Goal: Transaction & Acquisition: Purchase product/service

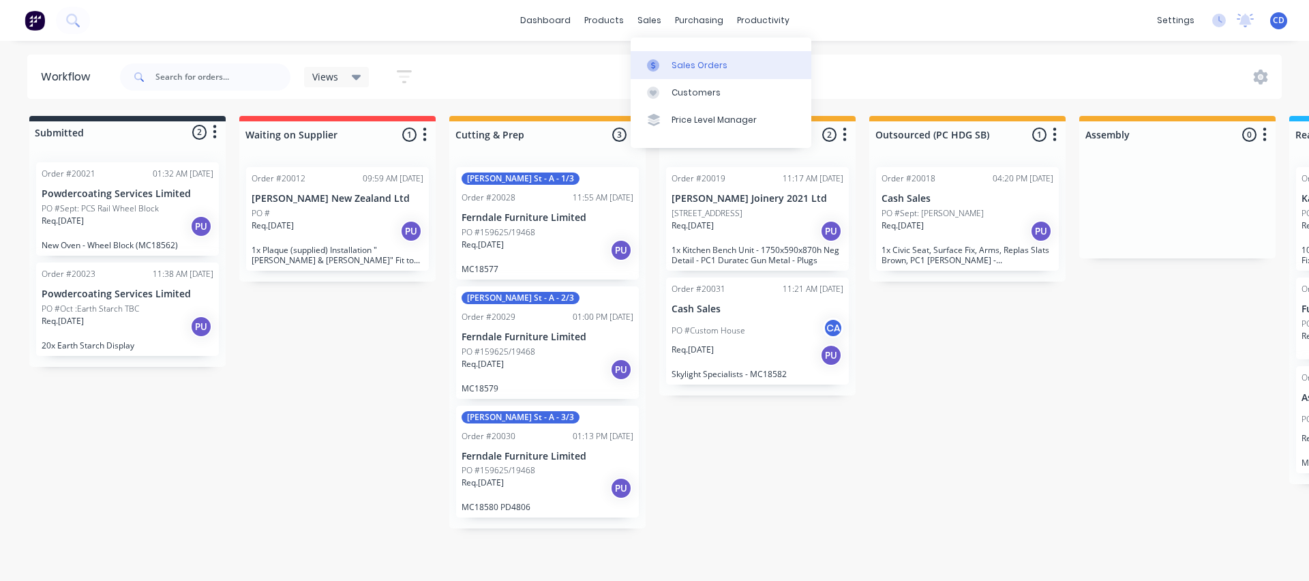
click at [691, 63] on div "Sales Orders" at bounding box center [699, 65] width 56 height 12
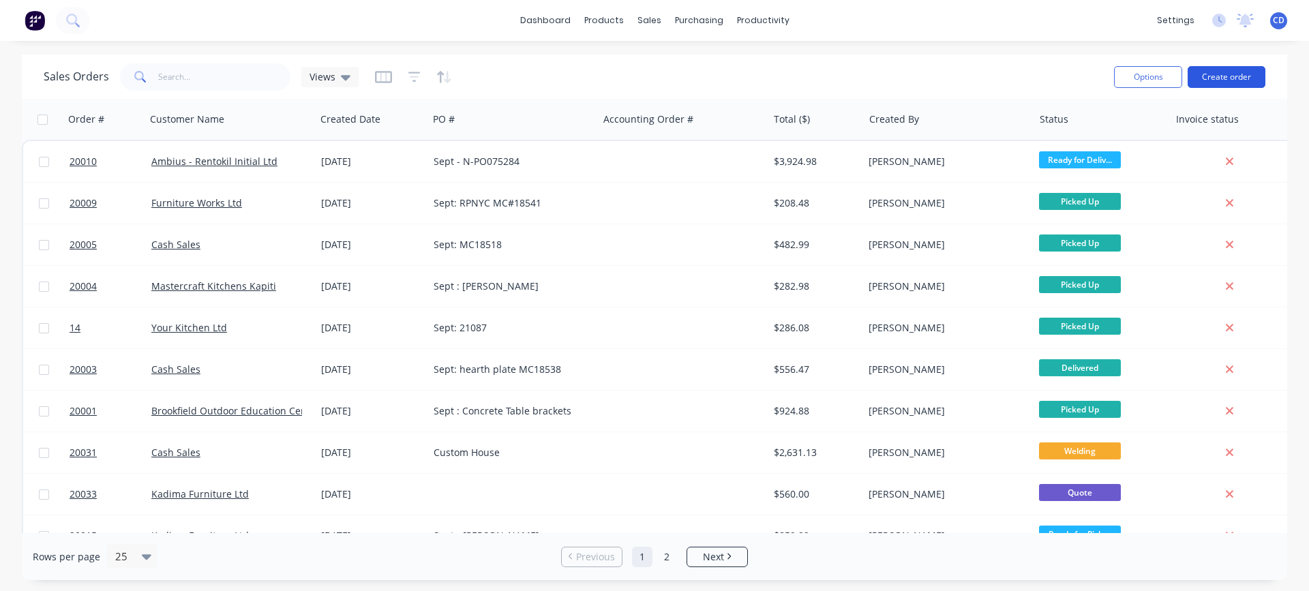
click at [1213, 81] on button "Create order" at bounding box center [1226, 77] width 78 height 22
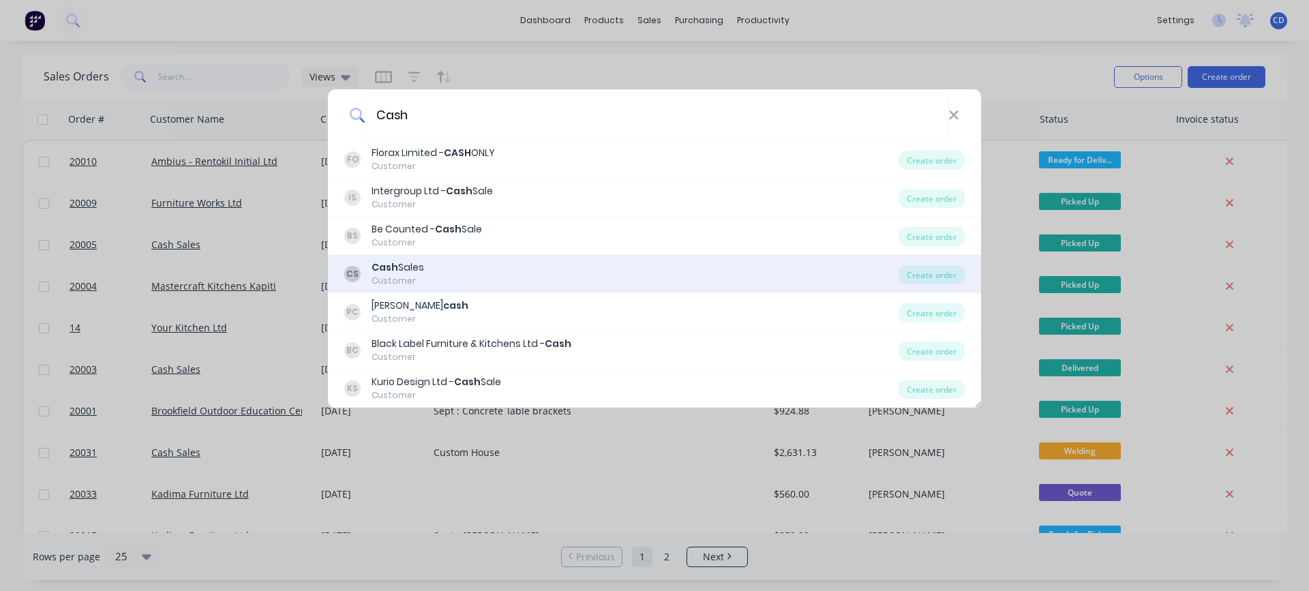
type input "Cash"
click at [416, 264] on div "Cash Sales" at bounding box center [397, 267] width 52 height 14
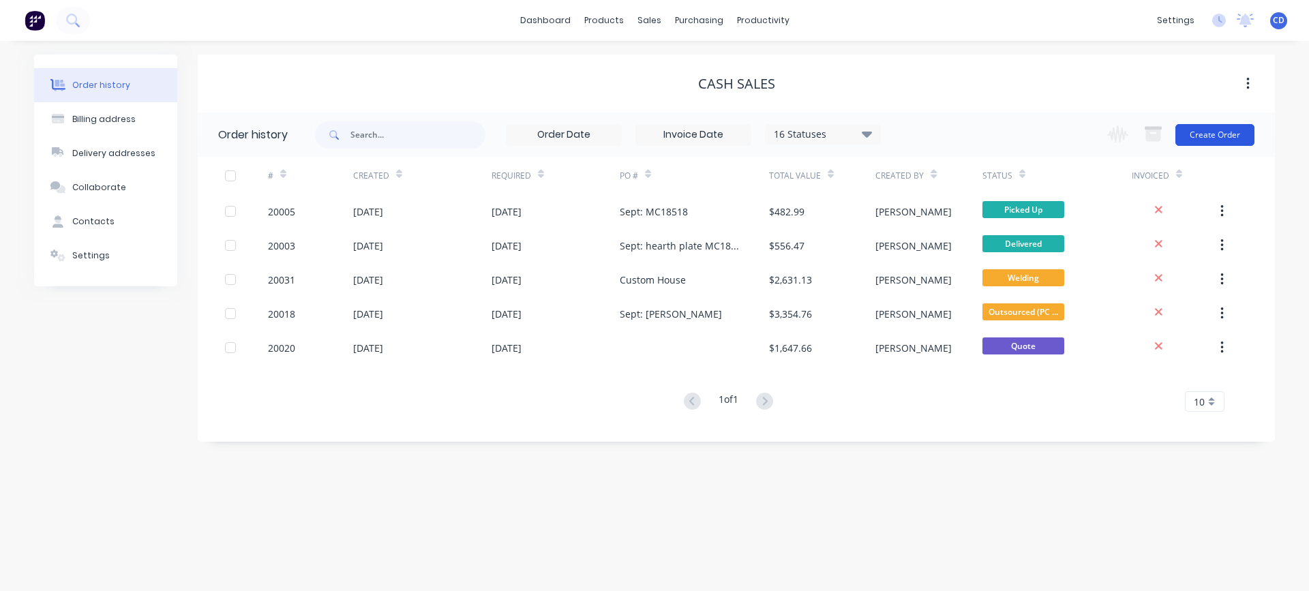
click at [1191, 141] on button "Create Order" at bounding box center [1214, 135] width 79 height 22
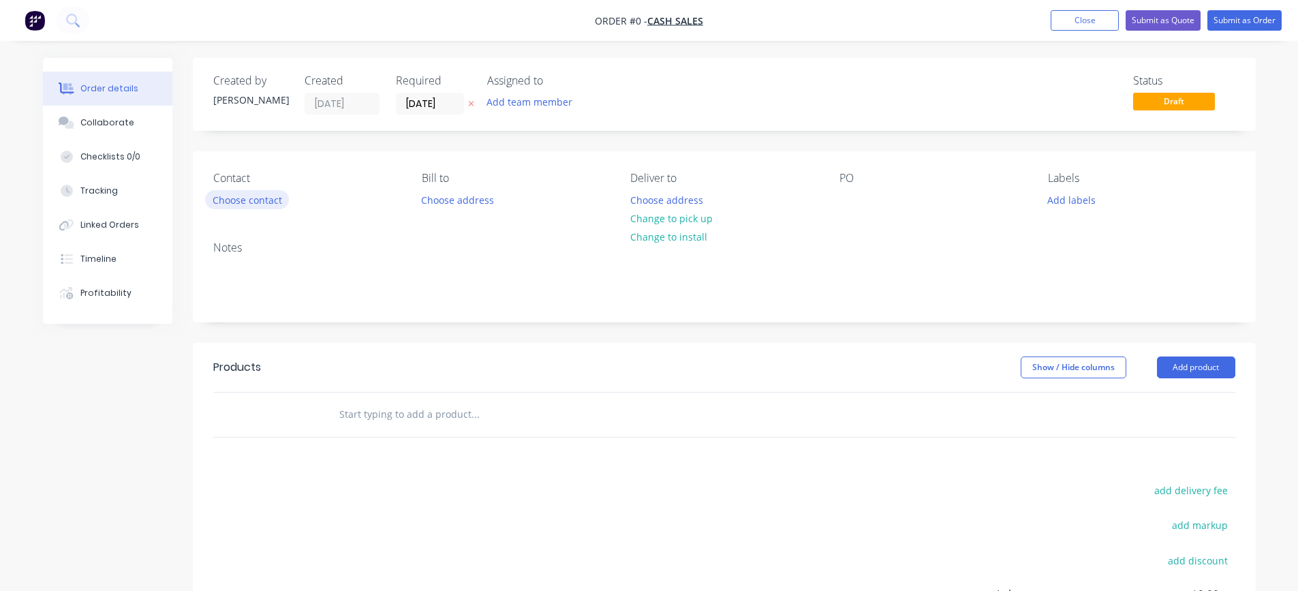
click at [257, 198] on button "Choose contact" at bounding box center [247, 199] width 84 height 18
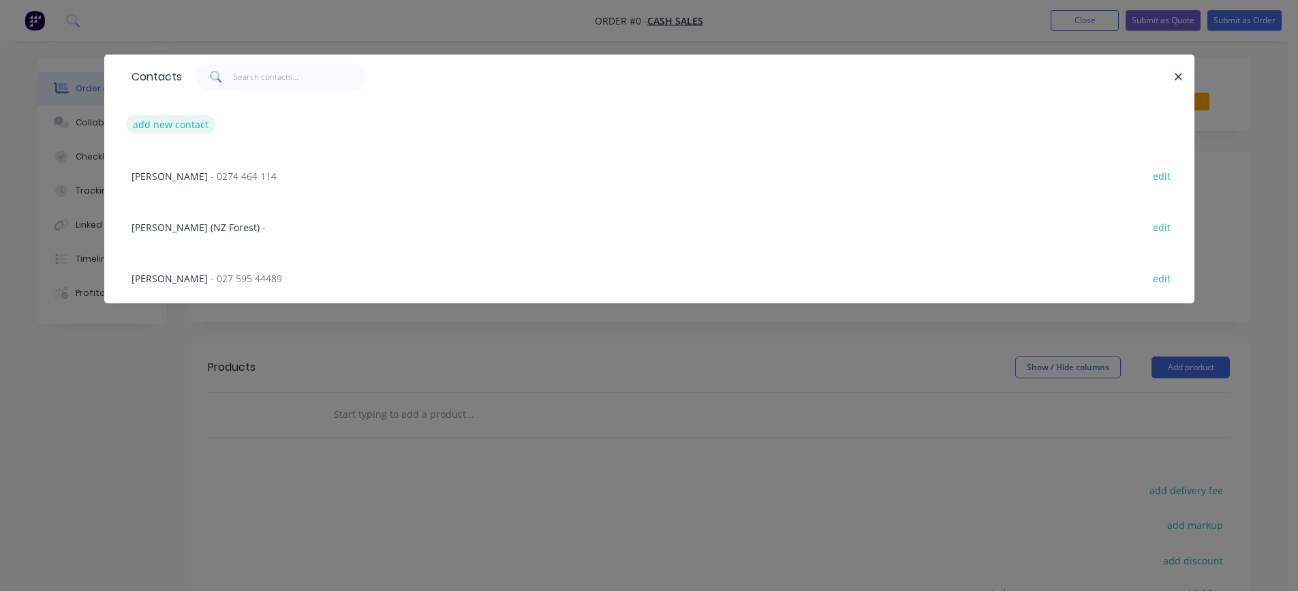
click at [175, 123] on button "add new contact" at bounding box center [171, 124] width 90 height 18
select select "NZ"
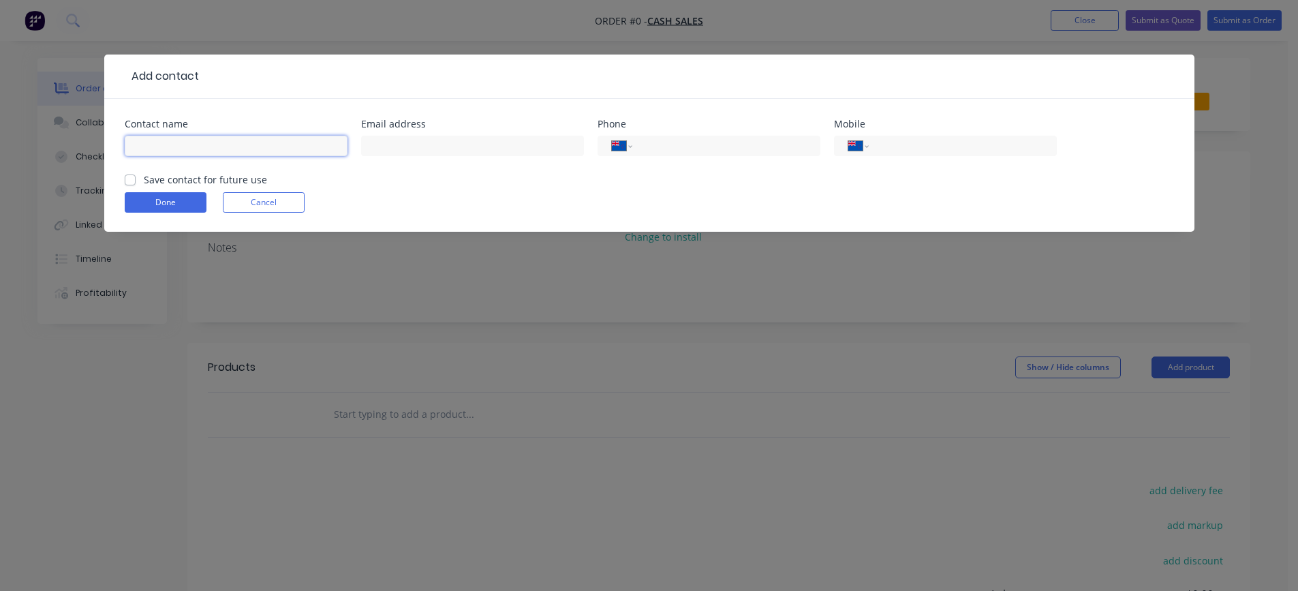
click at [179, 149] on input "text" at bounding box center [236, 146] width 223 height 20
type input "[PERSON_NAME]"
click at [942, 142] on input "tel" at bounding box center [960, 146] width 164 height 16
type input "027 527 6827"
click at [144, 177] on label "Save contact for future use" at bounding box center [205, 179] width 123 height 14
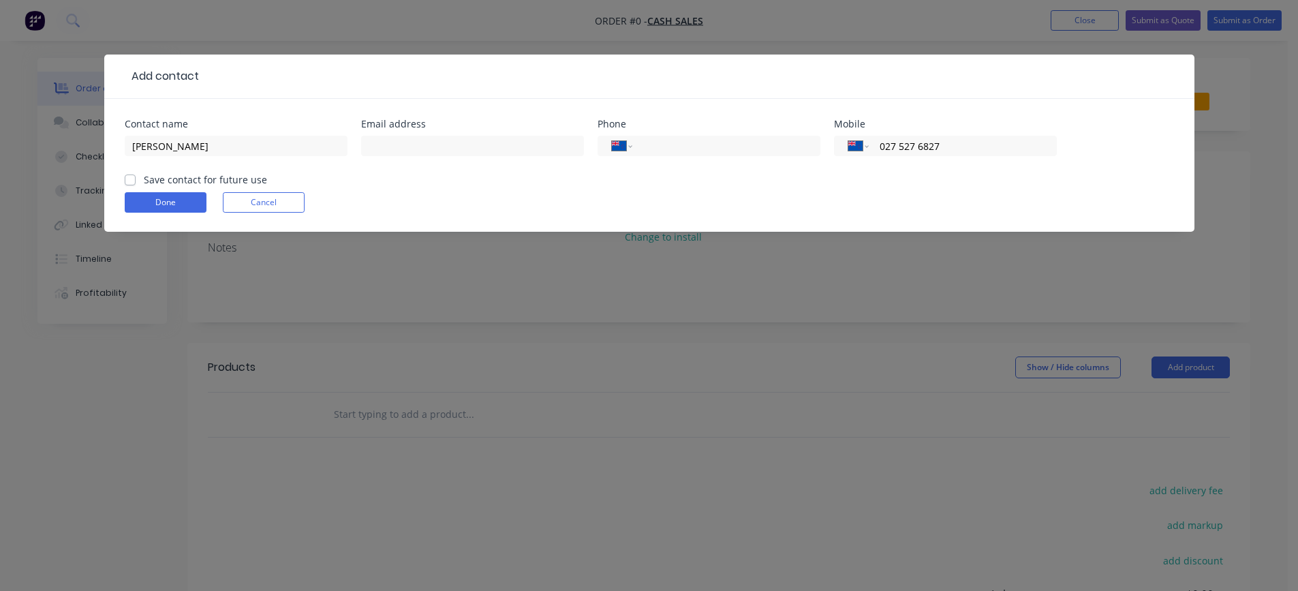
click at [134, 177] on input "Save contact for future use" at bounding box center [130, 178] width 11 height 13
checkbox input "true"
click at [141, 196] on button "Done" at bounding box center [166, 202] width 82 height 20
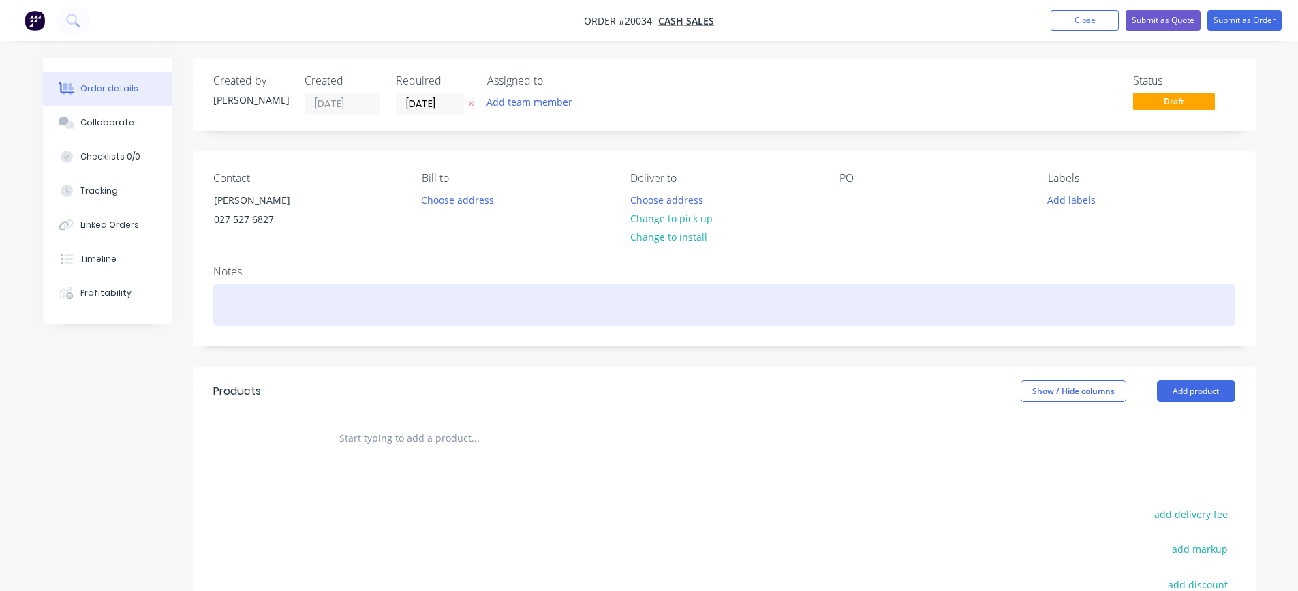
click at [569, 299] on div at bounding box center [724, 305] width 1022 height 42
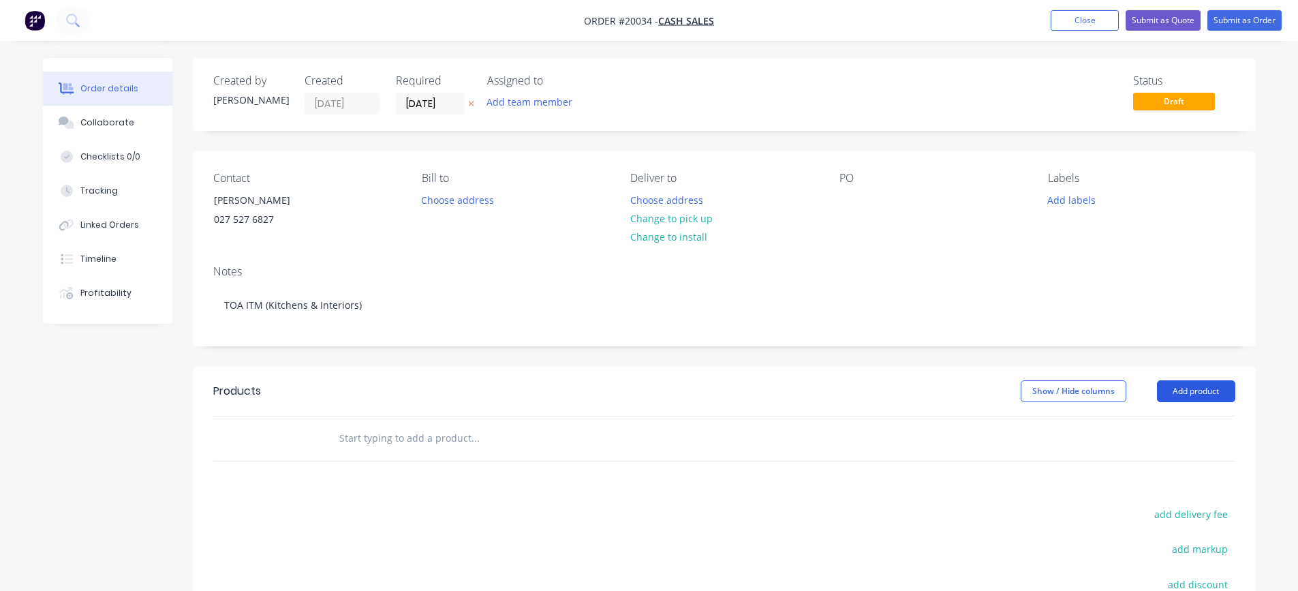
click at [1214, 391] on button "Add product" at bounding box center [1196, 391] width 78 height 22
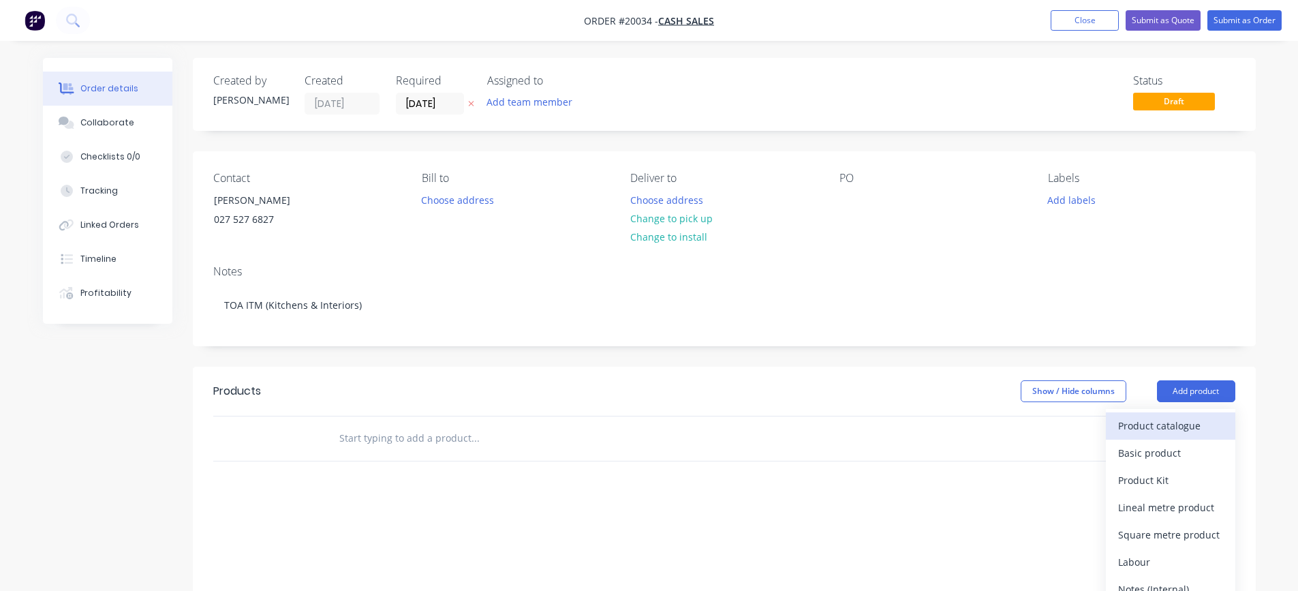
click at [1176, 425] on div "Product catalogue" at bounding box center [1170, 426] width 105 height 20
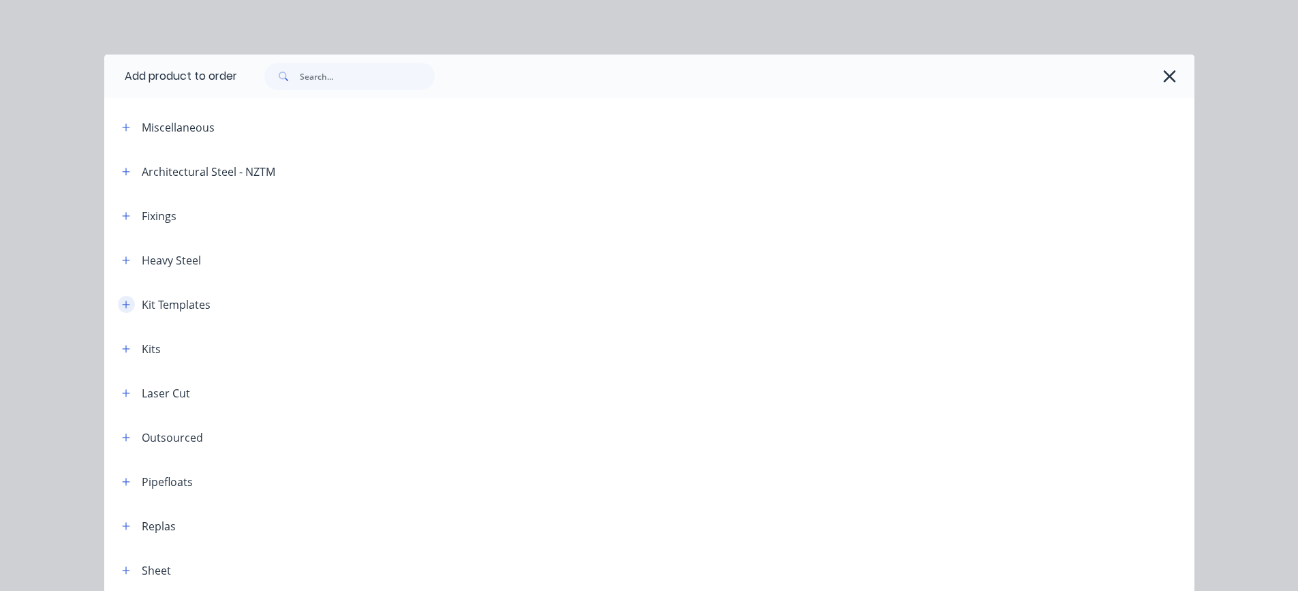
click at [125, 308] on icon "button" at bounding box center [126, 305] width 8 height 10
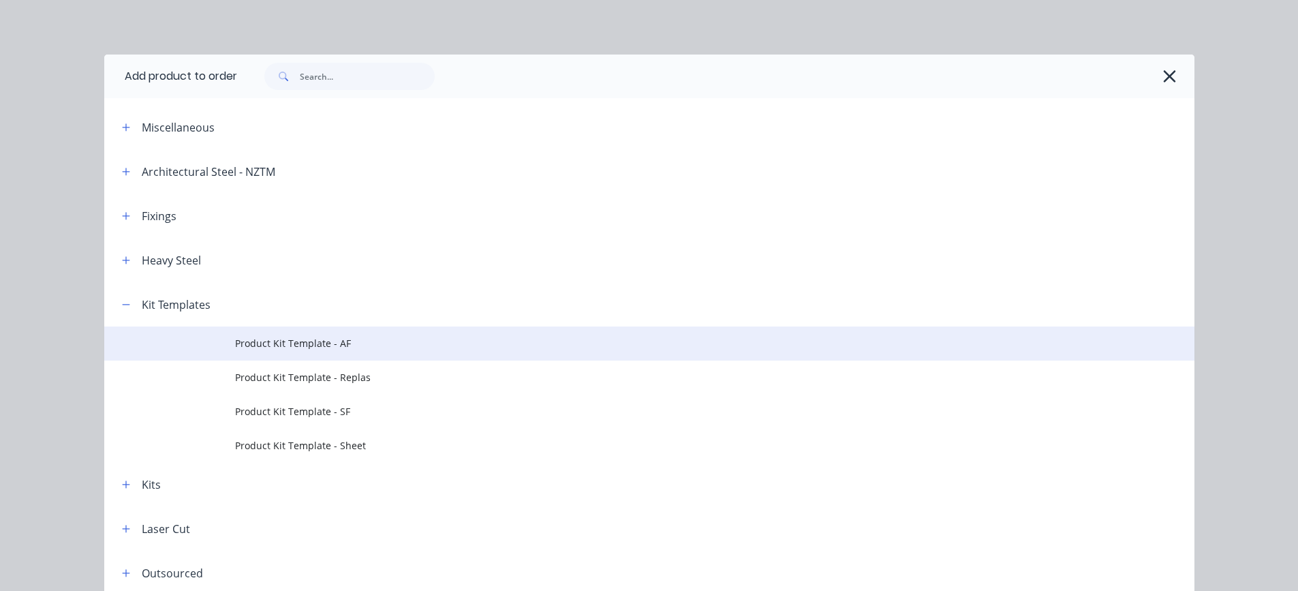
click at [241, 339] on span "Product Kit Template - AF" at bounding box center [618, 343] width 767 height 14
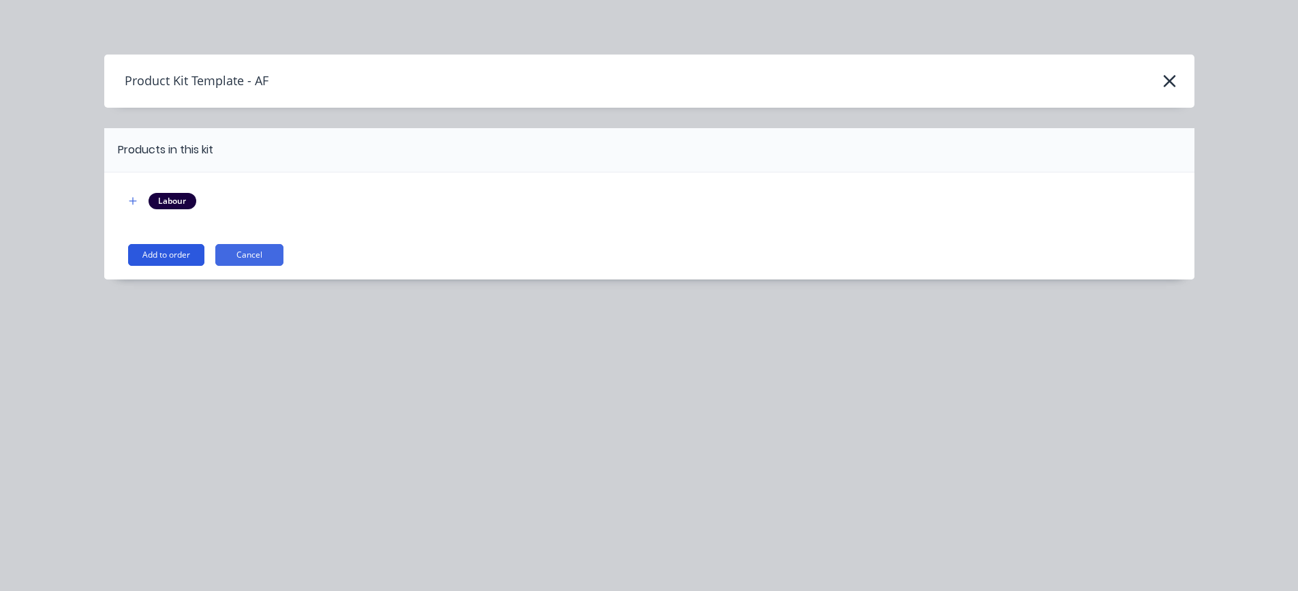
click at [164, 257] on button "Add to order" at bounding box center [166, 255] width 76 height 22
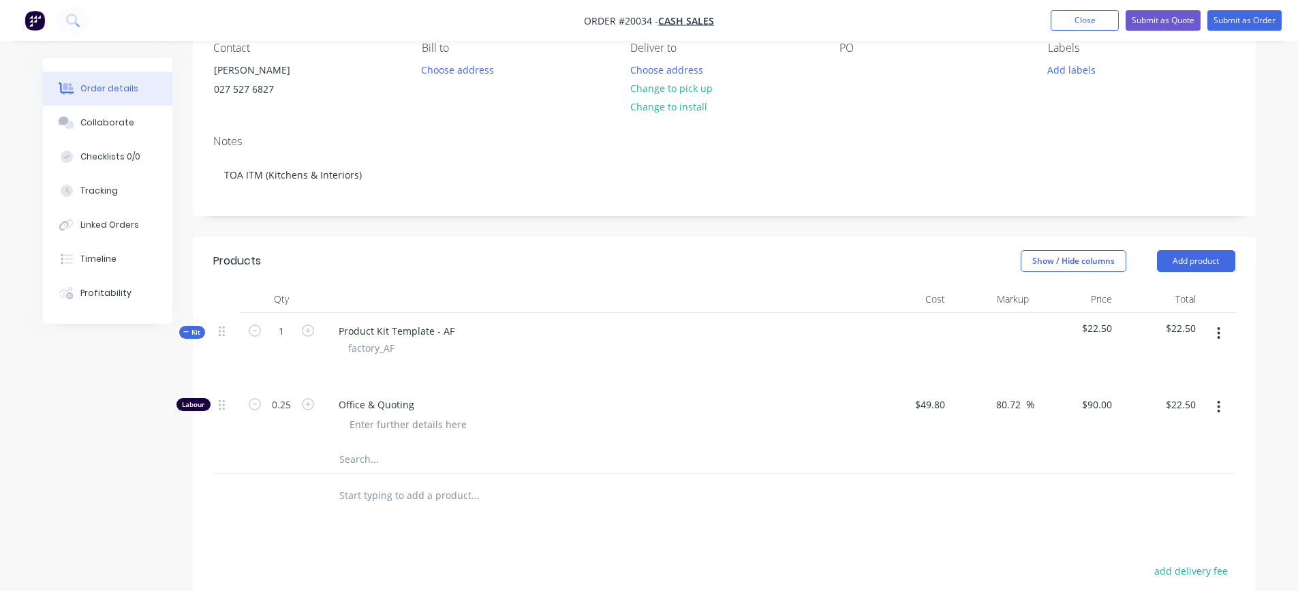
scroll to position [136, 0]
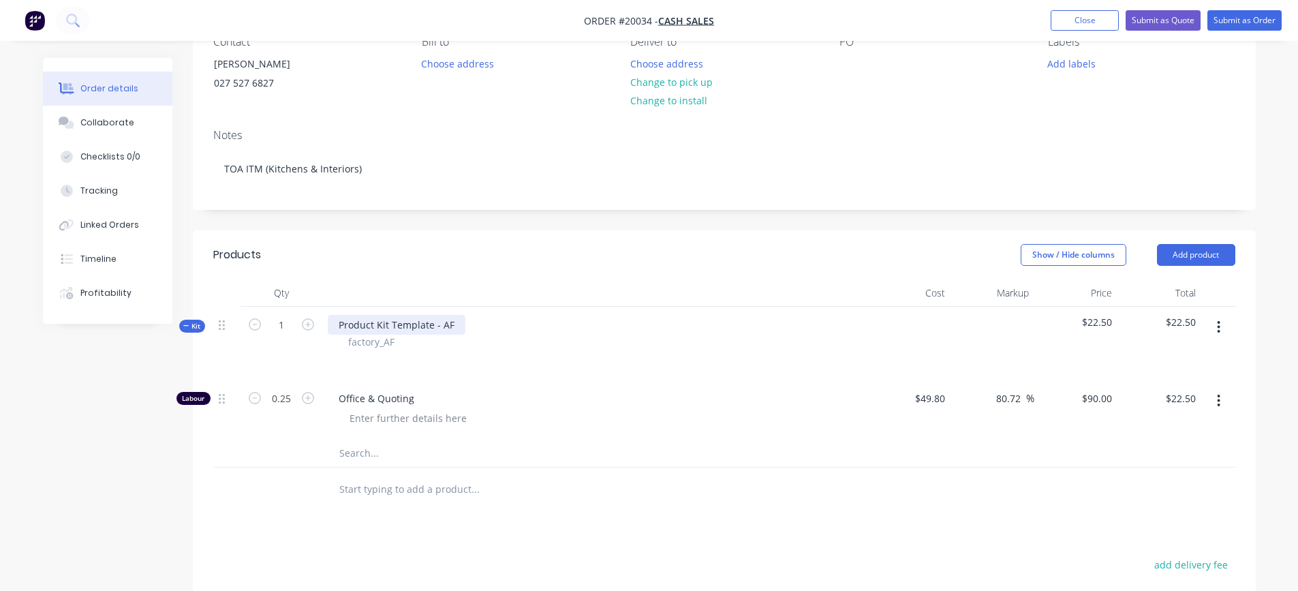
click at [396, 329] on div "Product Kit Template - AF" at bounding box center [397, 325] width 138 height 20
drag, startPoint x: 456, startPoint y: 326, endPoint x: 323, endPoint y: 324, distance: 132.9
click at [323, 324] on div "Product Kit Template - AF factory_AF" at bounding box center [594, 344] width 545 height 74
click at [1221, 325] on icon "button" at bounding box center [1218, 327] width 3 height 15
click at [1196, 356] on div "Add product to kit" at bounding box center [1170, 363] width 105 height 20
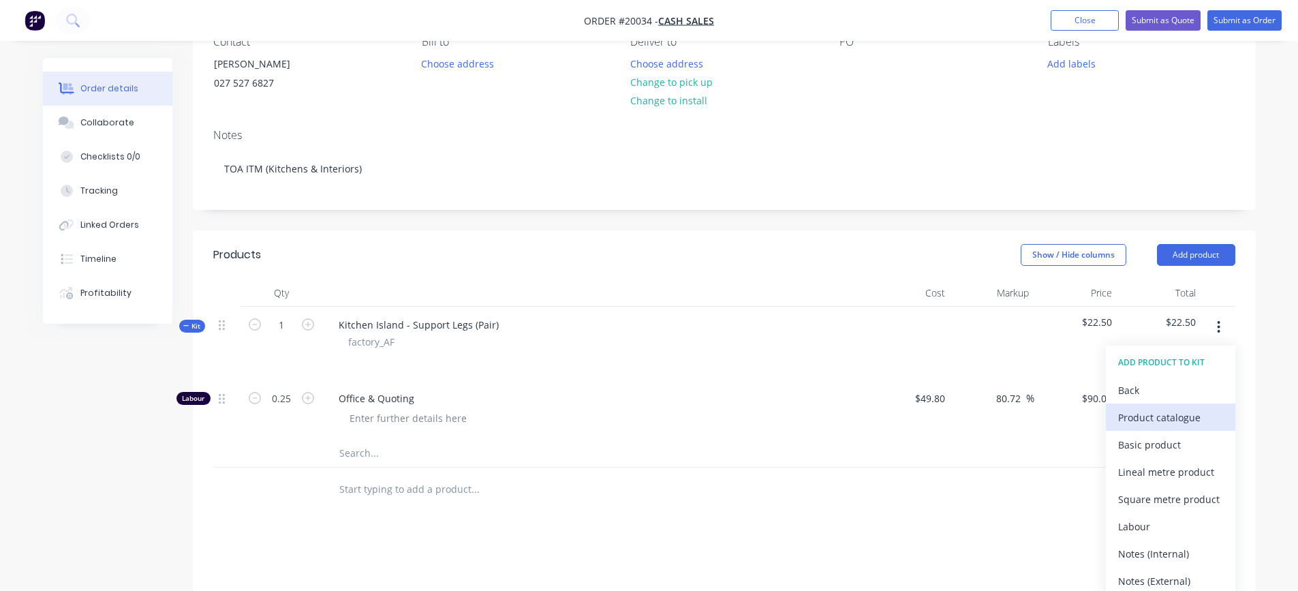
click at [1167, 417] on div "Product catalogue" at bounding box center [1170, 418] width 105 height 20
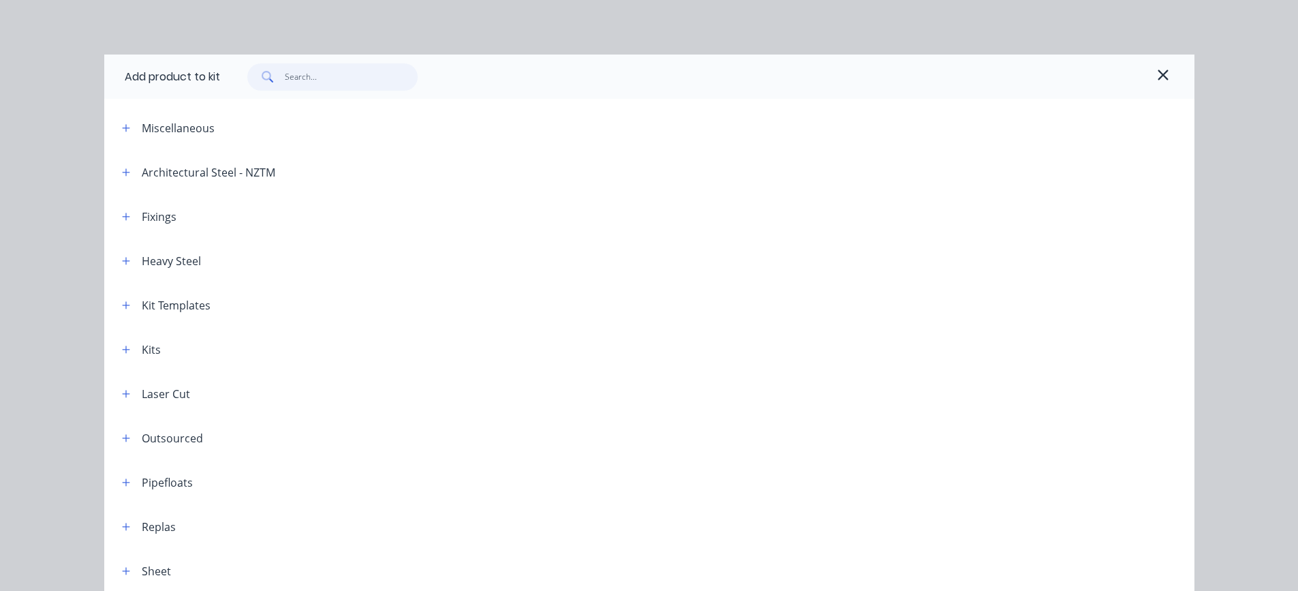
click at [297, 74] on input "text" at bounding box center [351, 76] width 133 height 27
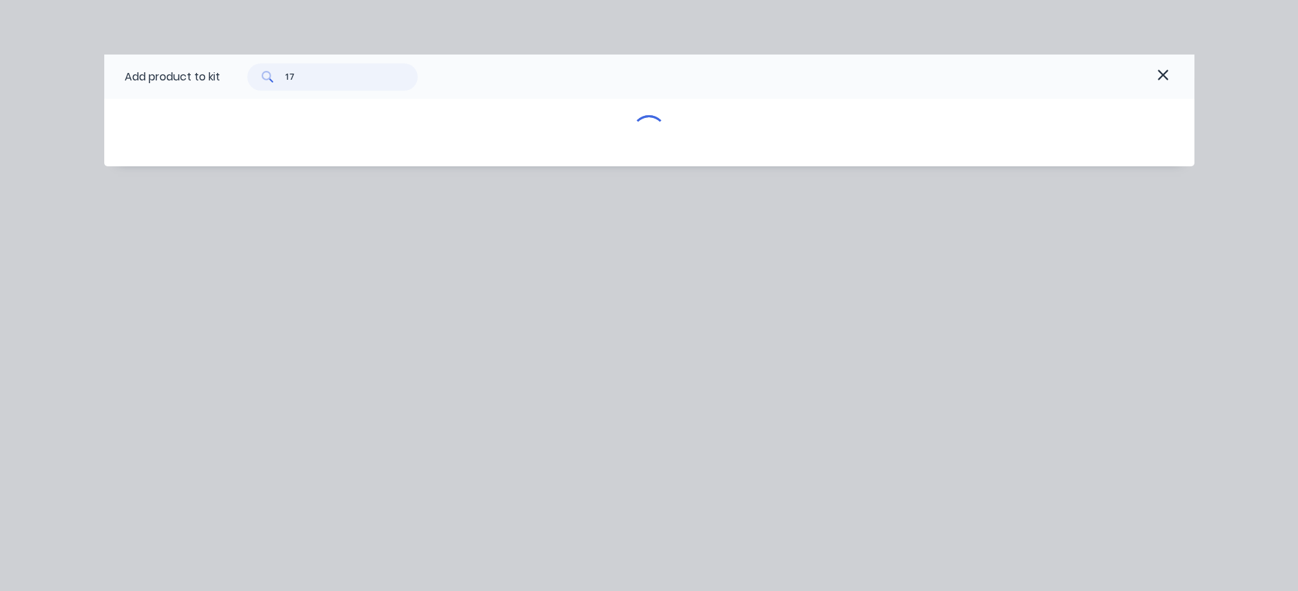
type input "1"
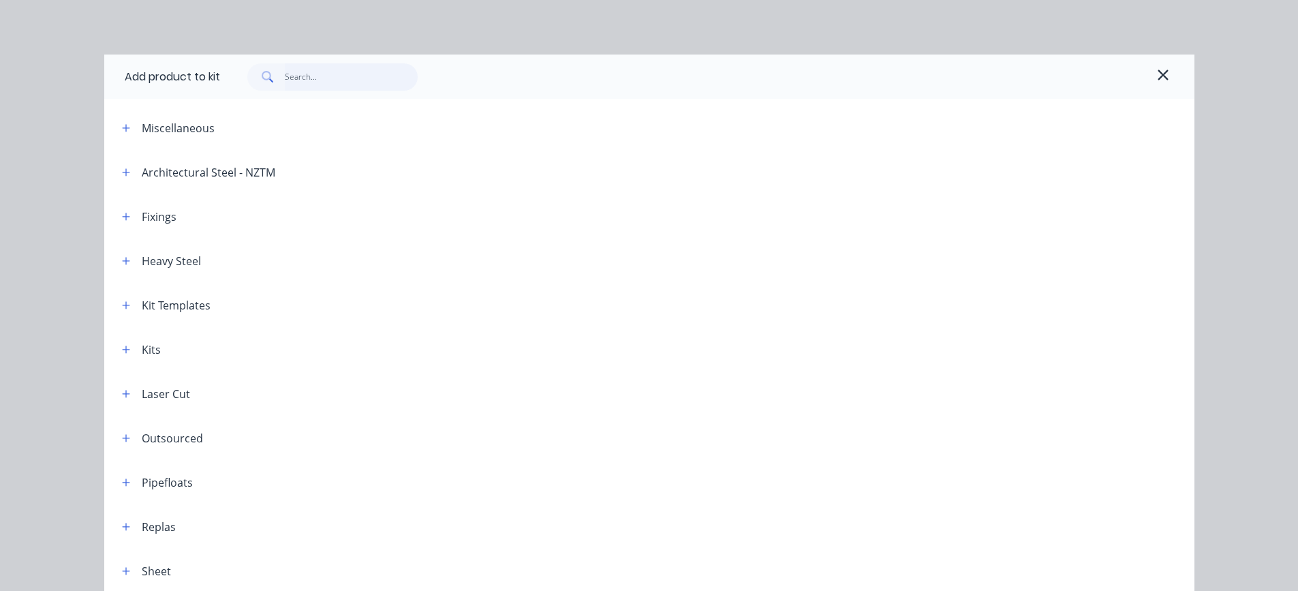
click at [296, 75] on input "text" at bounding box center [351, 76] width 133 height 27
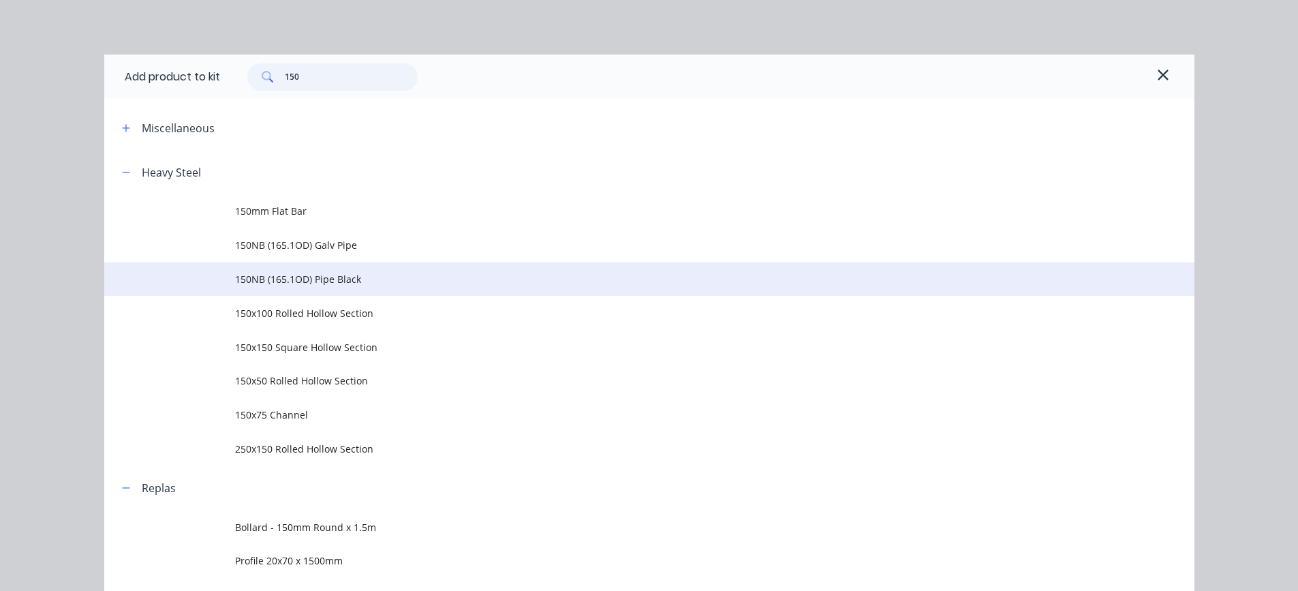
type input "150"
click at [292, 279] on span "150NB (165.1OD) Pipe Black" at bounding box center [618, 279] width 767 height 14
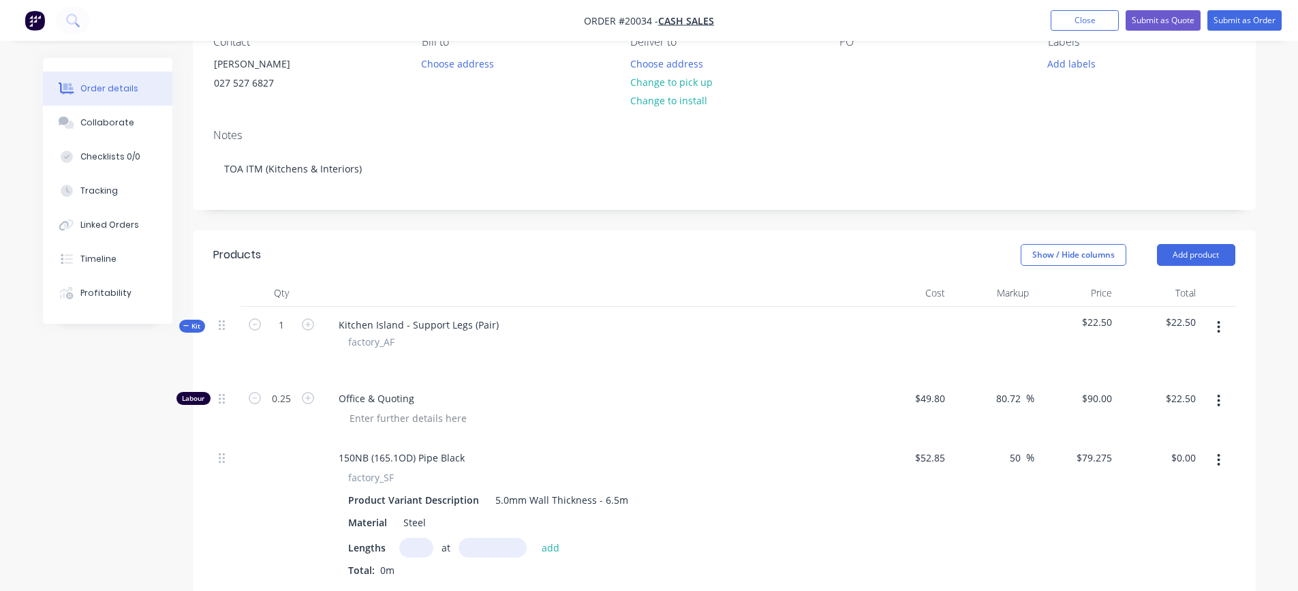
click at [413, 555] on input "text" at bounding box center [416, 548] width 34 height 20
type input "2"
click at [1221, 256] on button "Add product" at bounding box center [1196, 255] width 78 height 22
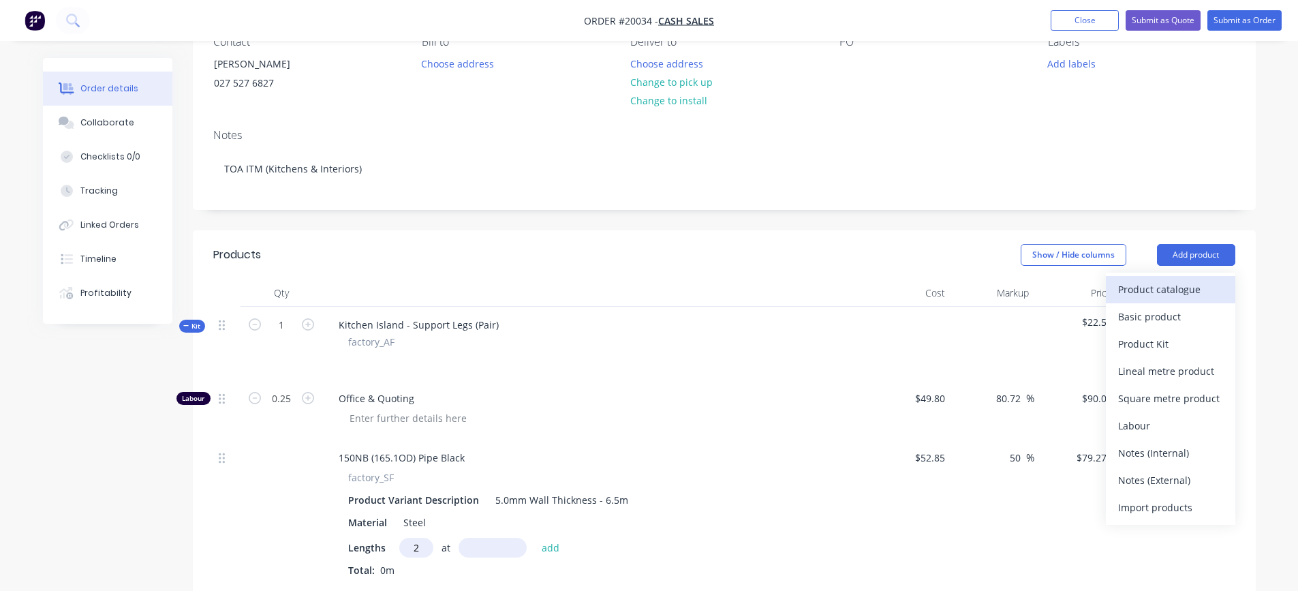
click at [1202, 285] on div "Product catalogue" at bounding box center [1170, 289] width 105 height 20
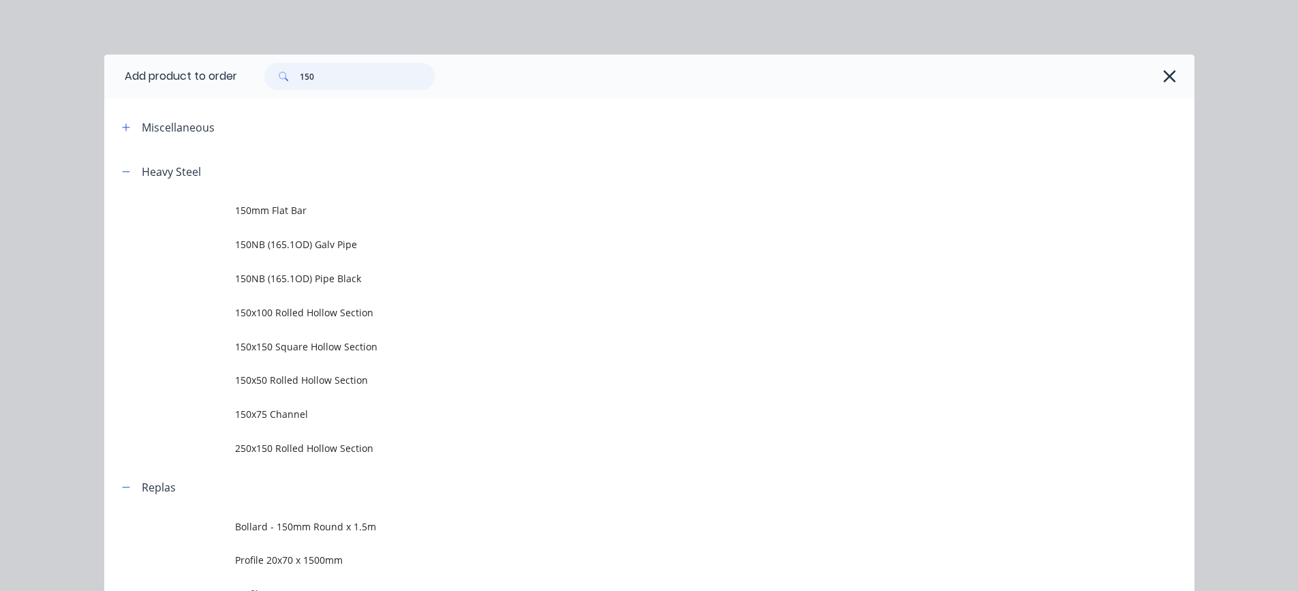
click at [356, 72] on input "150" at bounding box center [367, 76] width 135 height 27
type input "1"
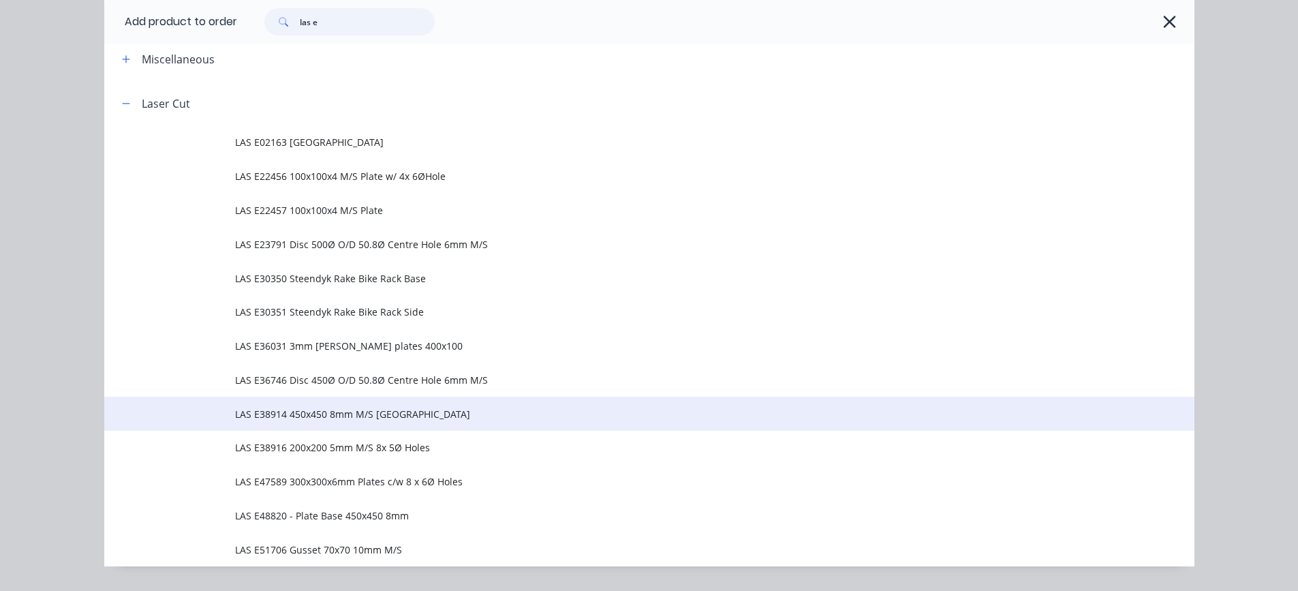
scroll to position [104, 0]
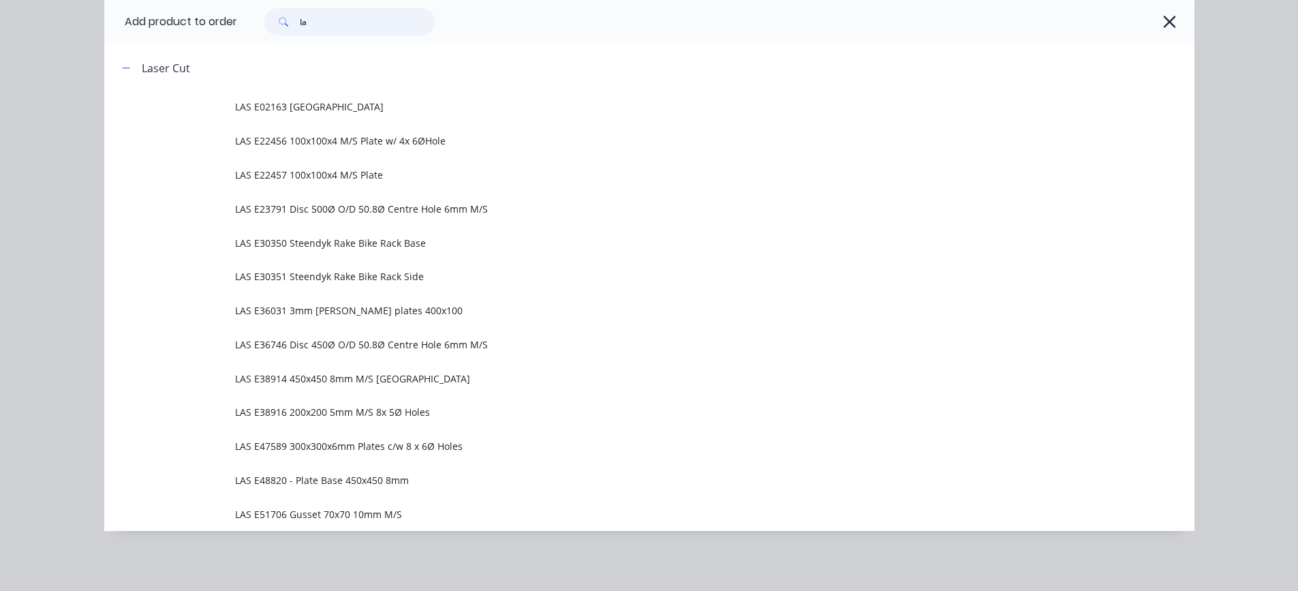
type input "l"
click at [1163, 22] on icon "button" at bounding box center [1170, 21] width 14 height 19
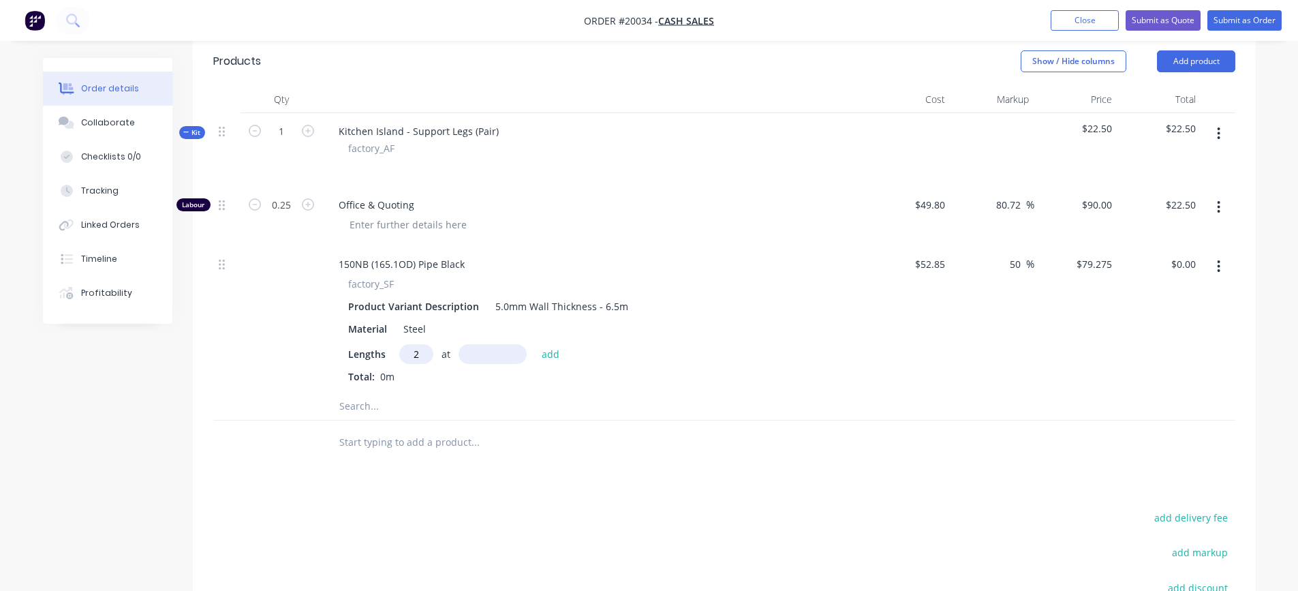
scroll to position [341, 0]
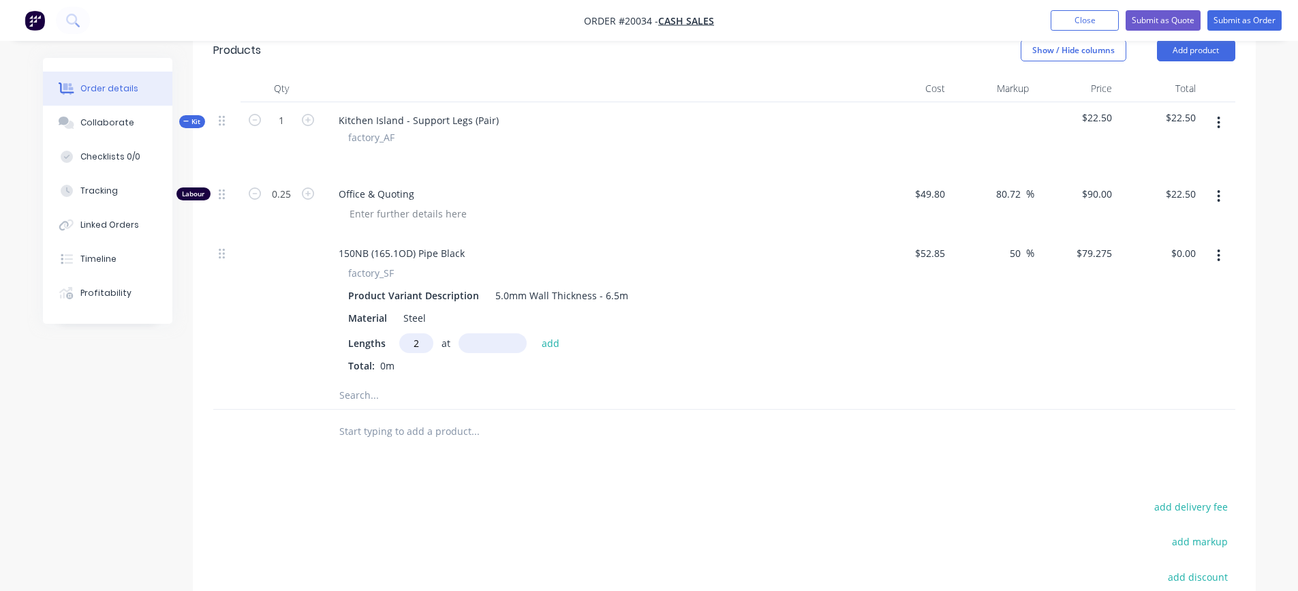
click at [371, 398] on input "text" at bounding box center [475, 395] width 273 height 27
click at [1218, 125] on icon "button" at bounding box center [1218, 122] width 3 height 15
click at [1179, 155] on div "Add product to kit" at bounding box center [1170, 159] width 105 height 20
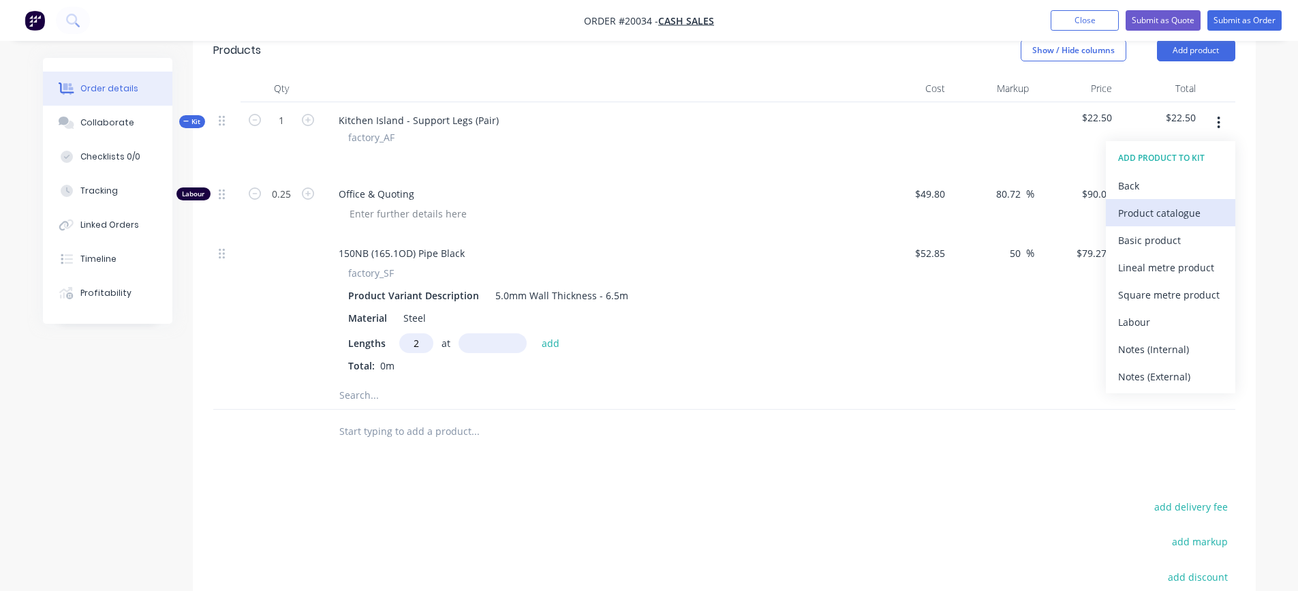
click at [1148, 211] on div "Product catalogue" at bounding box center [1170, 213] width 105 height 20
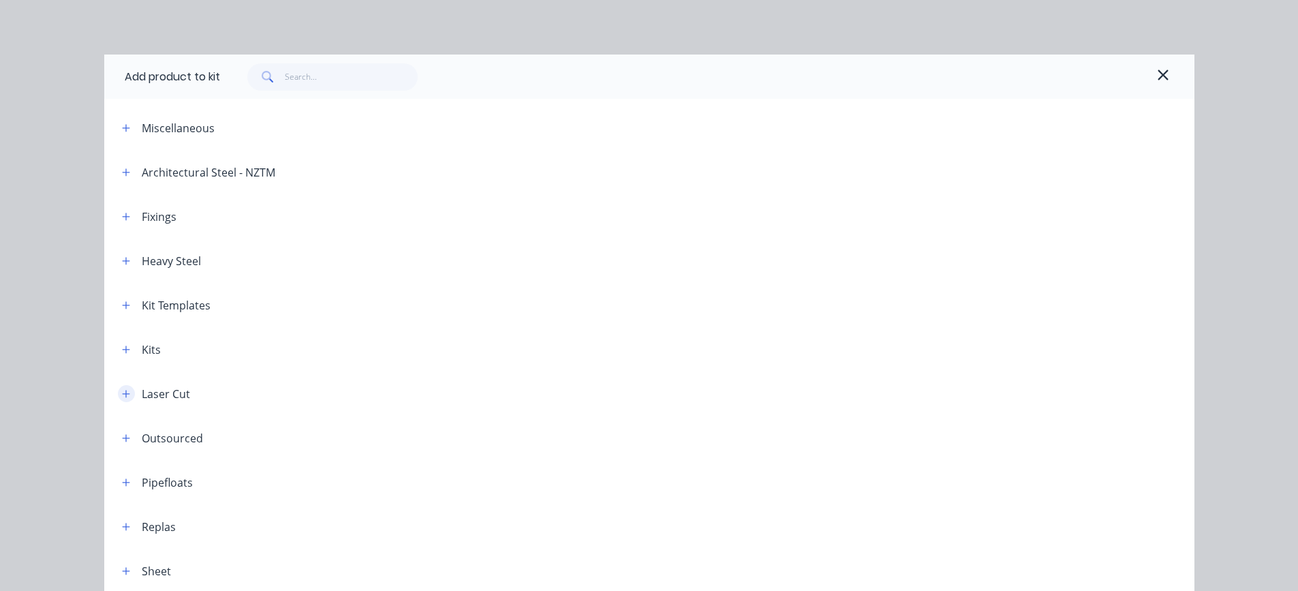
click at [122, 395] on icon "button" at bounding box center [125, 393] width 7 height 7
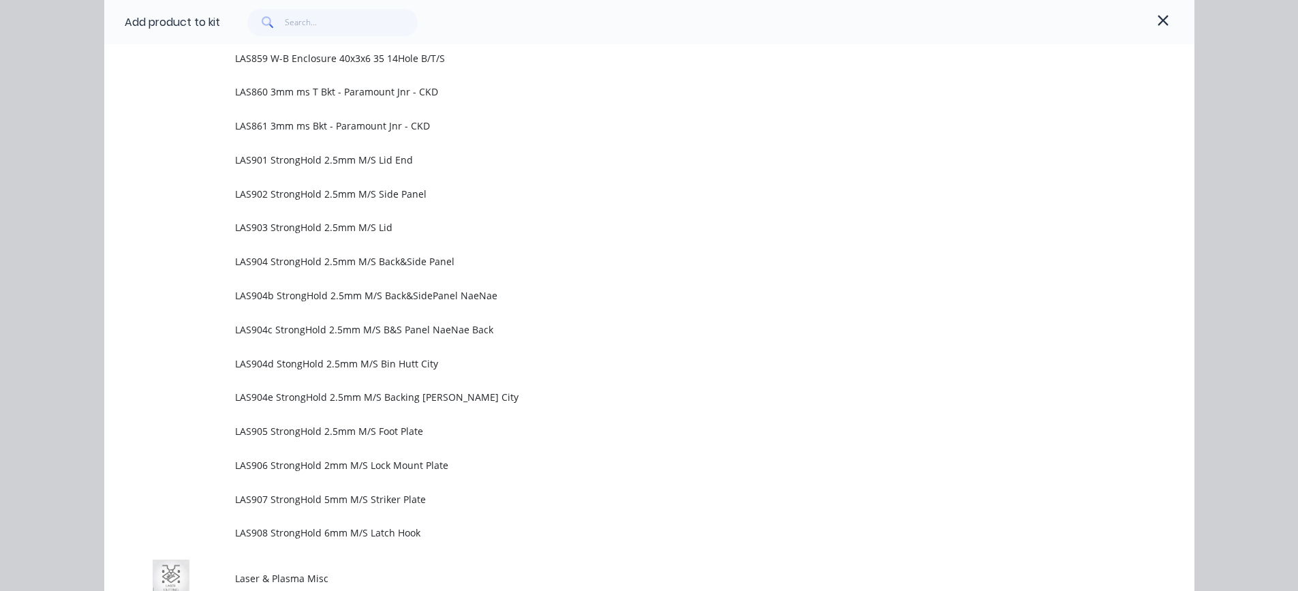
scroll to position [8407, 0]
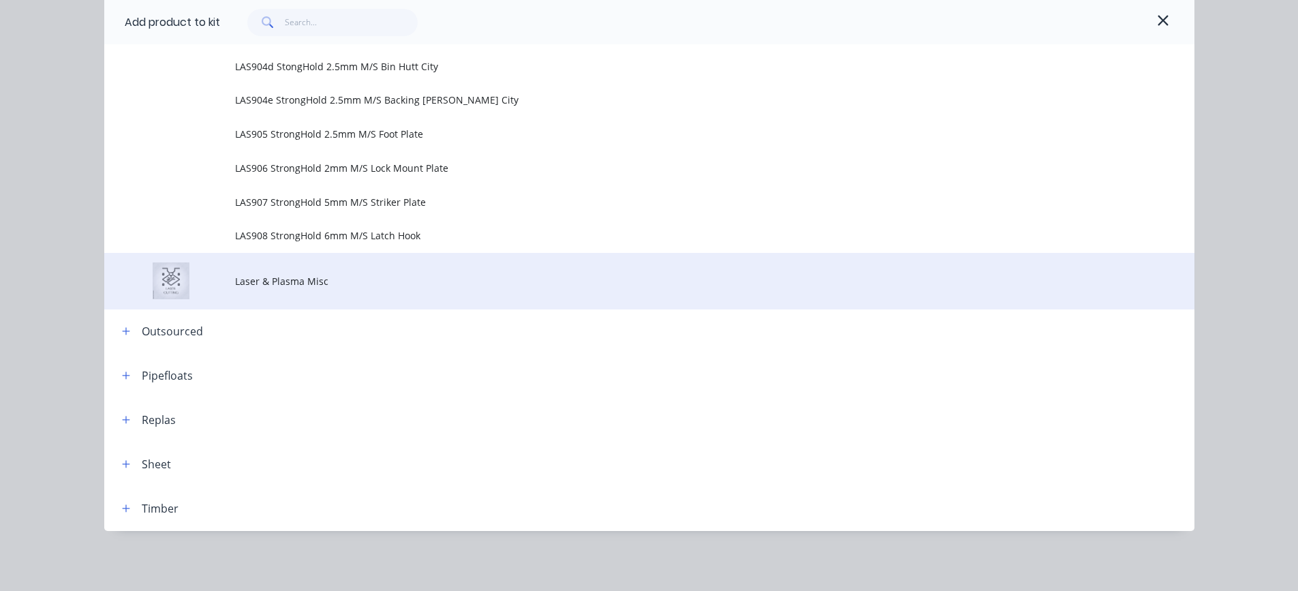
click at [277, 281] on span "Laser & Plasma Misc" at bounding box center [618, 281] width 767 height 14
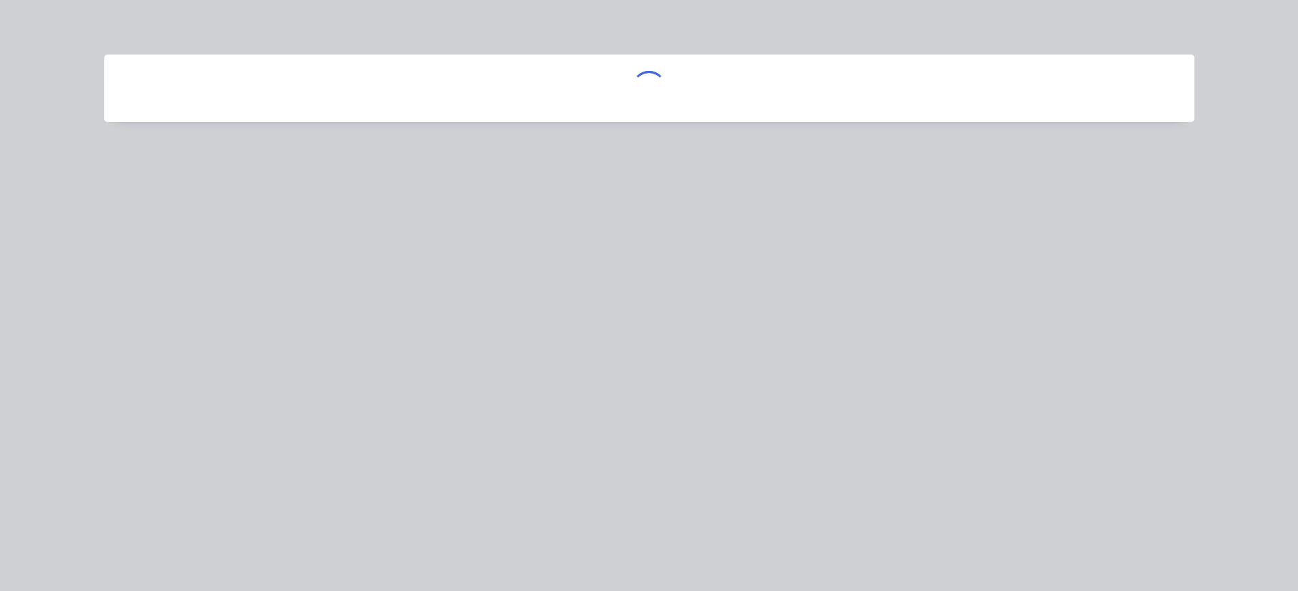
scroll to position [0, 0]
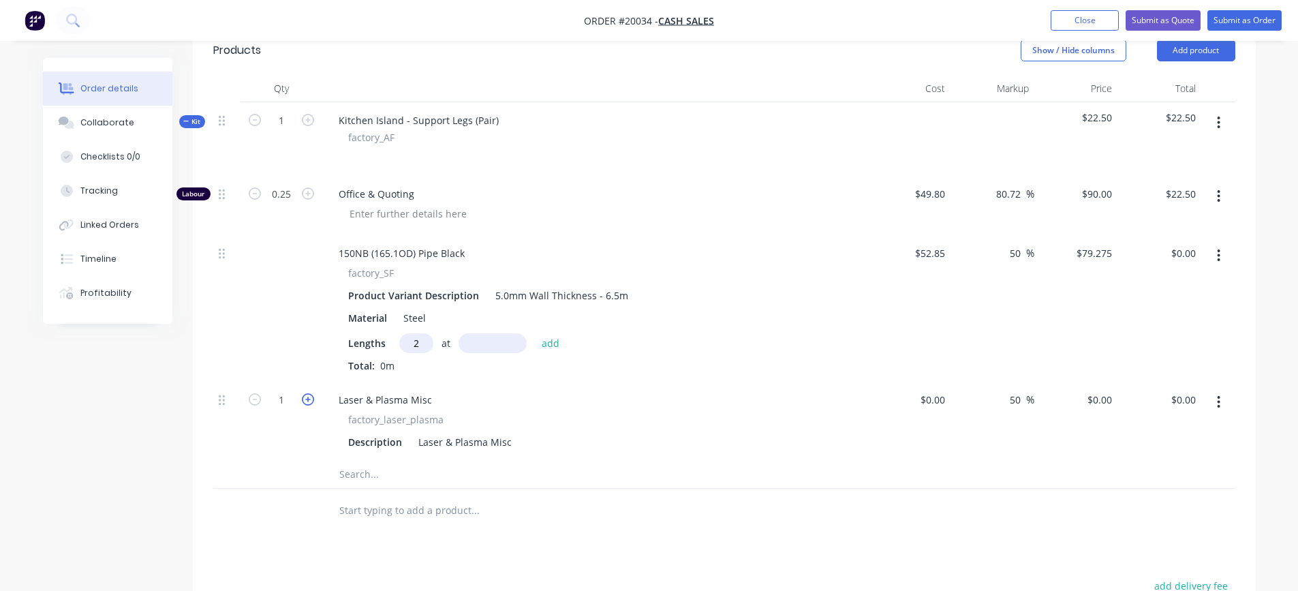
click at [306, 399] on icon "button" at bounding box center [308, 399] width 12 height 12
type input "2"
click at [953, 397] on div "50 50 %" at bounding box center [993, 421] width 84 height 79
click at [937, 401] on input at bounding box center [943, 400] width 16 height 20
type input "$11.60"
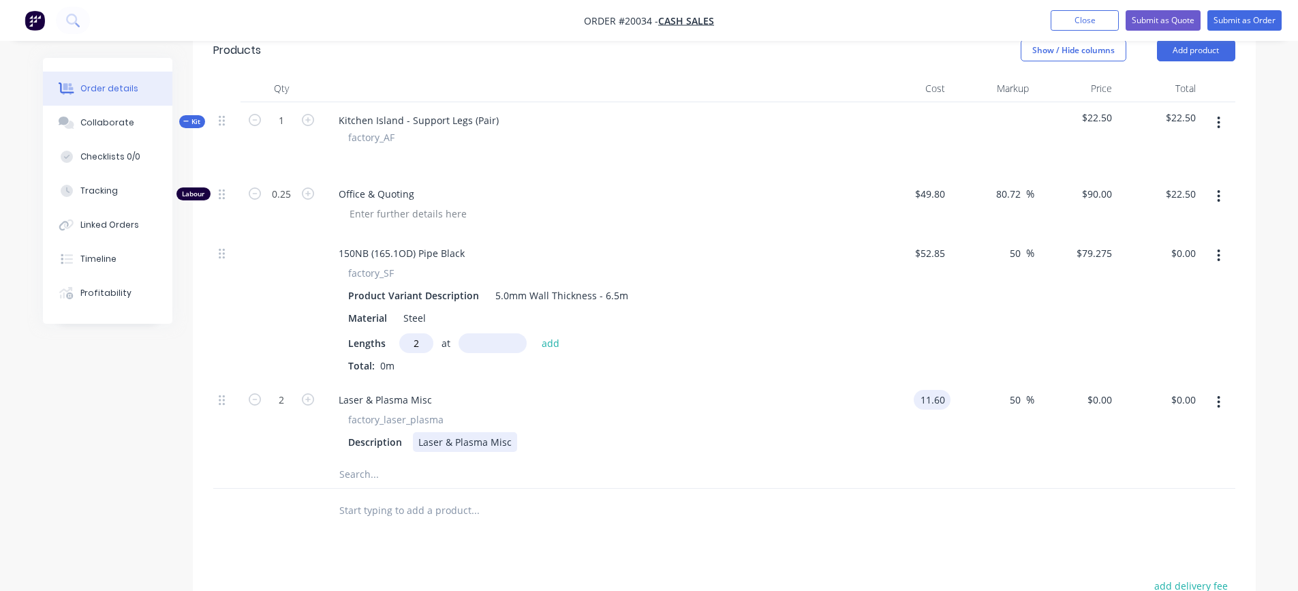
type input "$17.40"
type input "$34.80"
click at [509, 444] on div "Laser & Plasma Misc" at bounding box center [465, 442] width 104 height 20
click at [687, 464] on div at bounding box center [532, 474] width 409 height 27
click at [1220, 125] on icon "button" at bounding box center [1218, 122] width 3 height 15
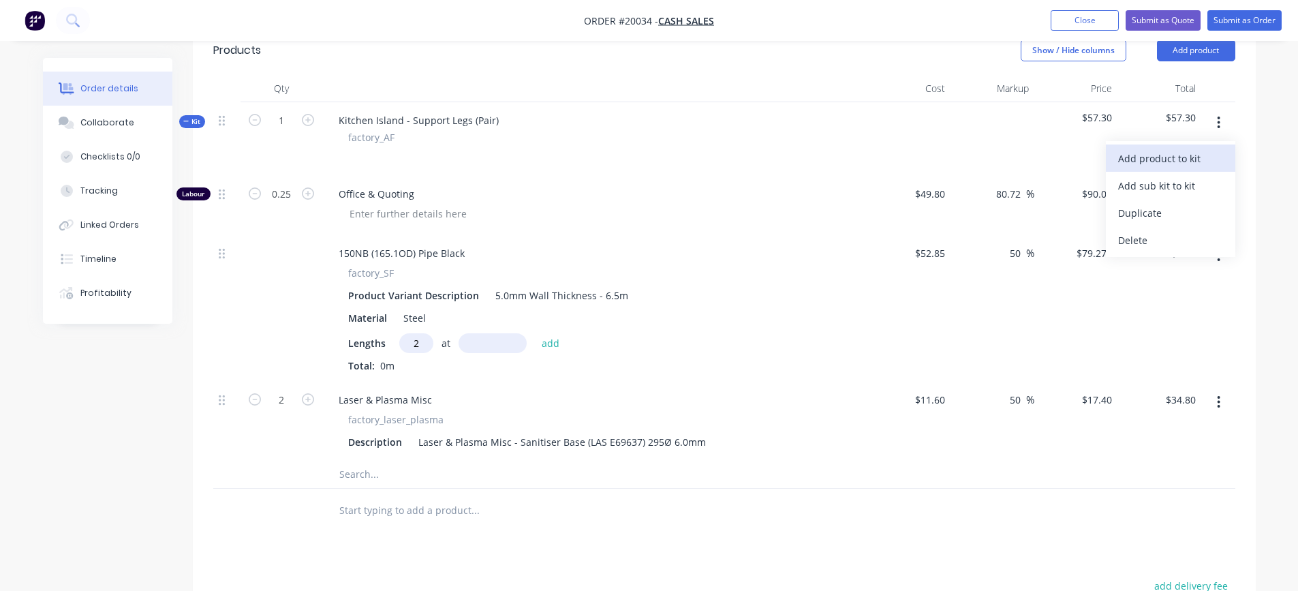
click at [1172, 155] on div "Add product to kit" at bounding box center [1170, 159] width 105 height 20
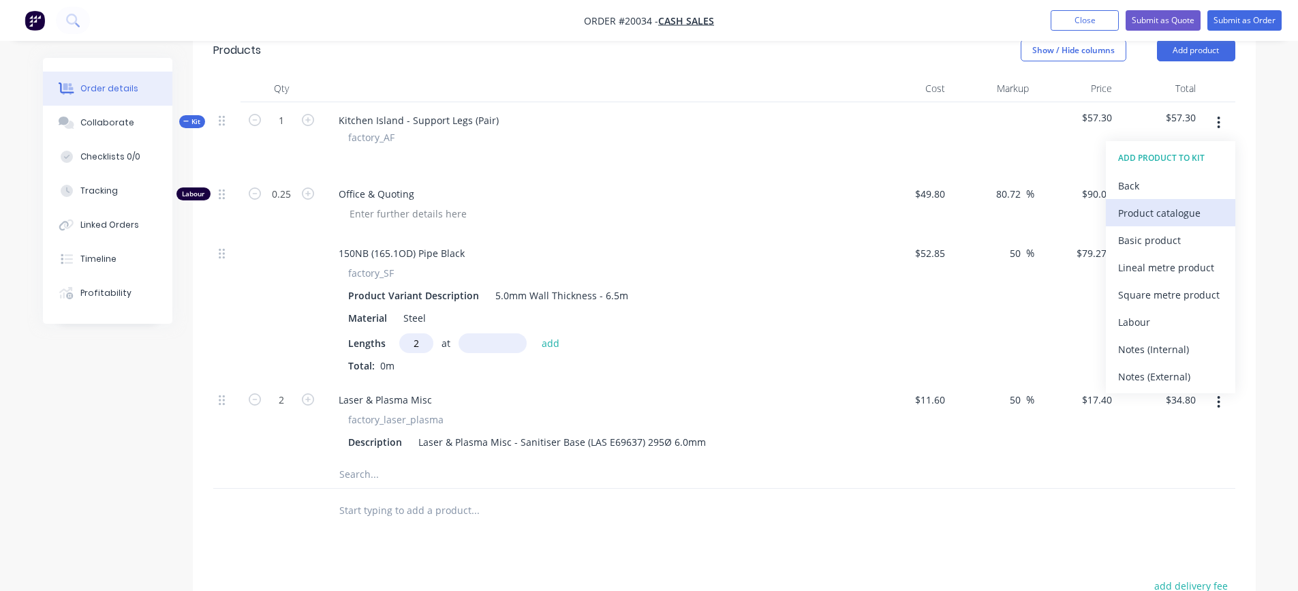
click at [1131, 219] on div "Product catalogue" at bounding box center [1170, 213] width 105 height 20
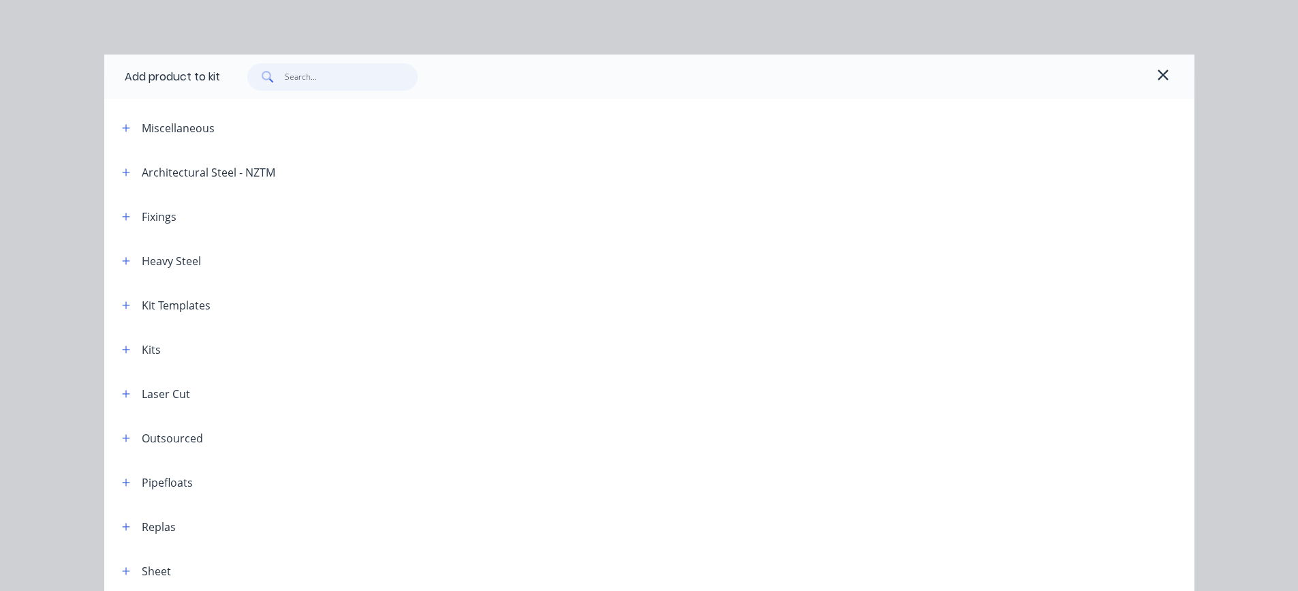
click at [315, 80] on input "text" at bounding box center [351, 76] width 133 height 27
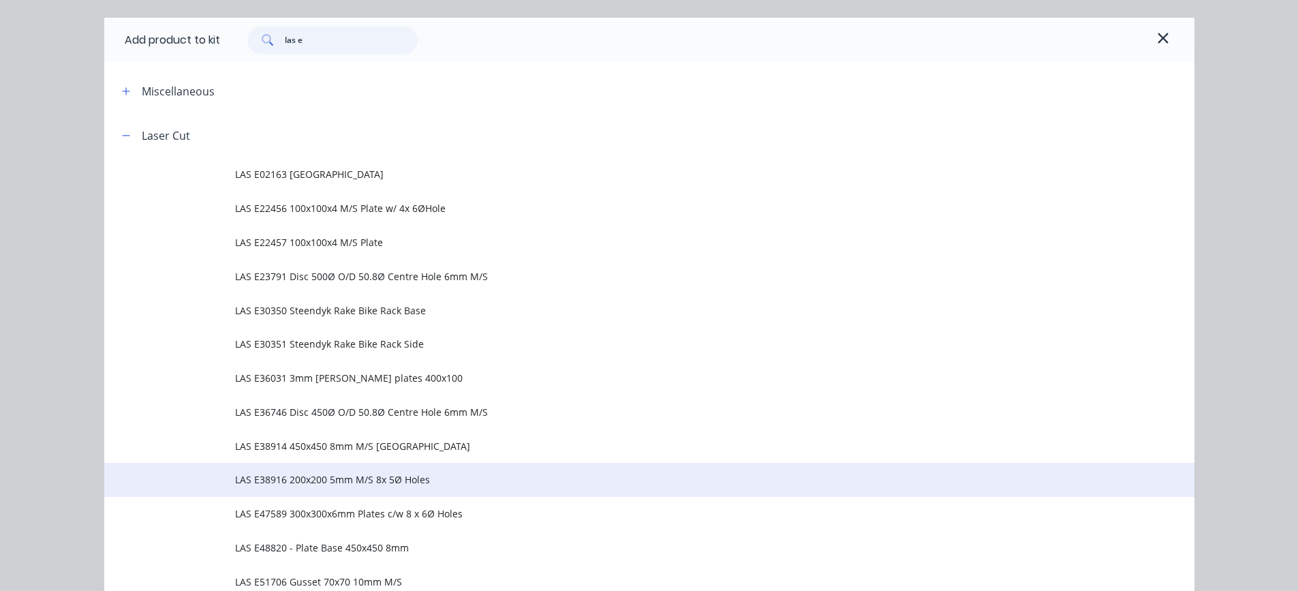
scroll to position [68, 0]
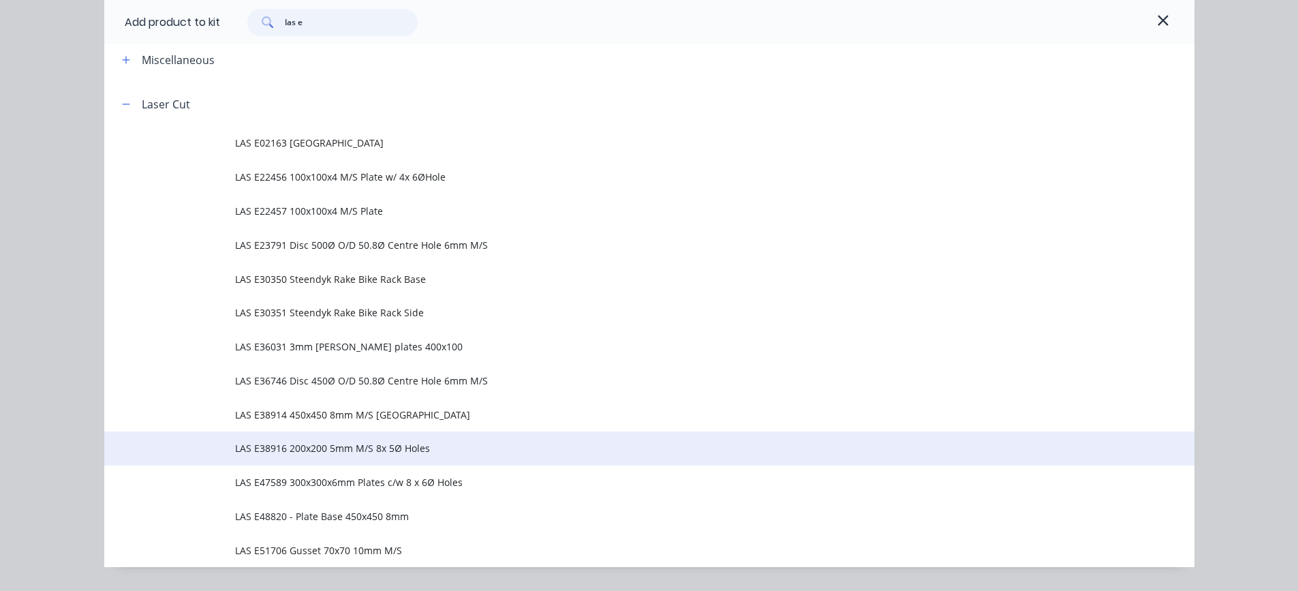
type input "las e"
click at [307, 448] on span "LAS E38916 200x200 5mm M/S 8x 5Ø Holes" at bounding box center [618, 448] width 767 height 14
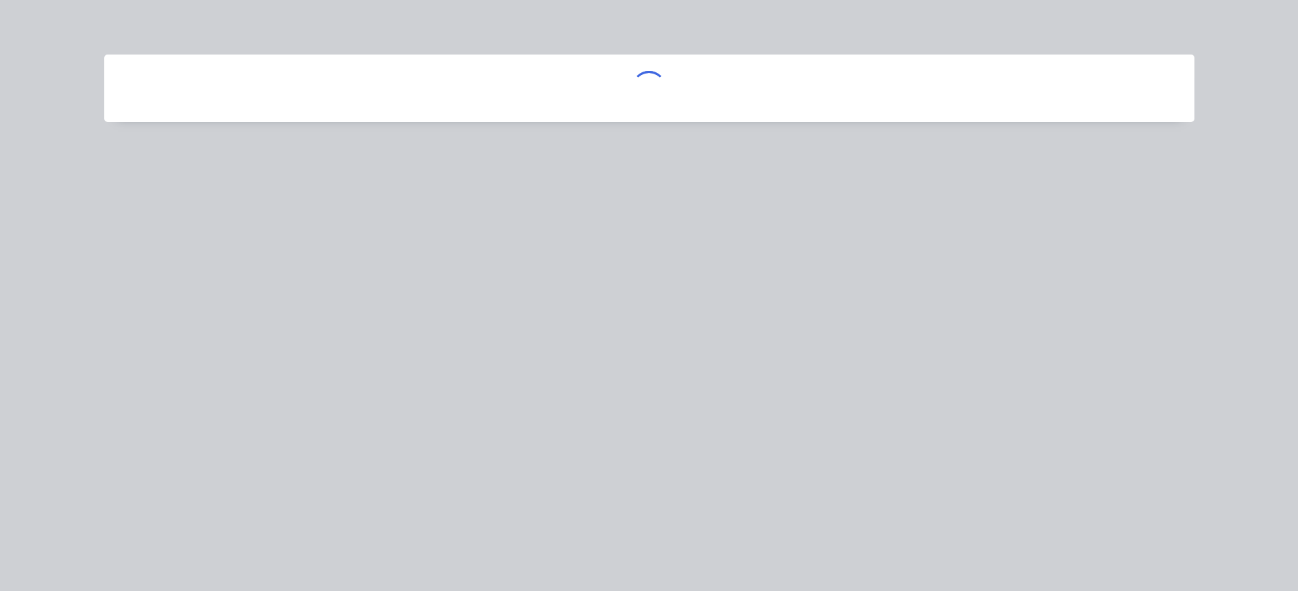
scroll to position [0, 0]
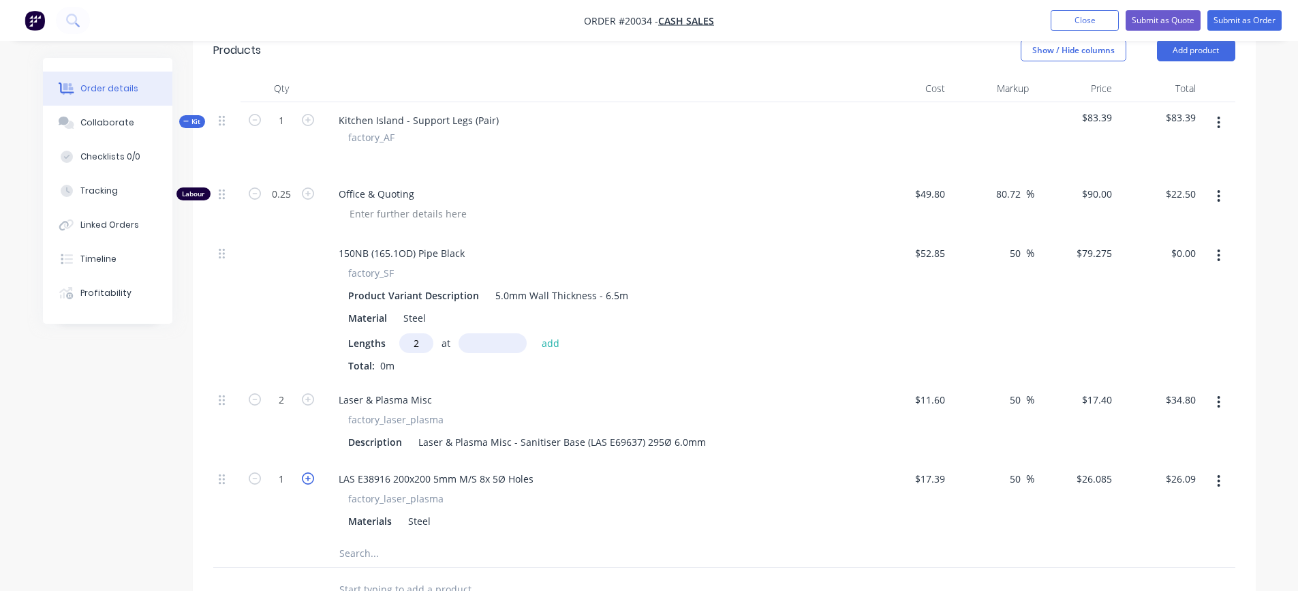
click at [306, 479] on icon "button" at bounding box center [308, 478] width 12 height 12
type input "2"
type input "$52.17"
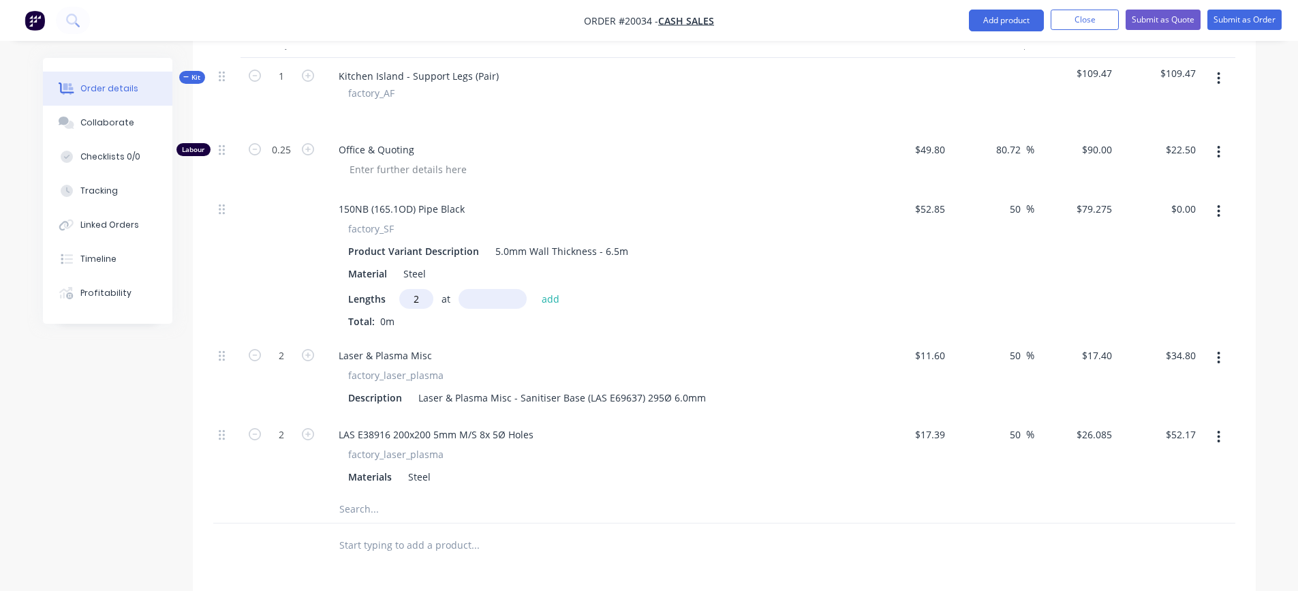
scroll to position [409, 0]
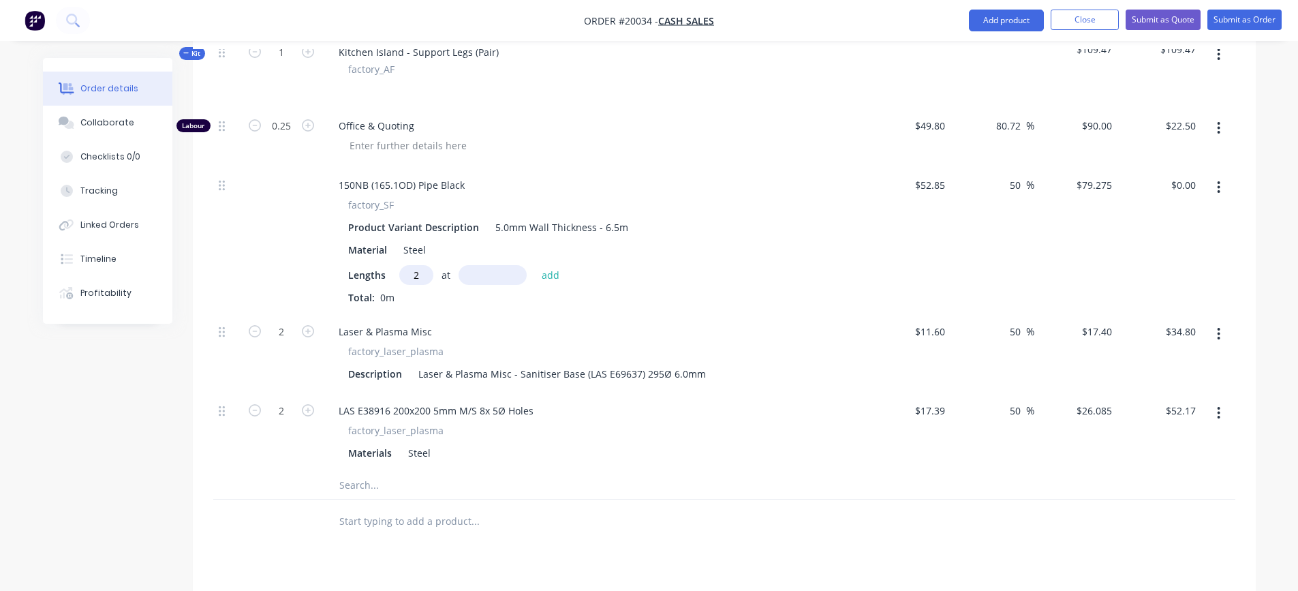
click at [1221, 333] on icon "button" at bounding box center [1218, 333] width 3 height 15
click at [1176, 371] on div "Duplicate" at bounding box center [1170, 370] width 105 height 20
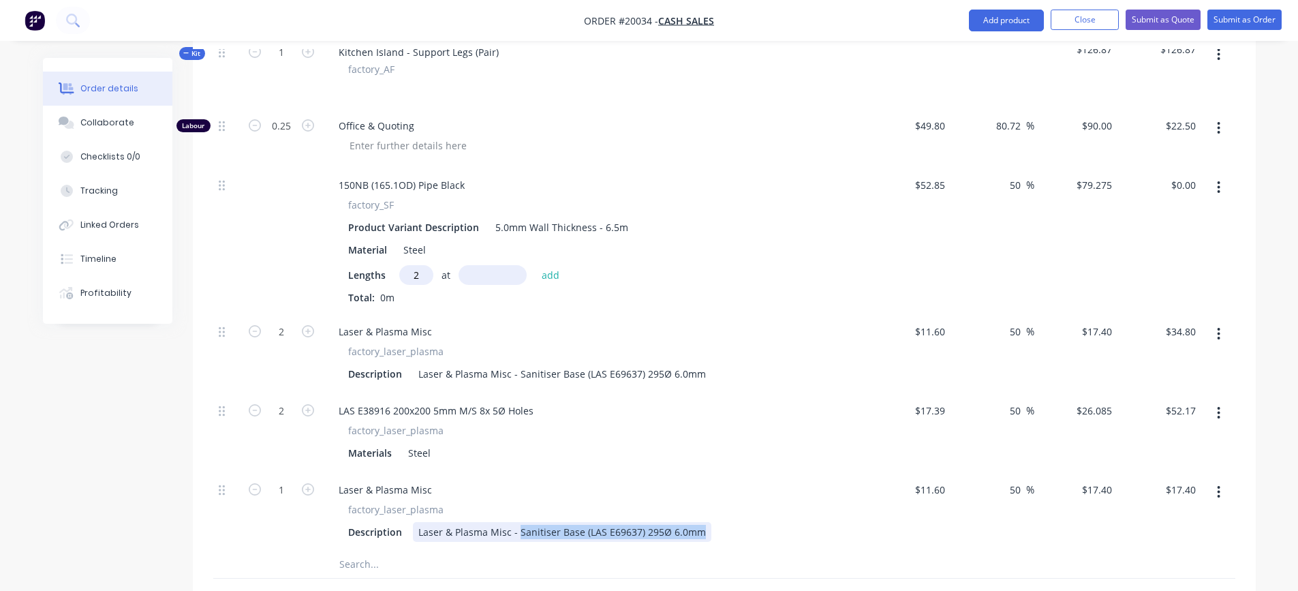
drag, startPoint x: 699, startPoint y: 532, endPoint x: 517, endPoint y: 539, distance: 182.1
click at [517, 539] on div "Laser & Plasma Misc - Sanitiser Base (LAS E69637) 295Ø 6.0mm" at bounding box center [562, 532] width 299 height 20
click at [543, 534] on div "Laser & Plasma Misc - 150Ø" at bounding box center [481, 532] width 137 height 20
click at [943, 484] on input "11.6" at bounding box center [932, 490] width 37 height 20
type input "$5.00"
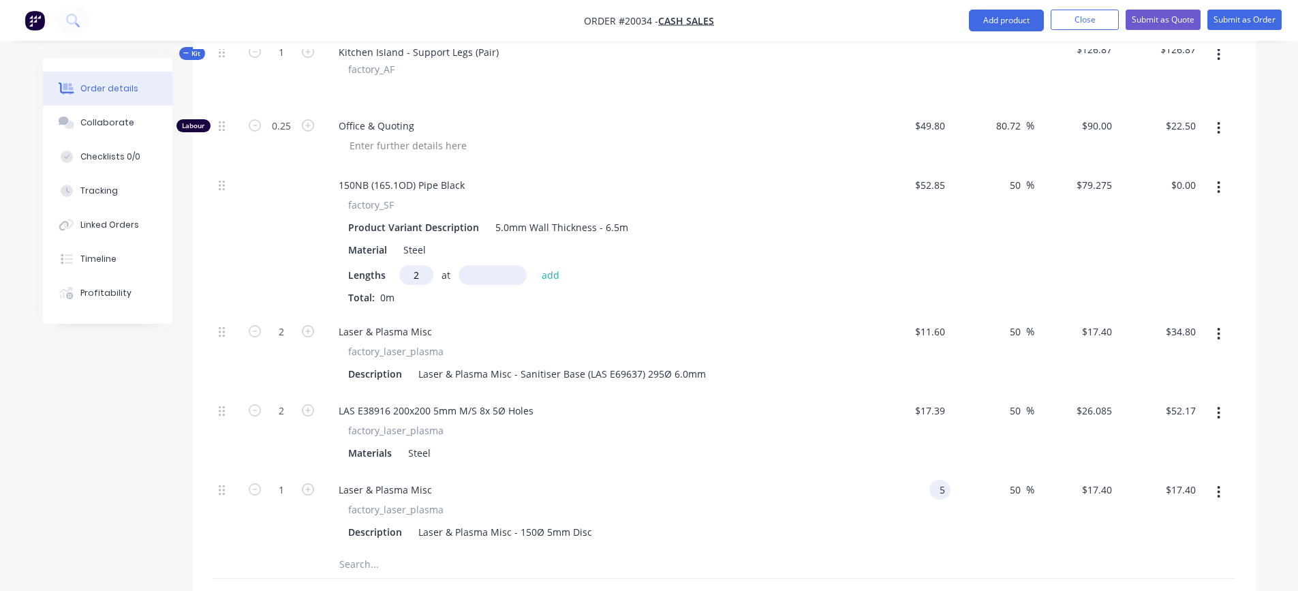
type input "$7.50"
click at [955, 539] on div "50 50 %" at bounding box center [993, 511] width 84 height 79
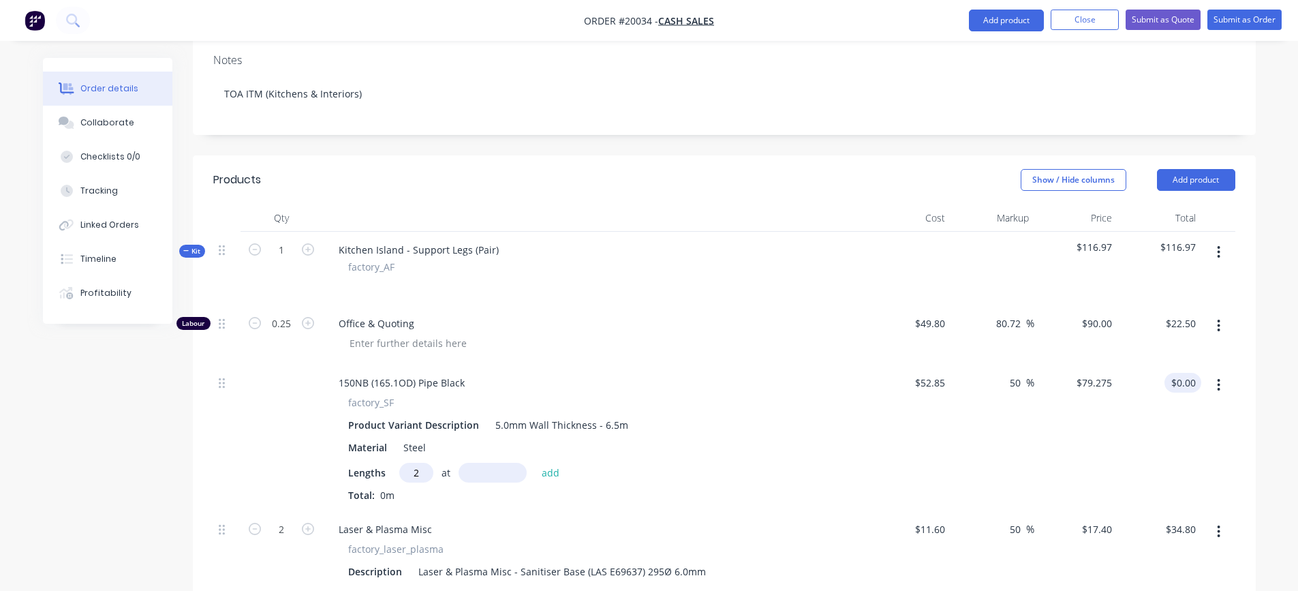
scroll to position [204, 0]
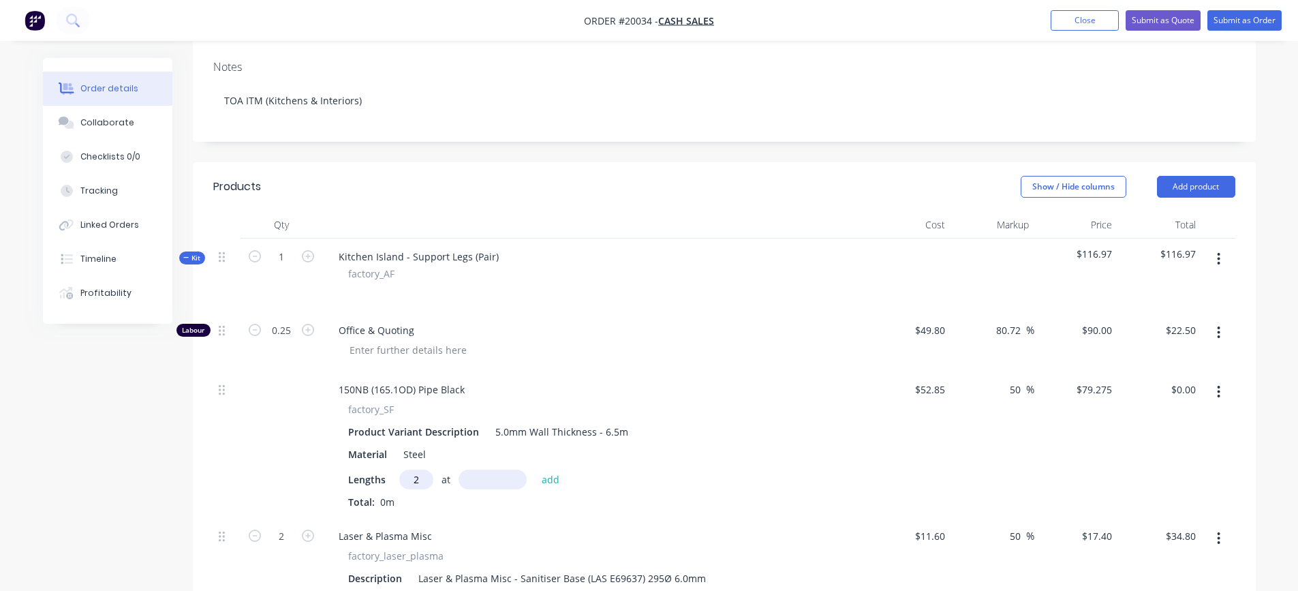
click at [1219, 257] on icon "button" at bounding box center [1218, 258] width 3 height 15
click at [1175, 301] on div "Add product to kit" at bounding box center [1170, 295] width 105 height 20
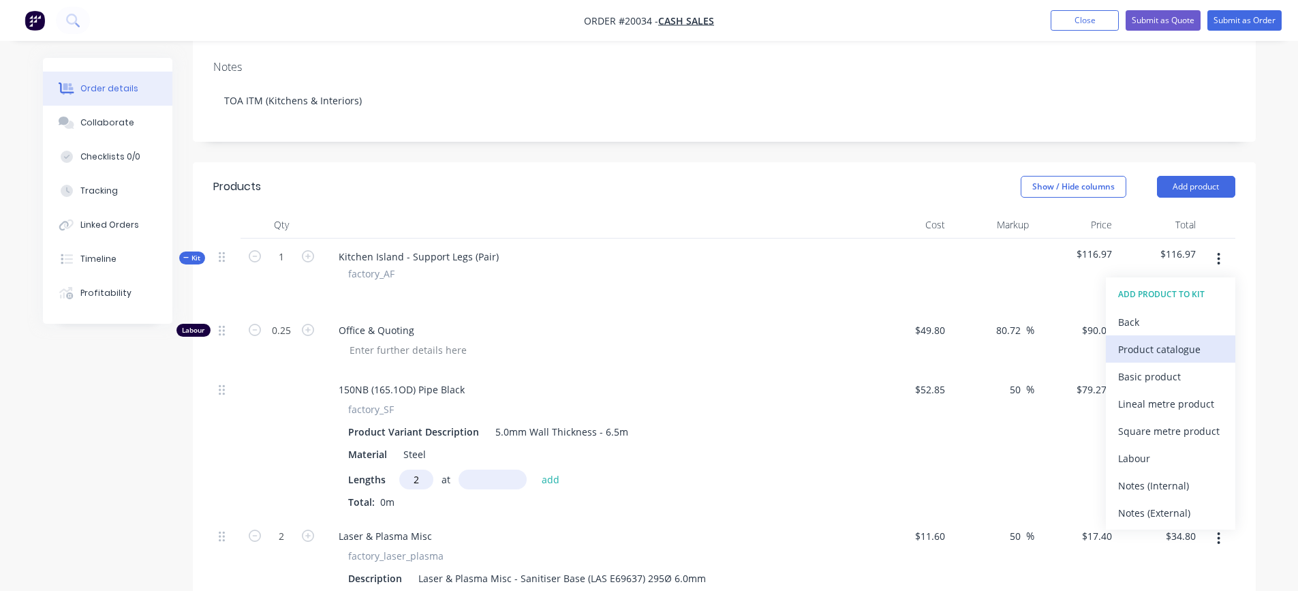
click at [1120, 348] on div "Product catalogue" at bounding box center [1170, 349] width 105 height 20
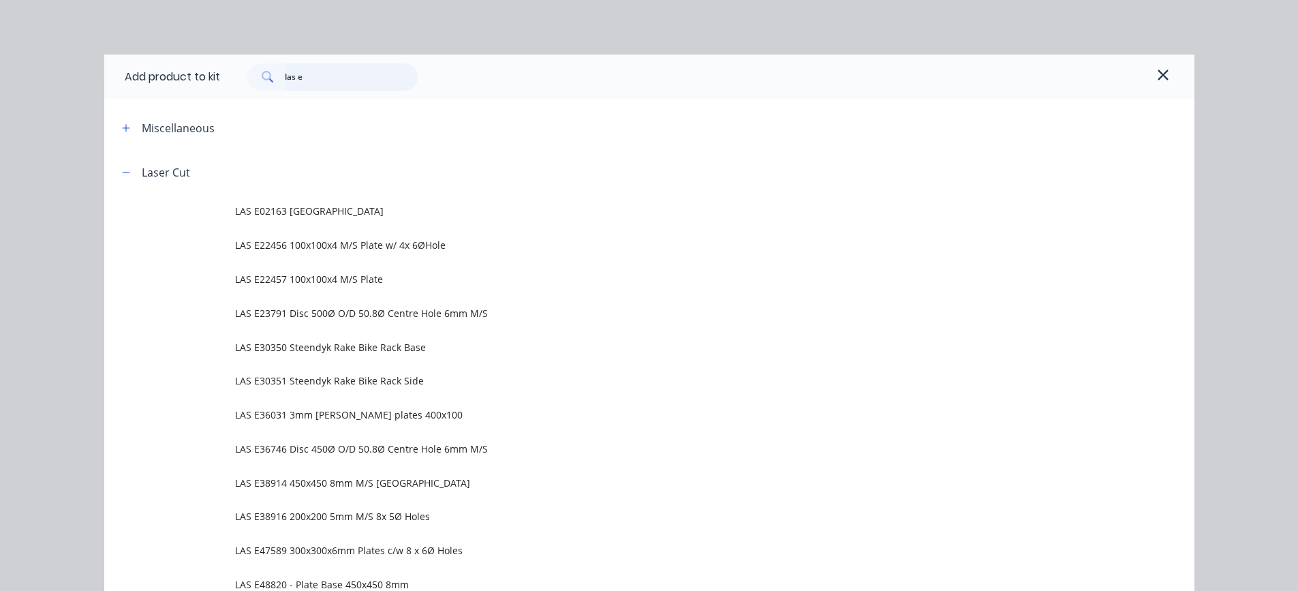
click at [311, 79] on input "las e" at bounding box center [351, 76] width 133 height 27
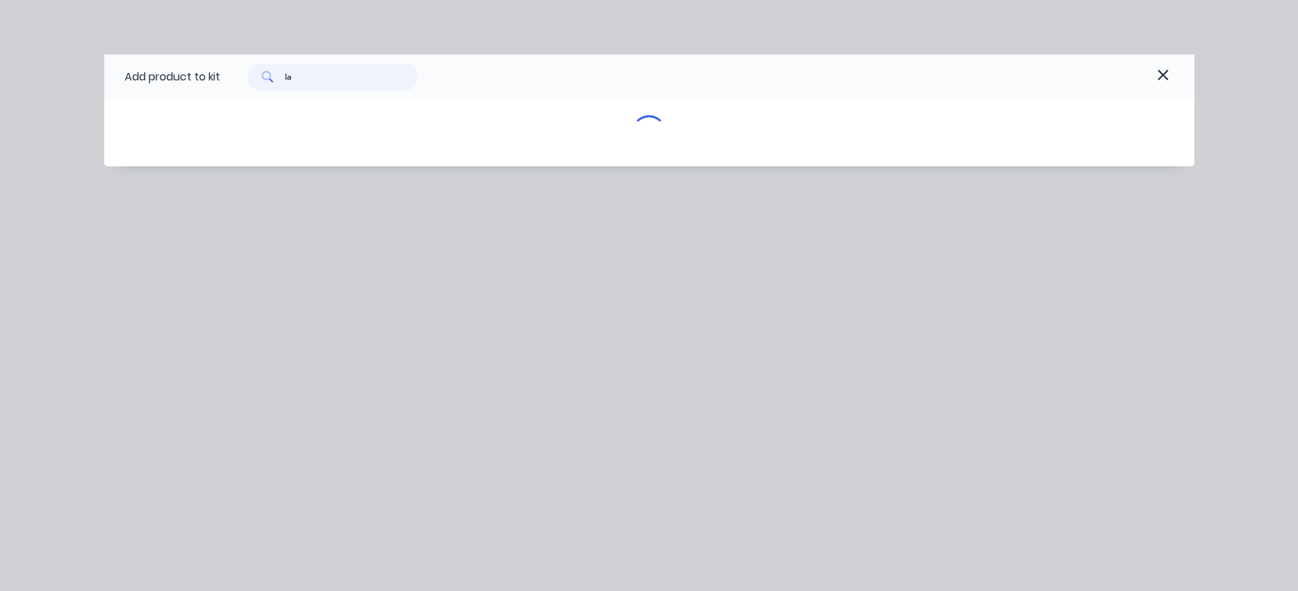
type input "l"
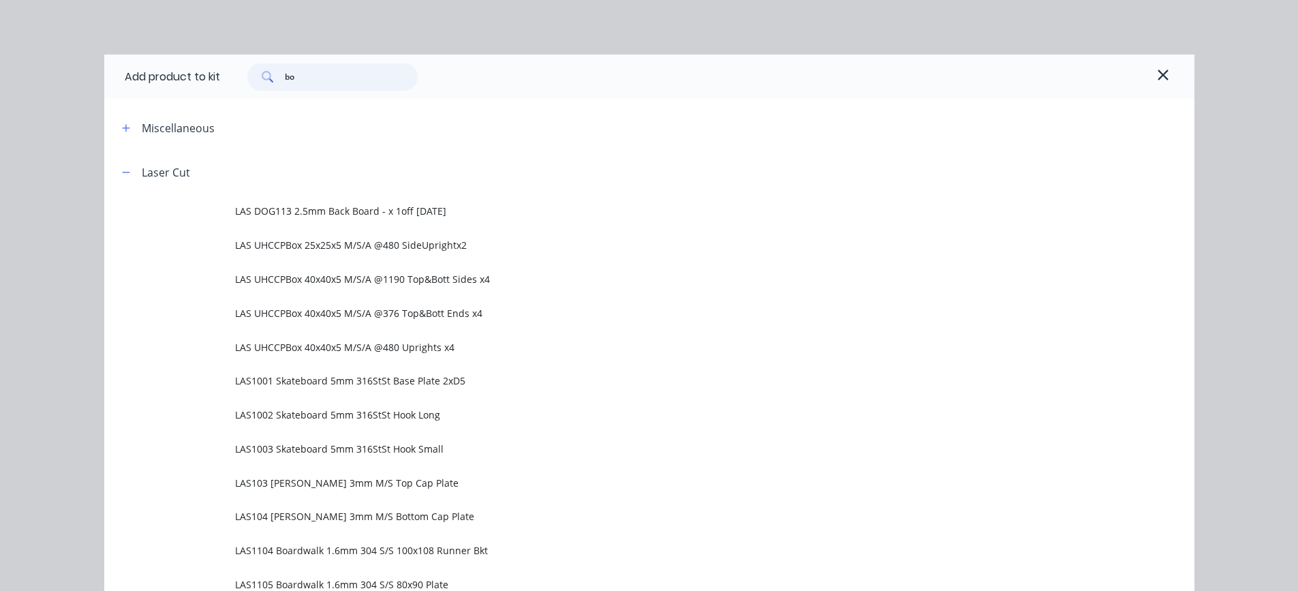
type input "b"
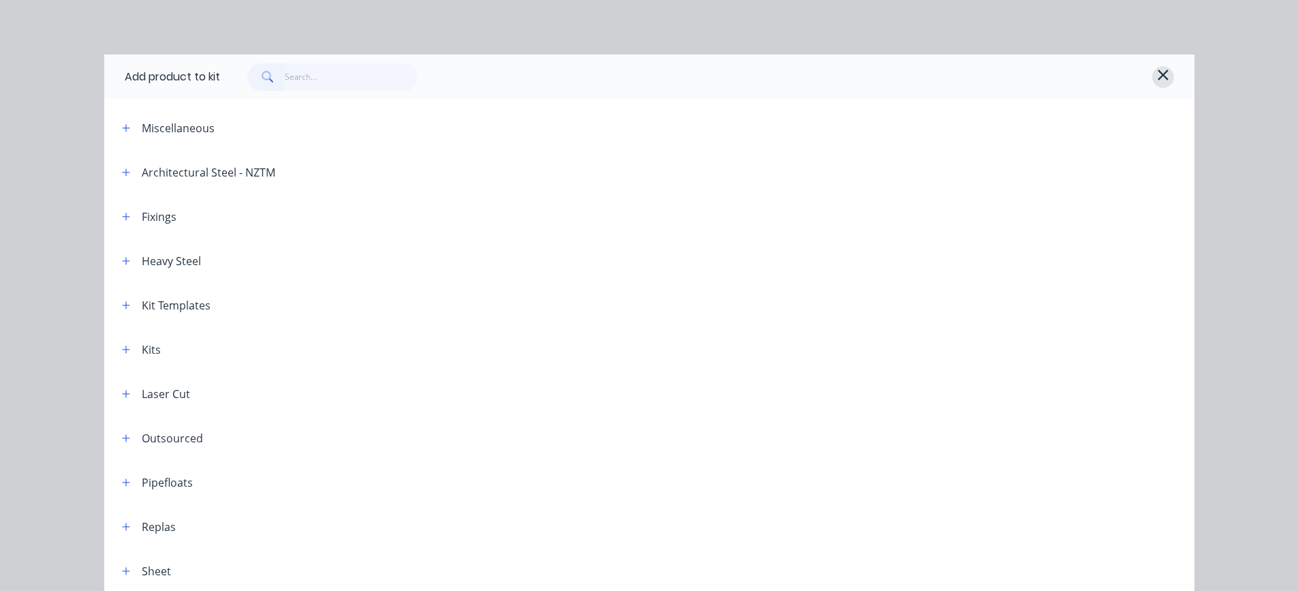
click at [1158, 72] on icon "button" at bounding box center [1163, 75] width 10 height 10
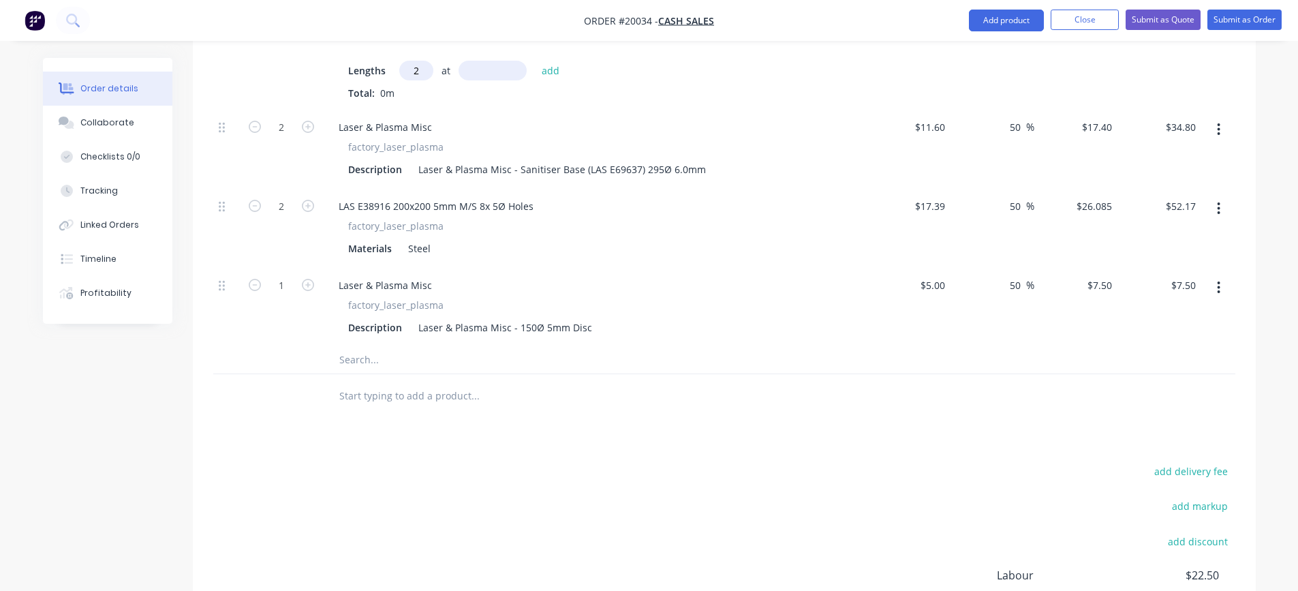
scroll to position [545, 0]
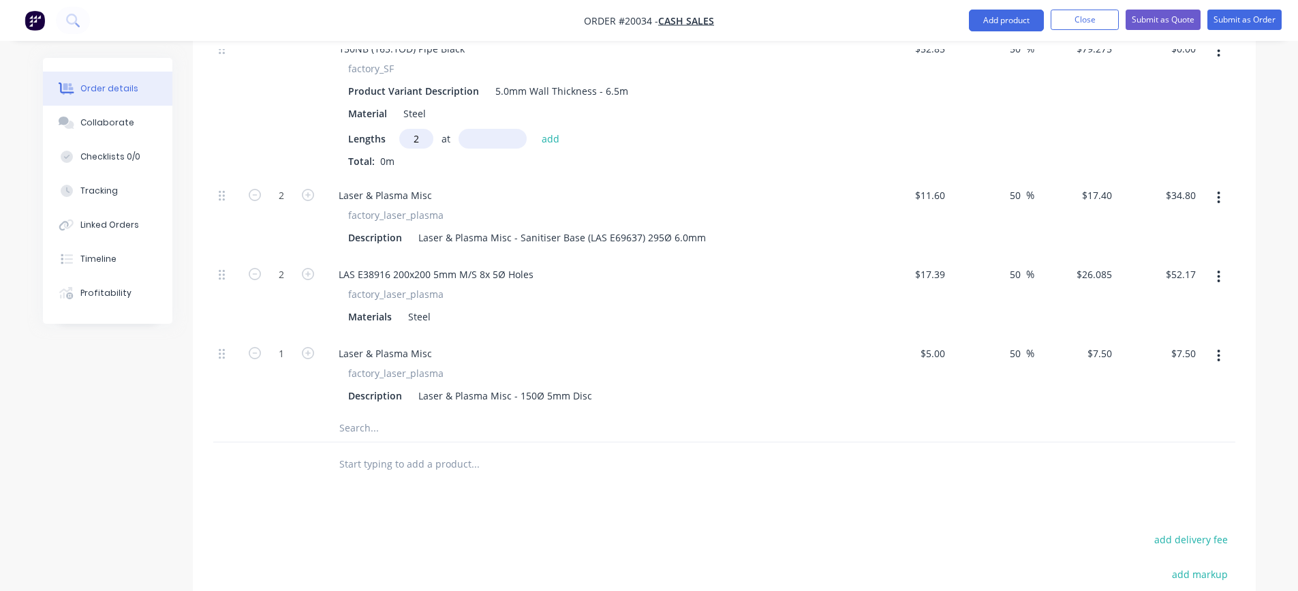
click at [385, 428] on input "text" at bounding box center [475, 427] width 273 height 27
paste input "Bolt Hex Set Screw M12 x 30 Zinc Plated"
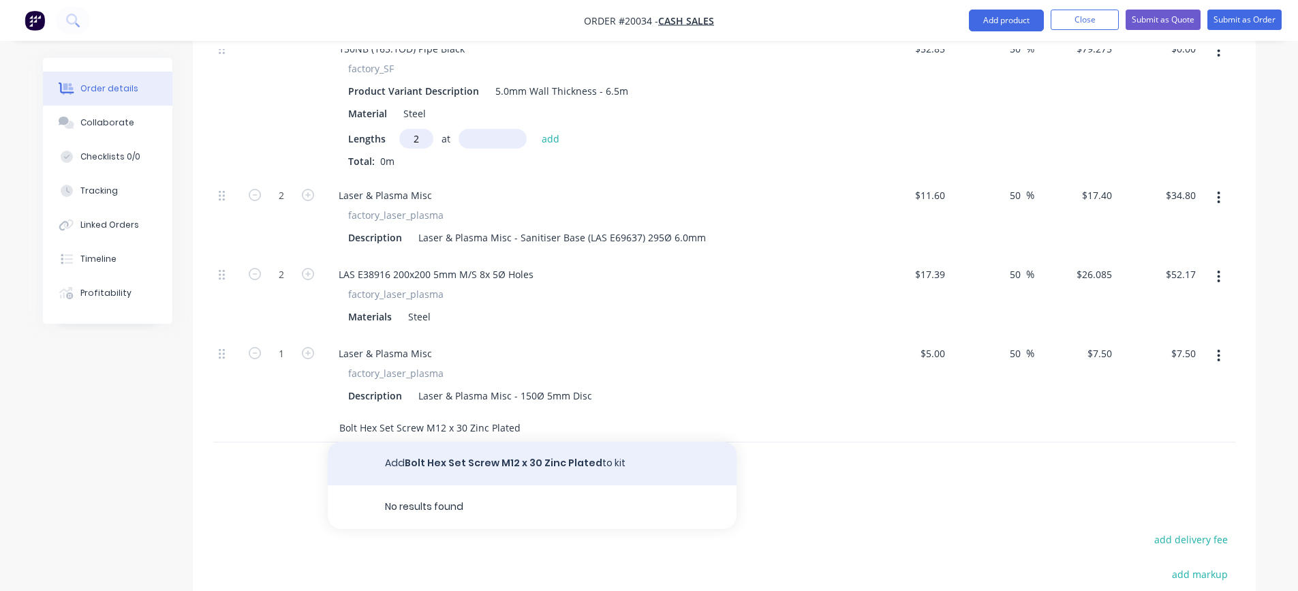
type input "Bolt Hex Set Screw M12 x 30 Zinc Plated"
click at [499, 465] on button "Add Bolt Hex Set Screw M12 x 30 Zinc Plated to kit" at bounding box center [532, 464] width 409 height 44
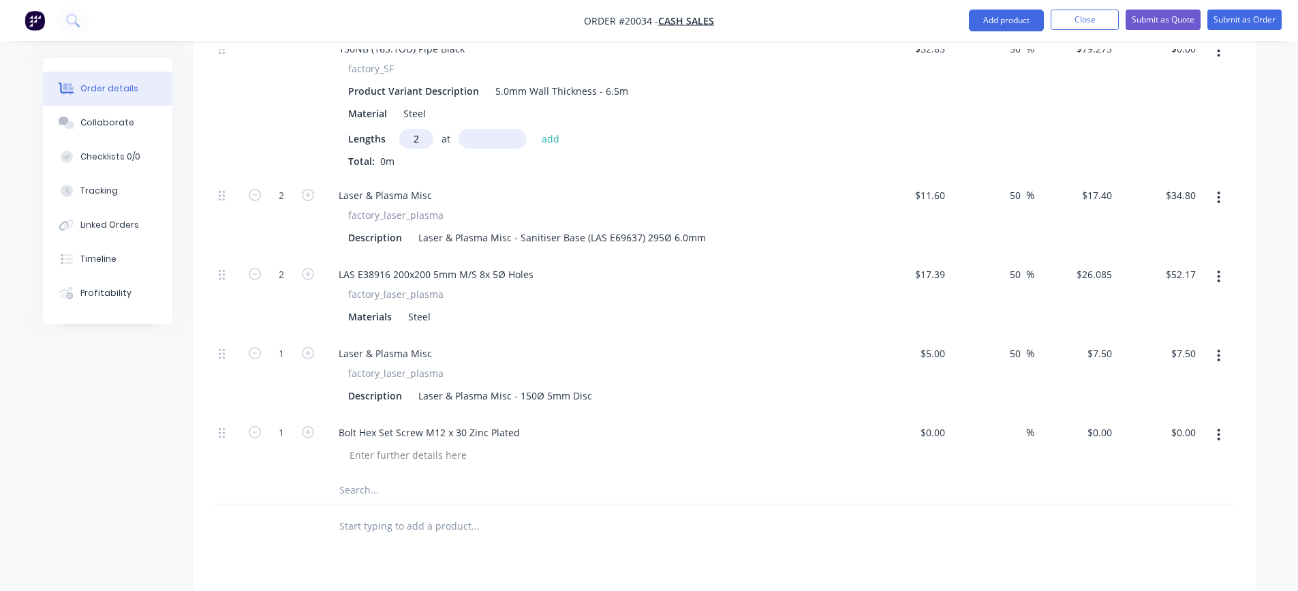
click at [391, 490] on input "text" at bounding box center [475, 489] width 273 height 27
paste input "Nut M12 Zinc"
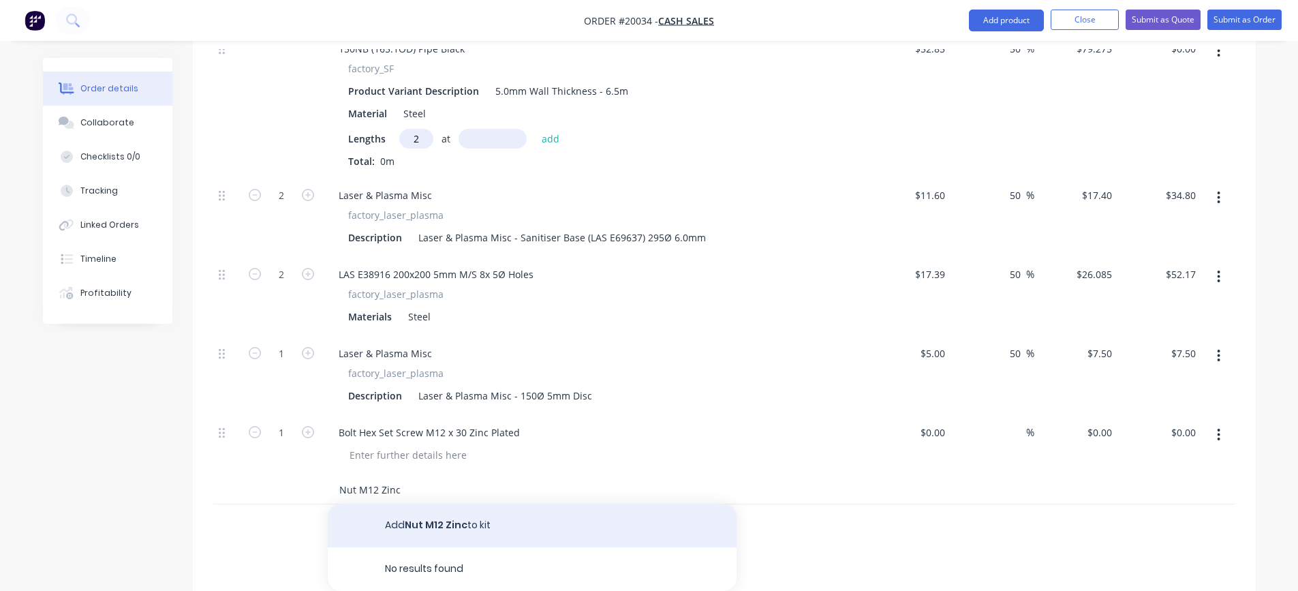
type input "Nut M12 Zinc"
click at [425, 523] on button "Add Nut M12 Zinc to kit" at bounding box center [532, 526] width 409 height 44
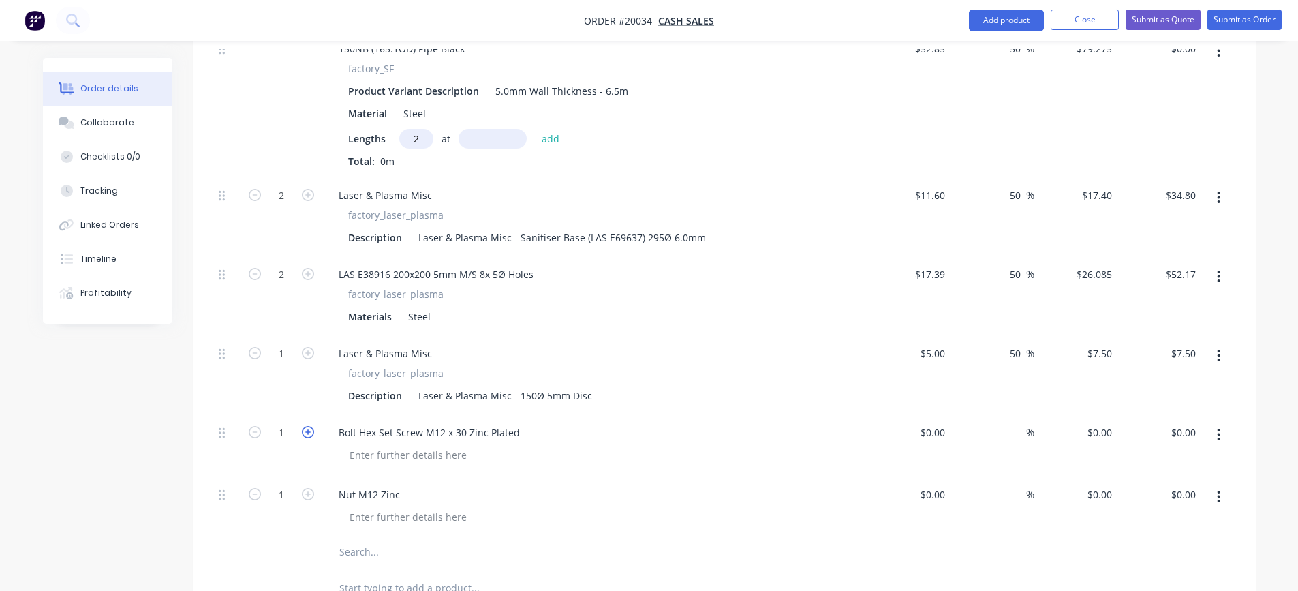
click at [307, 434] on icon "button" at bounding box center [308, 432] width 12 height 12
type input "2"
click at [307, 498] on icon "button" at bounding box center [308, 494] width 12 height 12
type input "2"
click at [310, 355] on icon "button" at bounding box center [308, 353] width 12 height 12
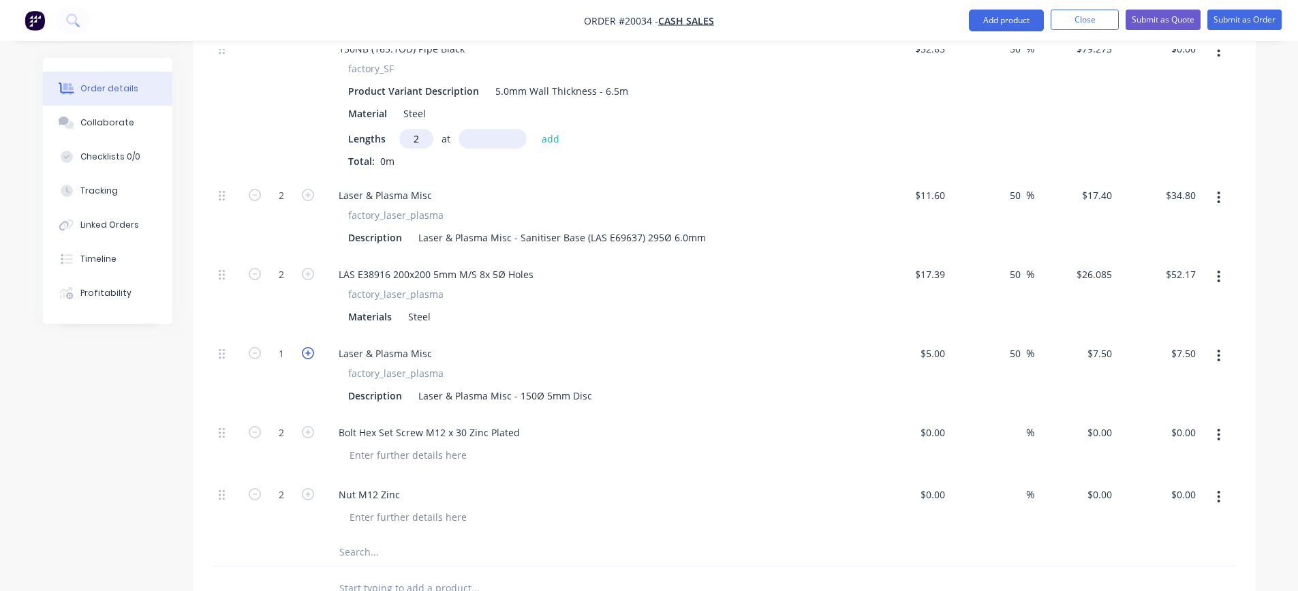
type input "2"
type input "$15.00"
click at [552, 502] on div "Nut M12 Zinc" at bounding box center [595, 495] width 534 height 20
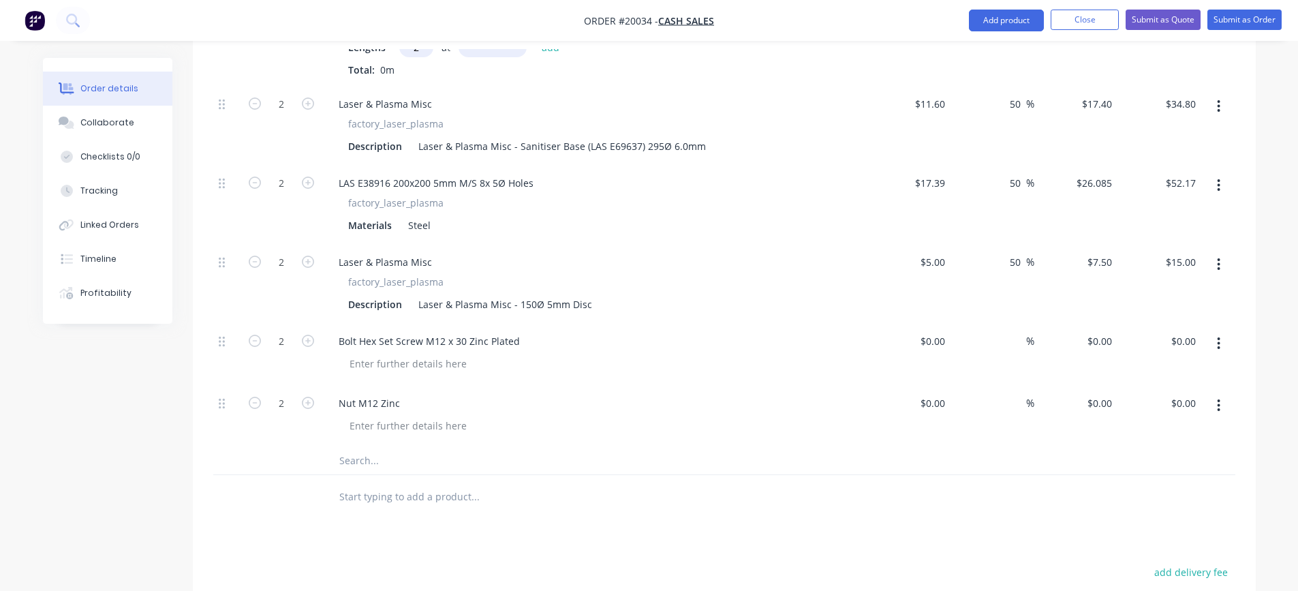
scroll to position [682, 0]
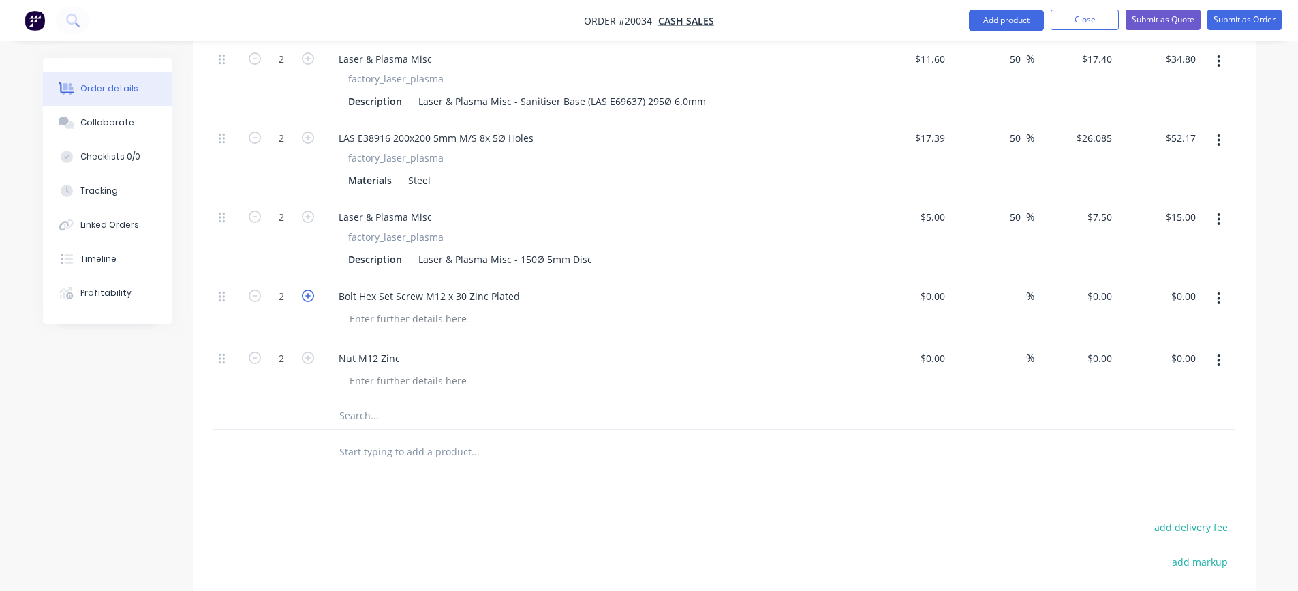
click at [305, 296] on icon "button" at bounding box center [308, 296] width 12 height 12
click at [253, 297] on icon "button" at bounding box center [255, 296] width 12 height 12
type input "1"
click at [256, 356] on icon "button" at bounding box center [255, 358] width 12 height 12
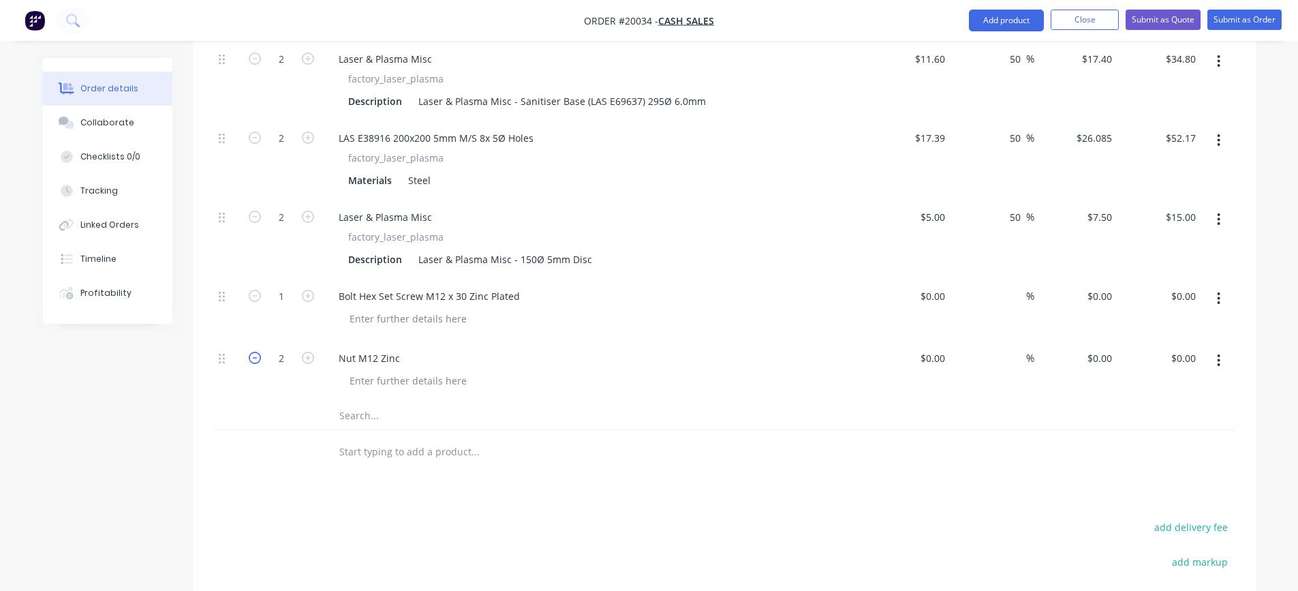
type input "1"
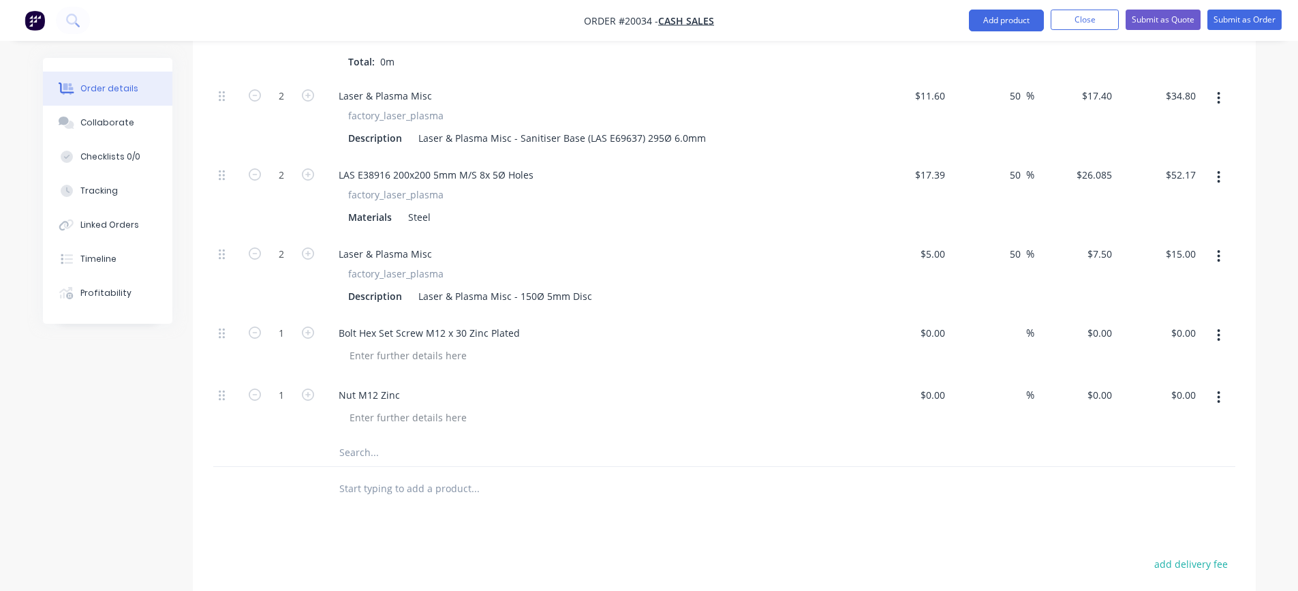
scroll to position [613, 0]
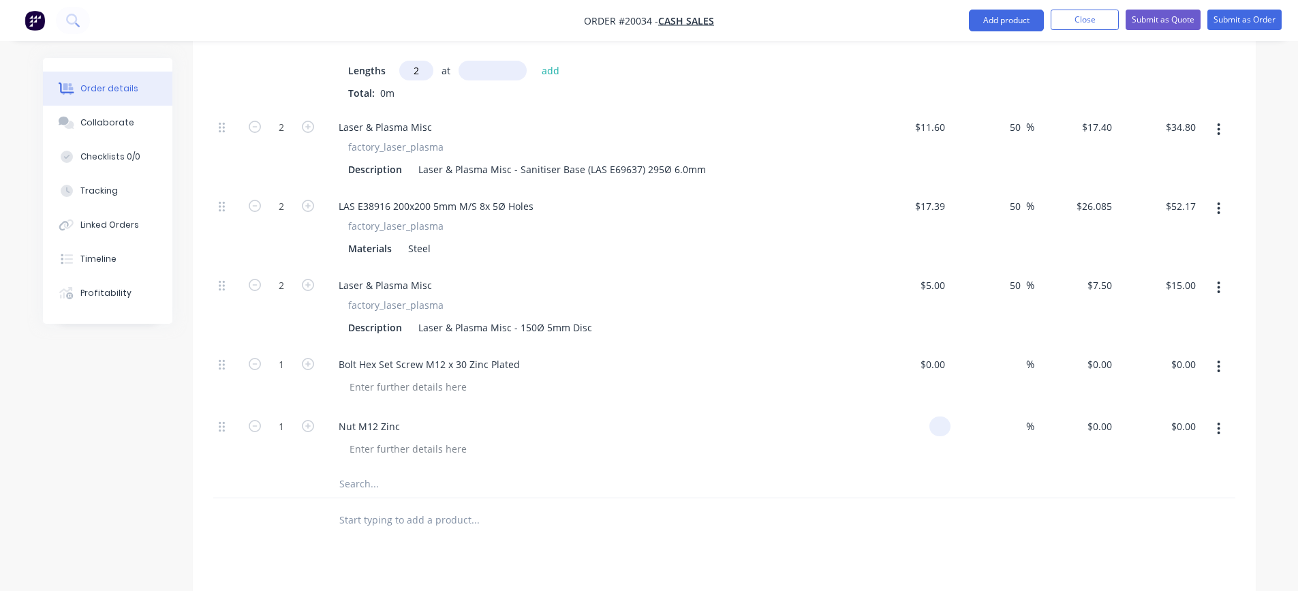
click at [934, 429] on div at bounding box center [940, 426] width 21 height 20
type input "$0.30"
type input "$0.00"
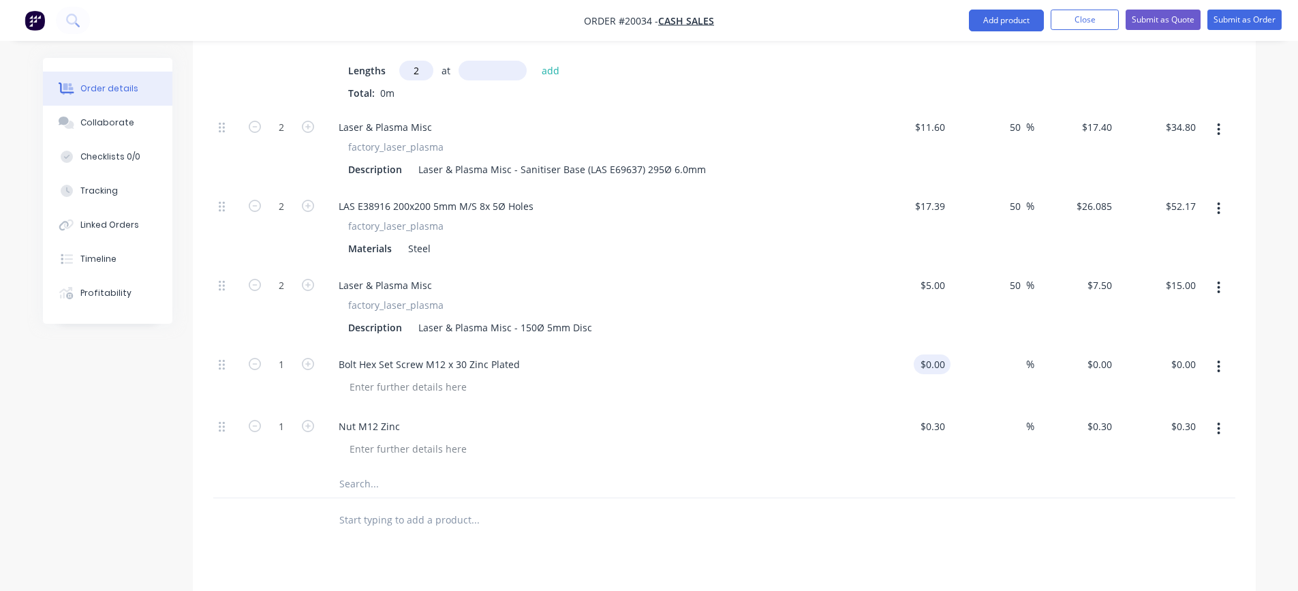
type input "0.3"
click at [938, 371] on input "$0.00" at bounding box center [934, 364] width 31 height 20
type input "0"
type input "$0.30"
type input "$0.00"
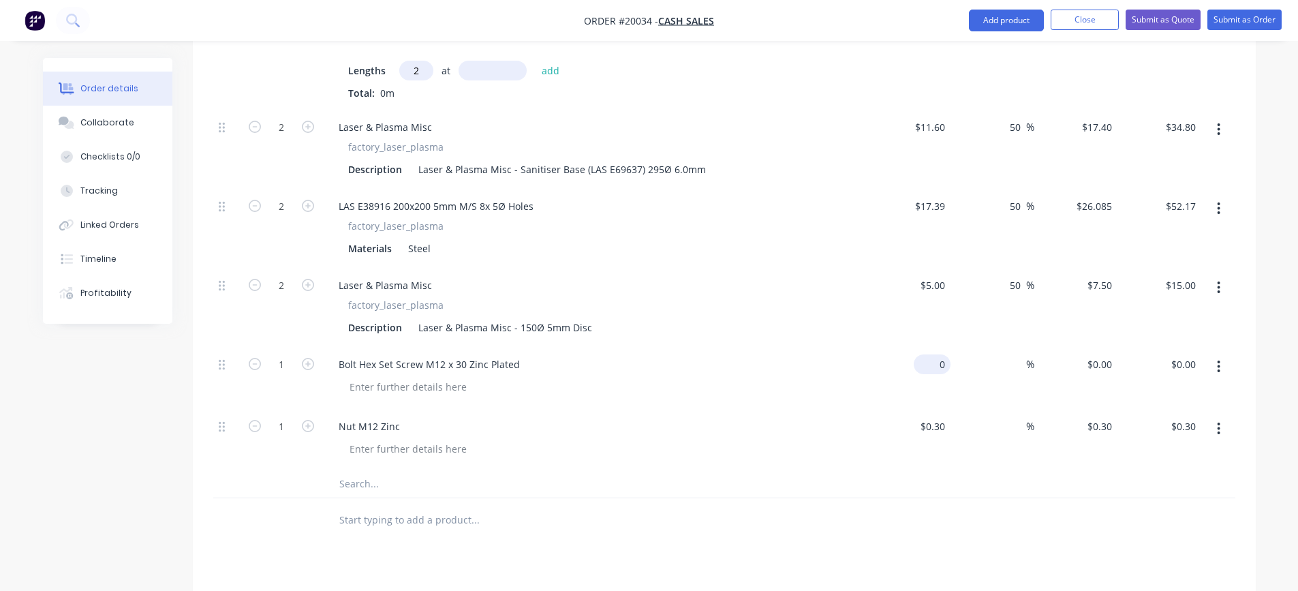
type input "0.3"
type input "0"
type input "$0.30"
type input "$0.00"
type input "0.3"
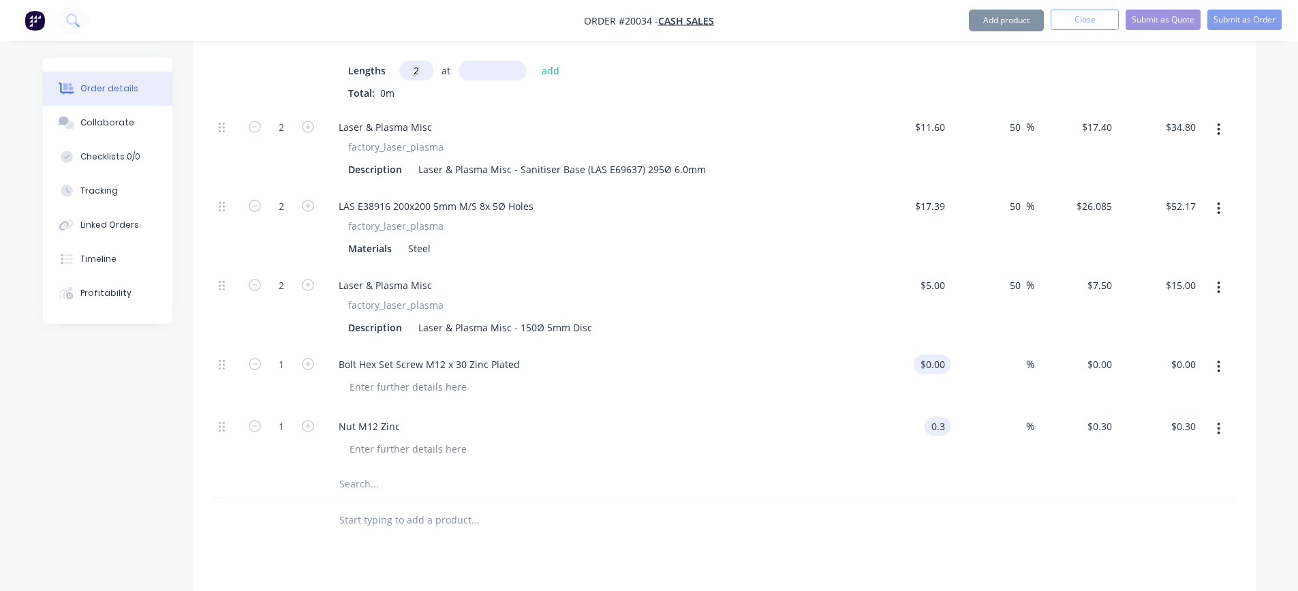
type input "0"
type input "$0.30"
type input "$0.00"
type input "0.3"
type input "0"
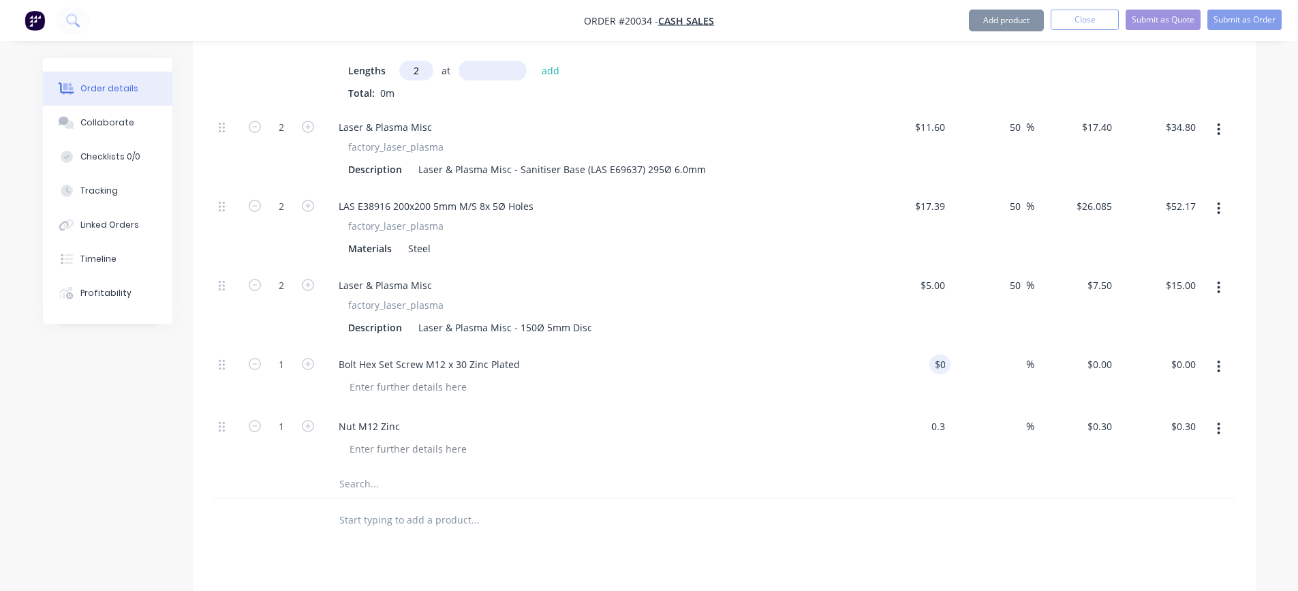
type input "$0.30"
type input "$0.00"
type input "0.3"
type input "0"
type input "$0.30"
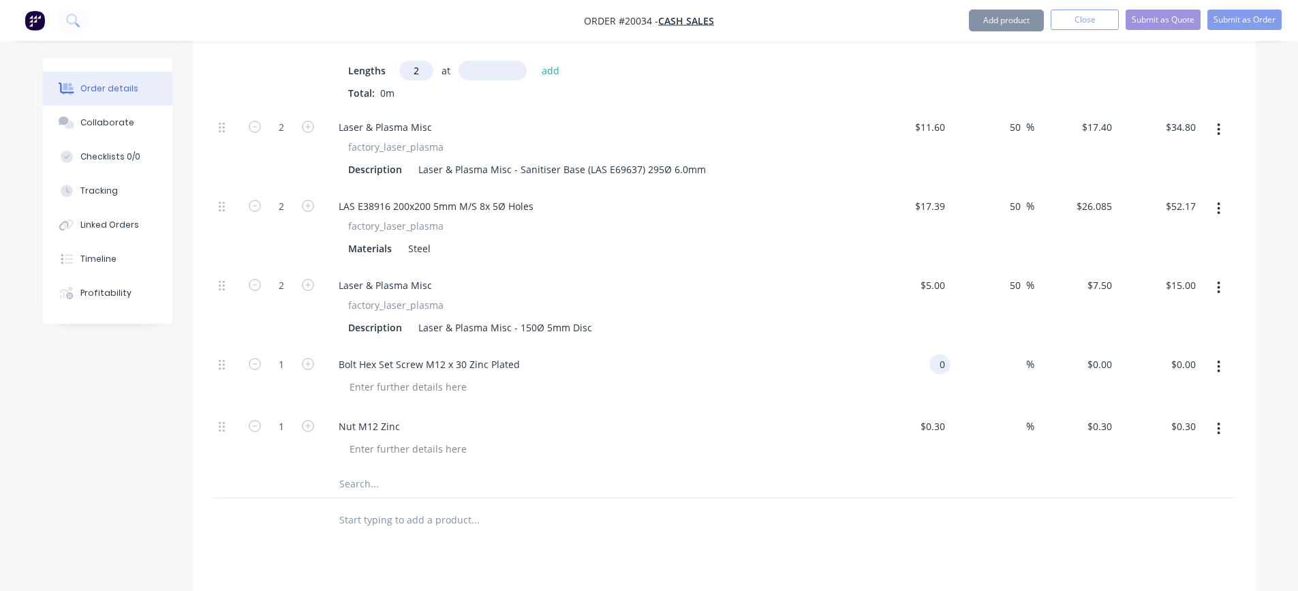
type input "$0.00"
type input "0.3"
type input "0"
type input "$0.30"
type input "$0.00"
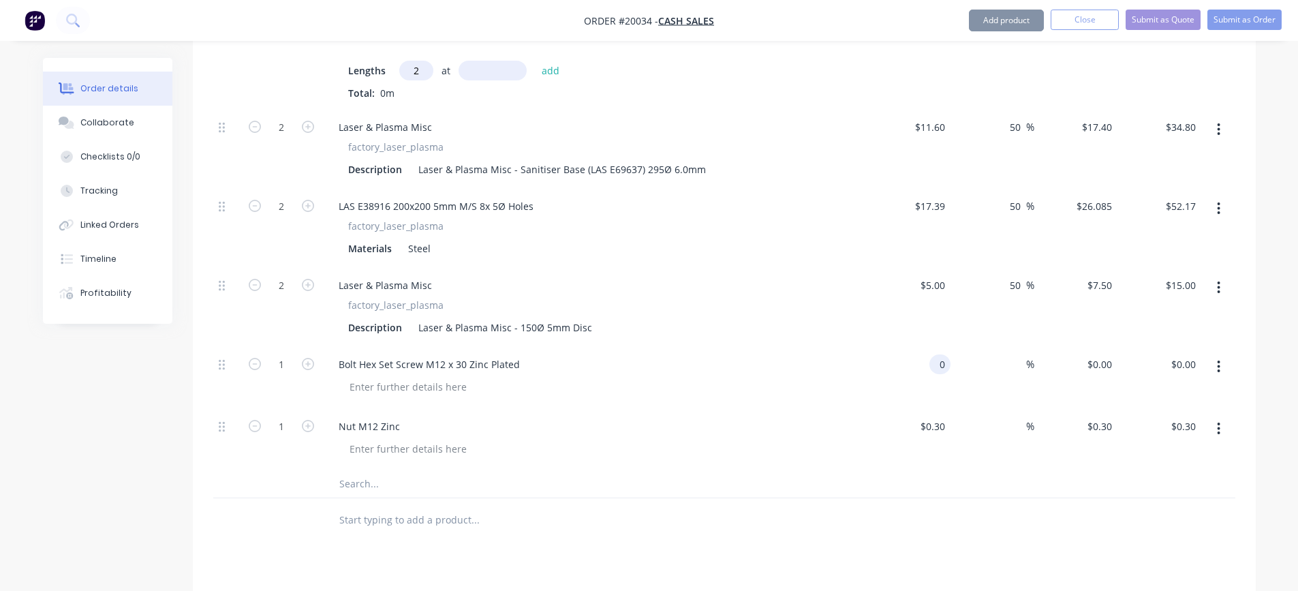
type input "0.3"
type input "0"
type input "$0.30"
type input "$0.00"
type input "0.3"
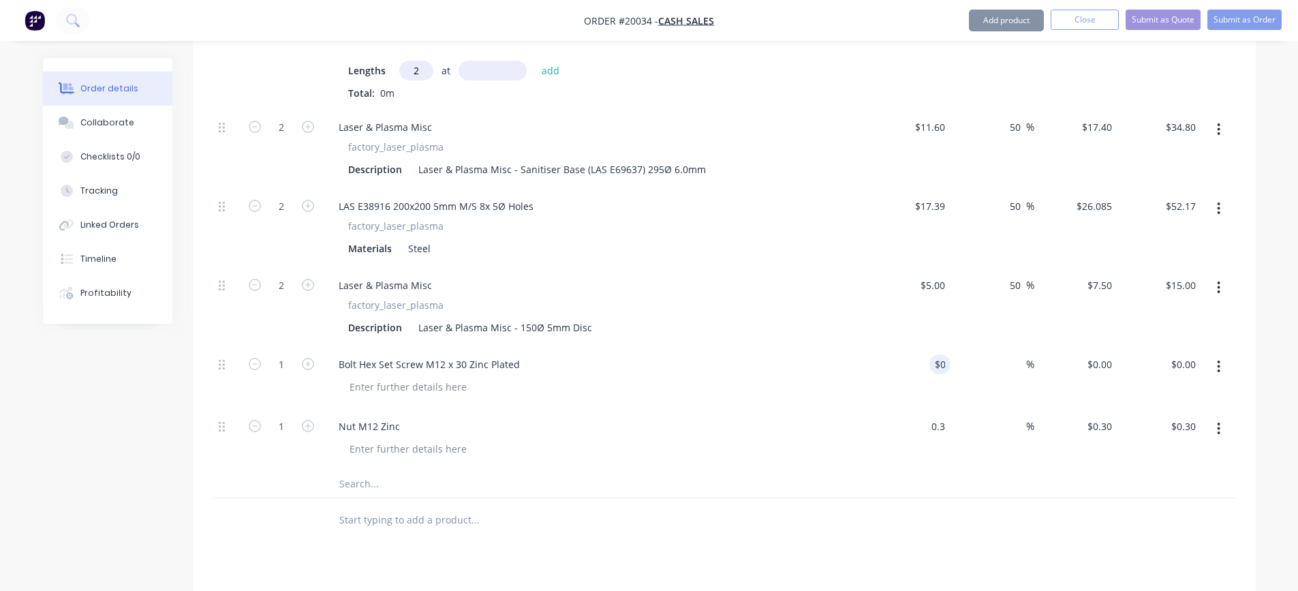
type input "0"
type input "$0.30"
type input "$0.00"
type input "0.3"
type input "0"
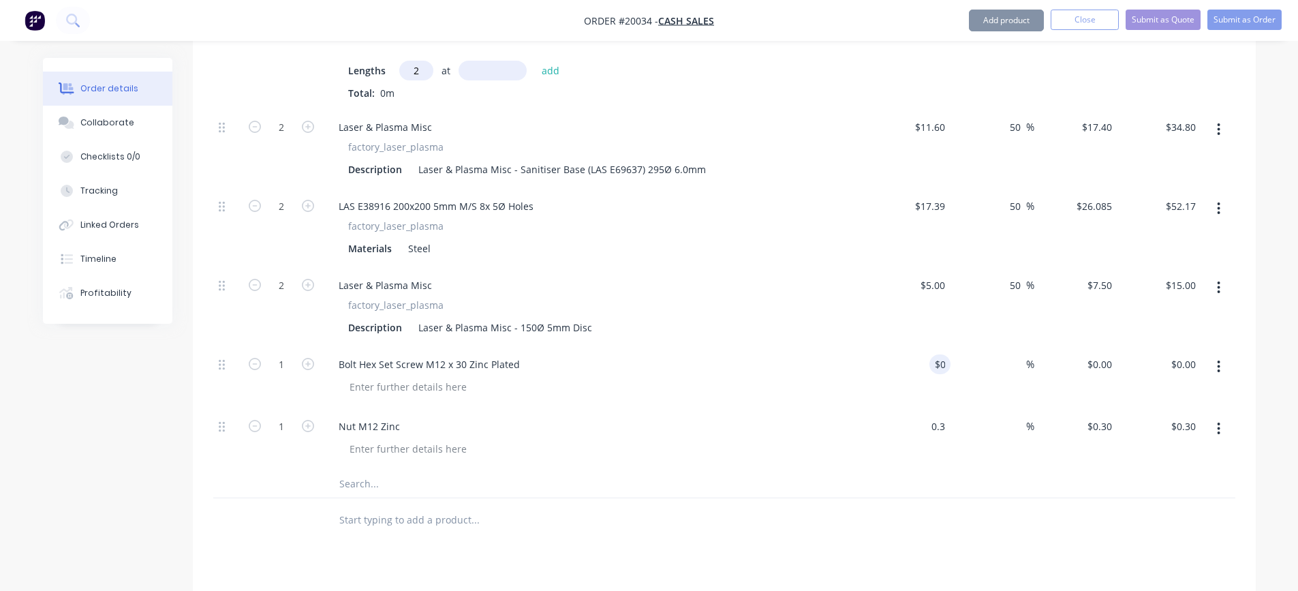
type input "$0.30"
type input "$0.00"
type input "0.3"
type input "00"
type input "$0.30"
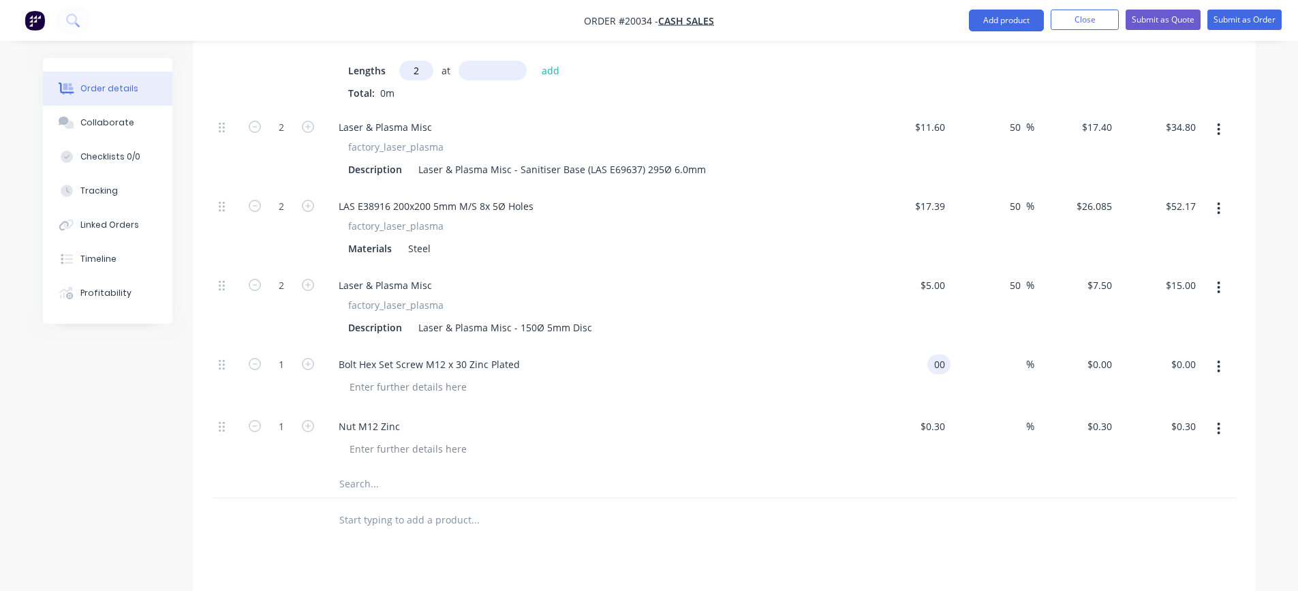
type input "$0.00"
type input "0.3"
type input "00"
type input "0.3."
type input "$0.00"
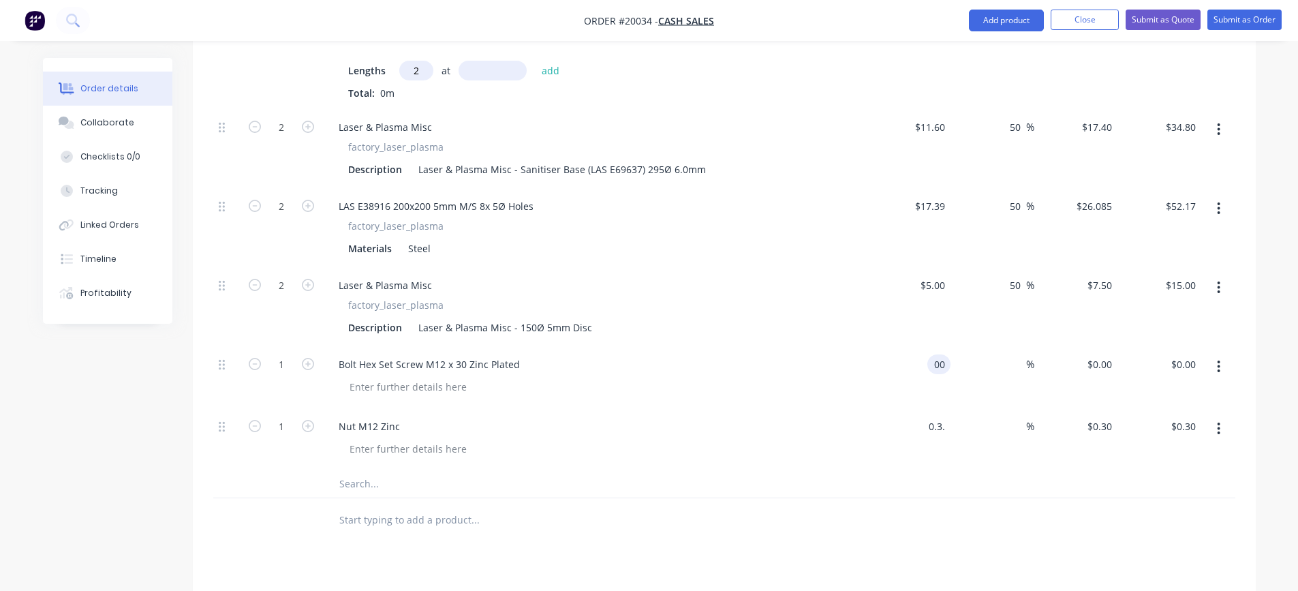
type input "0"
type input "$0.00"
type input "00"
type input "$0.00"
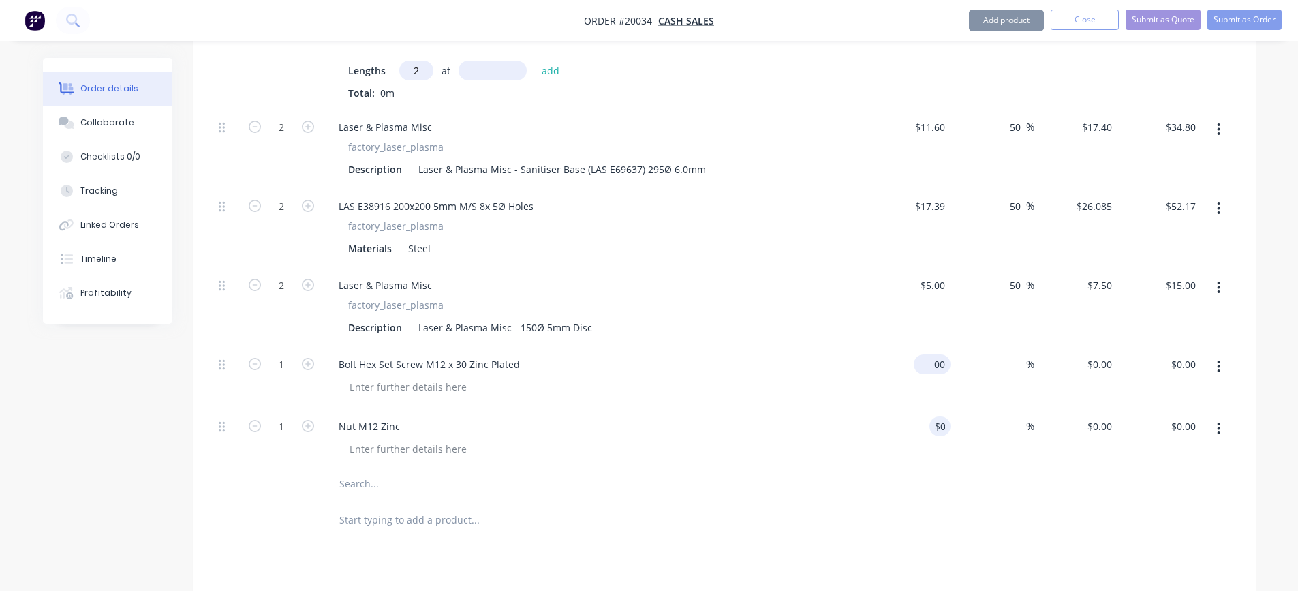
type input "$0.00"
type input "0"
type input "00"
type input "$0.00"
type input "$5.00"
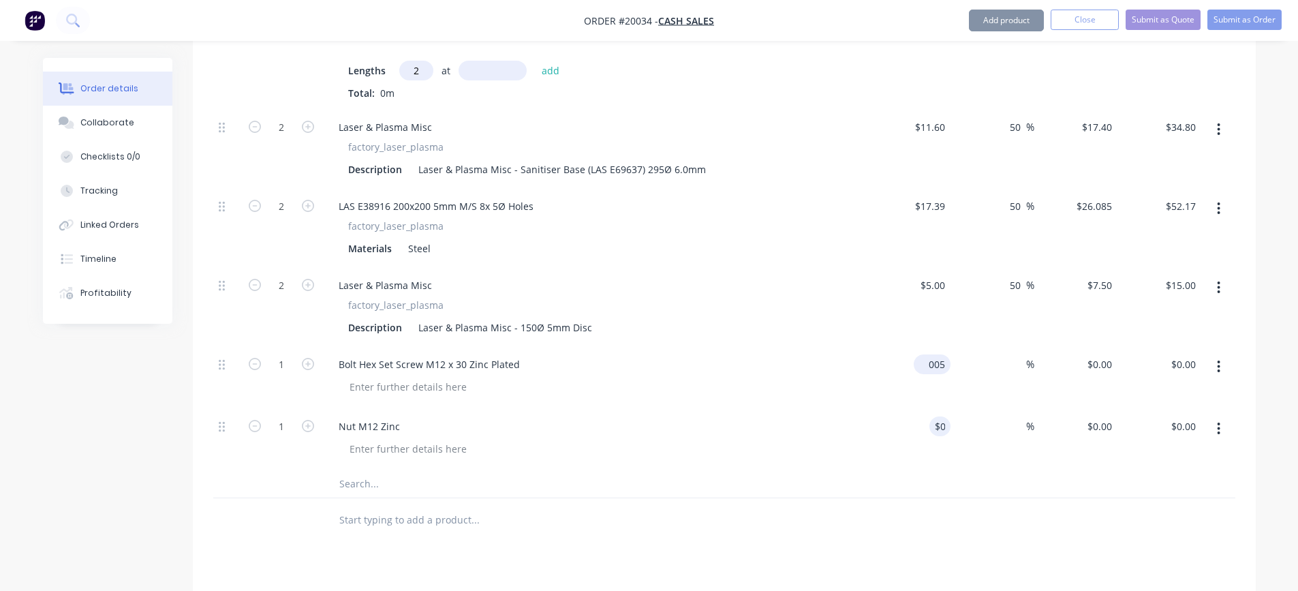
type input "0"
type input "5"
type input "$5.00"
type input "$0.00"
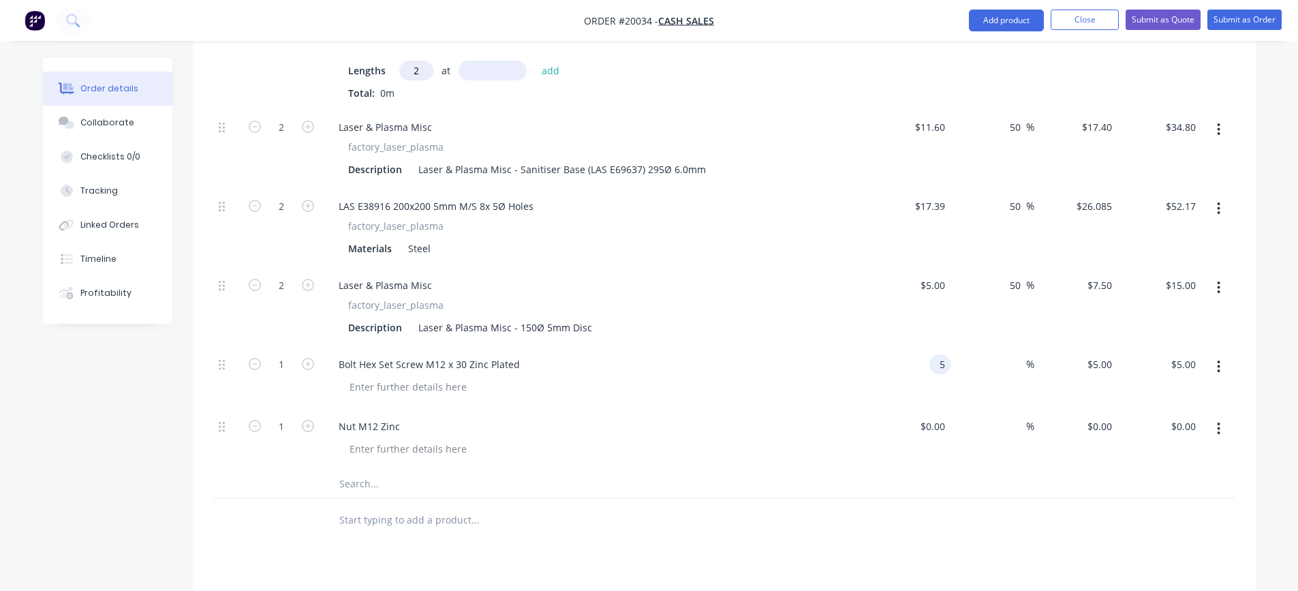
type input "$5.00"
type input "0"
type input "5"
type input "$0.00"
type input "$5.00"
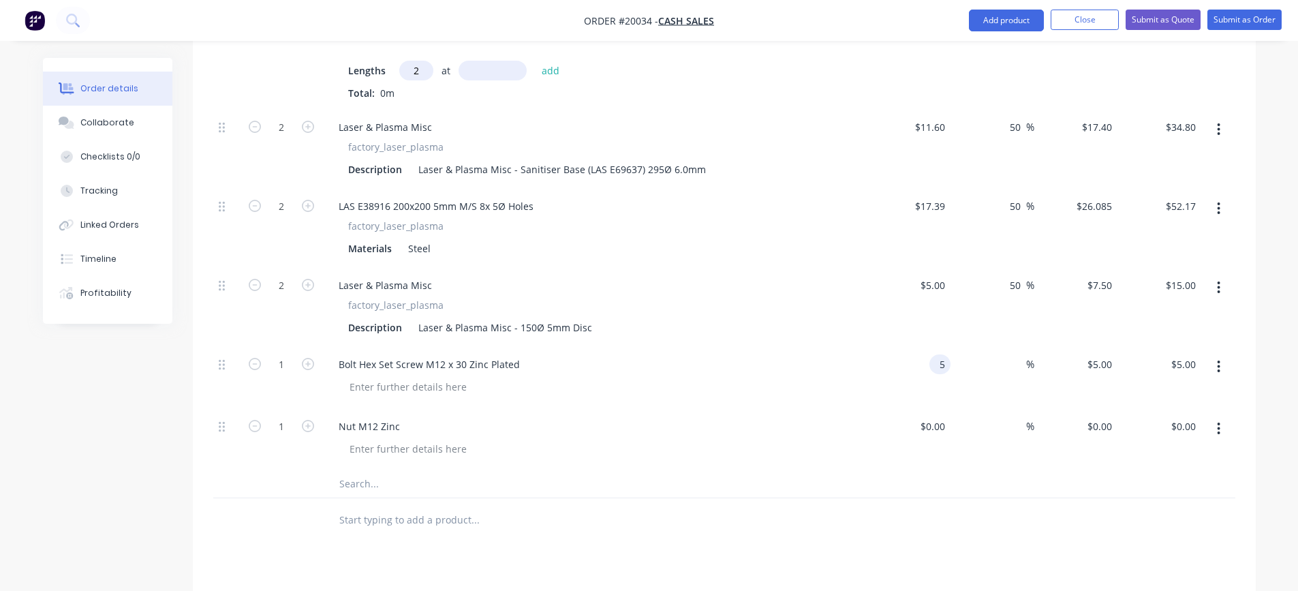
type input "0"
type input "5"
type input "$0.00"
type input "$5.00"
type input "0"
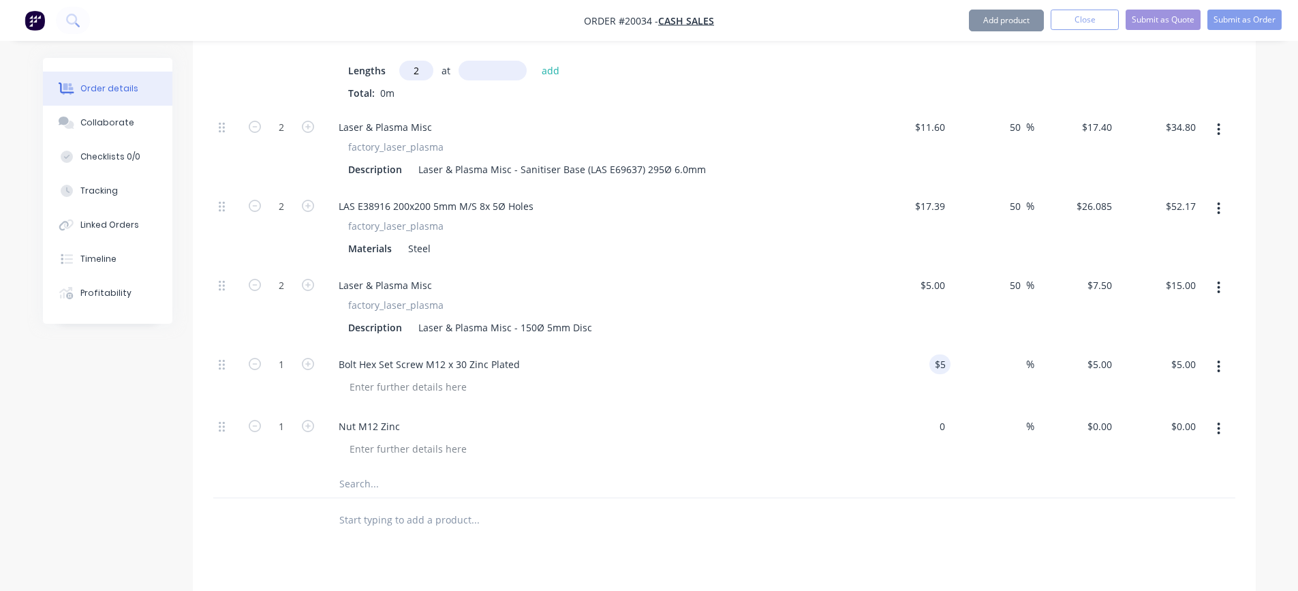
type input "5"
type input "$0.00"
type input "$5.00"
type input "0"
type input "5"
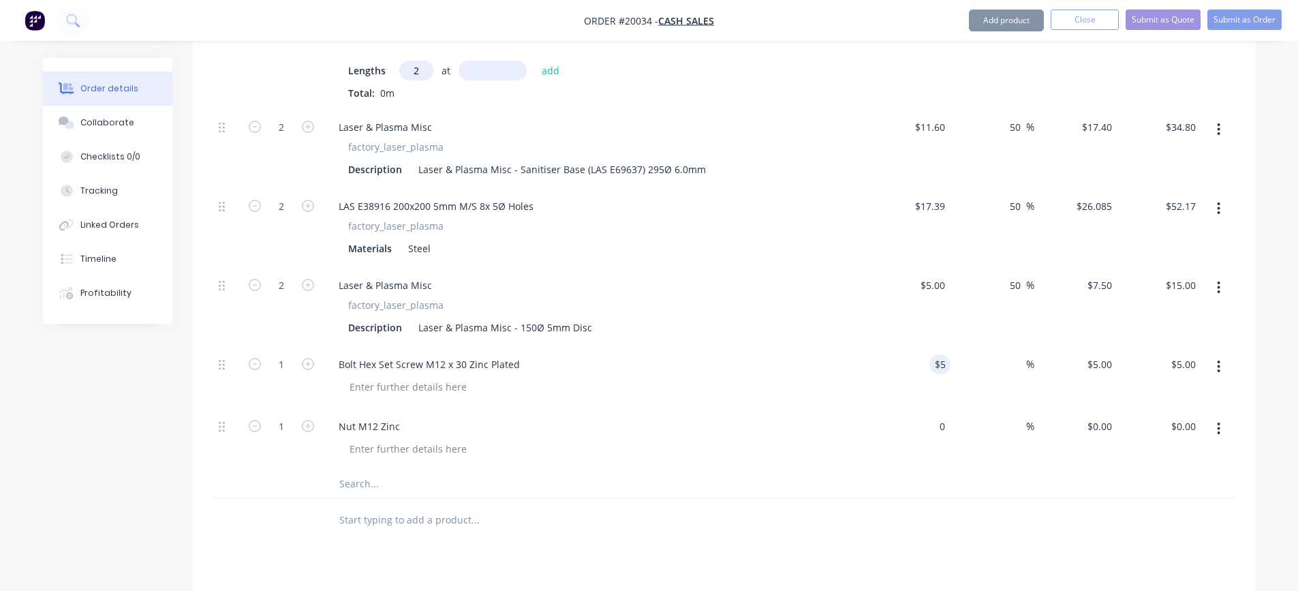
type input "$0.00"
type input "$5.00"
type input "0"
type input "5"
type input "$0.00"
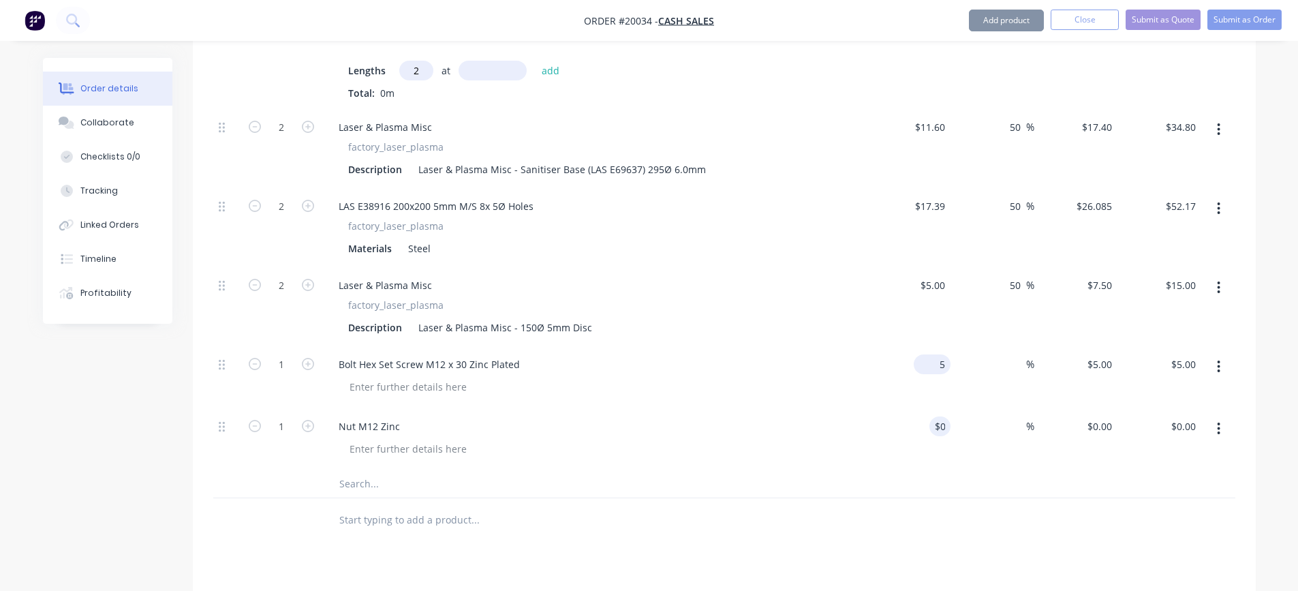
type input "$5.00"
type input "0"
type input "5"
type input "$0.00"
type input "$5.00"
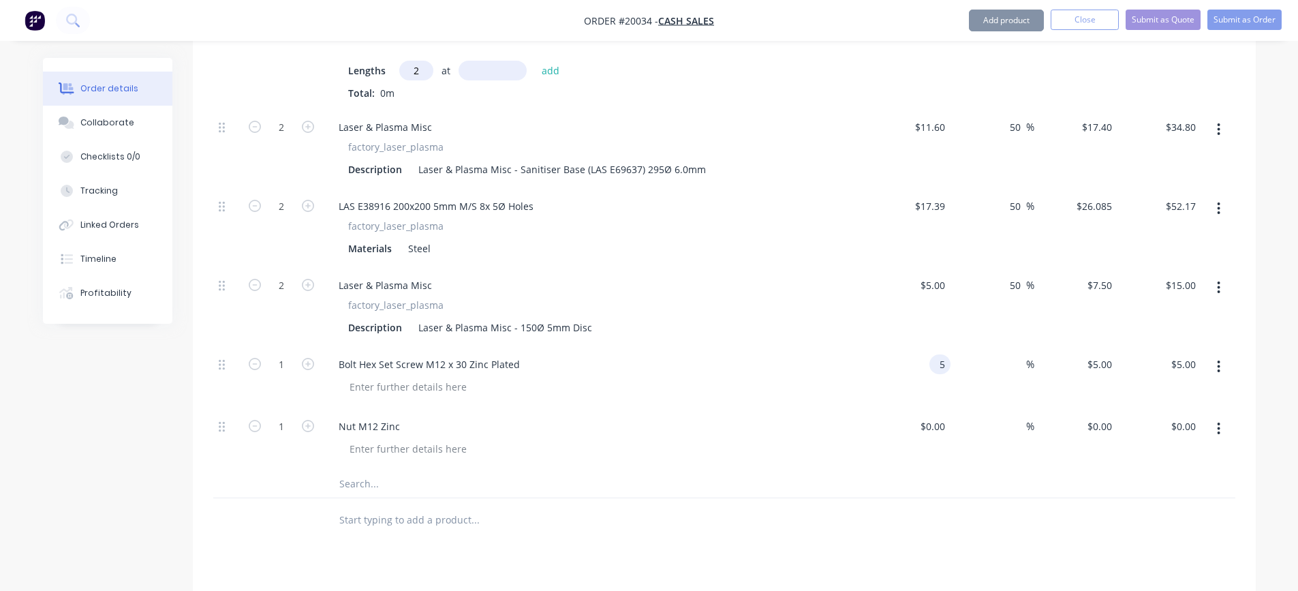
type input "0"
type input "5"
type input "$0.00"
type input "$5.00"
type input "0"
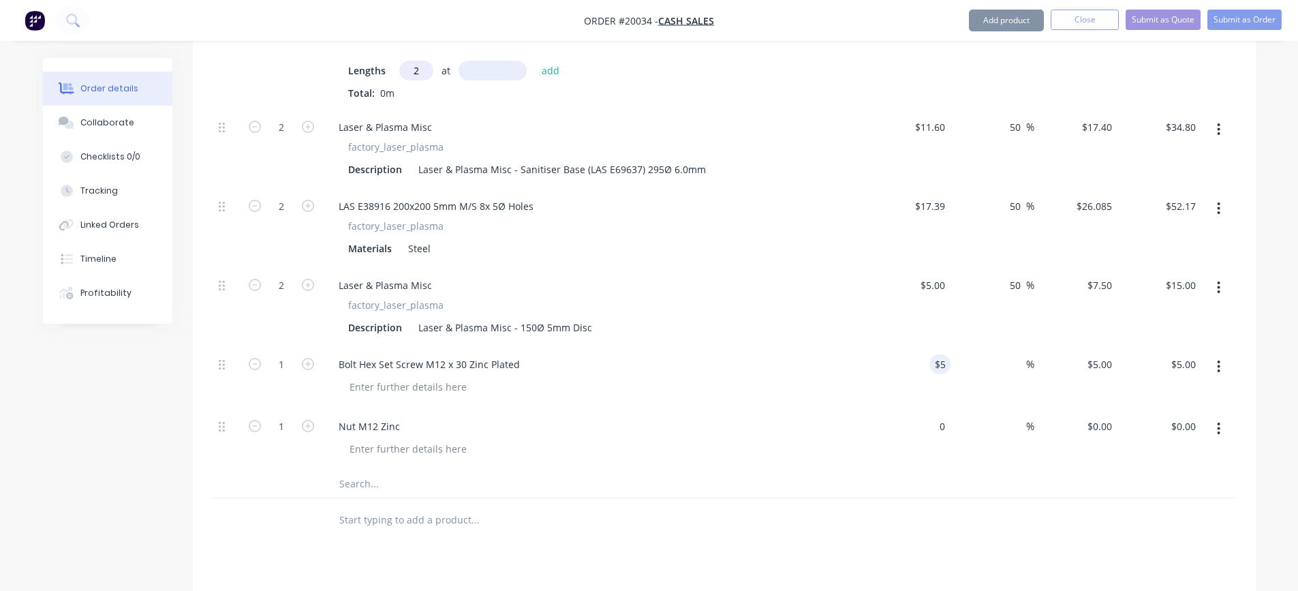
type input "5"
type input "$0.00"
type input "$5.00"
type input "0"
type input "5"
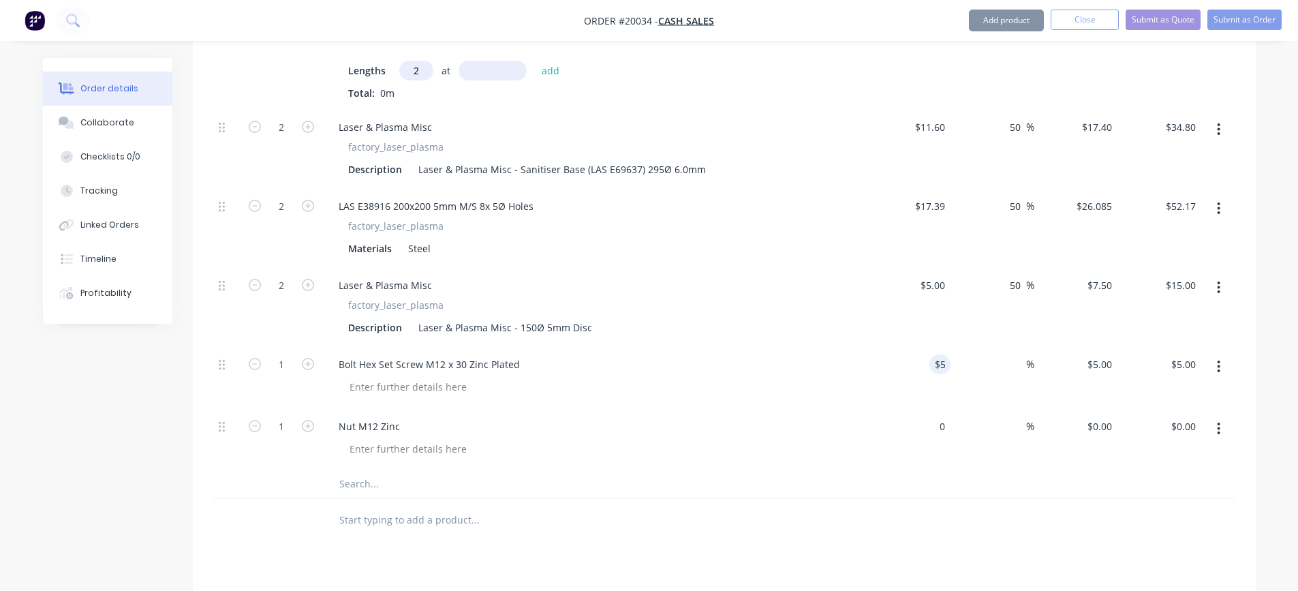
type input "$0.00"
type input "$5.00"
type input "0"
type input "5"
type input "$0.00"
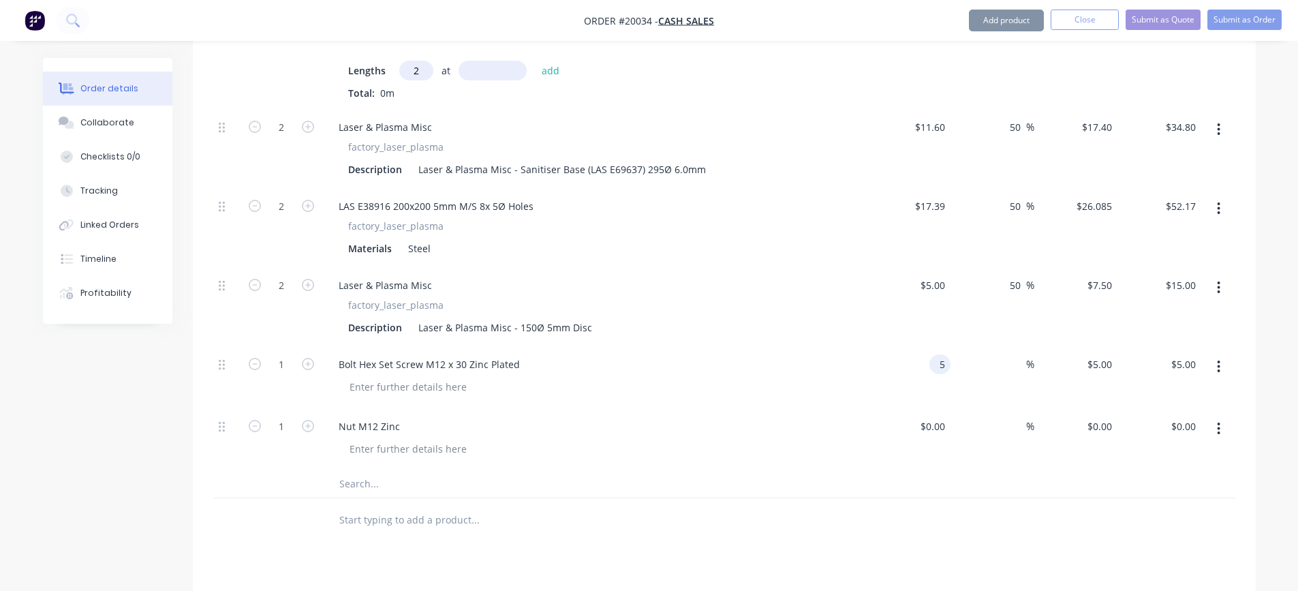
type input "$5.00"
type input "0"
type input "5"
type input "$0.00"
type input "$5.00"
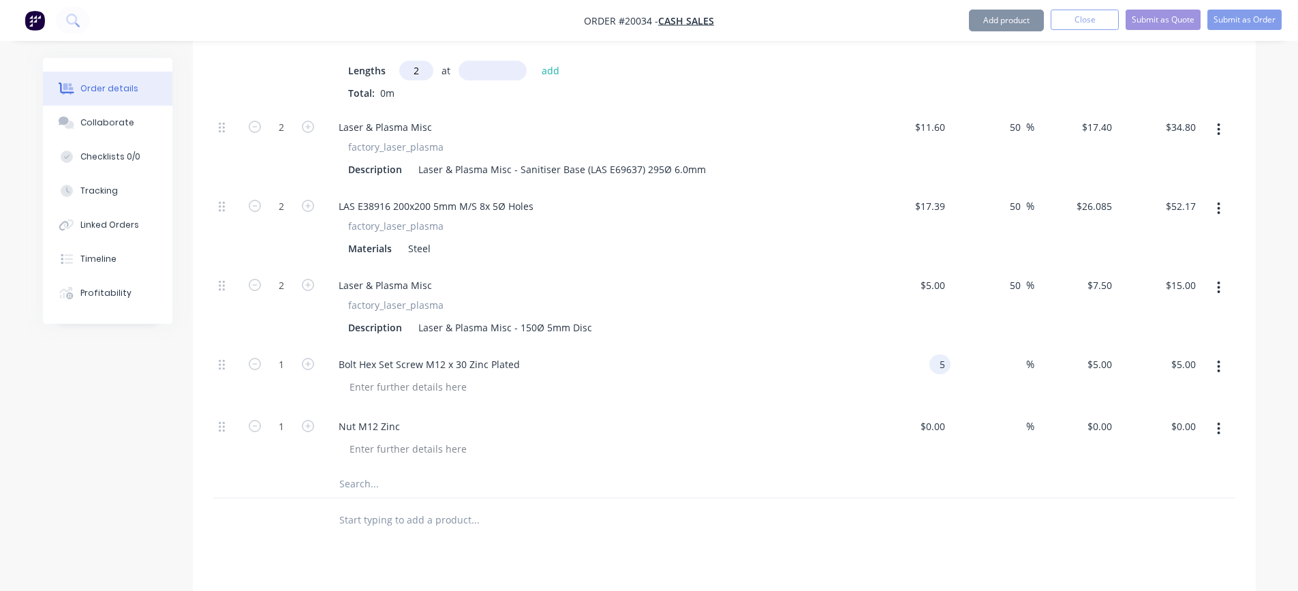
type input "0"
type input "5"
type input "$0.00"
type input "$5.00"
type input "0"
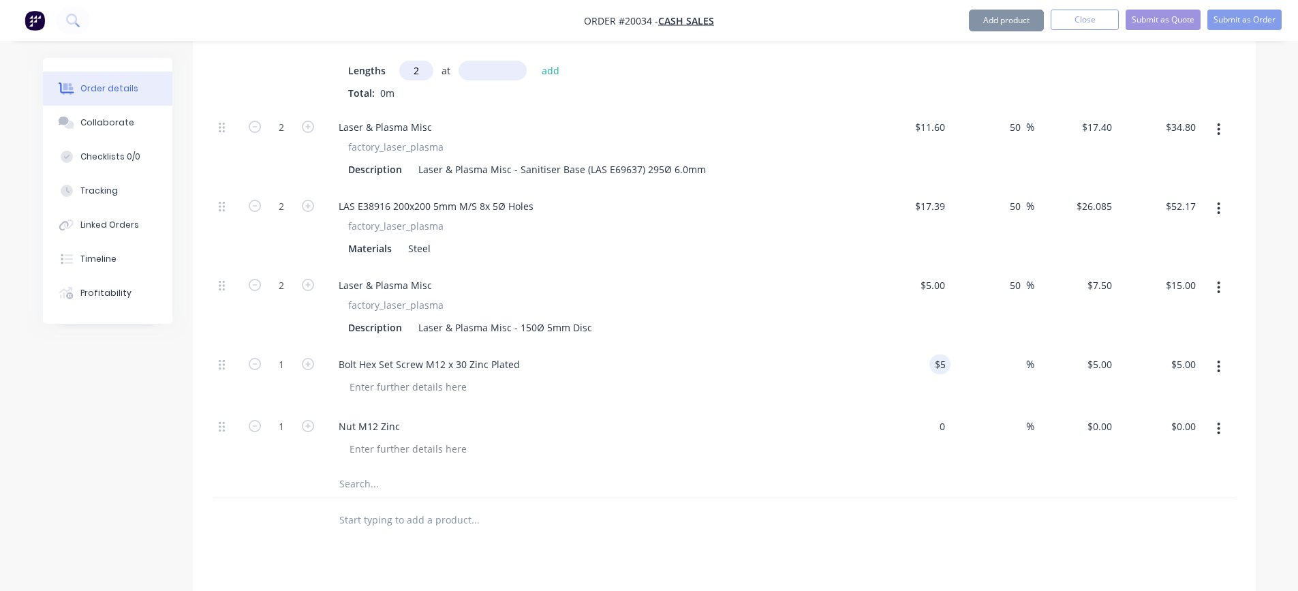
click at [932, 366] on div "$5.00 5" at bounding box center [940, 364] width 21 height 20
type input "5"
type input "$0.00"
type input "$5.00"
type input "0"
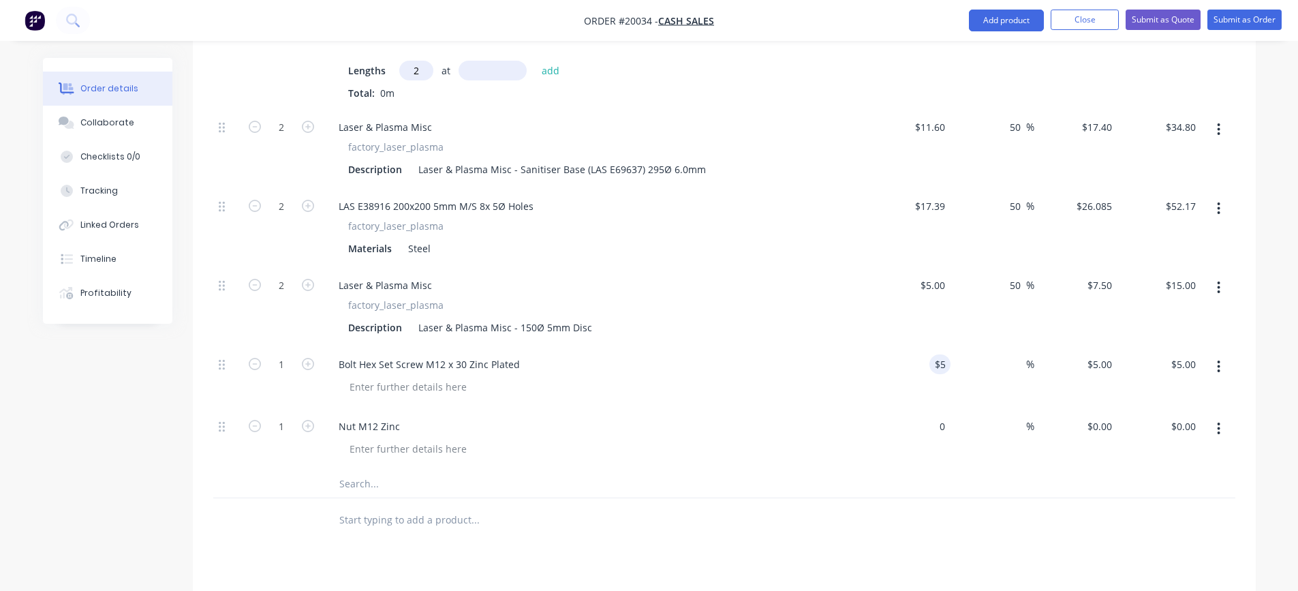
type input "5"
type input "$0.00"
type input "$5.00"
type input "0"
type input "5"
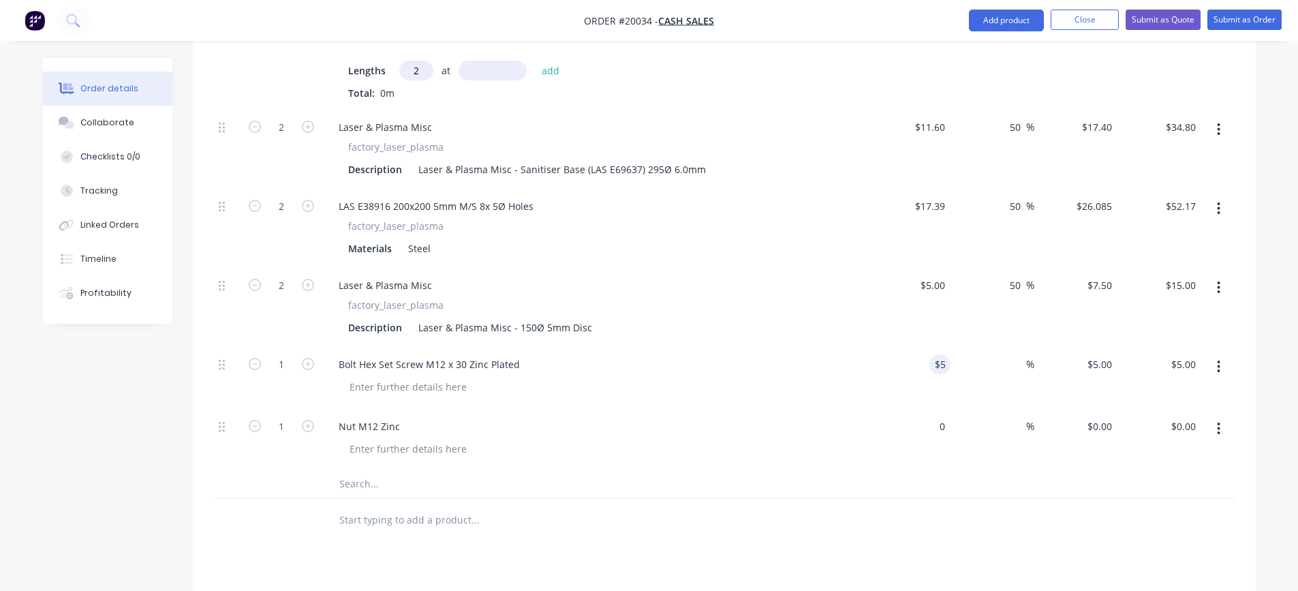
type input "$0.00"
type input "$5.00"
type input "0"
type input "5"
type input "$0.00"
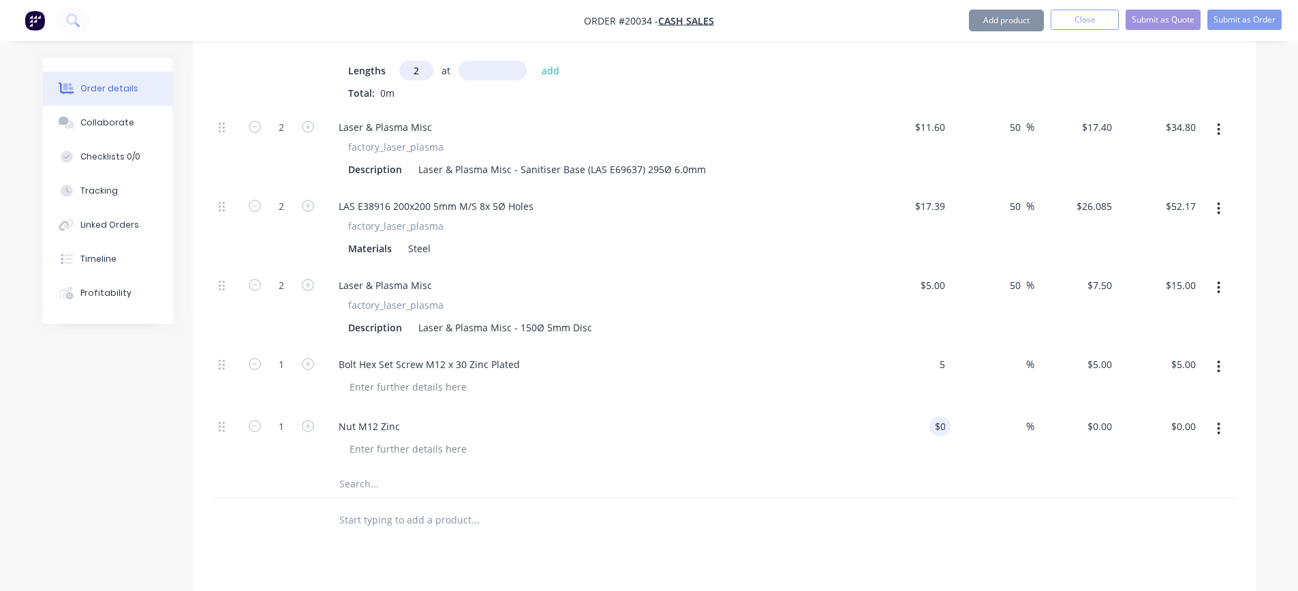
type input "$5.00"
type input "0"
type input "5"
type input "$0.00"
type input "$5.00"
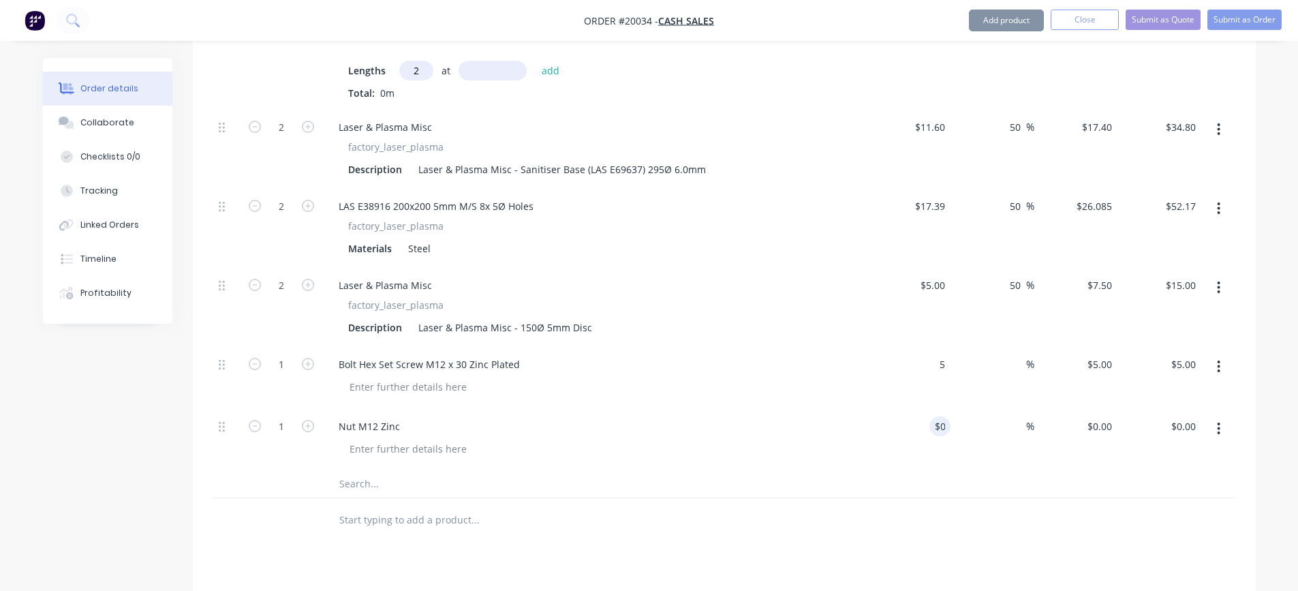
type input "0"
type input "5"
type input "$0.00"
type input "$5.00"
type input "0"
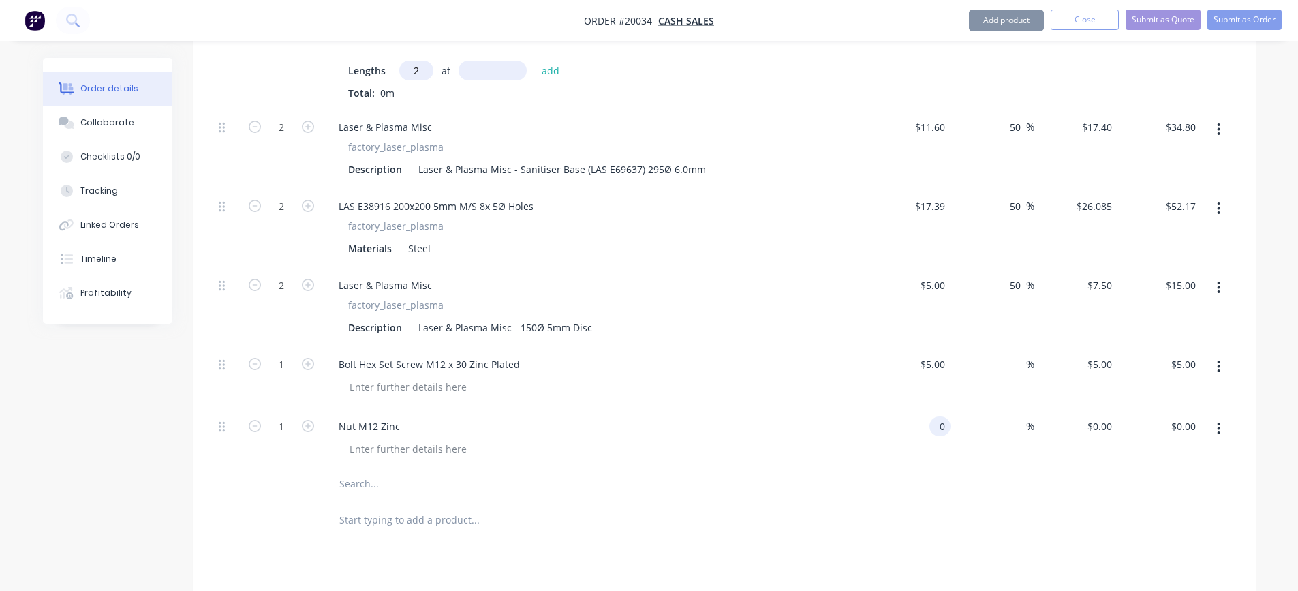
type input "5"
type input "$0.00"
type input "$5.00"
type input "0"
click at [848, 401] on div "Bolt Hex Set Screw M12 x 30 Zinc Plated" at bounding box center [594, 377] width 545 height 62
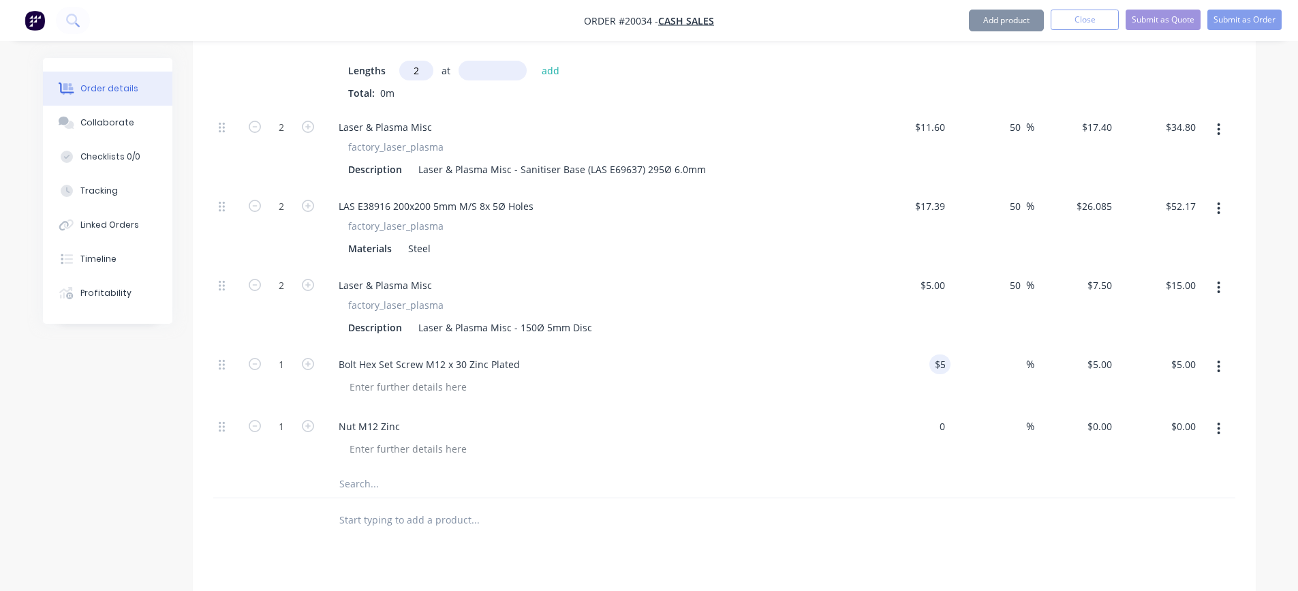
type input "5"
type input "$0.00"
type input "$5.00"
type input "0"
type input "5"
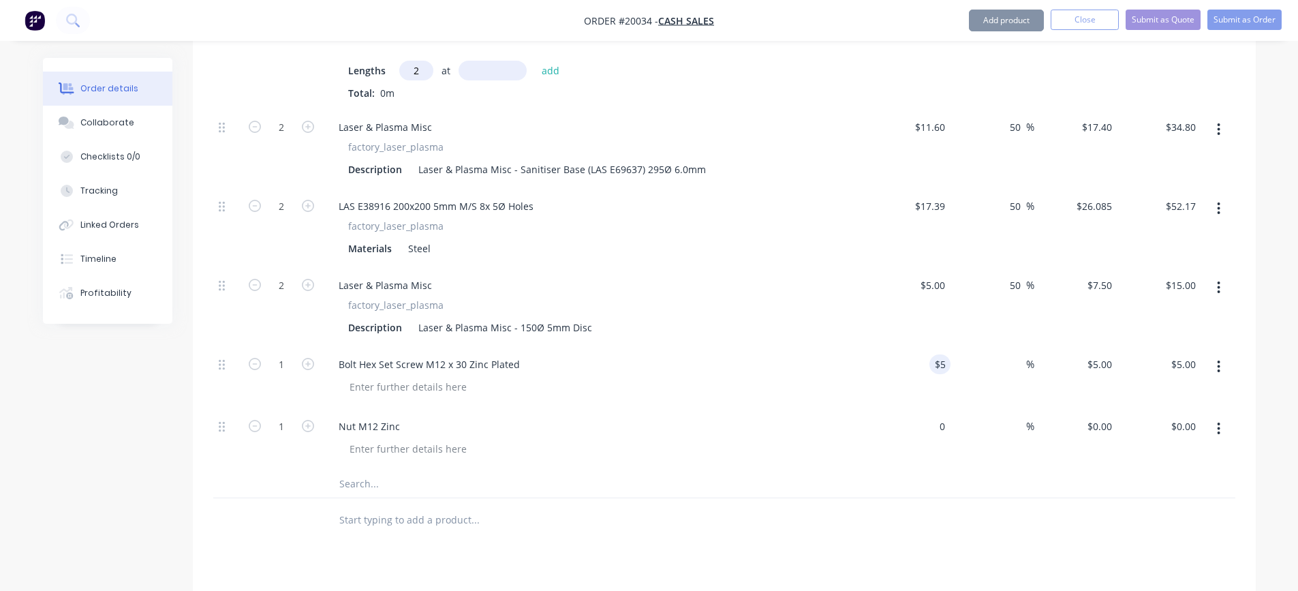
type input "$0.00"
type input "$5.00"
type input "0"
type input "5"
type input "$0.00"
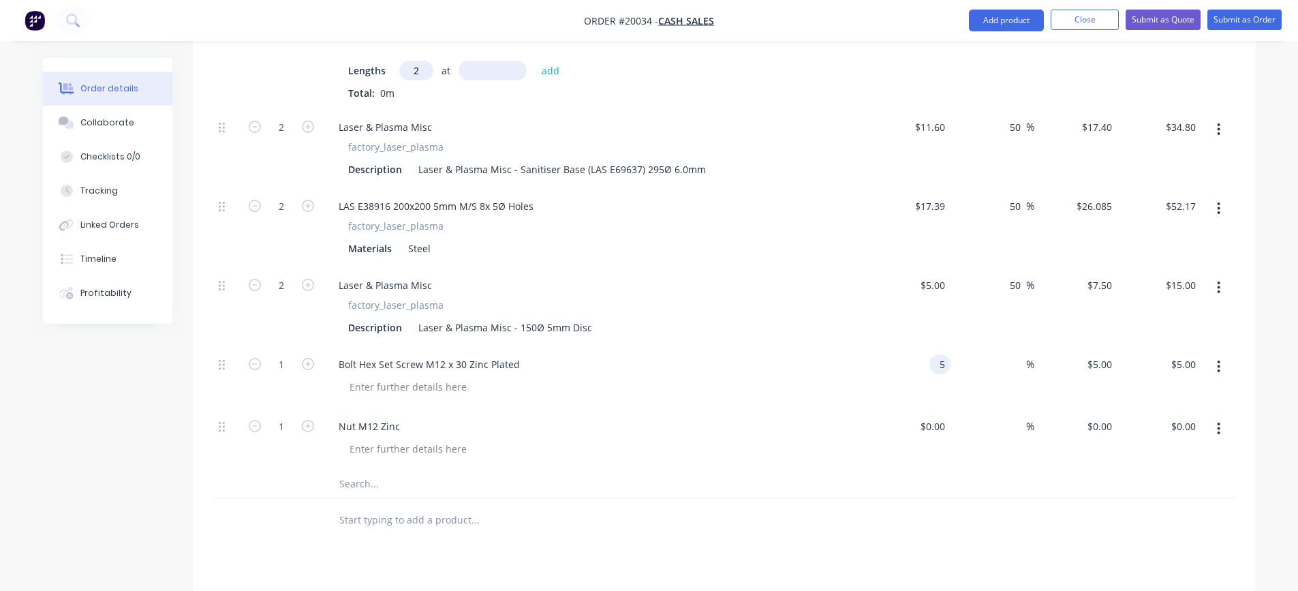
type input "$5.00"
type input "0"
type input "5"
type input "$0.00"
type input "$5.00"
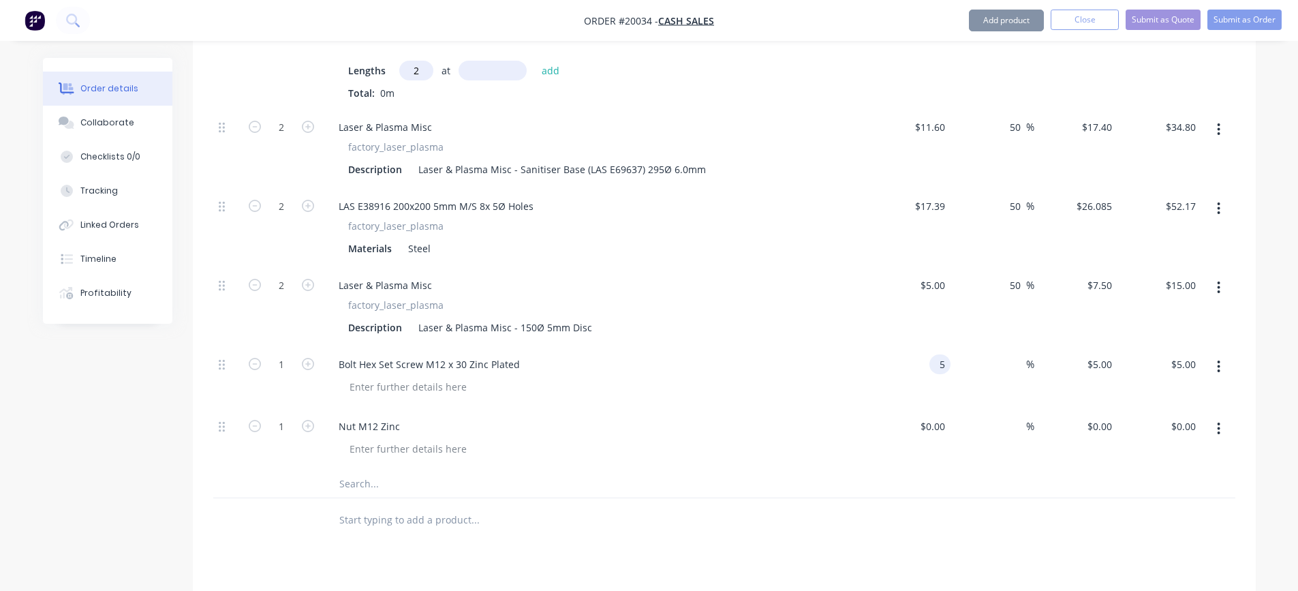
type input "0"
type input "5"
type input "$0.00"
type input "$5.00"
type input "0"
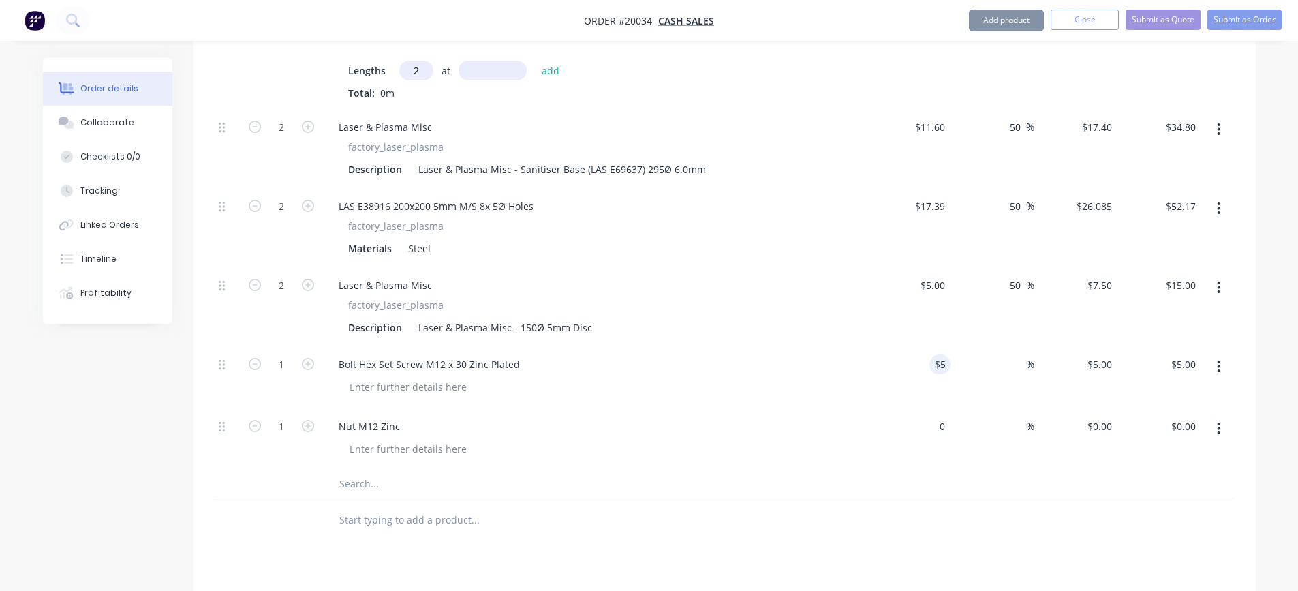
type input "5"
click at [913, 530] on div at bounding box center [724, 520] width 1022 height 44
click at [780, 386] on div at bounding box center [600, 387] width 523 height 20
click at [818, 364] on div "Bolt Hex Set Screw M12 x 30 Zinc Plated" at bounding box center [595, 364] width 534 height 20
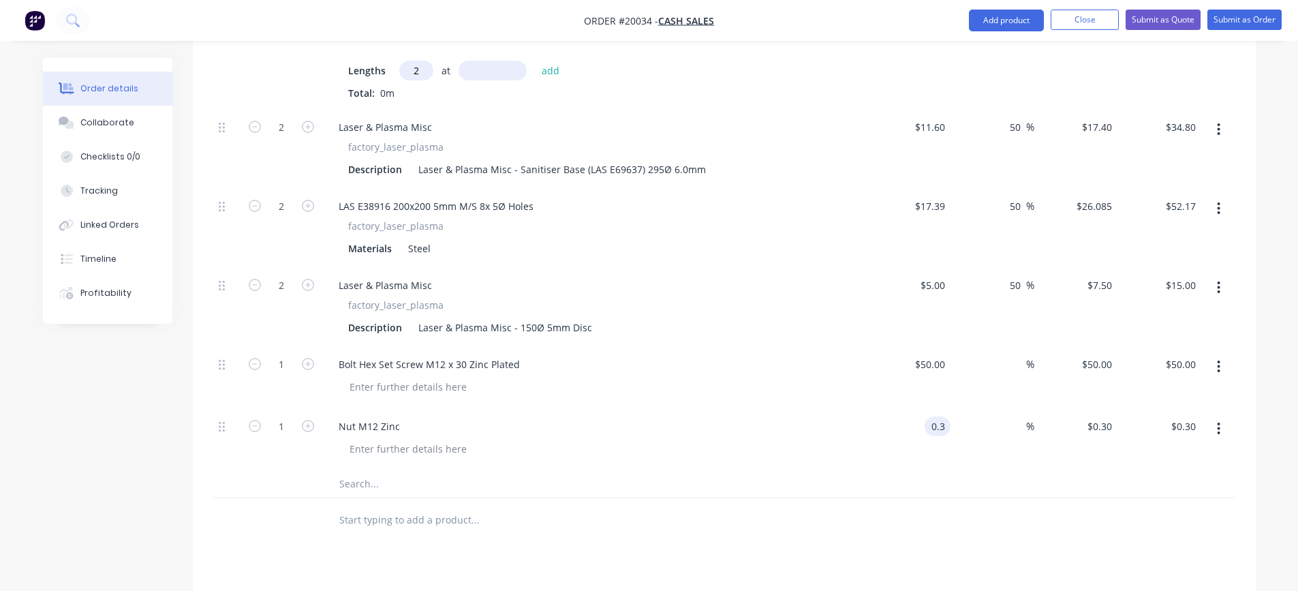
click at [851, 407] on div "Bolt Hex Set Screw M12 x 30 Zinc Plated" at bounding box center [594, 377] width 545 height 62
click at [697, 260] on div "LAS E38916 200x200 5mm M/S 8x 5Ø Holes factory_laser_plasma Materials Steel" at bounding box center [594, 227] width 545 height 79
click at [918, 356] on div "50 $50.00" at bounding box center [910, 377] width 84 height 62
drag, startPoint x: 921, startPoint y: 365, endPoint x: 1001, endPoint y: 365, distance: 80.4
click at [1001, 365] on div "1 Bolt Hex Set Screw M12 x 30 Zinc Plated 50 50 % $50.00 $50.00 $50.00 $50.00" at bounding box center [724, 377] width 1022 height 62
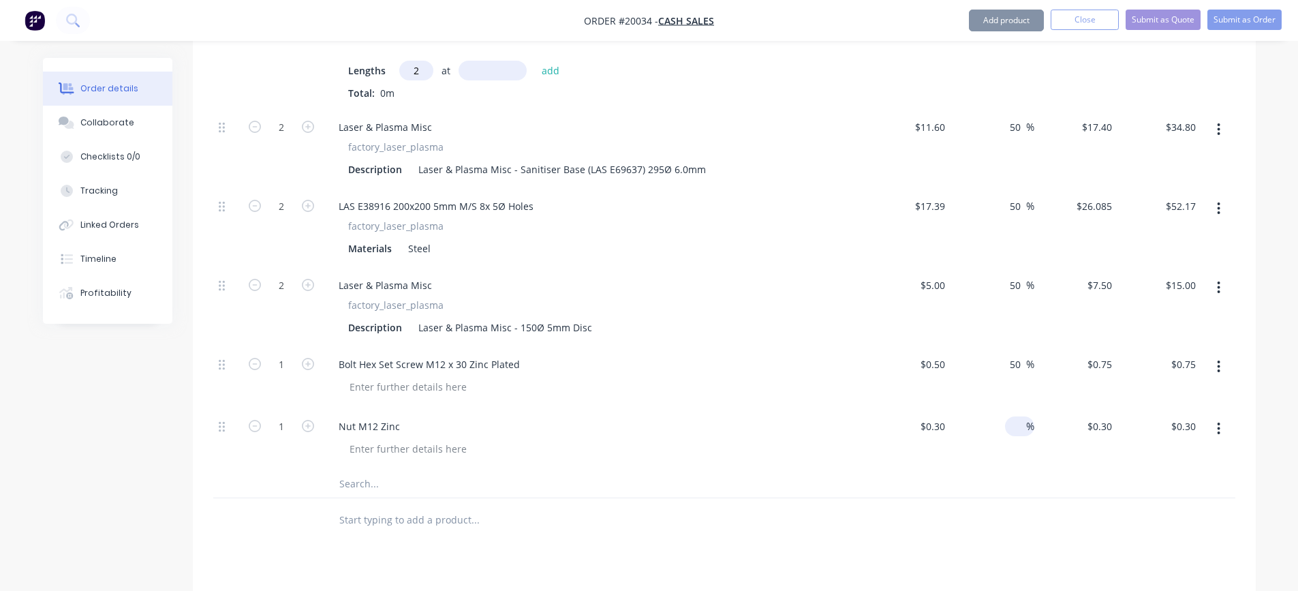
click at [1028, 425] on span "%" at bounding box center [1030, 426] width 8 height 16
click at [1081, 18] on button "Close" at bounding box center [1085, 20] width 68 height 20
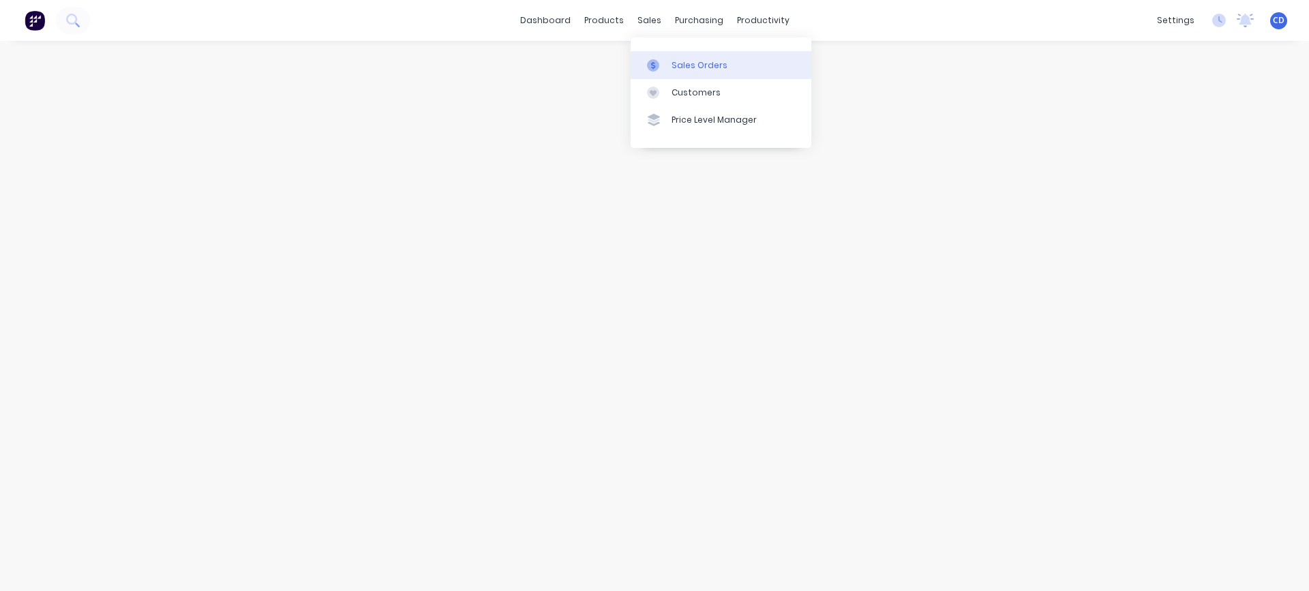
click at [690, 72] on link "Sales Orders" at bounding box center [720, 64] width 181 height 27
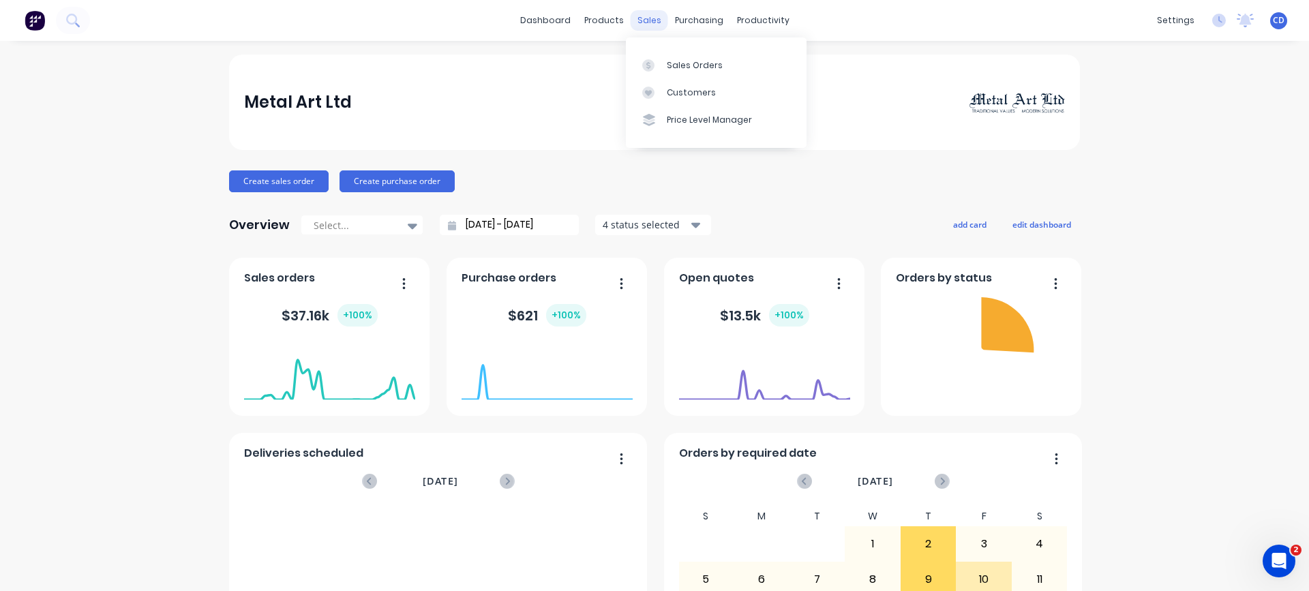
click at [644, 23] on div "sales" at bounding box center [648, 20] width 37 height 20
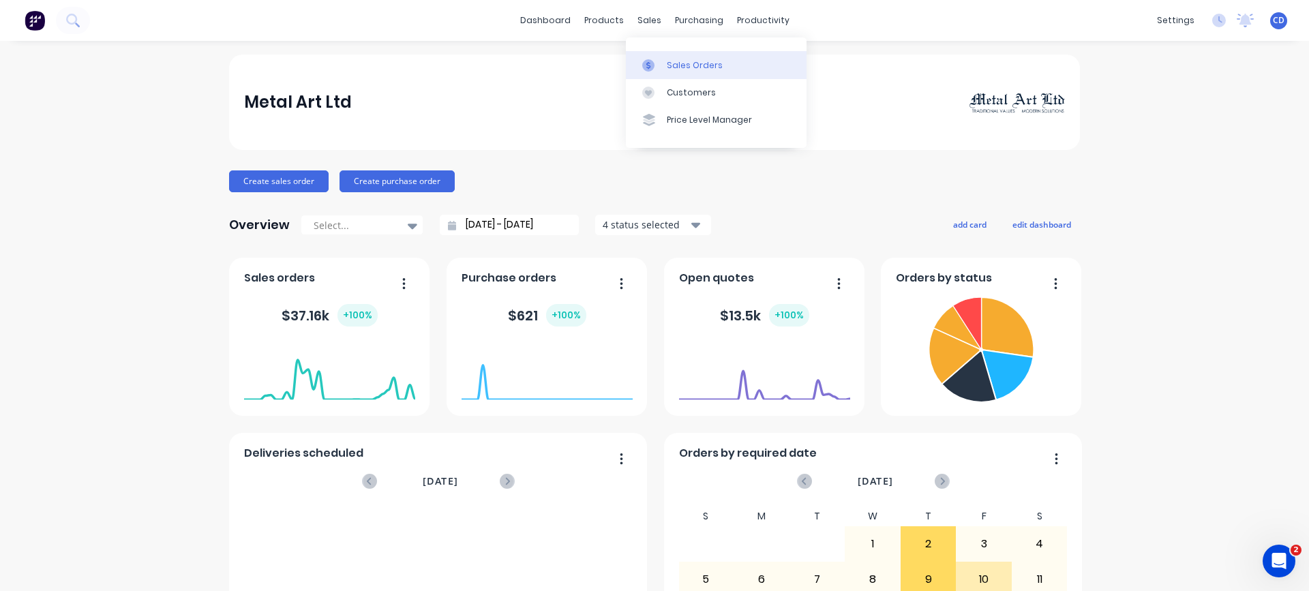
click at [667, 59] on div "Sales Orders" at bounding box center [695, 65] width 56 height 12
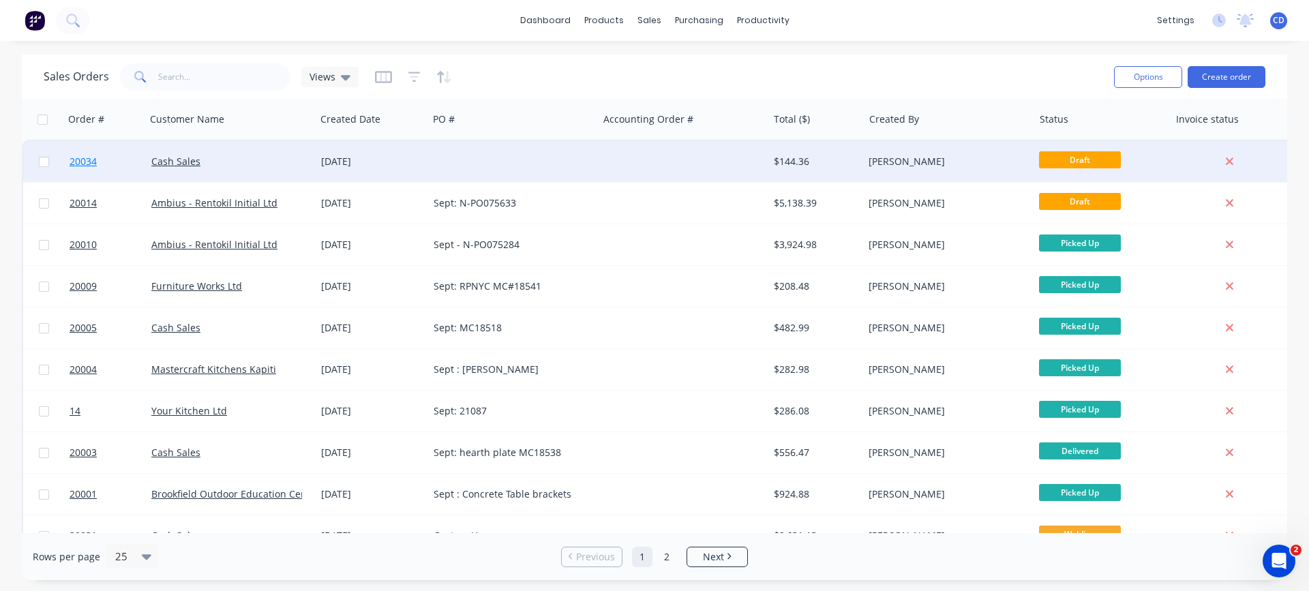
click at [76, 160] on span "20034" at bounding box center [83, 162] width 27 height 14
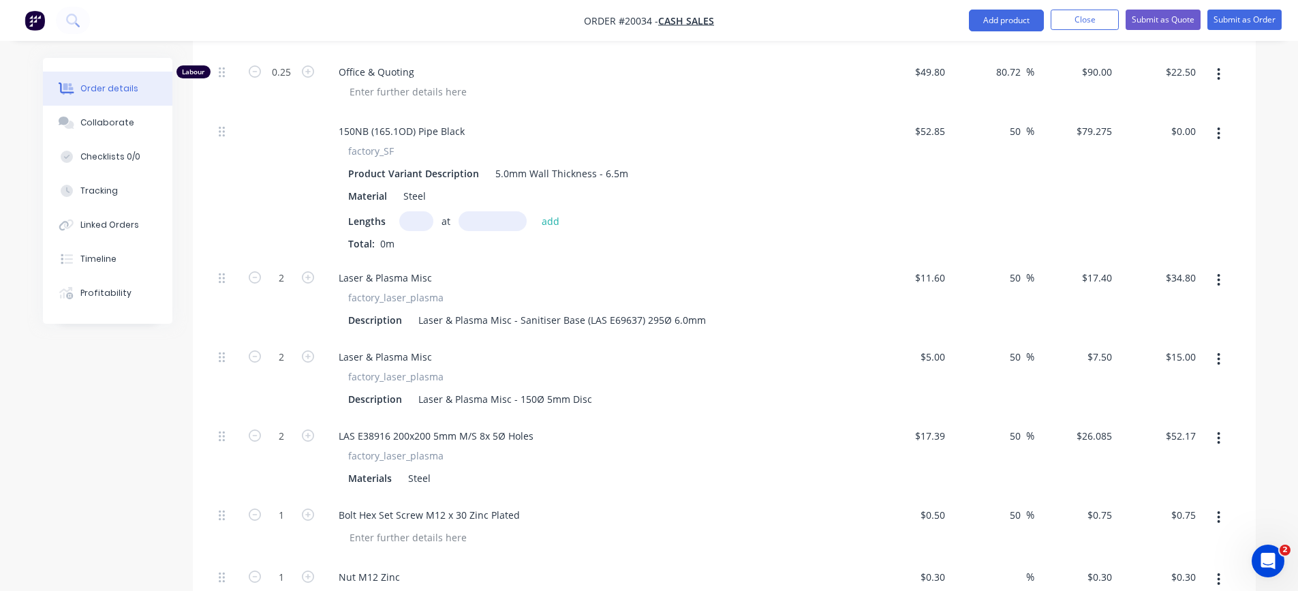
scroll to position [545, 0]
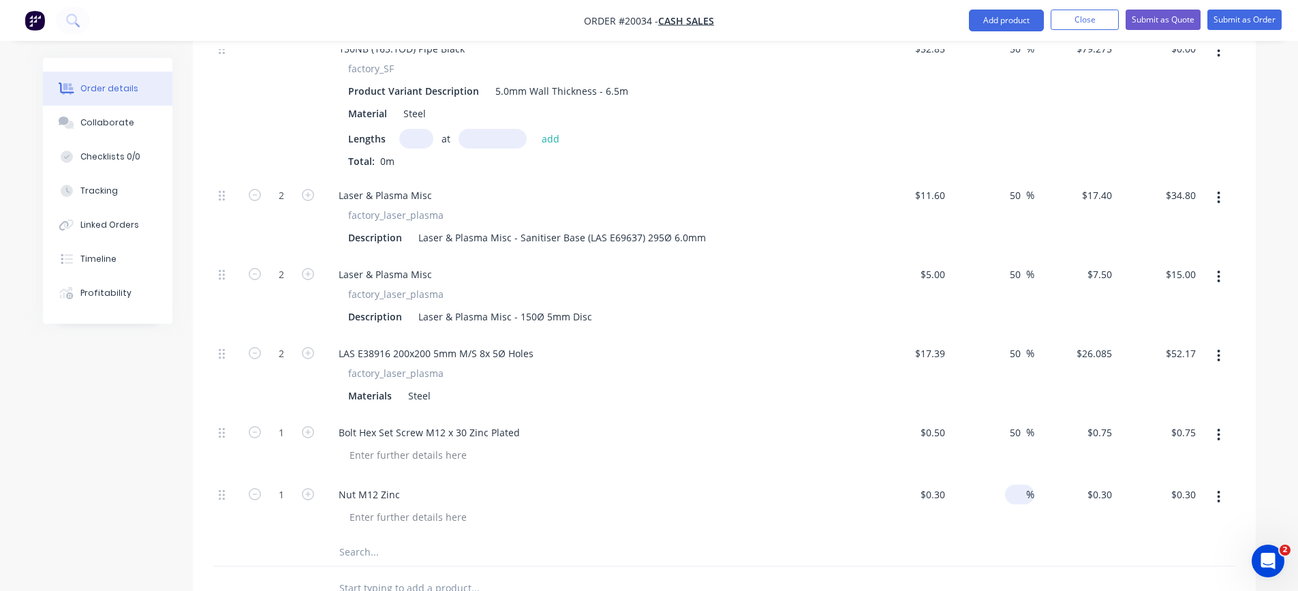
click at [1026, 498] on span "%" at bounding box center [1030, 495] width 8 height 16
type input "50"
type input "$0.45"
click at [1026, 529] on div "50 50 %" at bounding box center [993, 507] width 84 height 62
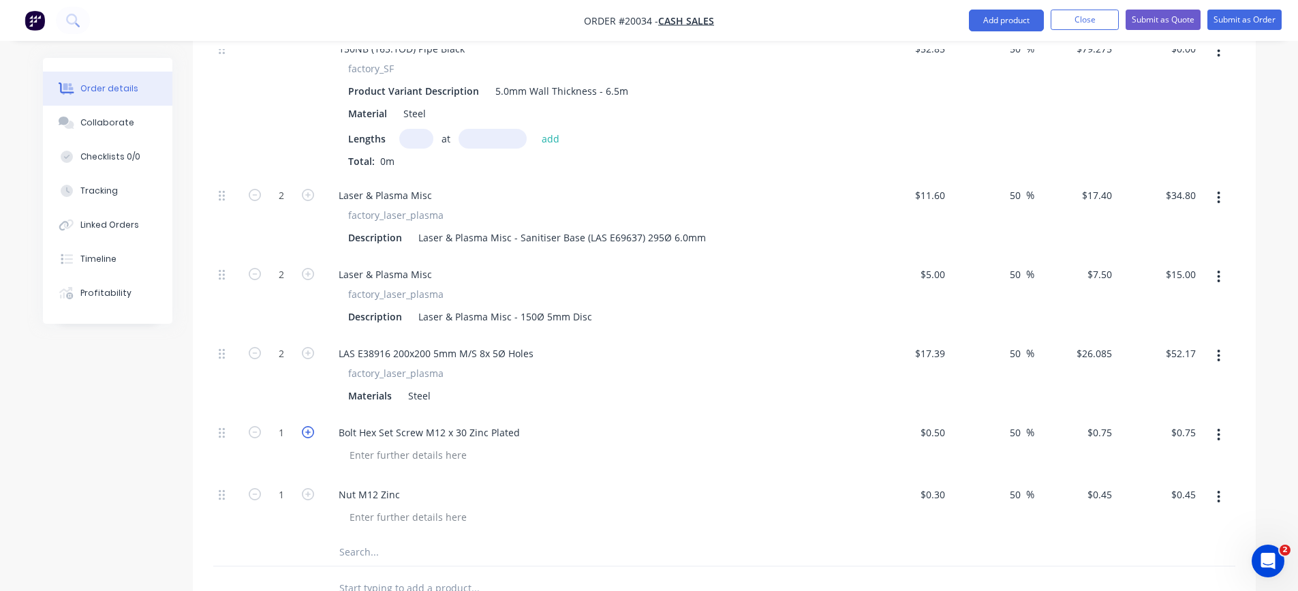
click at [311, 436] on icon "button" at bounding box center [308, 432] width 12 height 12
type input "2"
type input "$1.50"
click at [309, 493] on icon "button" at bounding box center [308, 494] width 12 height 12
type input "2"
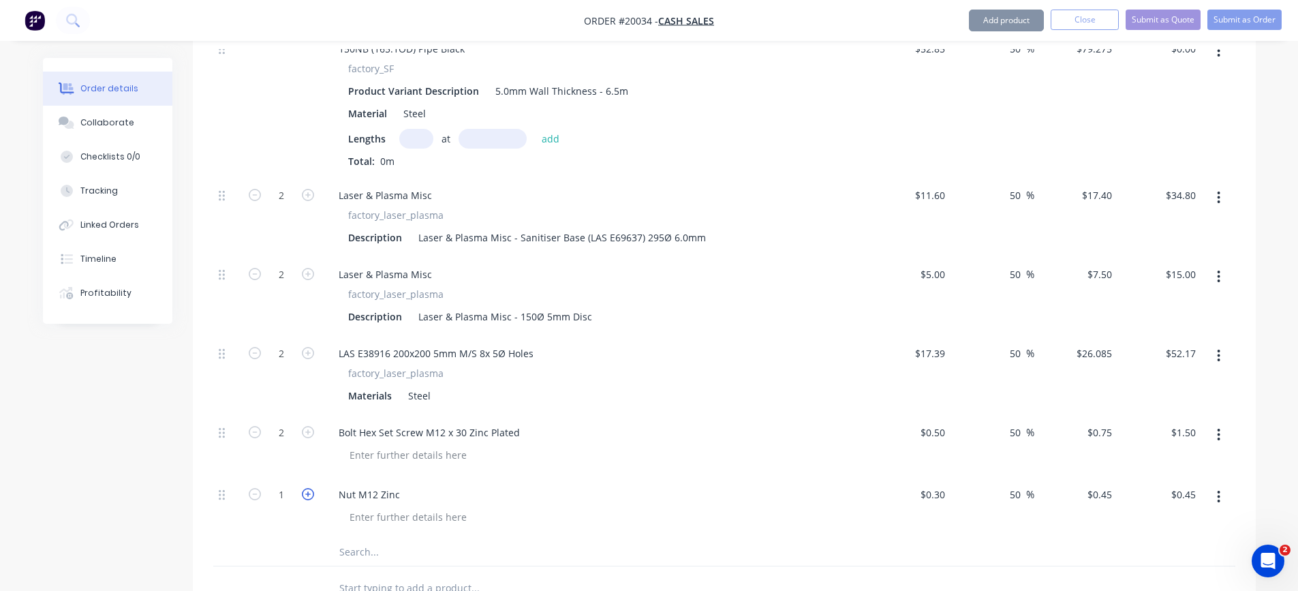
type input "$0.90"
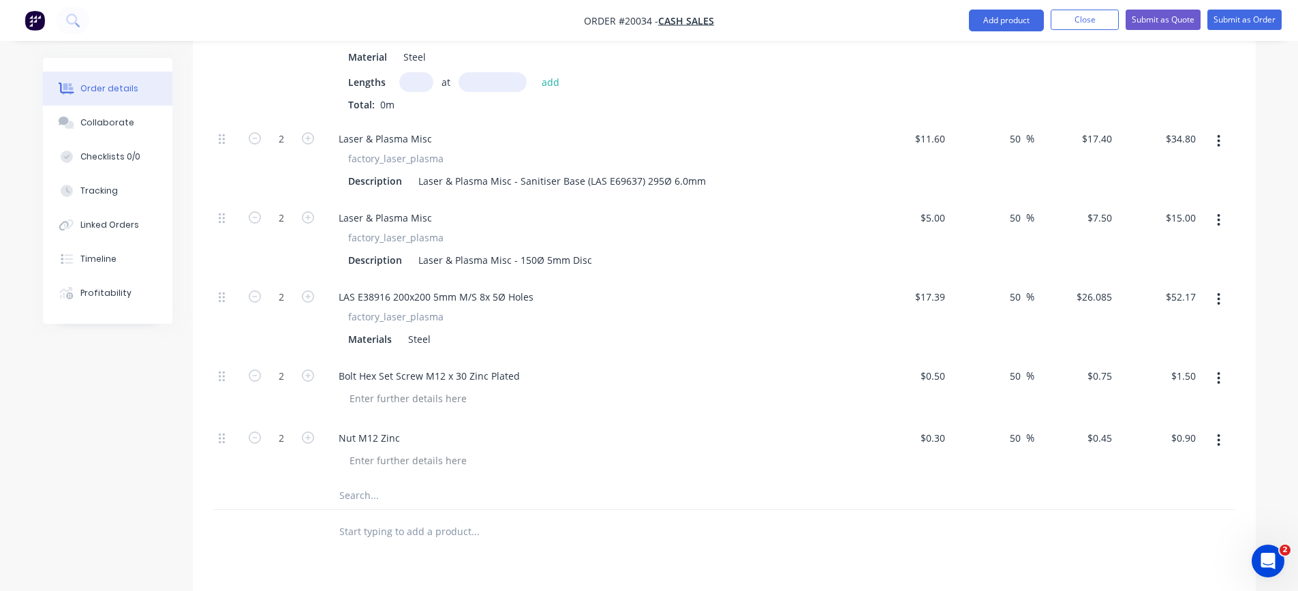
scroll to position [477, 0]
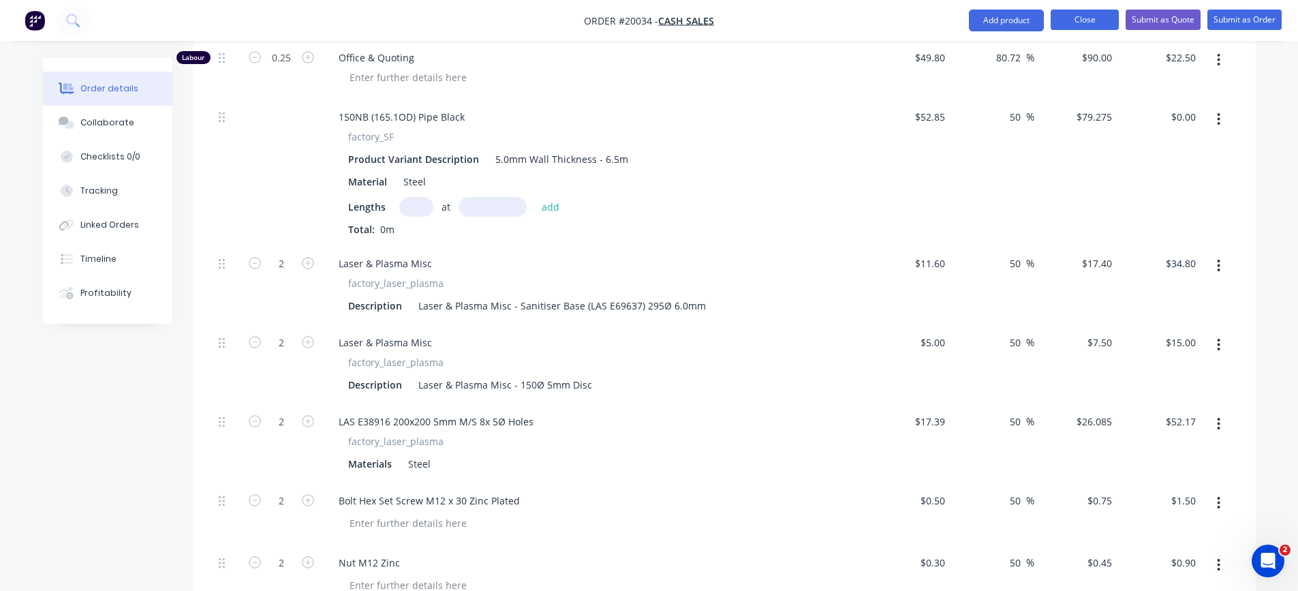
click at [1079, 15] on button "Close" at bounding box center [1085, 20] width 68 height 20
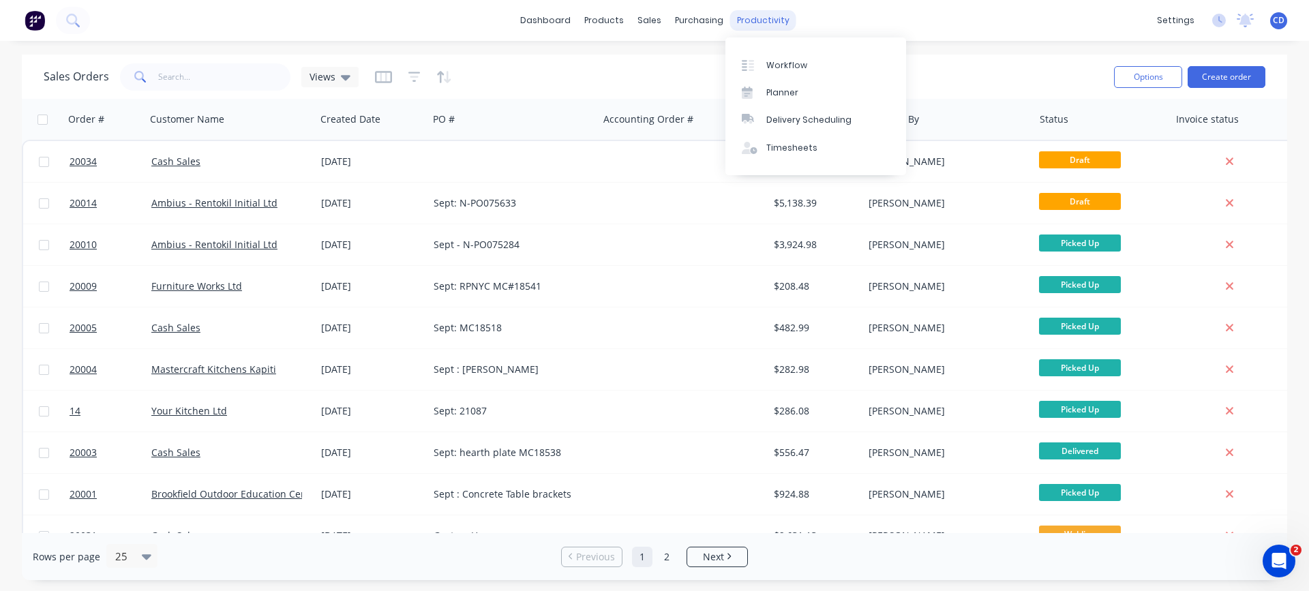
click at [769, 19] on div "productivity" at bounding box center [763, 20] width 66 height 20
click at [777, 71] on div "Workflow" at bounding box center [786, 65] width 41 height 12
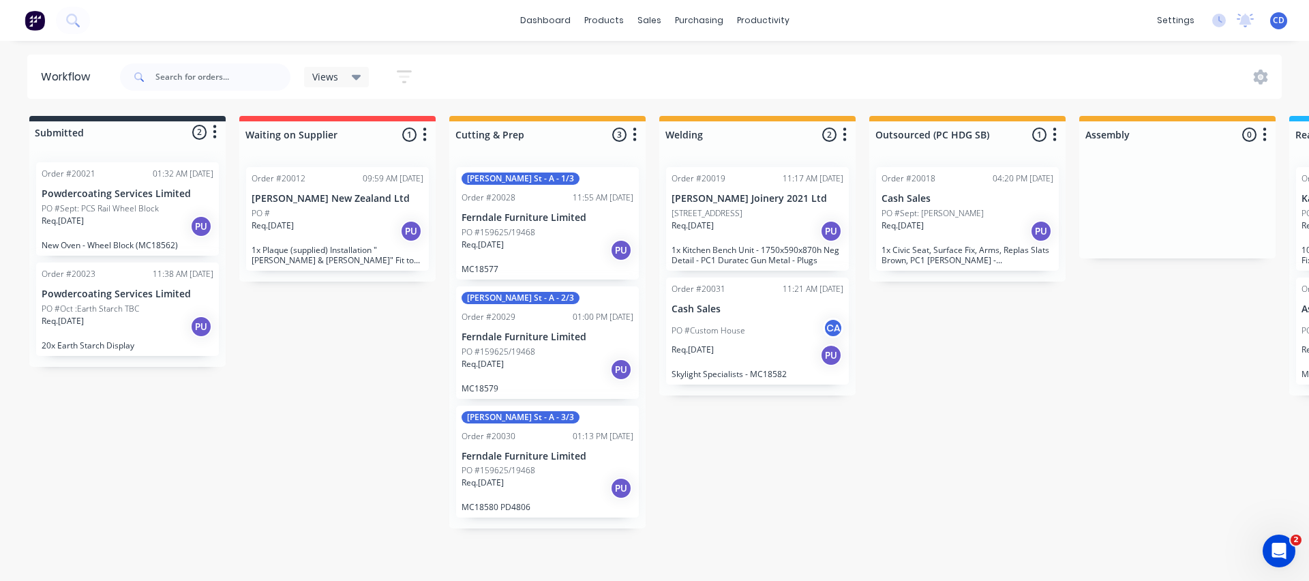
click at [352, 72] on icon at bounding box center [357, 77] width 10 height 15
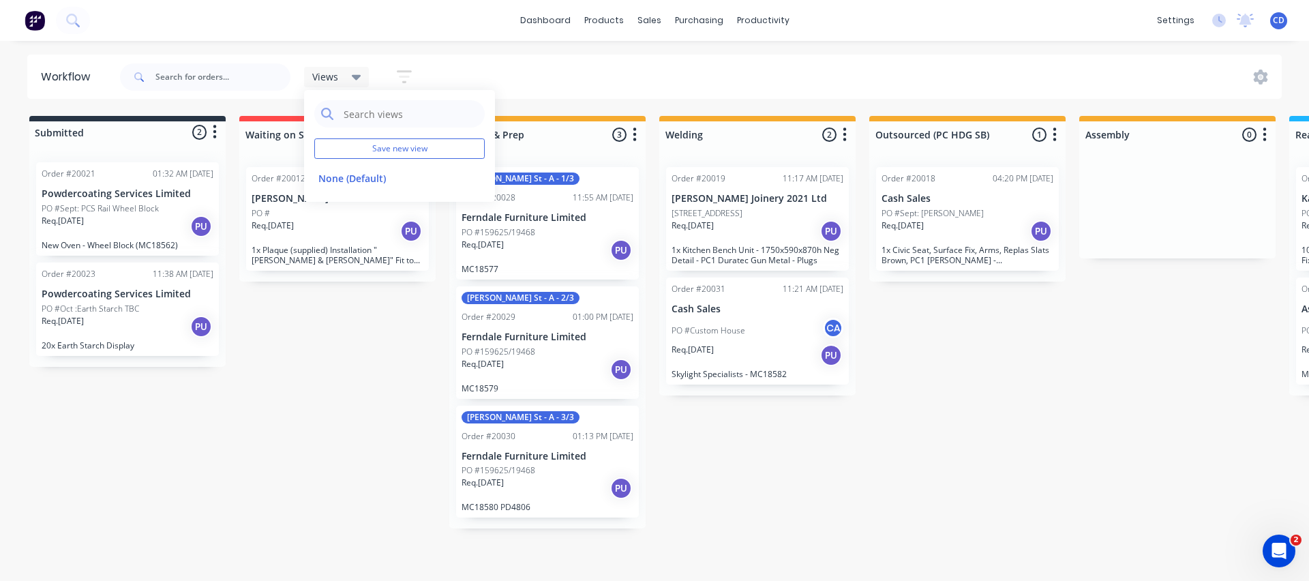
click at [617, 74] on div "Views Save new view None (Default) edit Show/Hide statuses Show line item cards…" at bounding box center [699, 77] width 1165 height 41
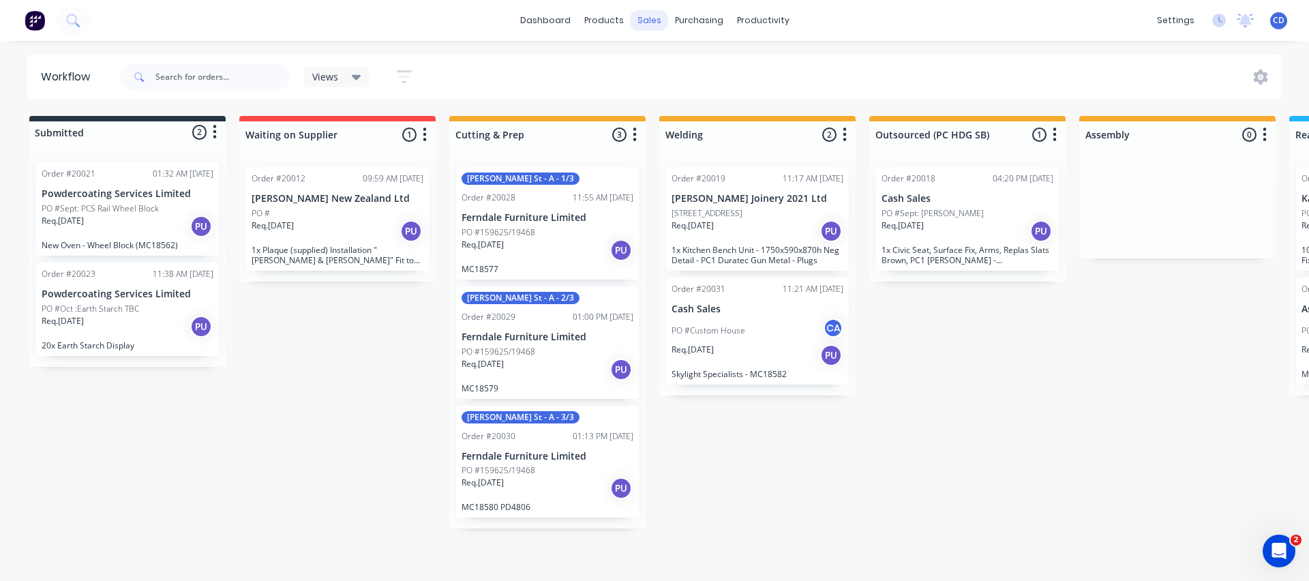
click at [647, 24] on div "sales" at bounding box center [648, 20] width 37 height 20
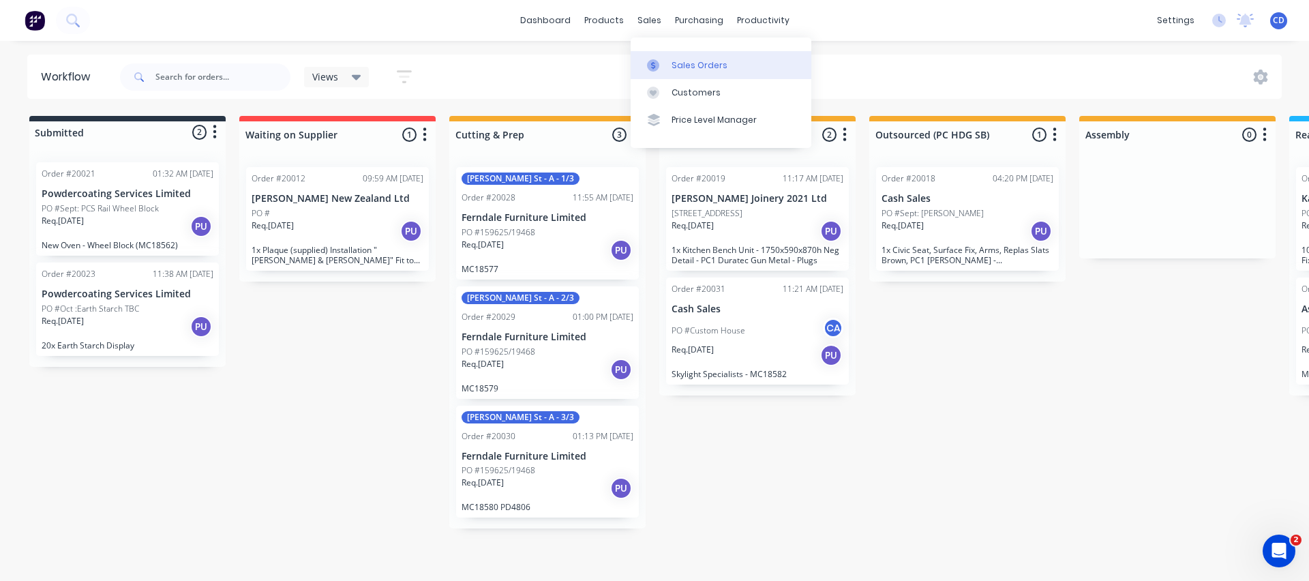
click at [691, 71] on div "Sales Orders" at bounding box center [699, 65] width 56 height 12
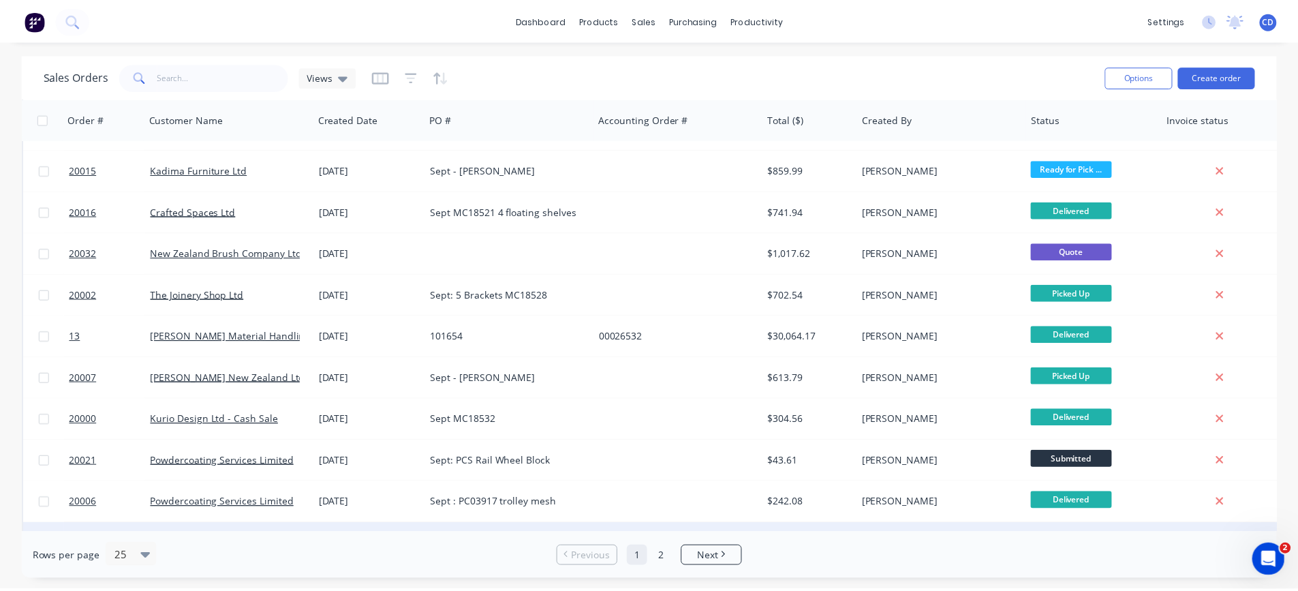
scroll to position [380, 0]
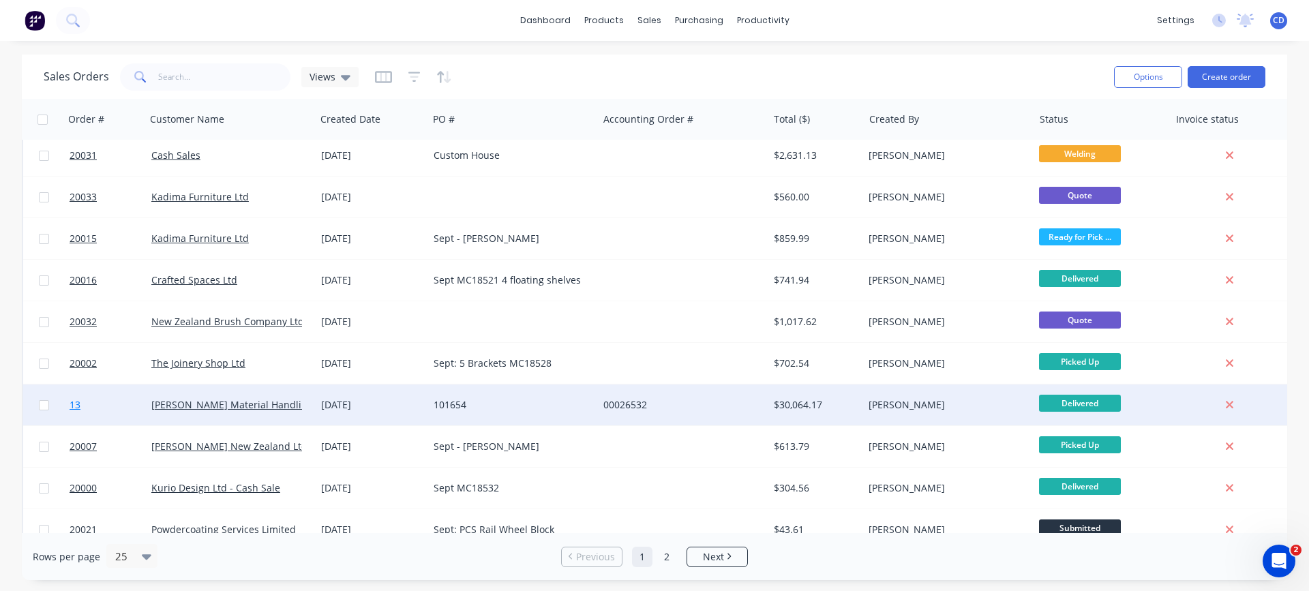
click at [73, 408] on span "13" at bounding box center [75, 405] width 11 height 14
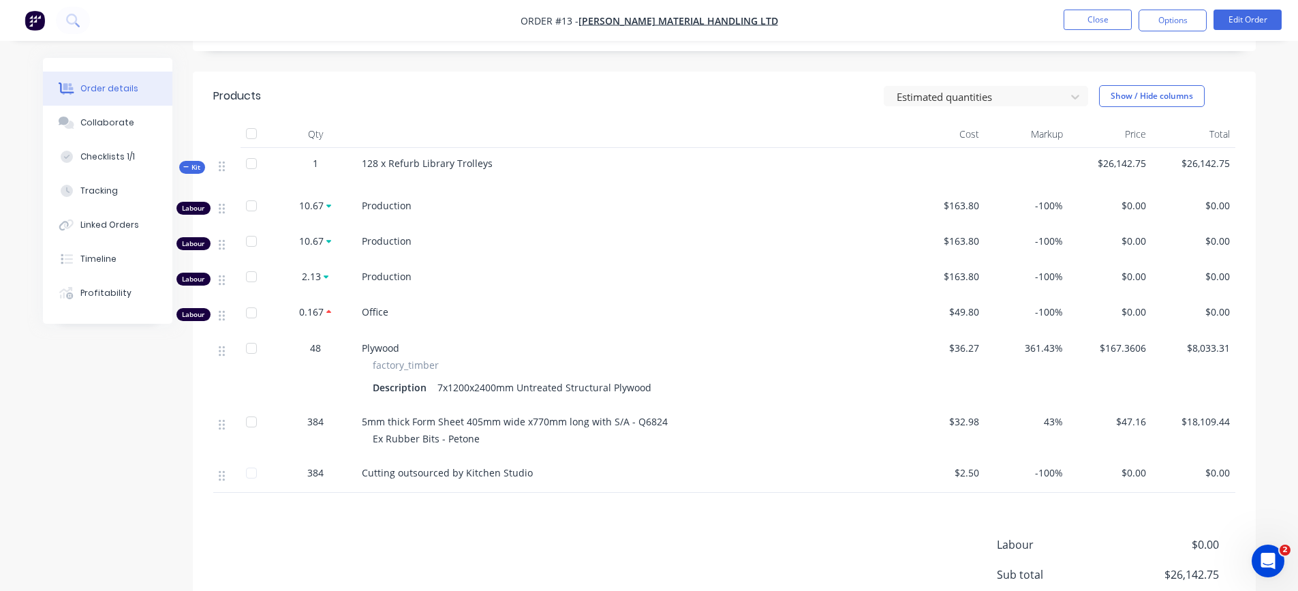
scroll to position [409, 0]
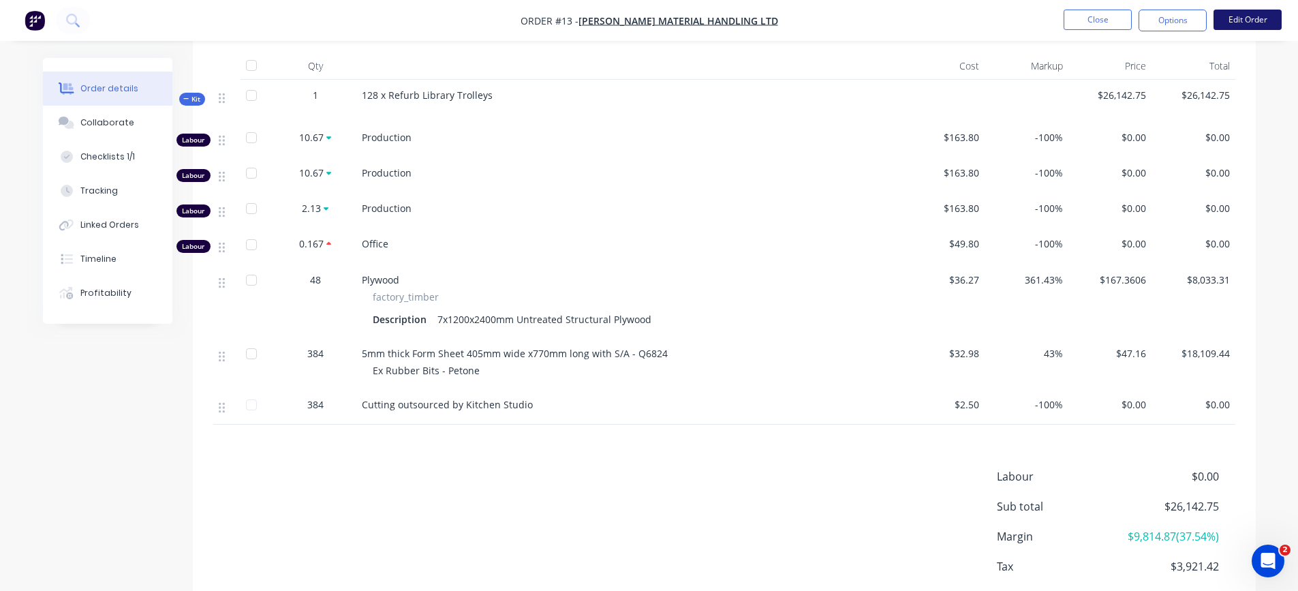
click at [1249, 18] on button "Edit Order" at bounding box center [1248, 20] width 68 height 20
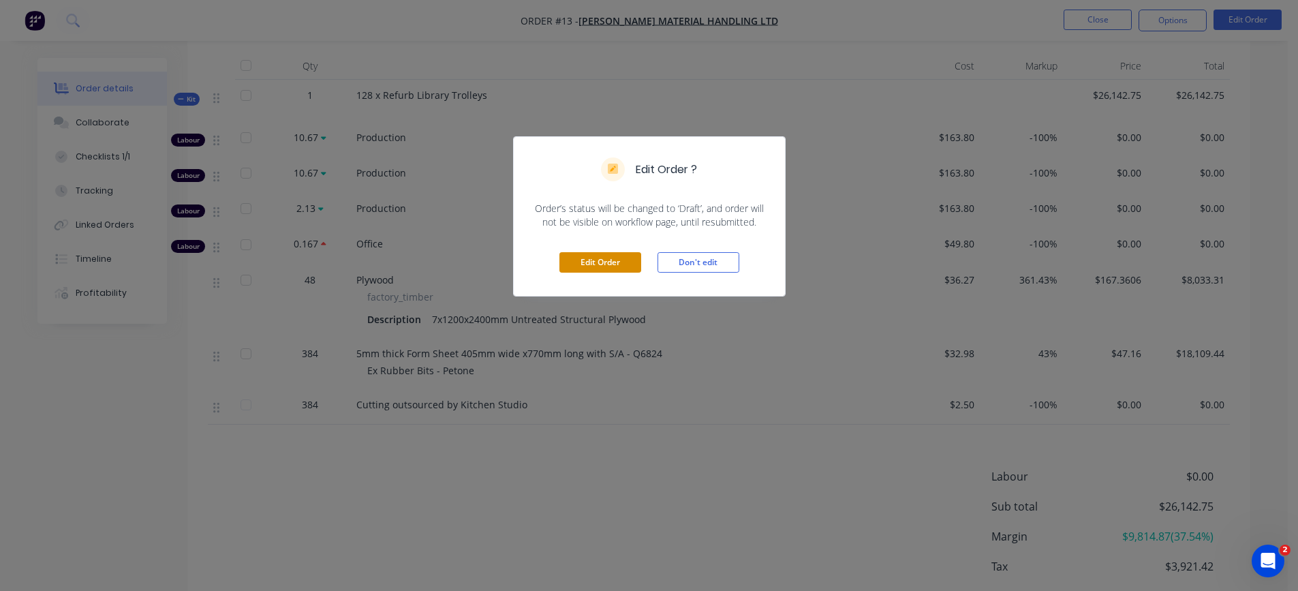
click at [607, 262] on button "Edit Order" at bounding box center [601, 262] width 82 height 20
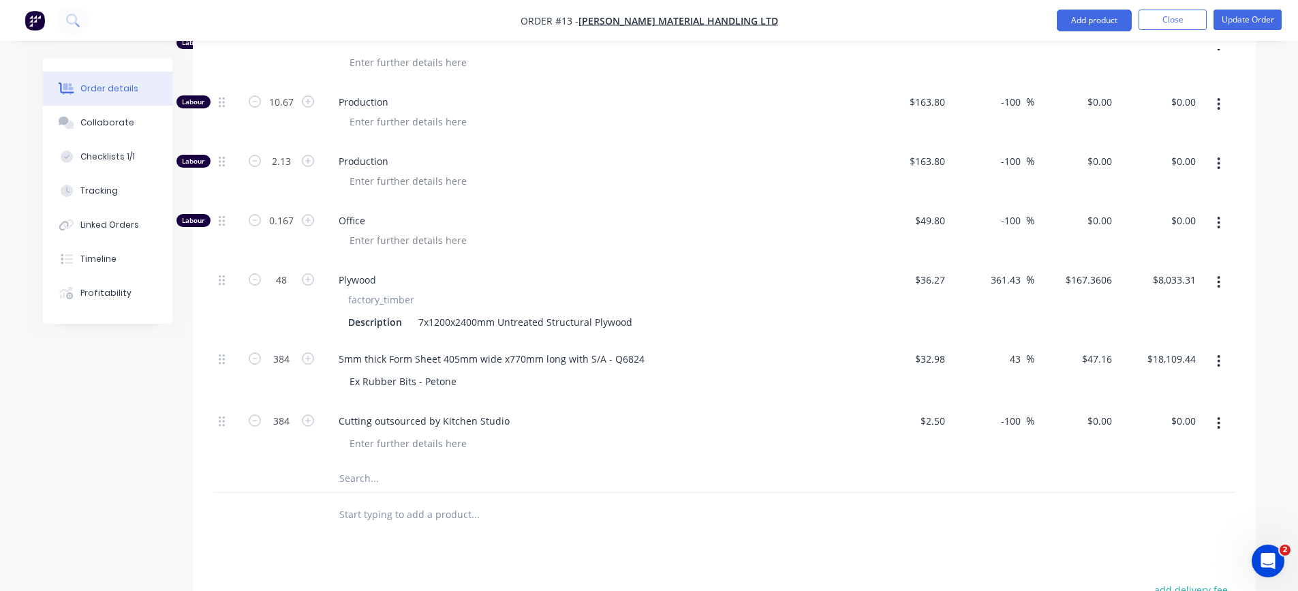
scroll to position [750, 0]
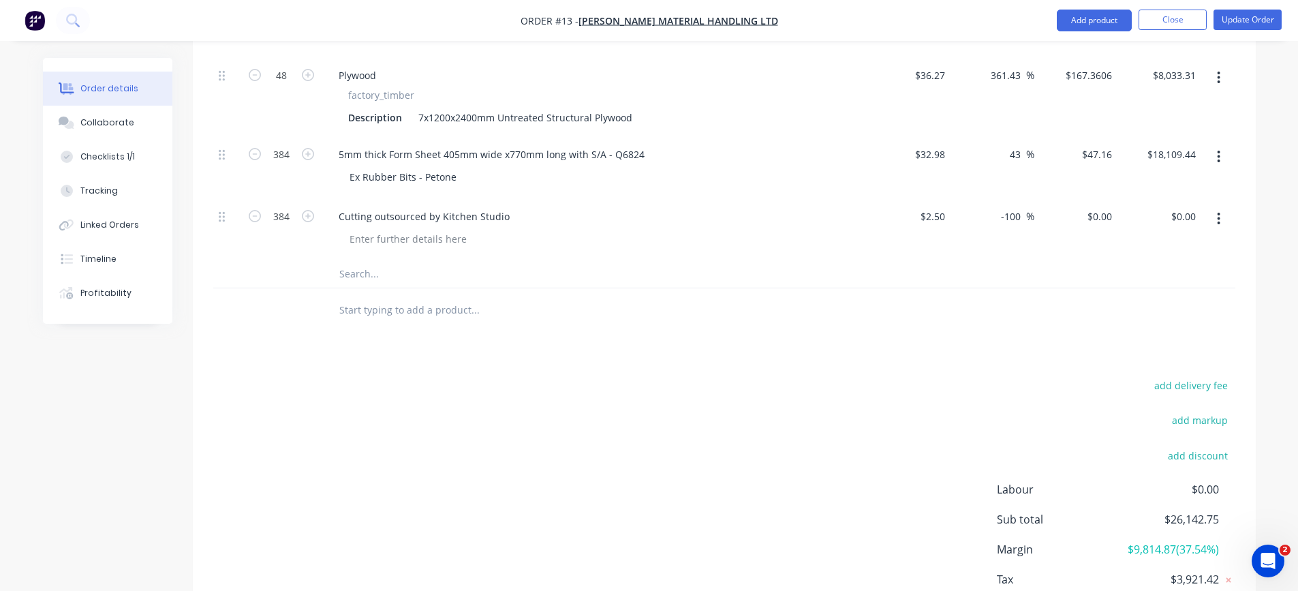
click at [373, 296] on input "text" at bounding box center [475, 309] width 273 height 27
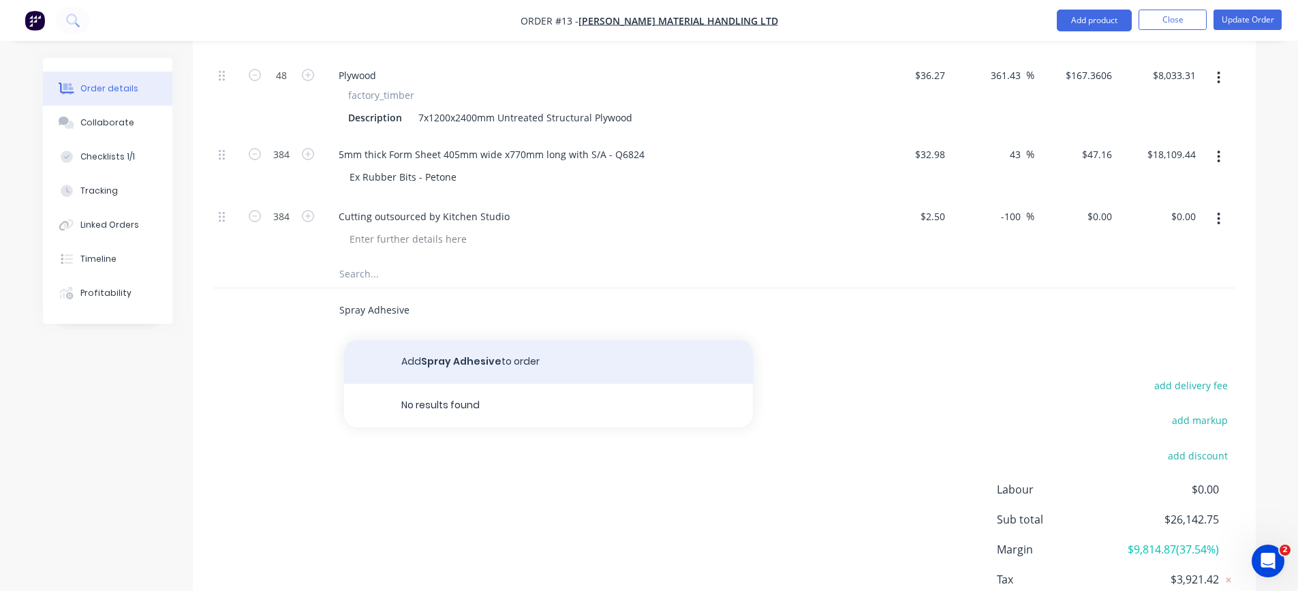
type input "Spray Adhesive"
click at [506, 340] on button "Add Spray Adhesive to order" at bounding box center [548, 362] width 409 height 44
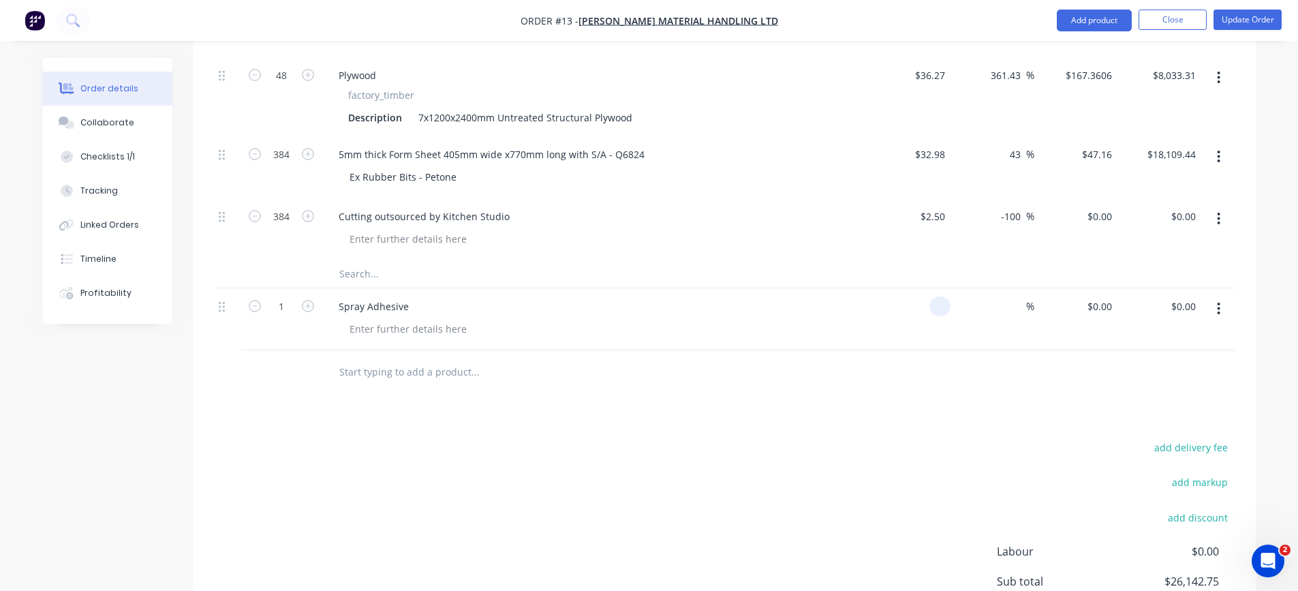
click at [944, 296] on input at bounding box center [943, 306] width 16 height 20
type input "$17.29"
click at [305, 300] on icon "button" at bounding box center [308, 306] width 12 height 12
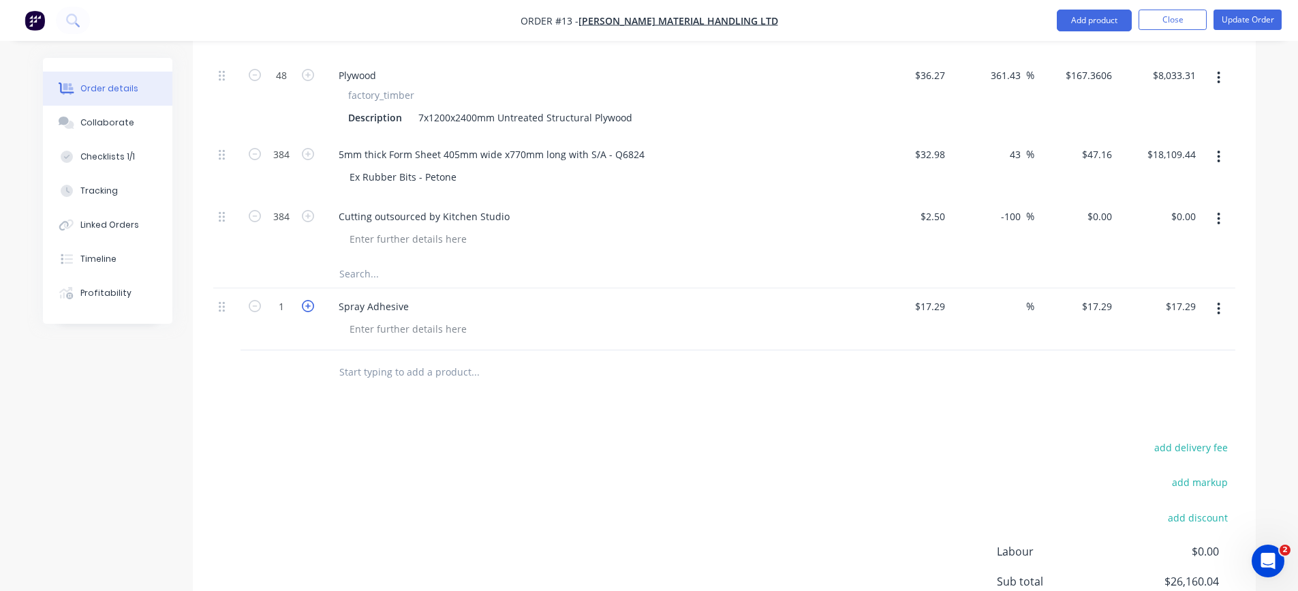
type input "2"
type input "$34.58"
click at [305, 300] on icon "button" at bounding box center [308, 306] width 12 height 12
type input "3"
type input "$51.87"
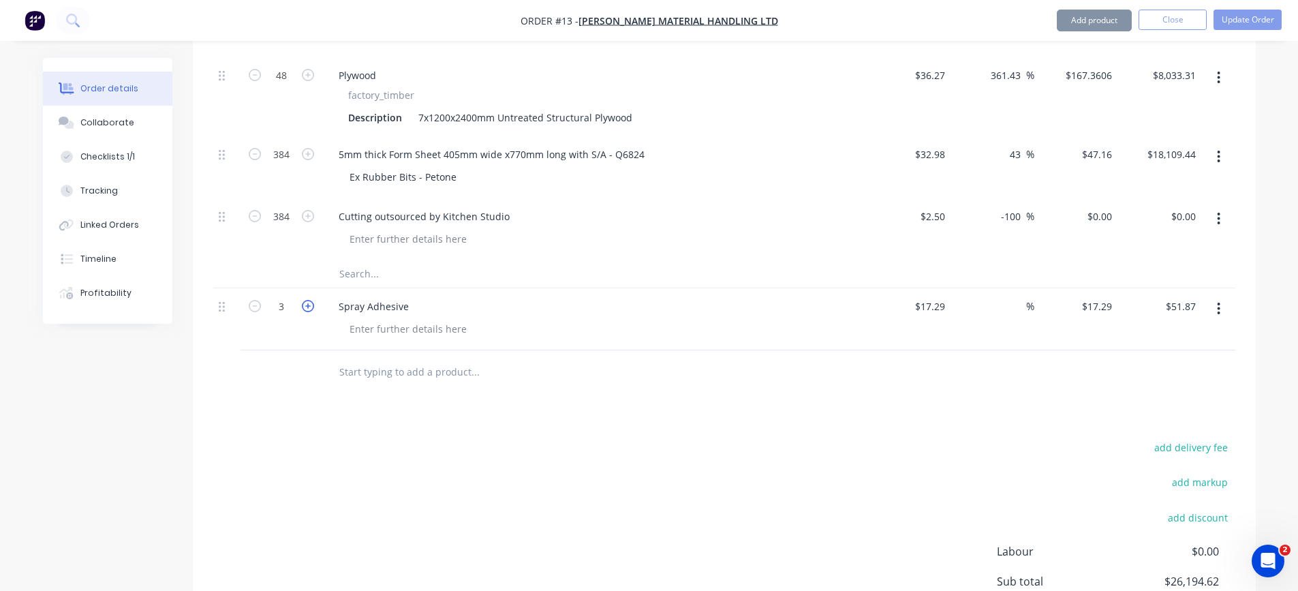
click at [305, 300] on icon "button" at bounding box center [308, 306] width 12 height 12
type input "4"
type input "$69.16"
click at [305, 300] on icon "button" at bounding box center [308, 306] width 12 height 12
type input "5"
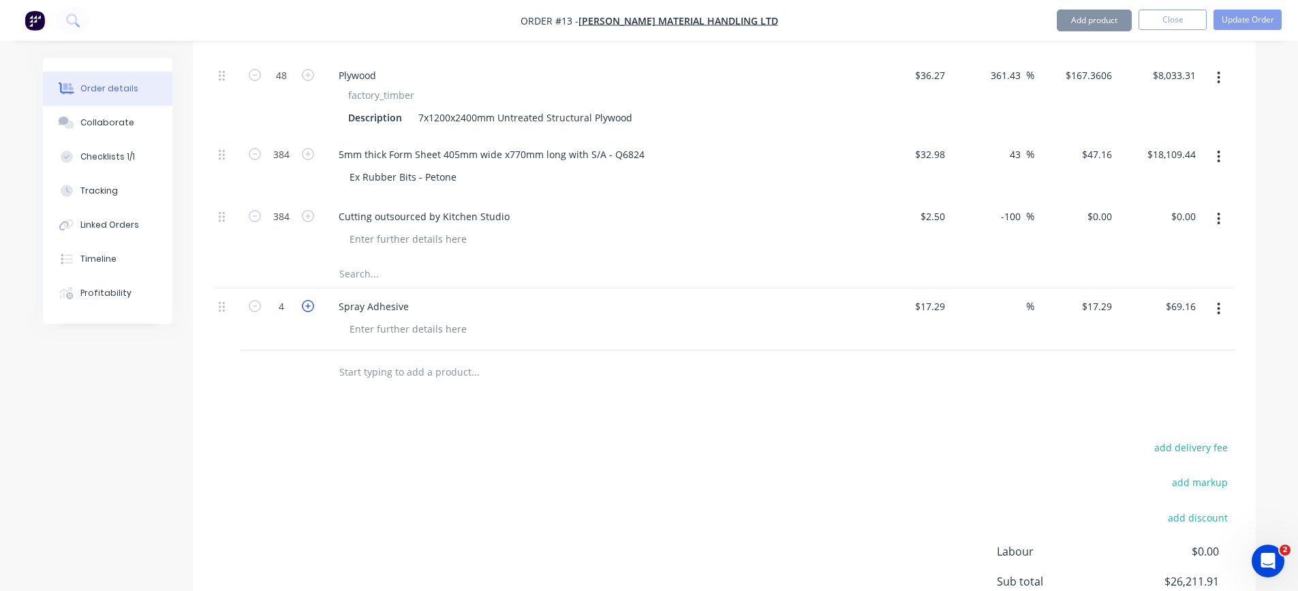
type input "$86.45"
click at [306, 300] on icon "button" at bounding box center [308, 306] width 12 height 12
type input "6"
type input "$103.74"
click at [306, 300] on icon "button" at bounding box center [308, 306] width 12 height 12
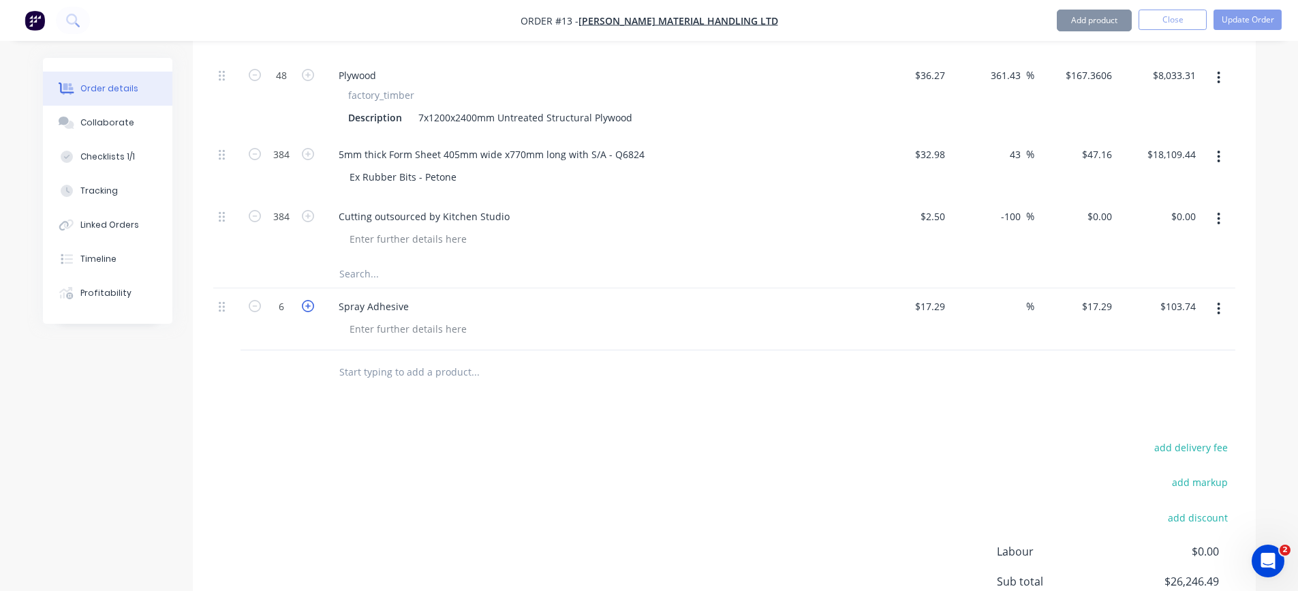
type input "7"
type input "$121.03"
click at [306, 300] on icon "button" at bounding box center [308, 306] width 12 height 12
type input "8"
type input "$138.32"
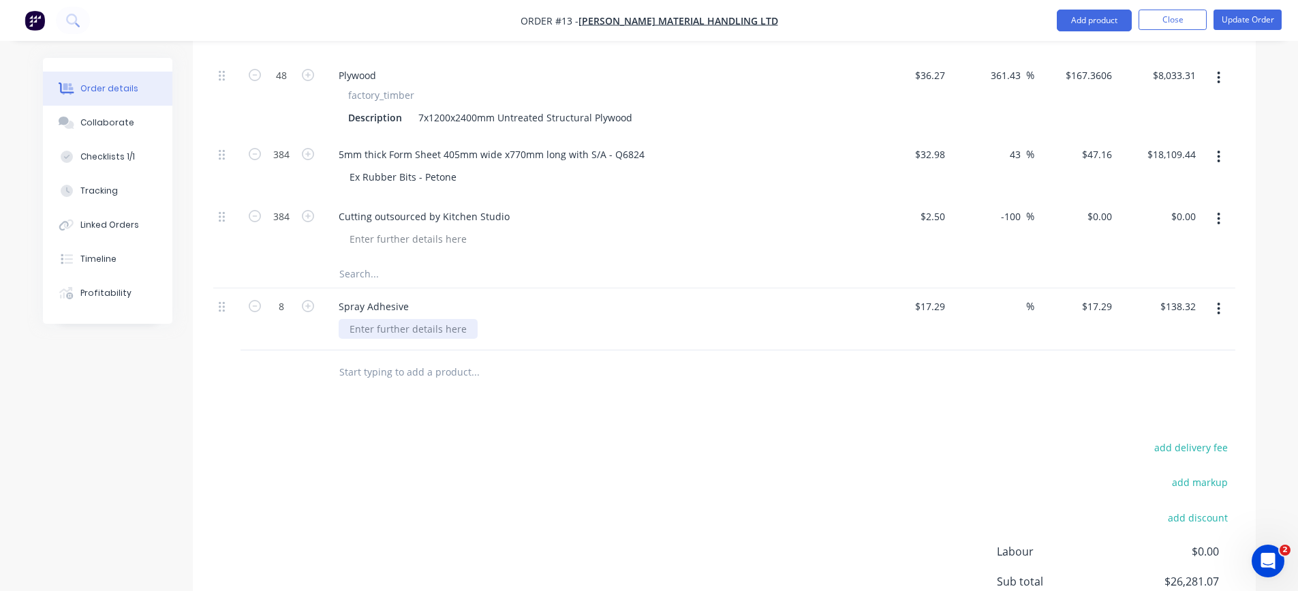
click at [406, 319] on div at bounding box center [408, 329] width 139 height 20
click at [506, 319] on div at bounding box center [600, 329] width 523 height 20
click at [460, 358] on input "text" at bounding box center [475, 371] width 273 height 27
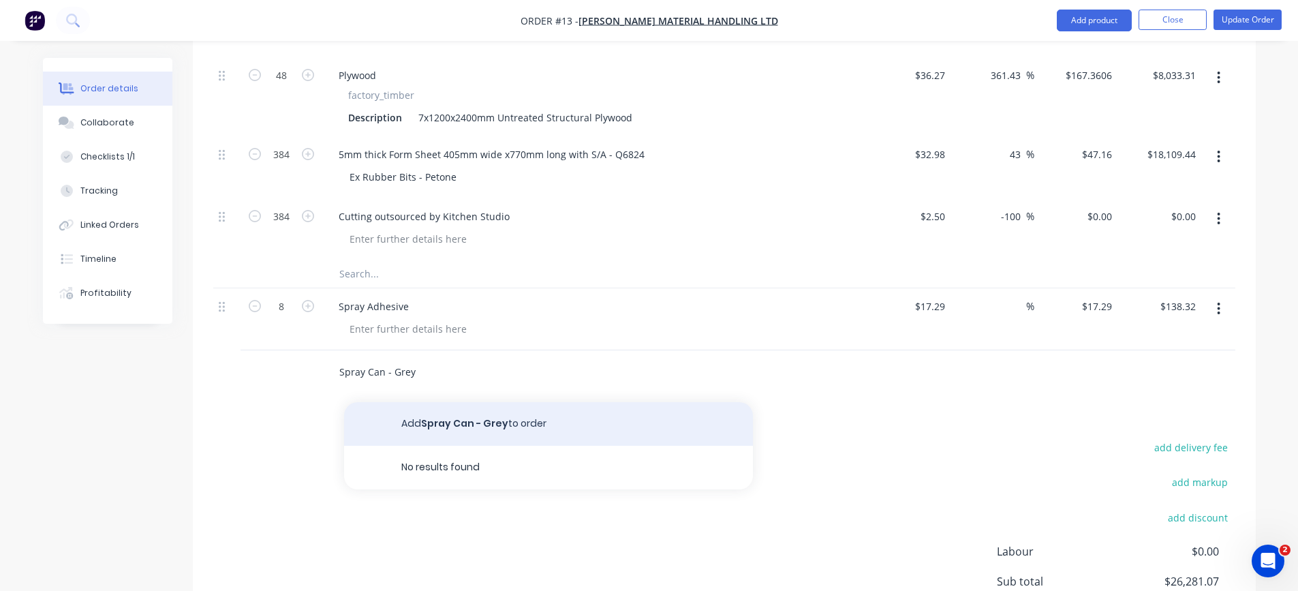
type input "Spray Can - Grey"
click at [452, 402] on button "Add Spray Can - Grey to order" at bounding box center [548, 424] width 409 height 44
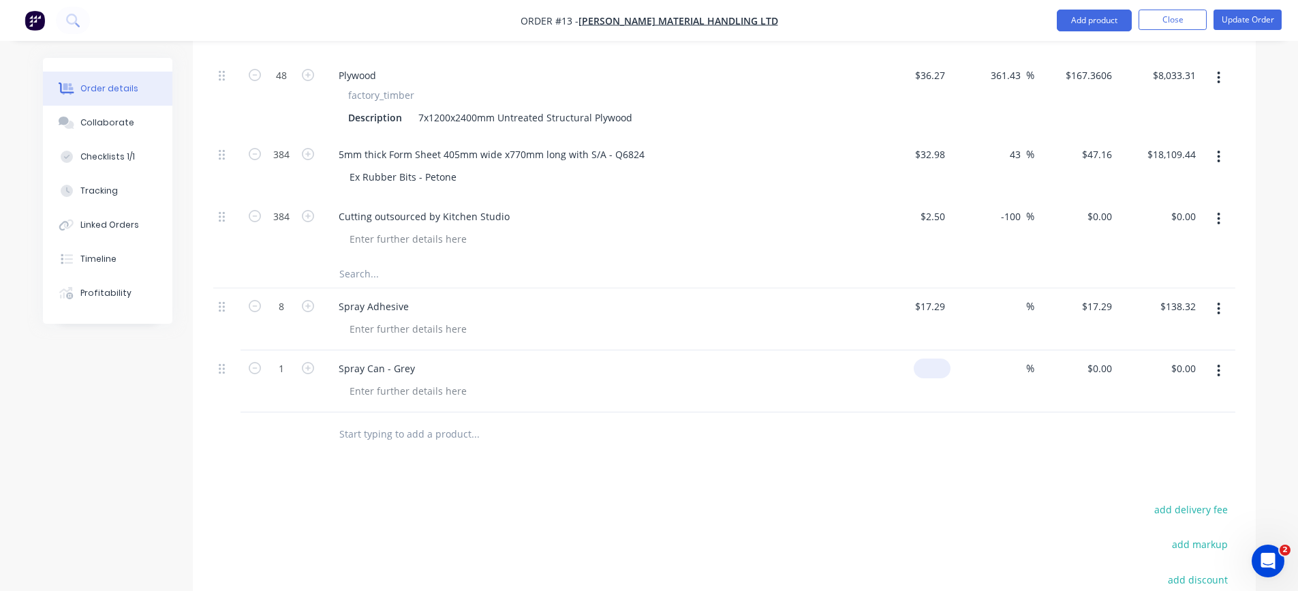
click at [943, 358] on input at bounding box center [934, 368] width 31 height 20
type input "$8.69"
click at [311, 362] on icon "button" at bounding box center [308, 368] width 12 height 12
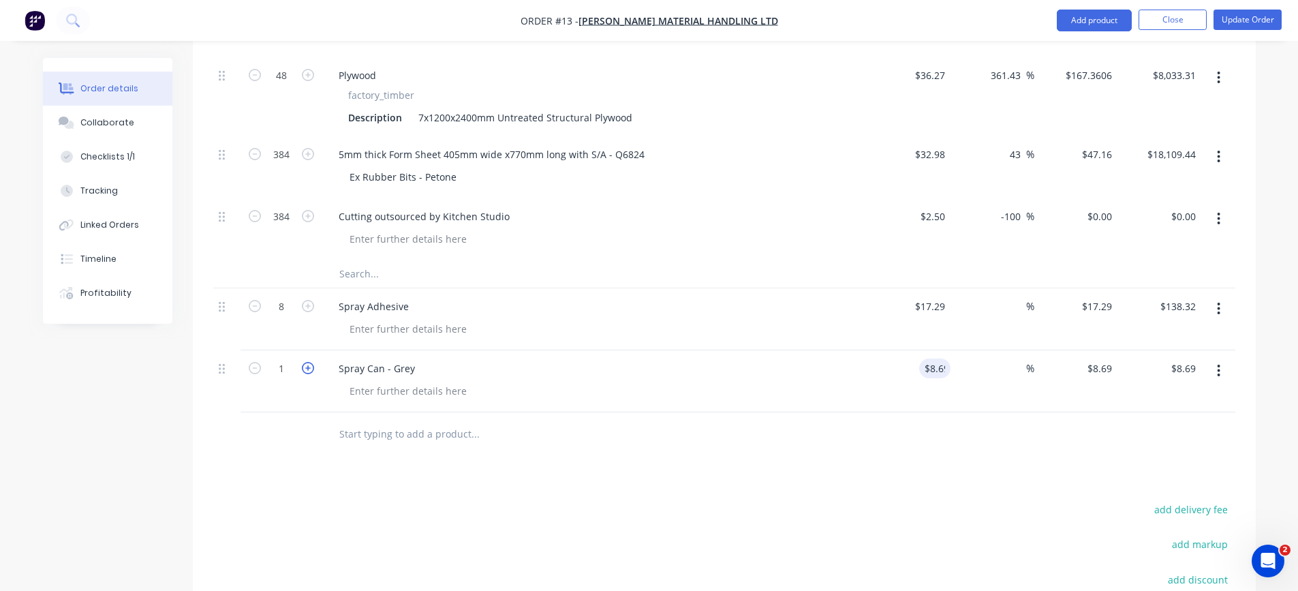
type input "2"
type input "$17.38"
click at [311, 362] on icon "button" at bounding box center [308, 368] width 12 height 12
type input "3"
type input "$26.07"
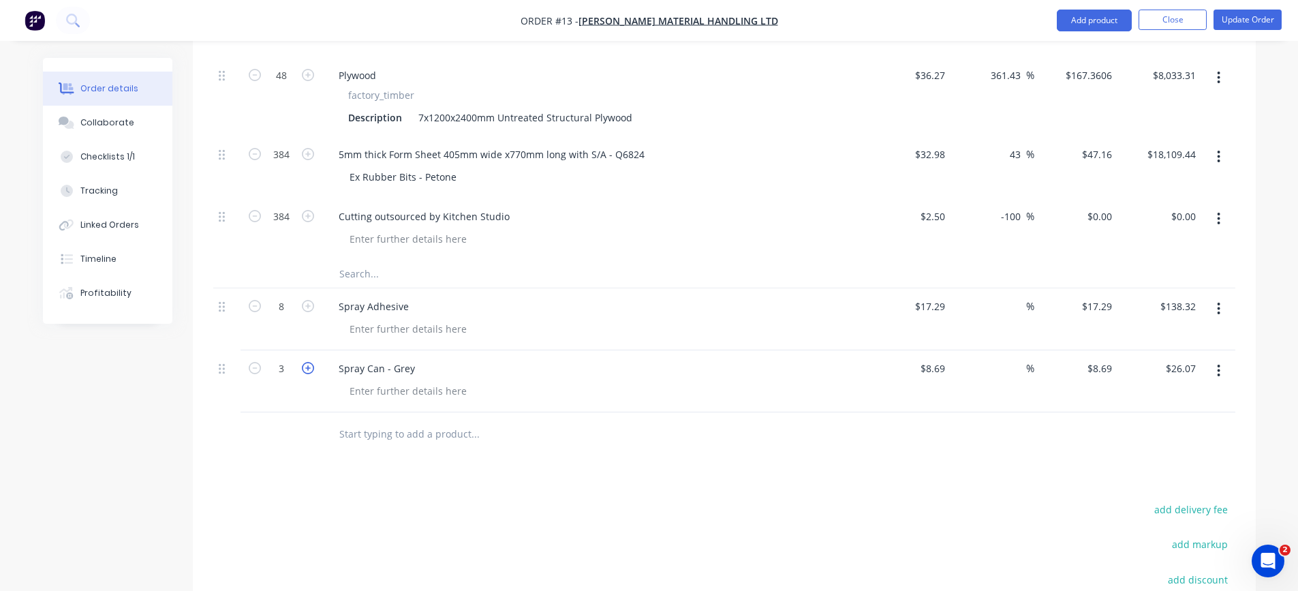
click at [311, 362] on icon "button" at bounding box center [308, 368] width 12 height 12
type input "4"
type input "$34.76"
click at [311, 362] on icon "button" at bounding box center [308, 368] width 12 height 12
type input "5"
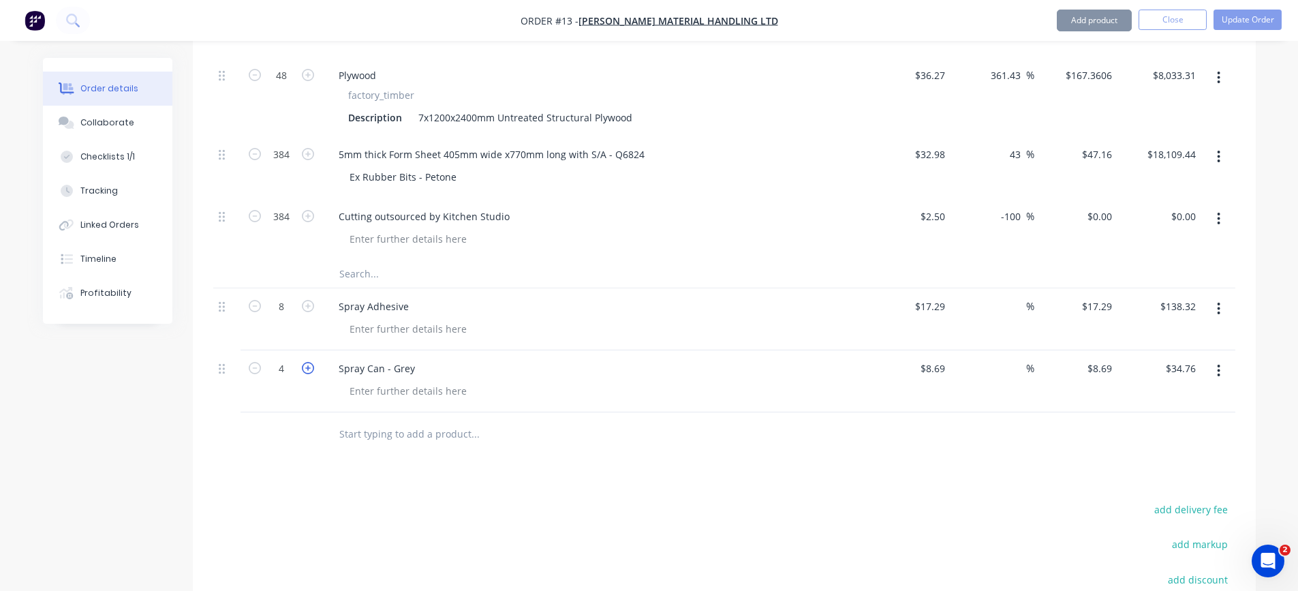
type input "$43.45"
click at [701, 358] on div "Spray Can - Grey" at bounding box center [595, 368] width 534 height 20
click at [367, 319] on div at bounding box center [408, 329] width 139 height 20
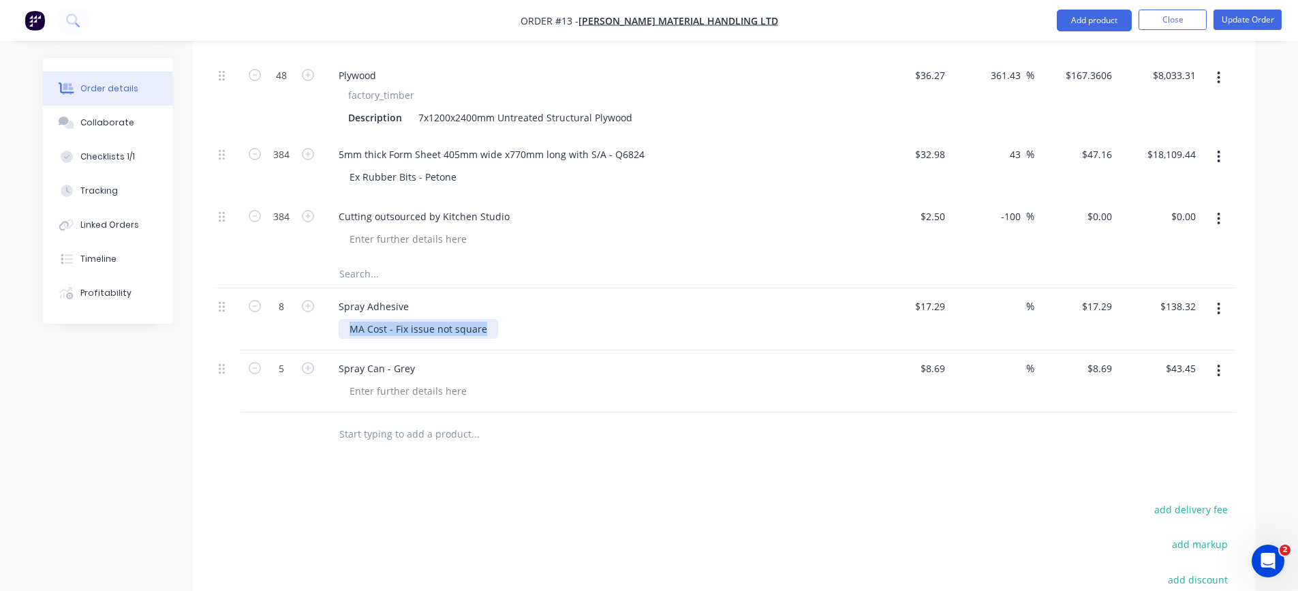
drag, startPoint x: 485, startPoint y: 292, endPoint x: 297, endPoint y: 290, distance: 188.1
click at [296, 290] on div "8 Spray Adhesive MA Cost - Fix issue not square $17.29 $17.29 % $17.29 $17.29 $…" at bounding box center [724, 319] width 1022 height 62
copy div "MA Cost - Fix issue not square"
click at [368, 381] on div at bounding box center [408, 391] width 139 height 20
paste div
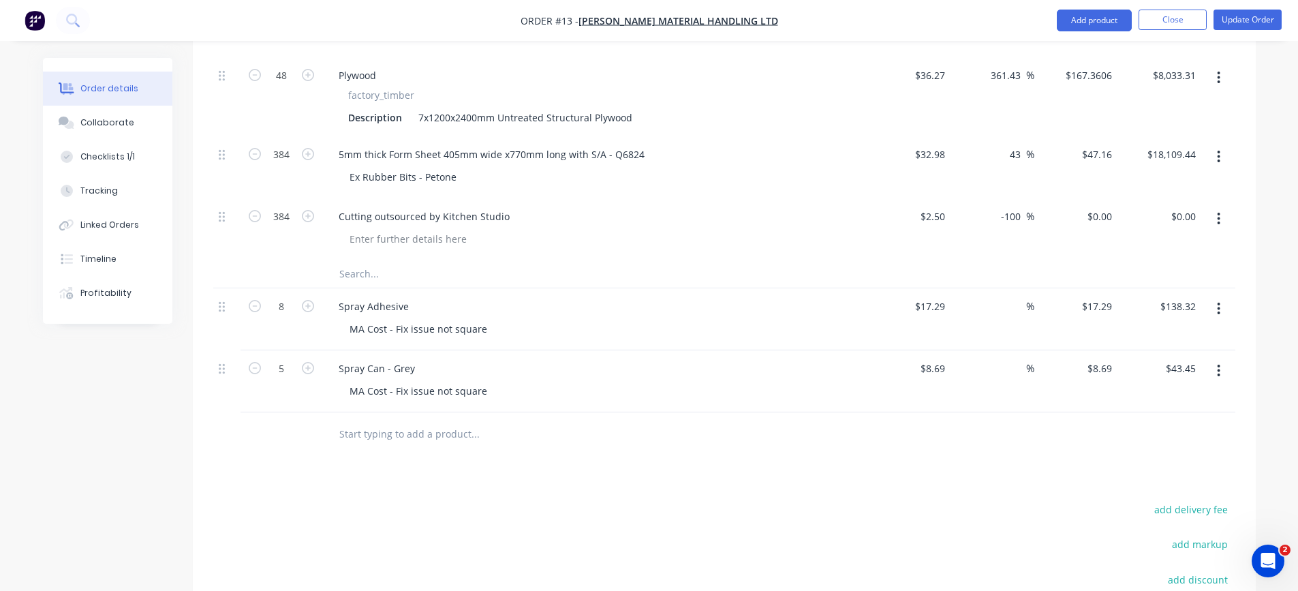
click at [483, 433] on div "Products Show / Hide columns Add product Qty Cost Markup Price Total Kit 1 128 …" at bounding box center [724, 233] width 1063 height 1099
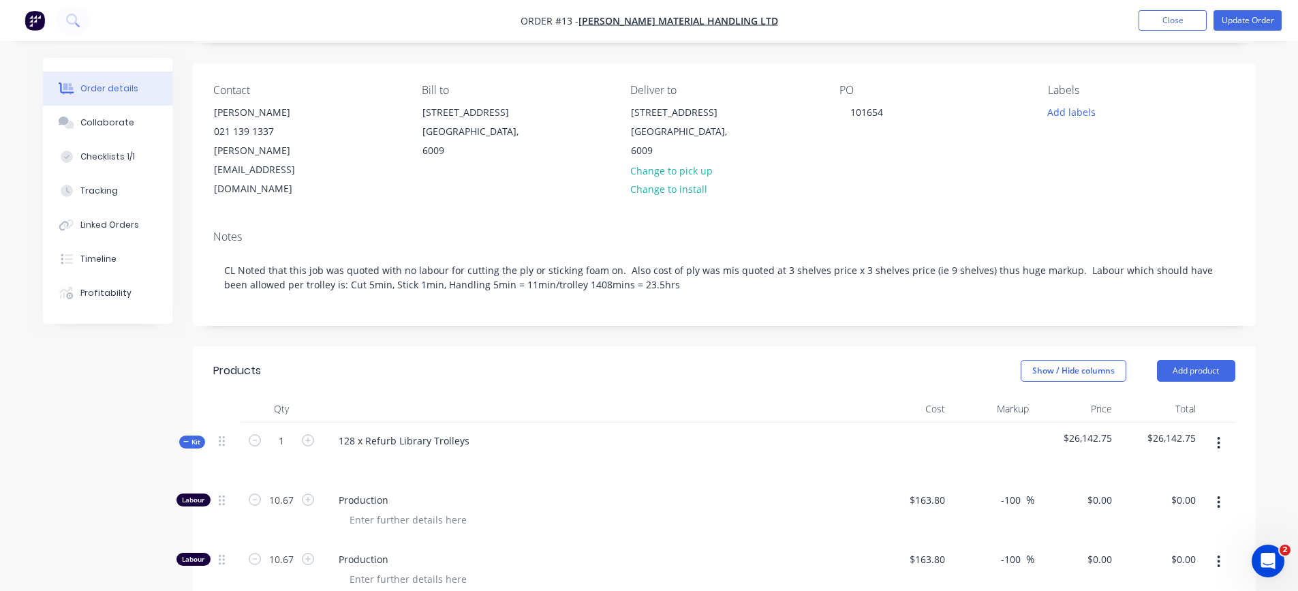
scroll to position [68, 0]
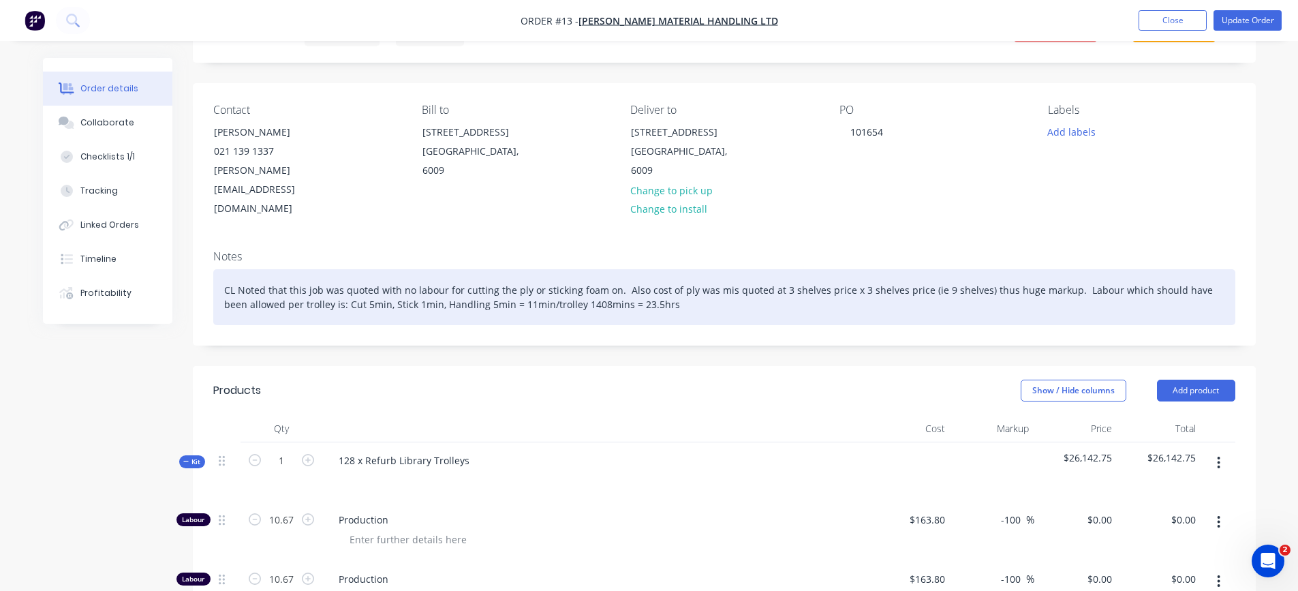
click at [726, 272] on div "CL Noted that this job was quoted with no labour for cutting the ply or stickin…" at bounding box center [724, 297] width 1022 height 56
click at [759, 269] on div "CL Noted that this job was quoted with no labour for cutting the ply or stickin…" at bounding box center [724, 297] width 1022 height 56
click at [884, 269] on div "CL Noted that this job was quoted with no labour for cutting the ply or stickin…" at bounding box center [724, 297] width 1022 height 56
click at [893, 269] on div "CL Noted that this job was quoted with no labour for cutting the ply or stickin…" at bounding box center [724, 297] width 1022 height 56
drag, startPoint x: 955, startPoint y: 264, endPoint x: 964, endPoint y: 267, distance: 9.3
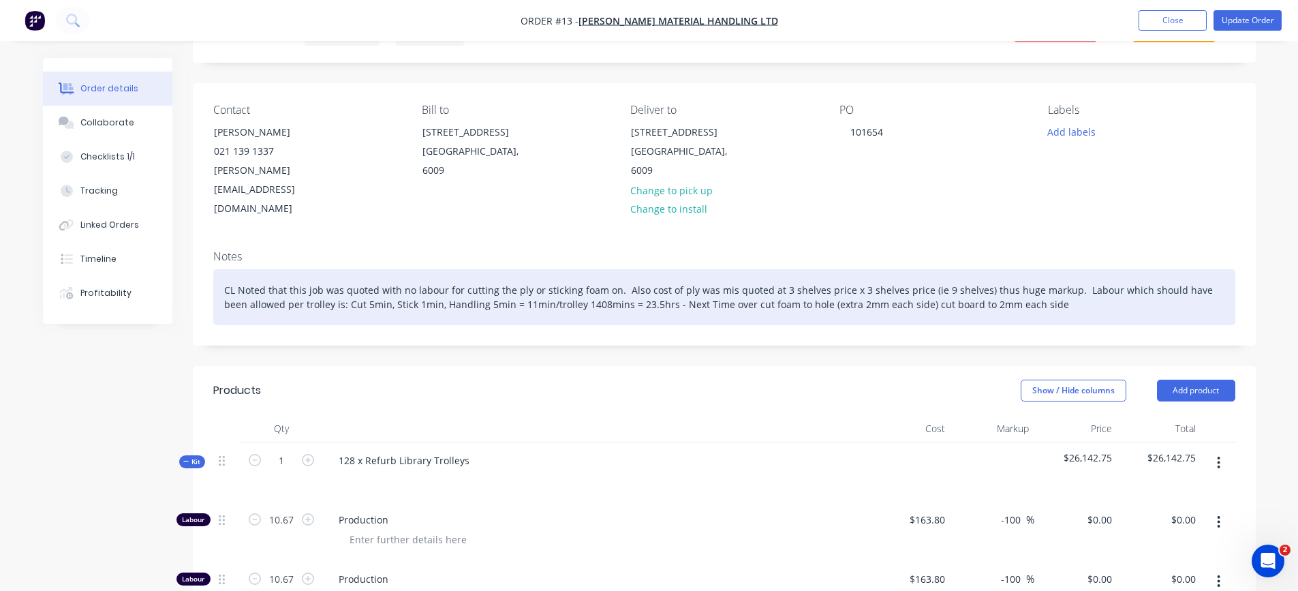
click at [956, 269] on div "CL Noted that this job was quoted with no labour for cutting the ply or stickin…" at bounding box center [724, 297] width 1022 height 56
drag, startPoint x: 1023, startPoint y: 266, endPoint x: 977, endPoint y: 268, distance: 46.4
click at [977, 269] on div "CL Noted that this job was quoted with no labour for cutting the ply or stickin…" at bounding box center [724, 297] width 1022 height 56
click at [711, 269] on div "CL Noted that this job was quoted with no labour for cutting the ply or stickin…" at bounding box center [724, 297] width 1022 height 56
drag, startPoint x: 714, startPoint y: 267, endPoint x: 731, endPoint y: 272, distance: 17.7
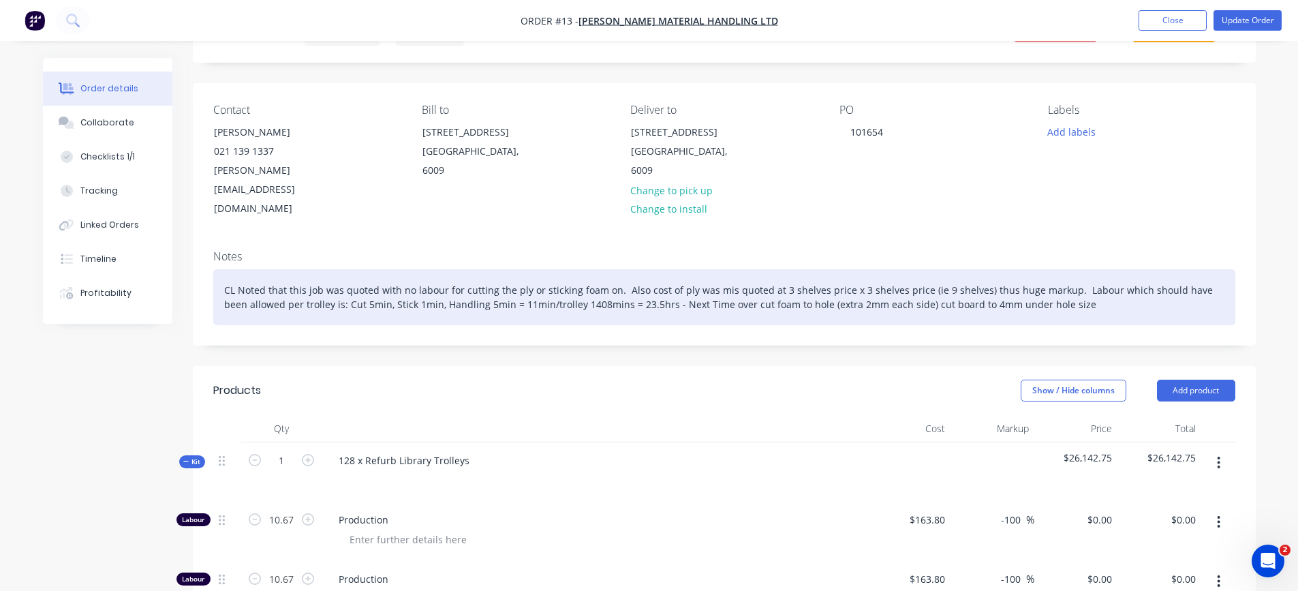
click at [715, 269] on div "CL Noted that this job was quoted with no labour for cutting the ply or stickin…" at bounding box center [724, 297] width 1022 height 56
click at [769, 269] on div "CL Noted that this job was quoted with no labour for cutting the ply or stickin…" at bounding box center [724, 297] width 1022 height 56
click at [915, 269] on div "CL Noted that this job was quoted with no labour for cutting the ply or stickin…" at bounding box center [724, 297] width 1022 height 56
drag, startPoint x: 917, startPoint y: 269, endPoint x: 817, endPoint y: 279, distance: 100.8
click at [817, 279] on div "CL Noted that this job was quoted with no labour for cutting the ply or stickin…" at bounding box center [724, 297] width 1022 height 56
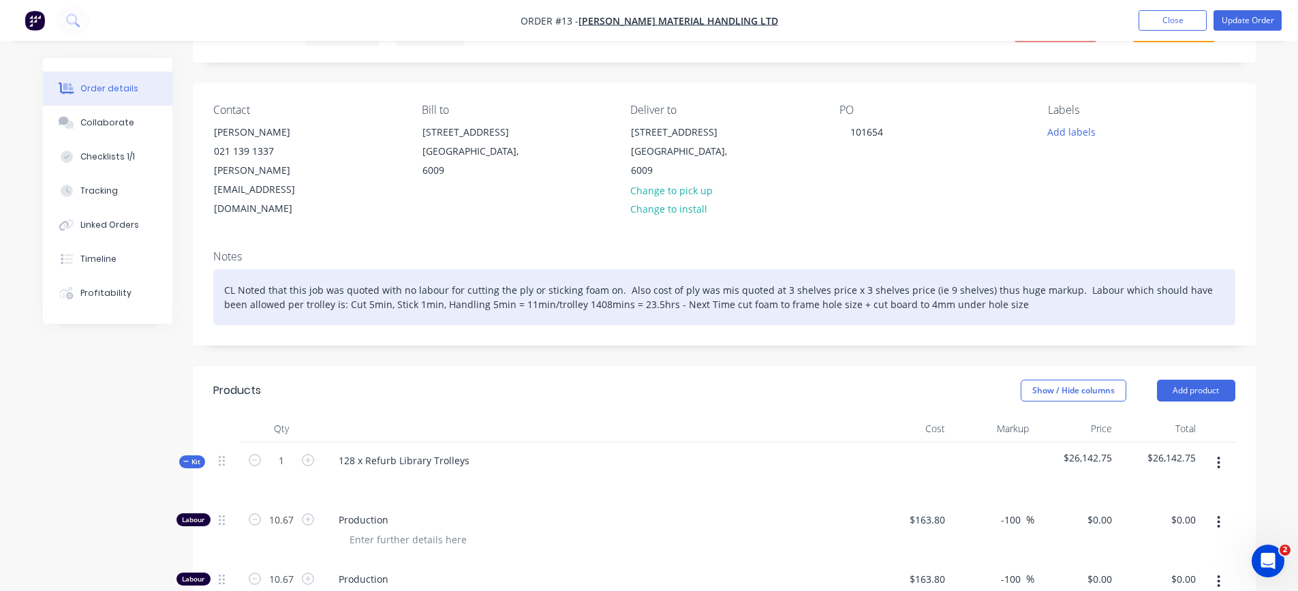
click at [938, 269] on div "CL Noted that this job was quoted with no labour for cutting the ply or stickin…" at bounding box center [724, 297] width 1022 height 56
click at [1013, 269] on div "CL Noted that this job was quoted with no labour for cutting the ply or stickin…" at bounding box center [724, 297] width 1022 height 56
click at [649, 269] on div "CL Noted that this job was quoted with no labour for cutting the ply or stickin…" at bounding box center [724, 297] width 1022 height 56
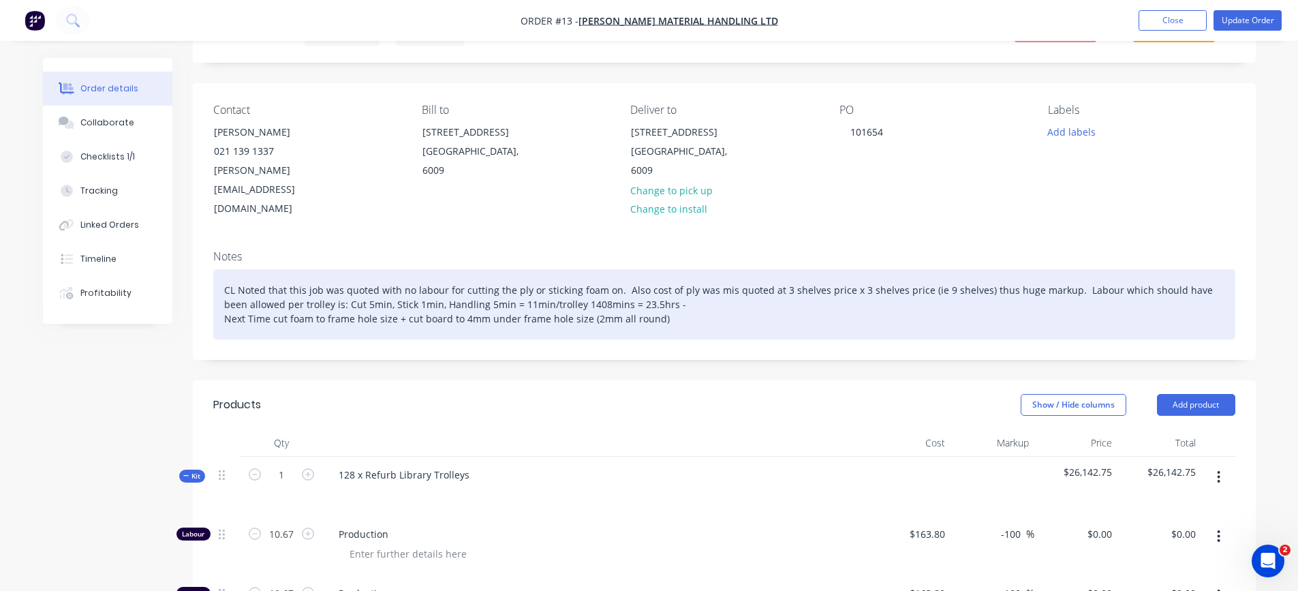
click at [664, 270] on div "CL Noted that this job was quoted with no labour for cutting the ply or stickin…" at bounding box center [724, 304] width 1022 height 70
click at [676, 278] on div "CL Noted that this job was quoted with no labour for cutting the ply or stickin…" at bounding box center [724, 304] width 1022 height 70
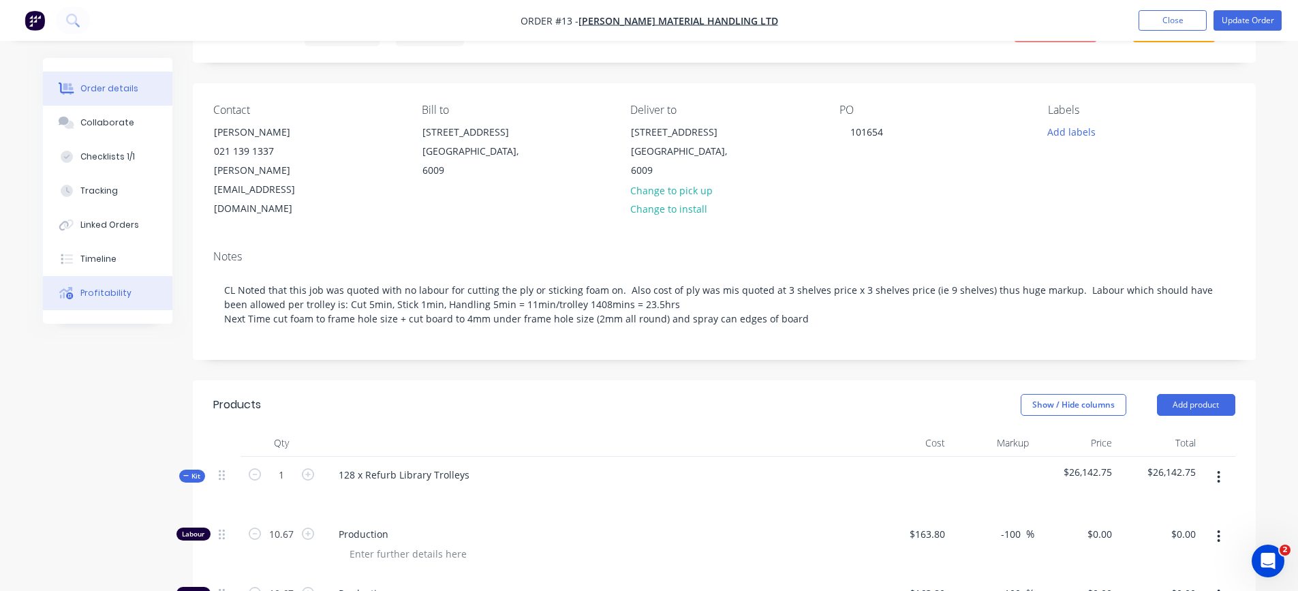
click at [106, 293] on div "Profitability" at bounding box center [105, 293] width 51 height 12
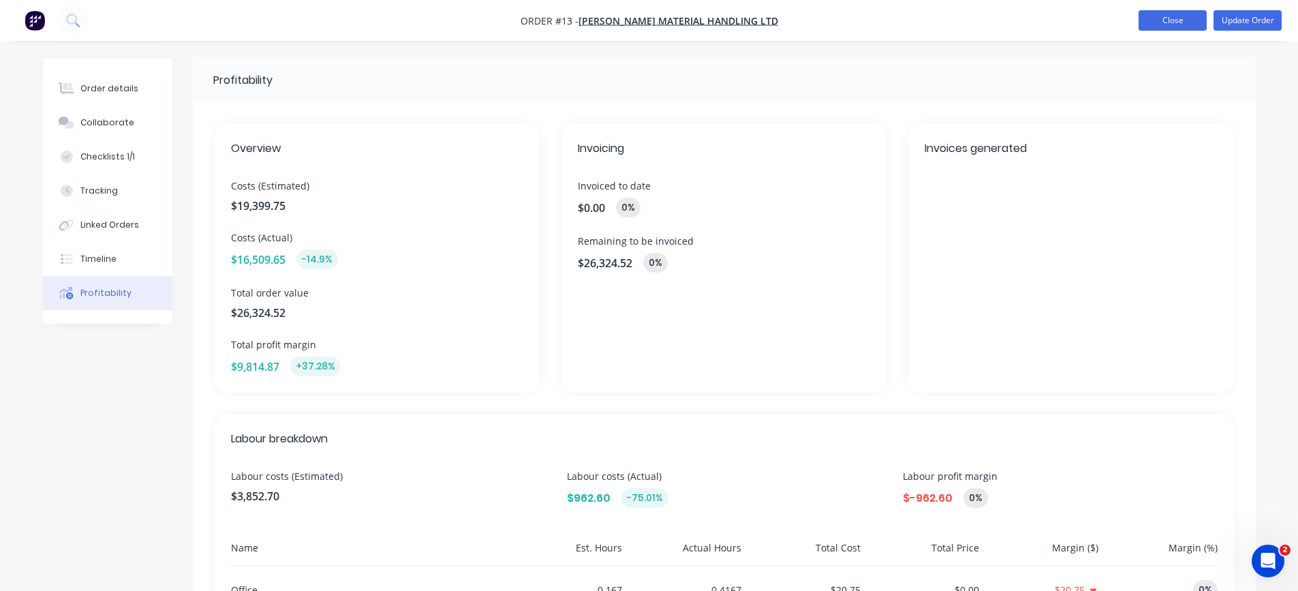
click at [1154, 19] on button "Close" at bounding box center [1173, 20] width 68 height 20
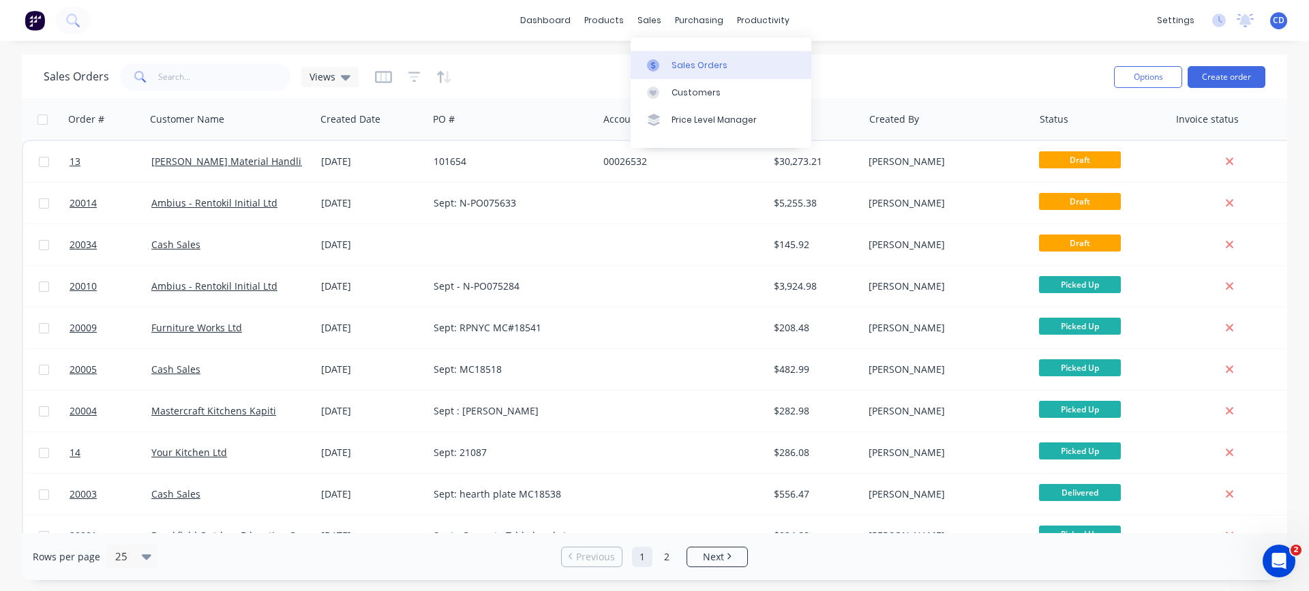
click at [658, 58] on link "Sales Orders" at bounding box center [720, 64] width 181 height 27
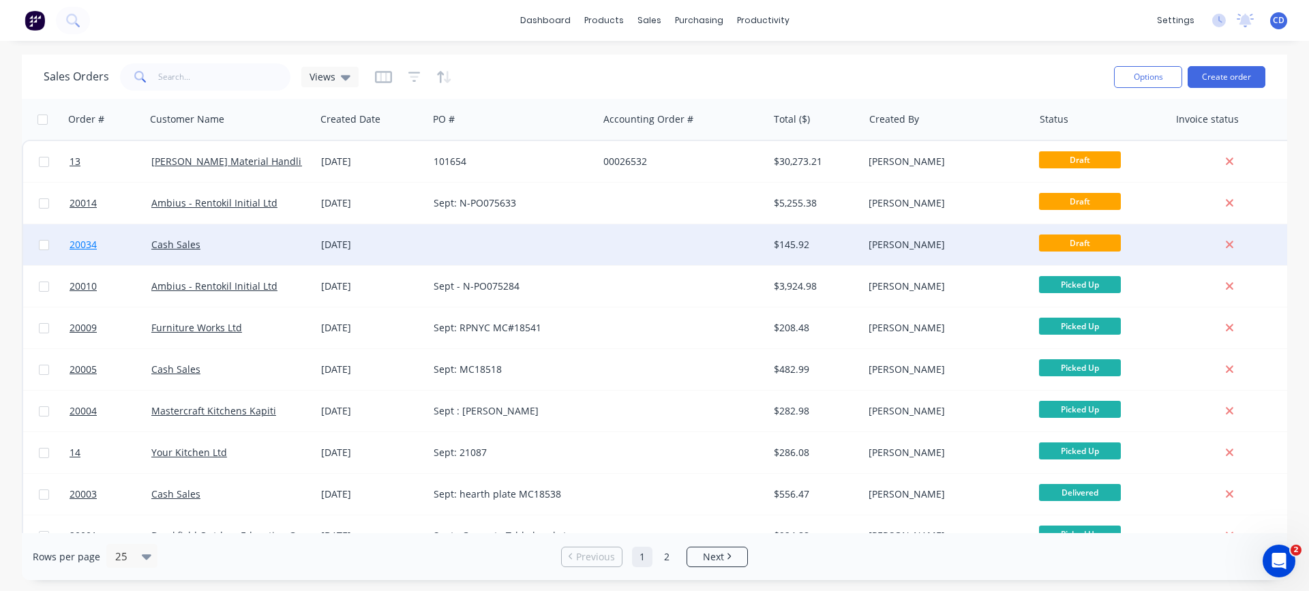
click at [84, 247] on span "20034" at bounding box center [83, 245] width 27 height 14
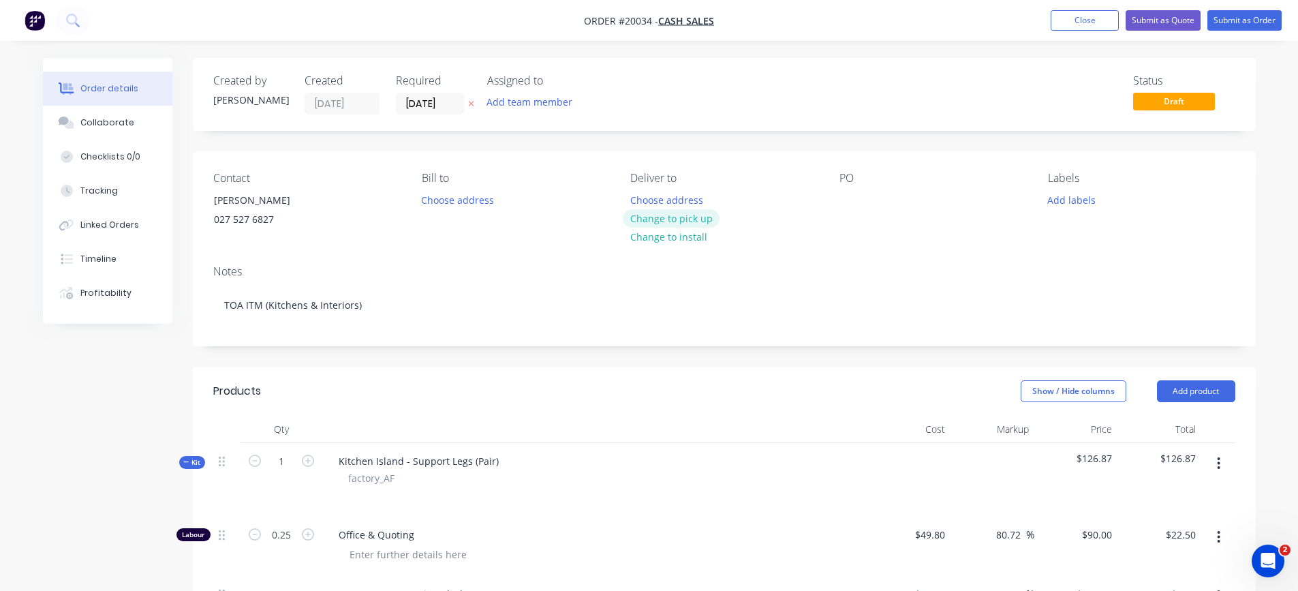
click at [680, 220] on button "Change to pick up" at bounding box center [671, 218] width 97 height 18
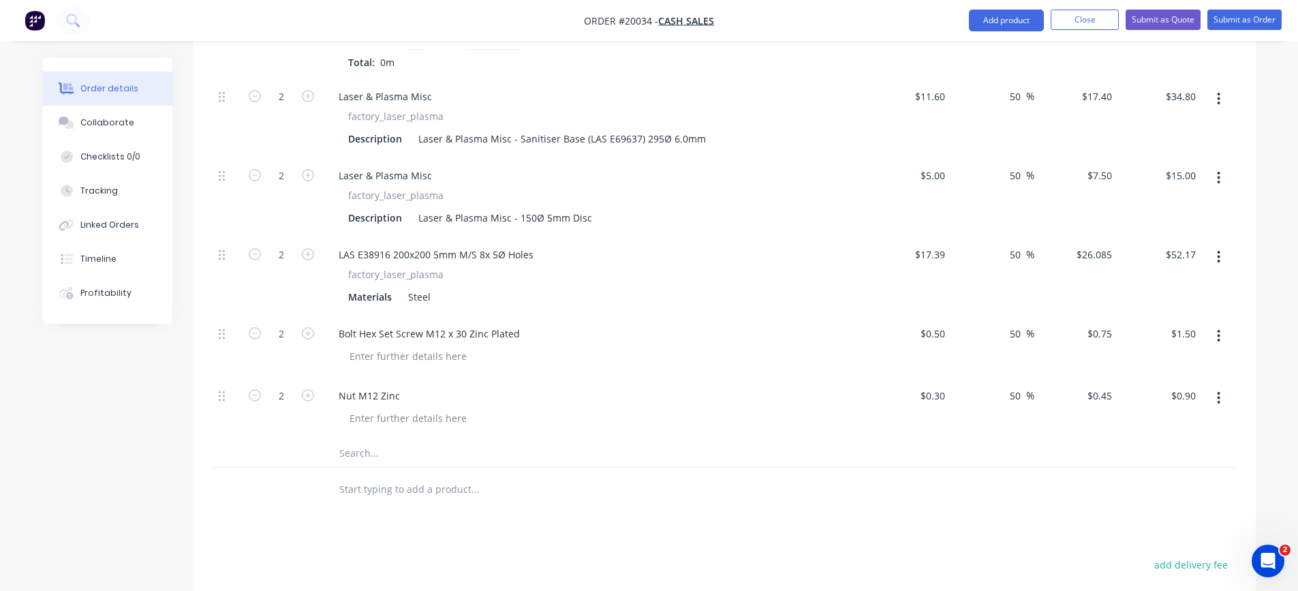
scroll to position [613, 0]
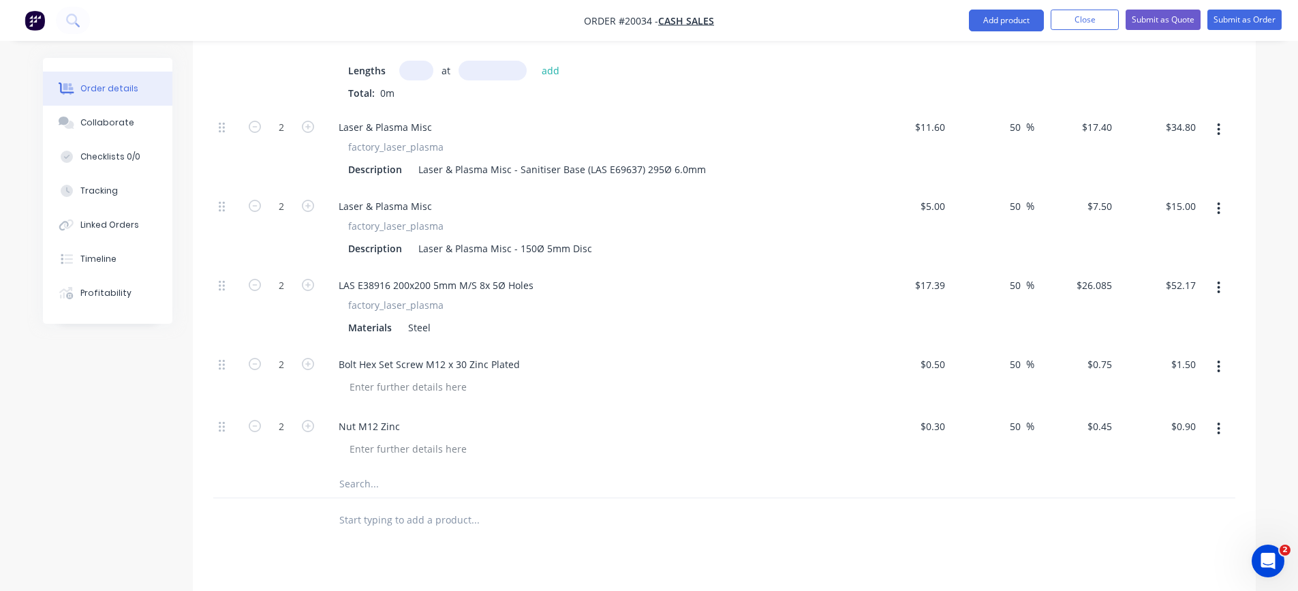
click at [417, 71] on input "text" at bounding box center [416, 71] width 34 height 20
type input "2"
click at [474, 70] on input "text" at bounding box center [493, 71] width 68 height 20
type input "850mm"
click at [634, 109] on div "Laser & Plasma Misc factory_laser_plasma Description Laser & Plasma Misc - Sani…" at bounding box center [594, 148] width 545 height 79
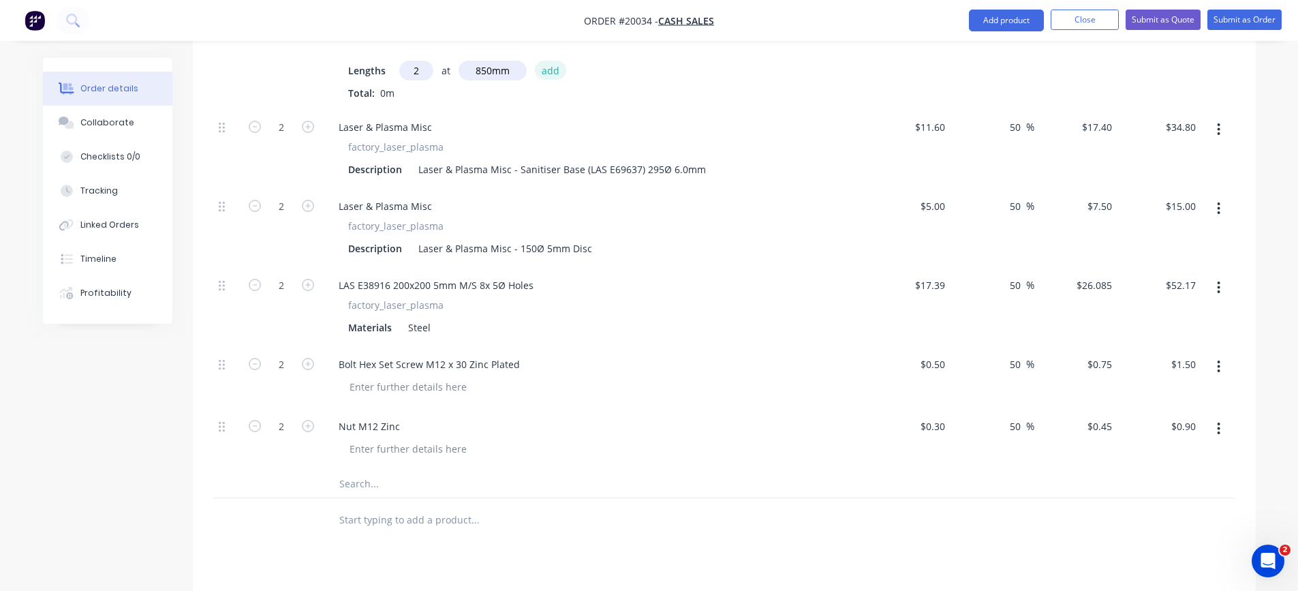
click at [553, 70] on button "add" at bounding box center [551, 70] width 32 height 18
type input "$134.77"
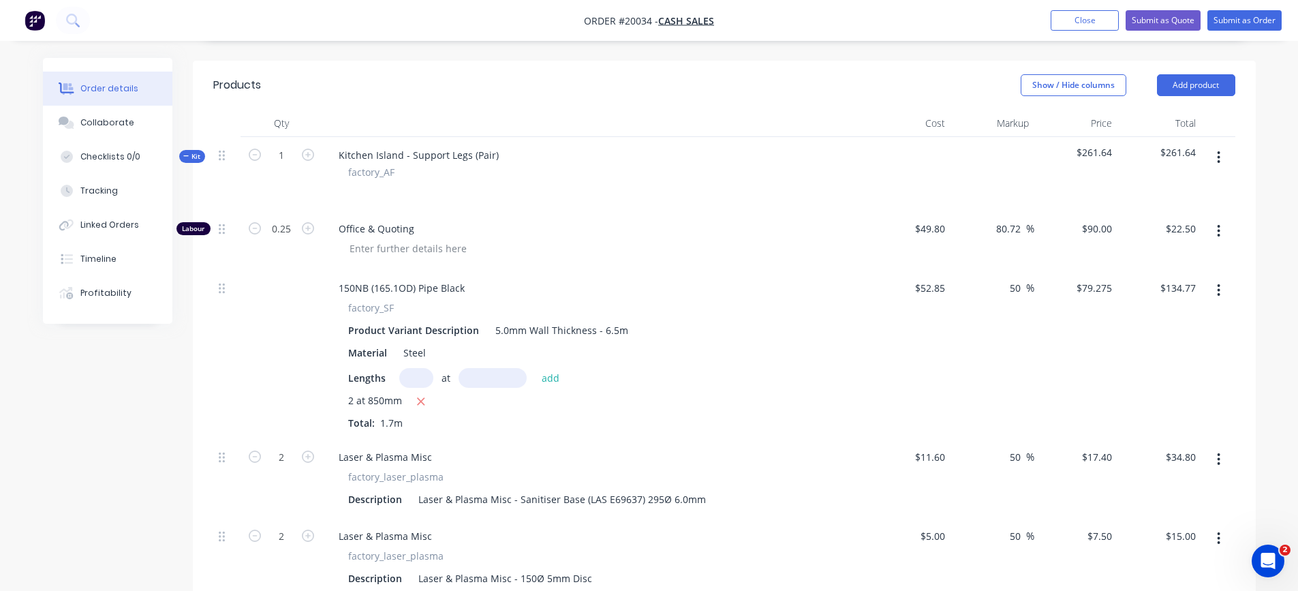
scroll to position [273, 0]
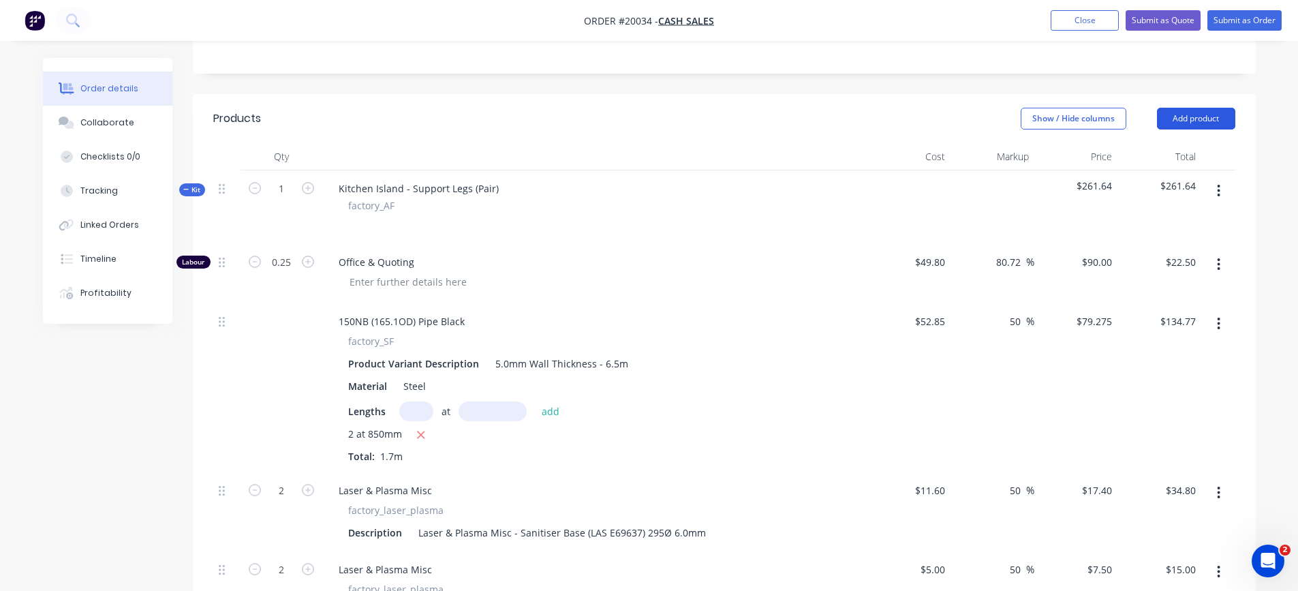
click at [1187, 121] on button "Add product" at bounding box center [1196, 119] width 78 height 22
click at [1216, 191] on button "button" at bounding box center [1219, 191] width 32 height 25
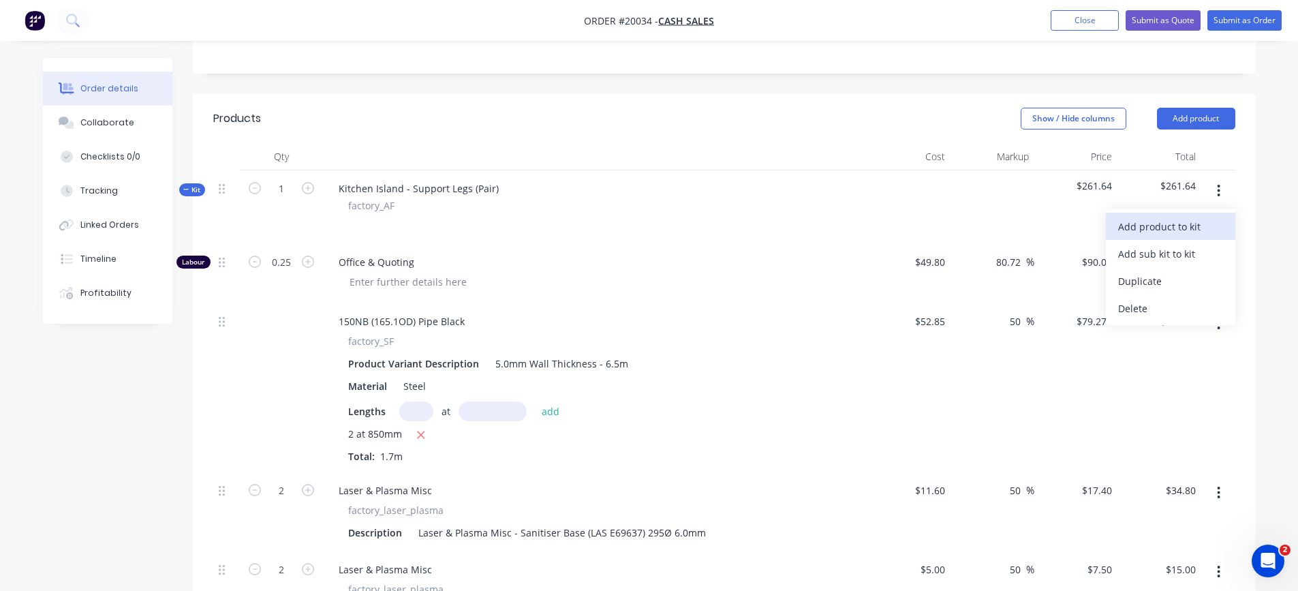
click at [1189, 229] on div "Add product to kit" at bounding box center [1170, 227] width 105 height 20
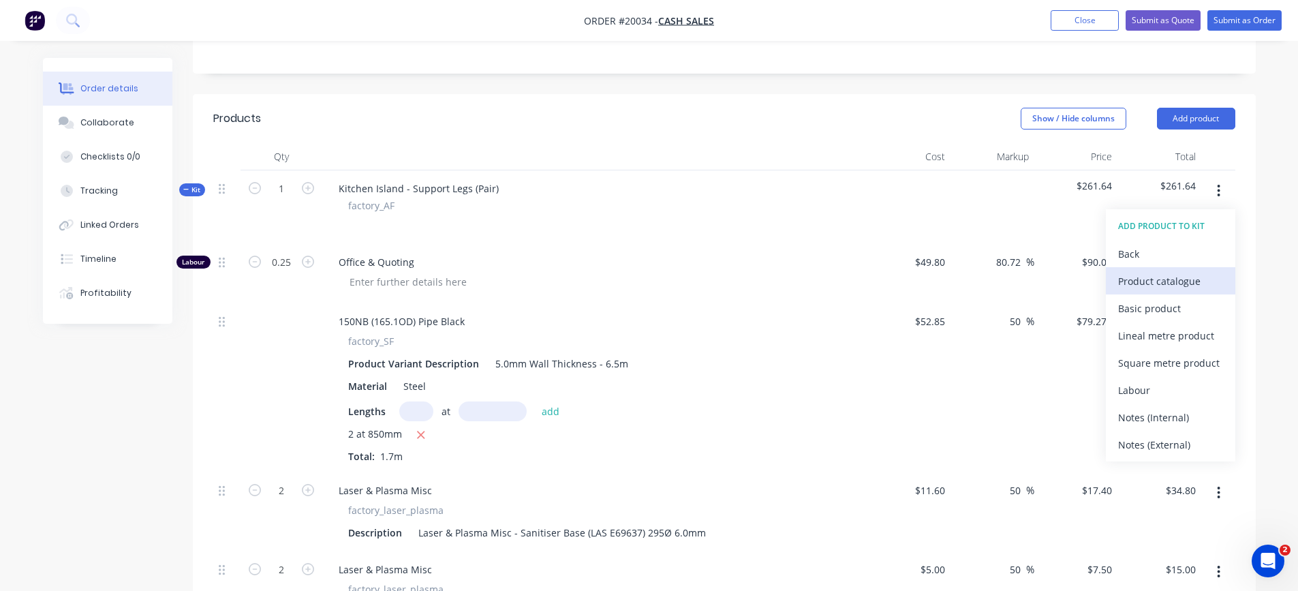
click at [1135, 279] on div "Product catalogue" at bounding box center [1170, 281] width 105 height 20
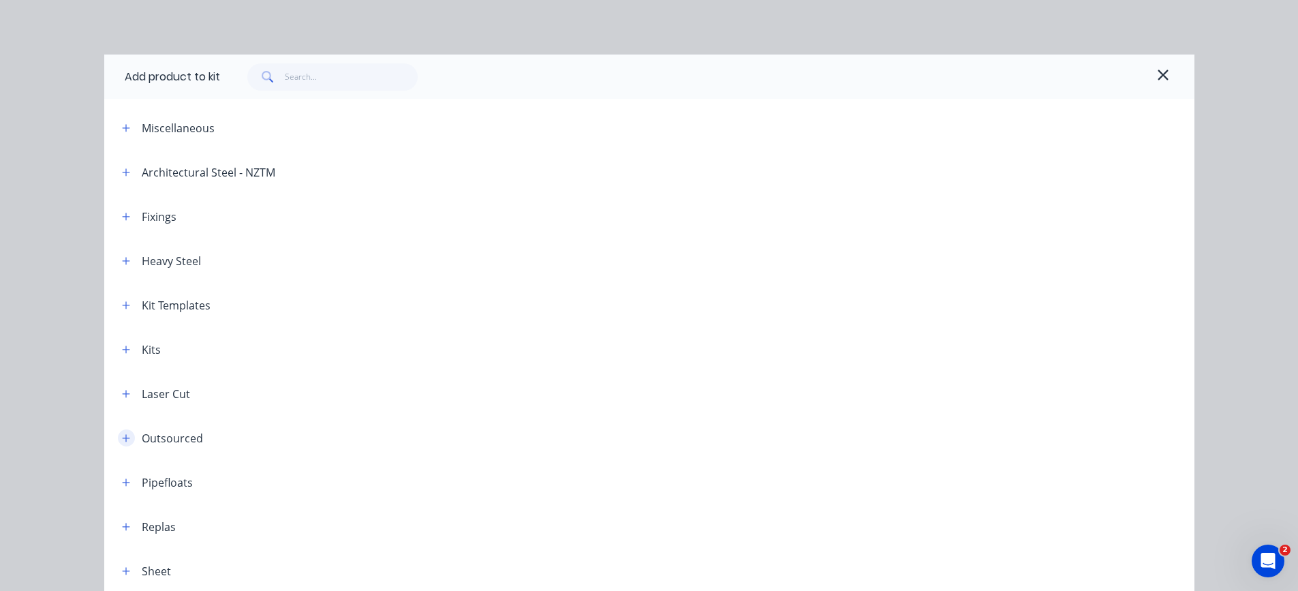
click at [122, 438] on icon "button" at bounding box center [125, 437] width 7 height 7
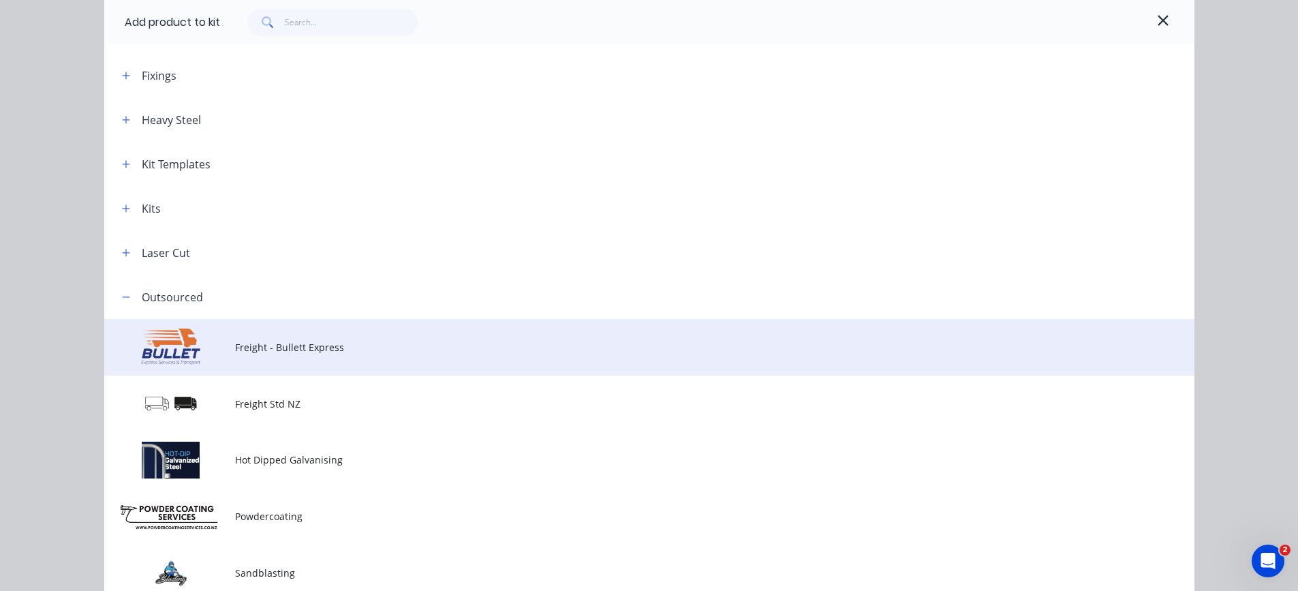
scroll to position [204, 0]
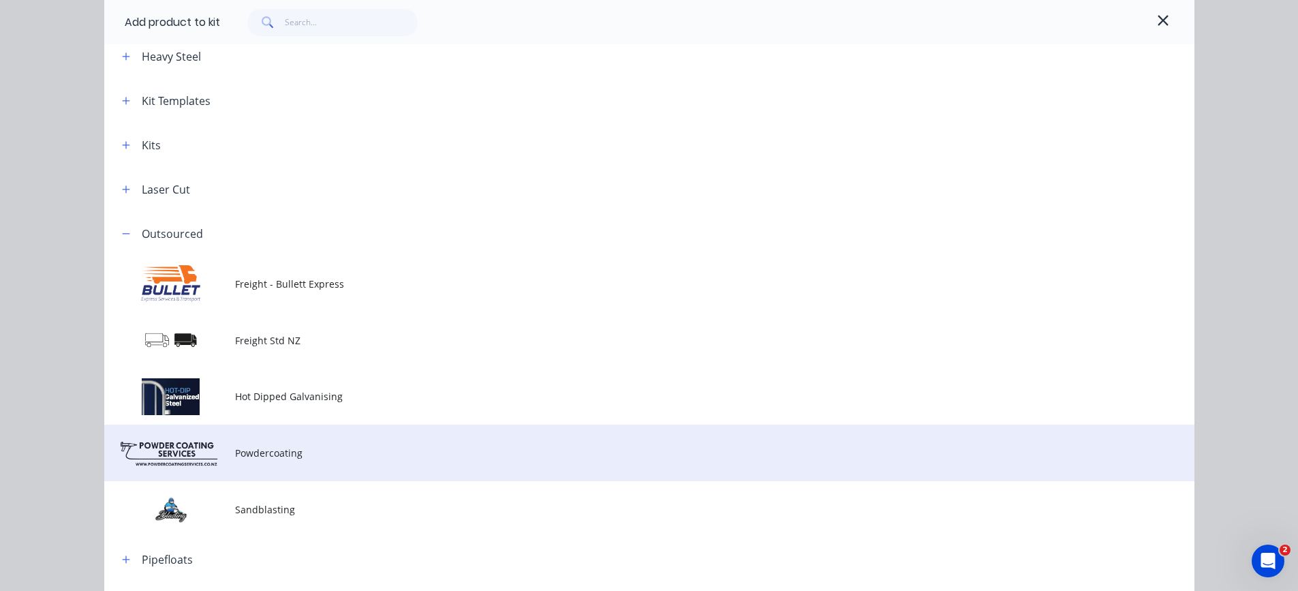
click at [256, 460] on span "Powdercoating" at bounding box center [618, 453] width 767 height 14
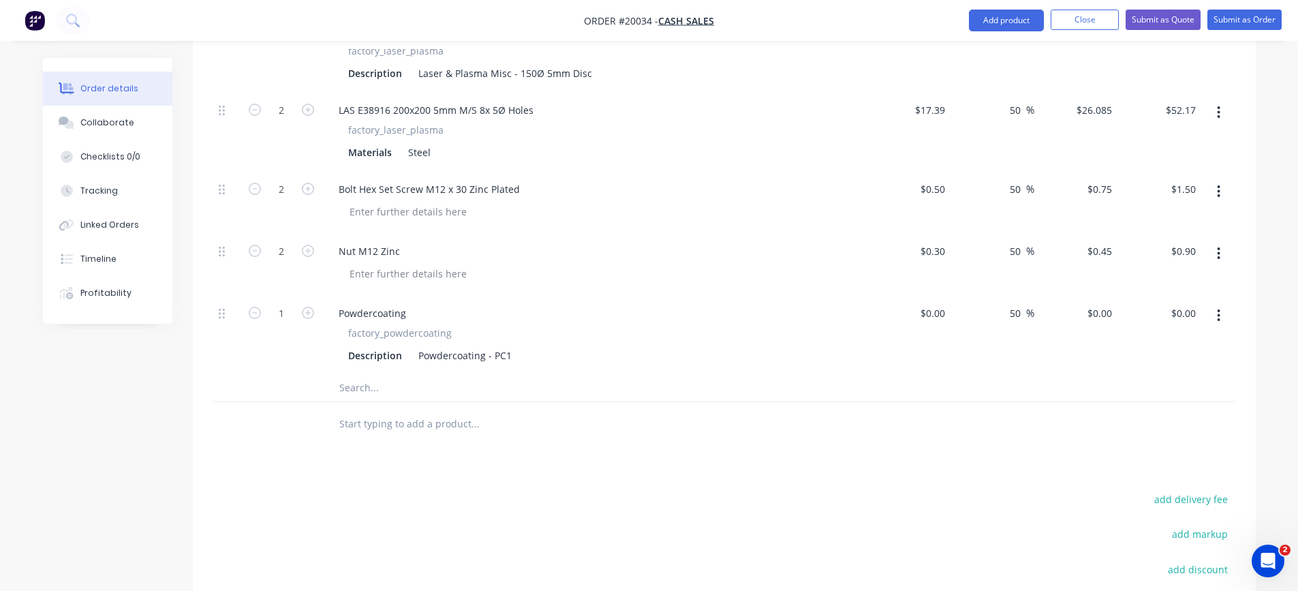
scroll to position [818, 0]
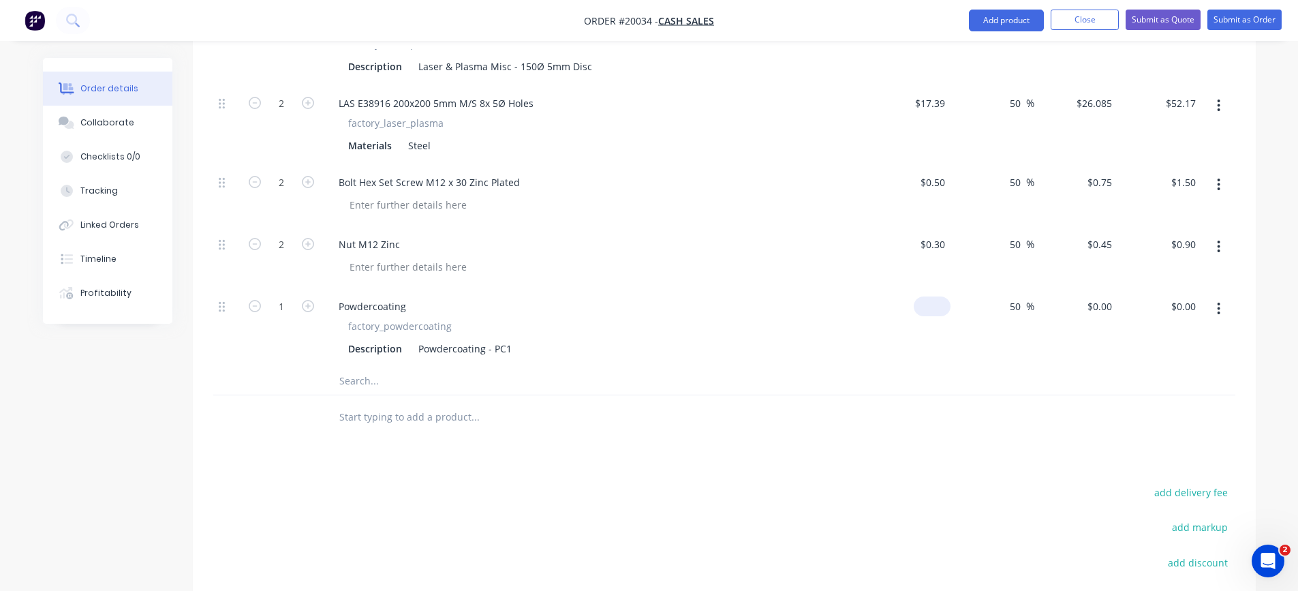
click at [938, 311] on input at bounding box center [934, 306] width 31 height 20
type input "$80.18"
type input "$120.27"
click at [902, 354] on div "$80.18 80.18" at bounding box center [910, 327] width 84 height 79
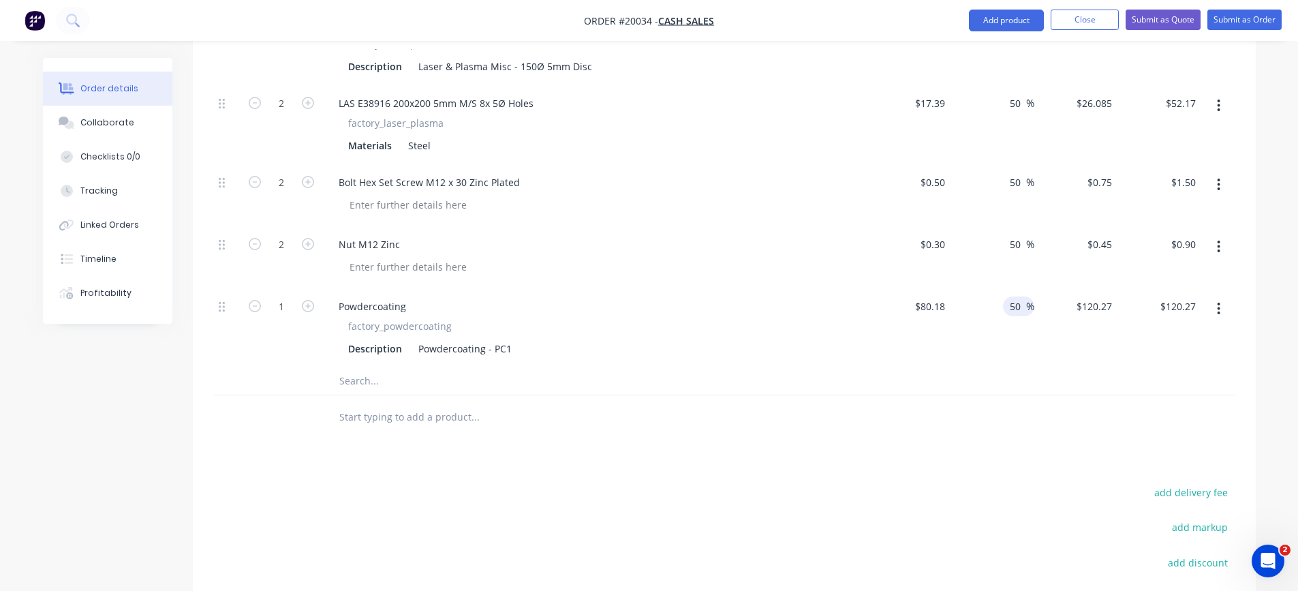
click at [1029, 312] on span "%" at bounding box center [1030, 307] width 8 height 16
drag, startPoint x: 1020, startPoint y: 312, endPoint x: 990, endPoint y: 312, distance: 30.0
click at [990, 312] on div "50 50 %" at bounding box center [993, 327] width 84 height 79
type input "30"
type input "$104.234"
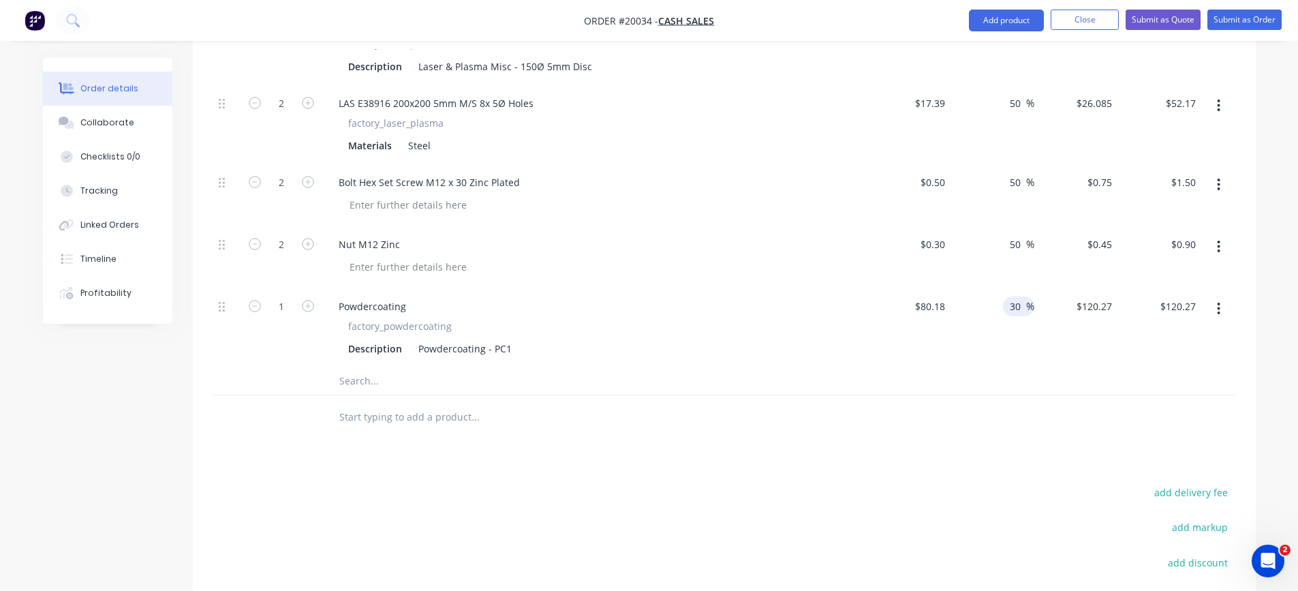
type input "$104.23"
click at [951, 354] on div "30 30 %" at bounding box center [993, 327] width 84 height 79
click at [677, 293] on div "Powdercoating factory_powdercoating Description Powdercoating - PC1" at bounding box center [594, 327] width 545 height 79
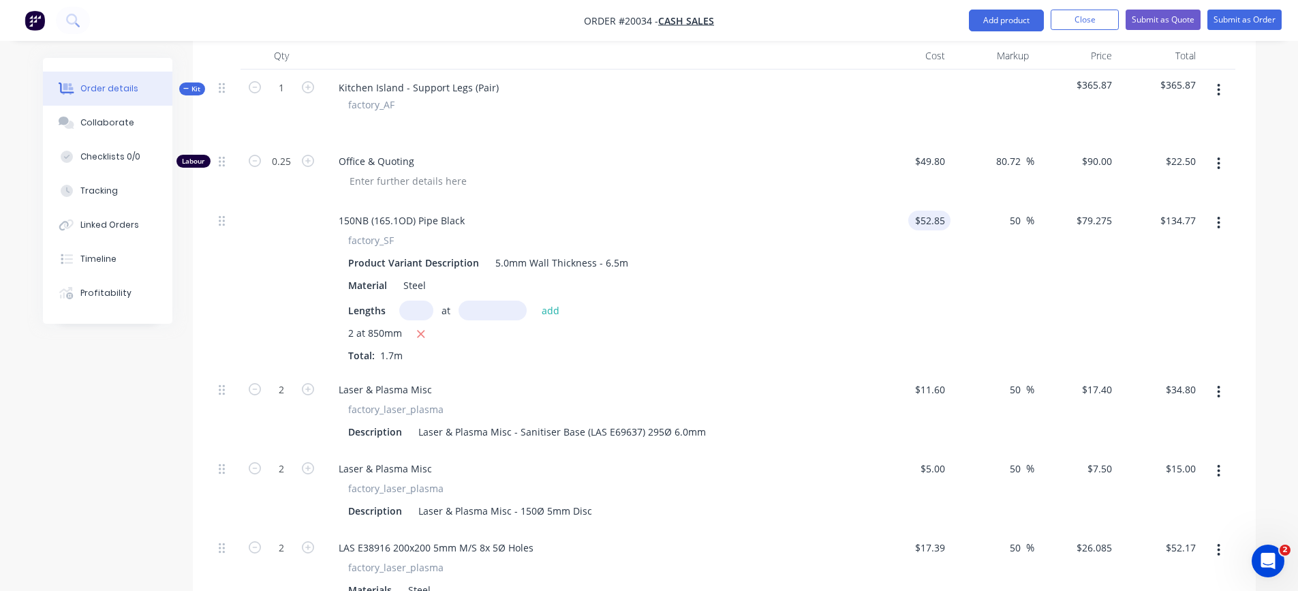
scroll to position [341, 0]
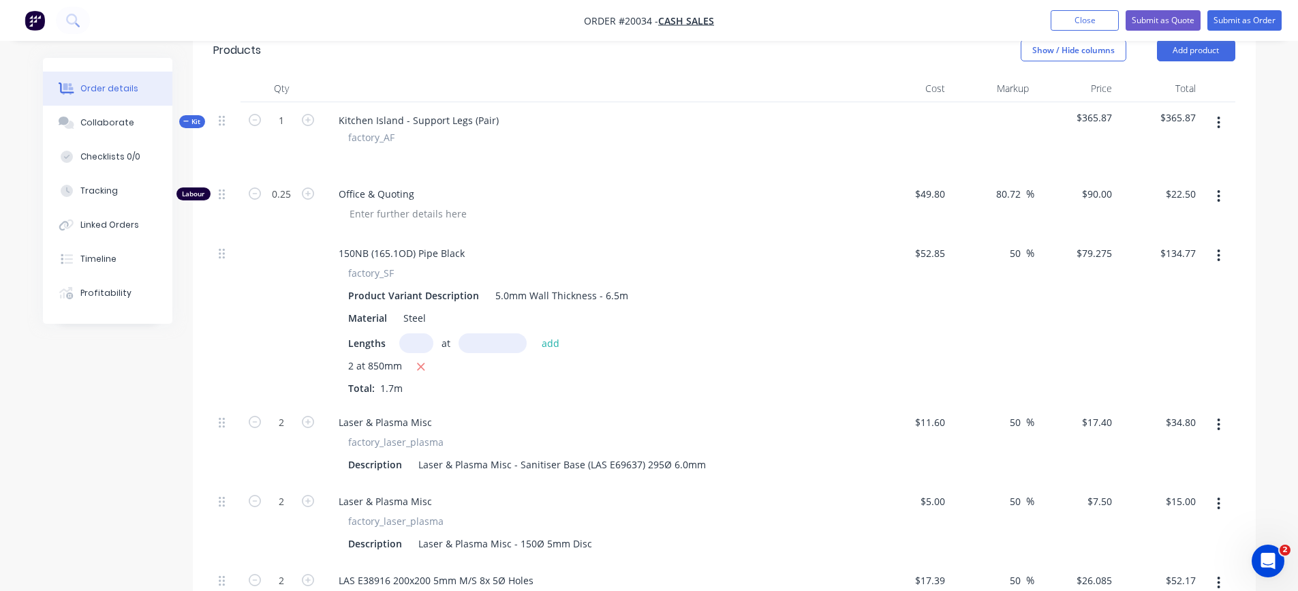
click at [1221, 120] on icon "button" at bounding box center [1218, 122] width 3 height 15
click at [1199, 161] on div "Add product to kit" at bounding box center [1170, 159] width 105 height 20
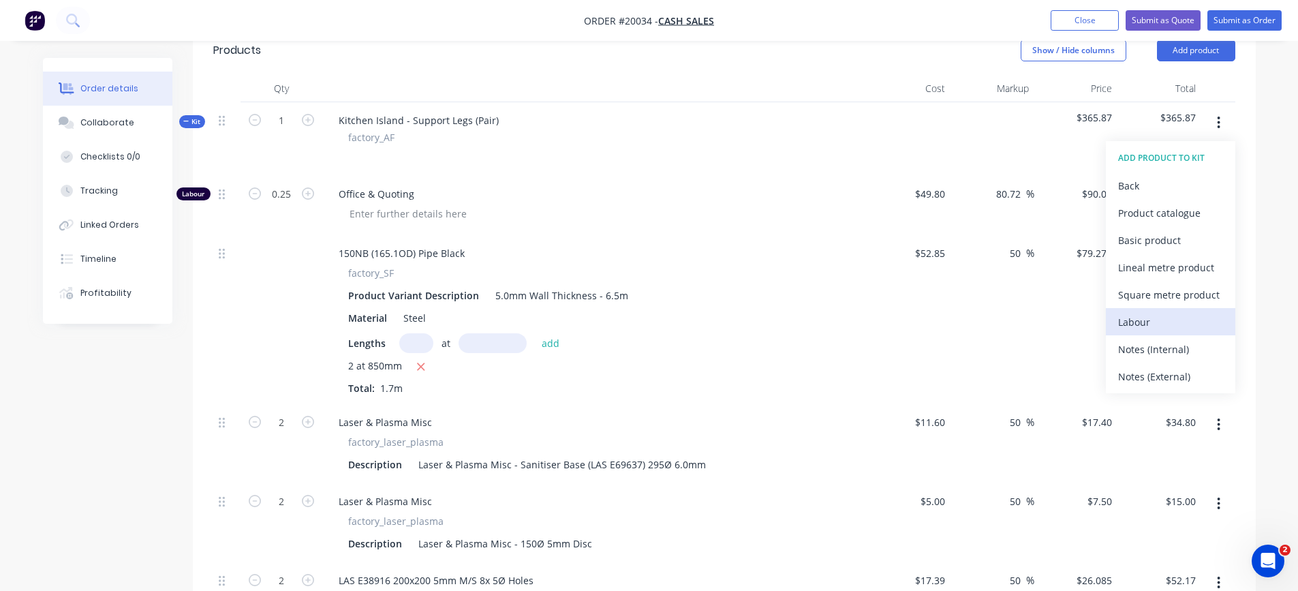
click at [1152, 314] on div "Labour" at bounding box center [1170, 322] width 105 height 20
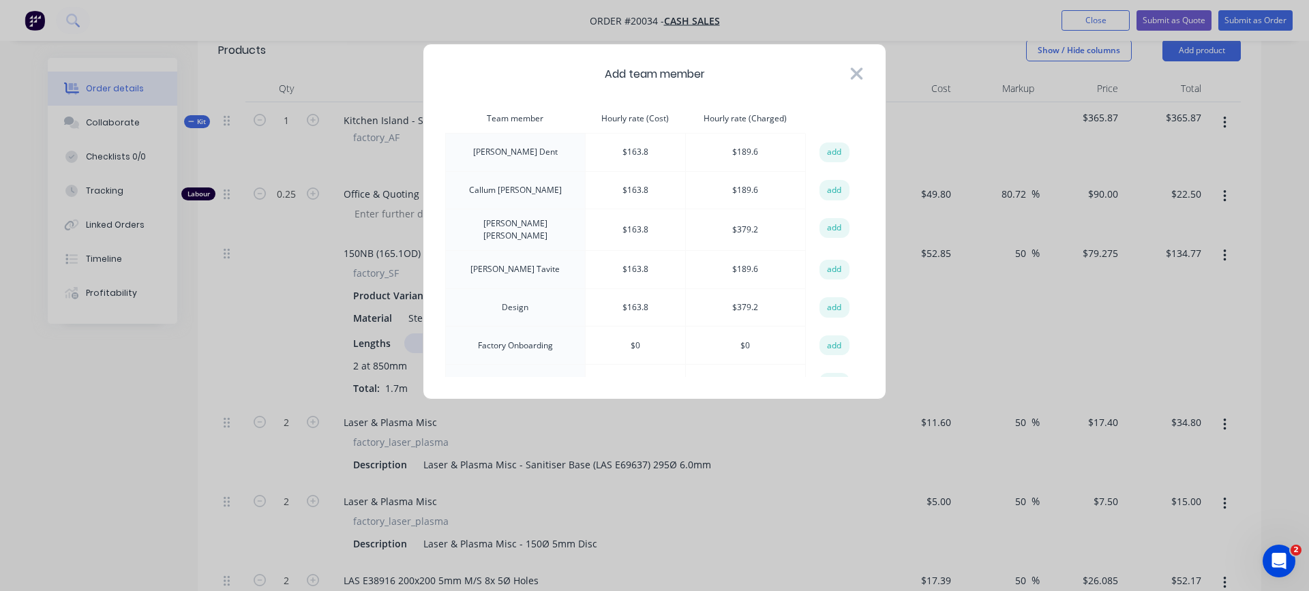
click at [852, 74] on icon at bounding box center [856, 73] width 14 height 19
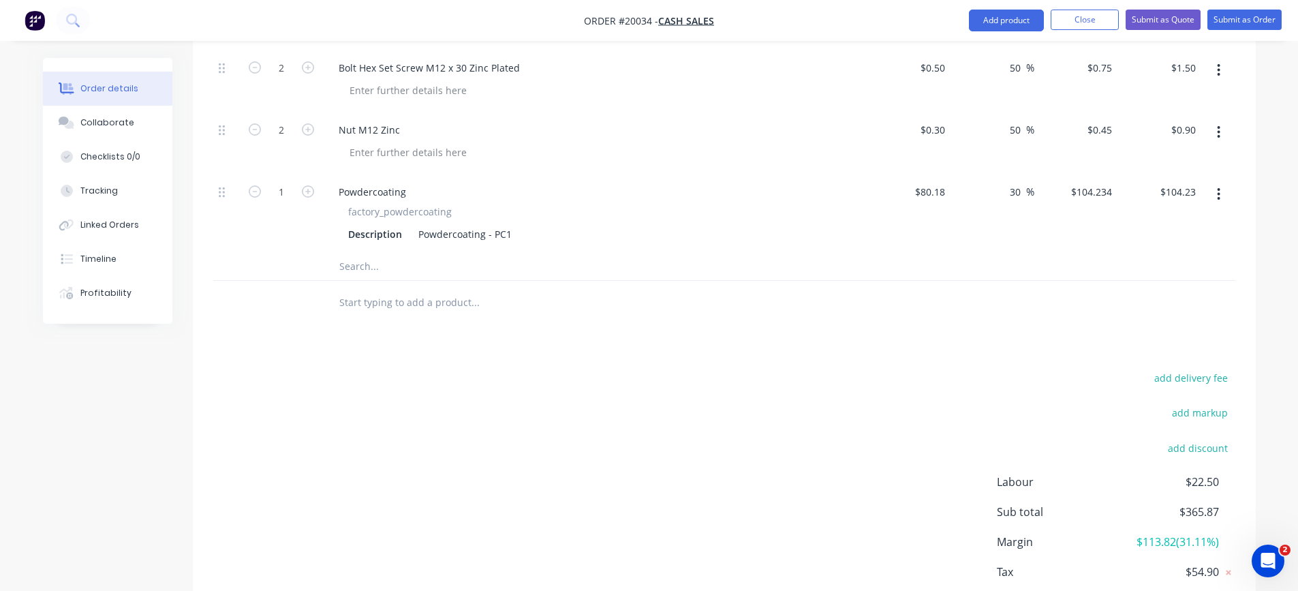
scroll to position [810, 0]
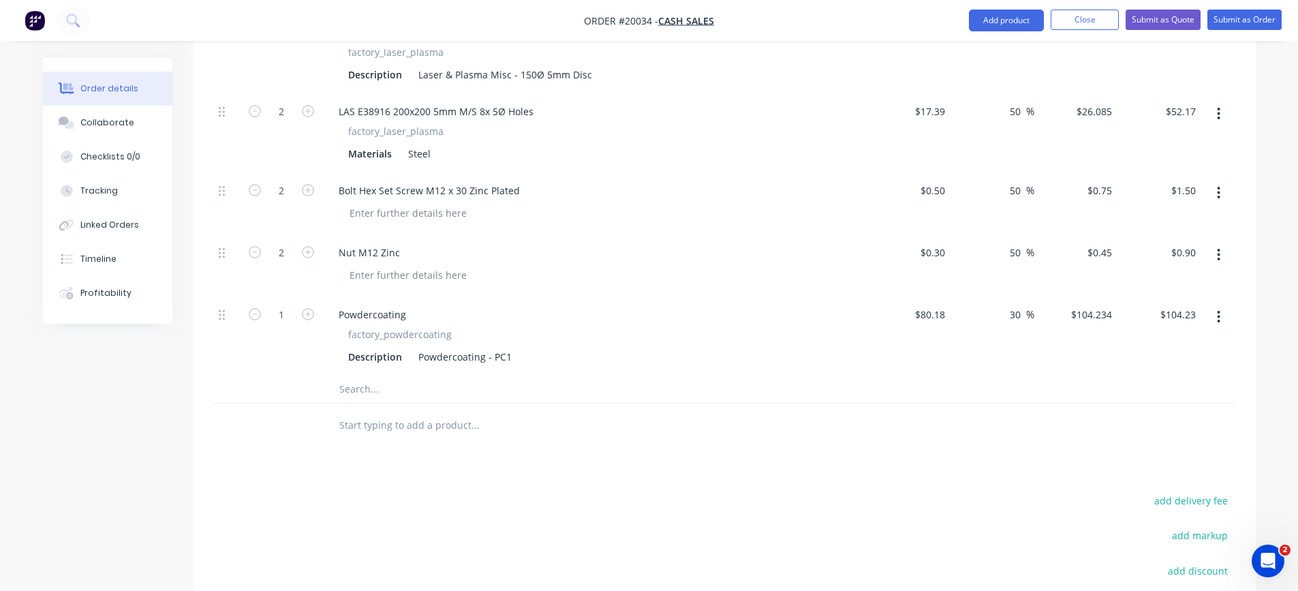
click at [358, 388] on input "text" at bounding box center [475, 389] width 273 height 27
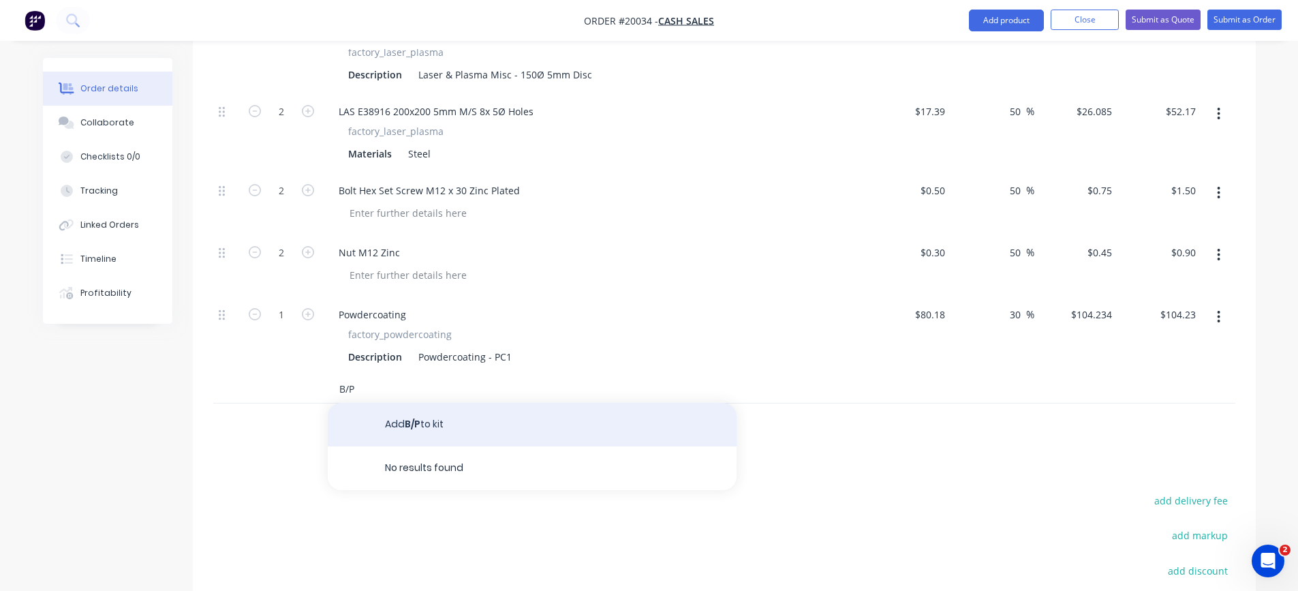
type input "B/P"
click at [395, 418] on button "Add B/P to kit" at bounding box center [532, 425] width 409 height 44
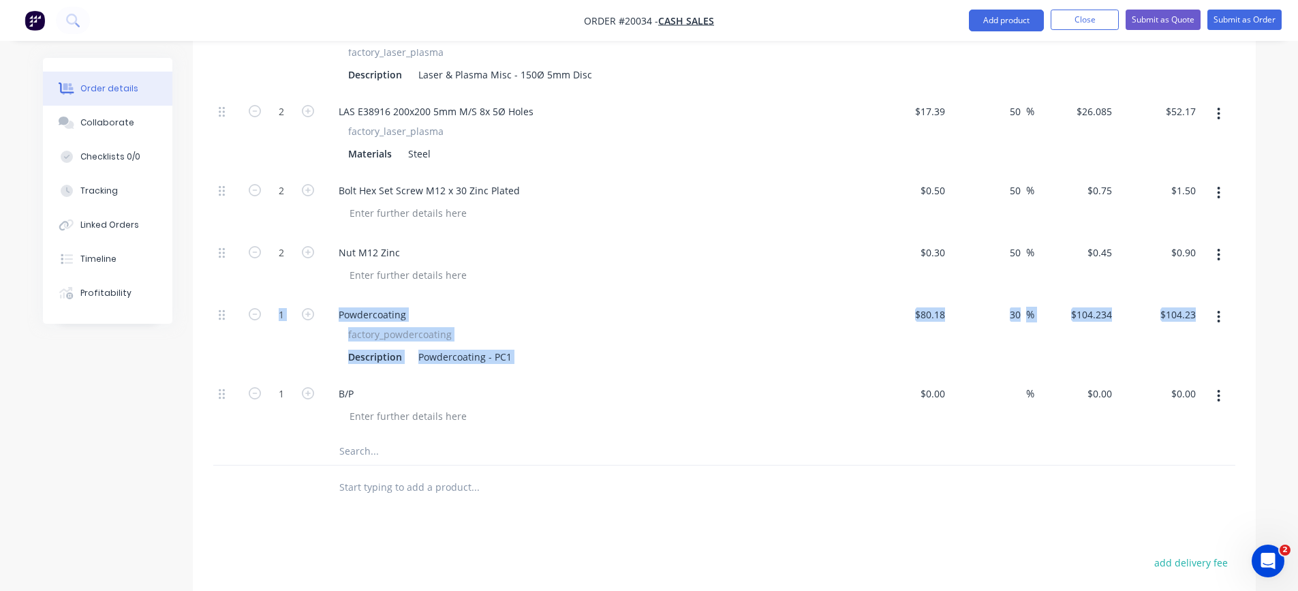
drag, startPoint x: 216, startPoint y: 396, endPoint x: 215, endPoint y: 333, distance: 63.4
click at [215, 333] on div "Labour 0.25 Office & Quoting $49.80 $49.80 80.72 80.72 % $90.00 $90.00 $22.50 $…" at bounding box center [724, 72] width 1022 height 731
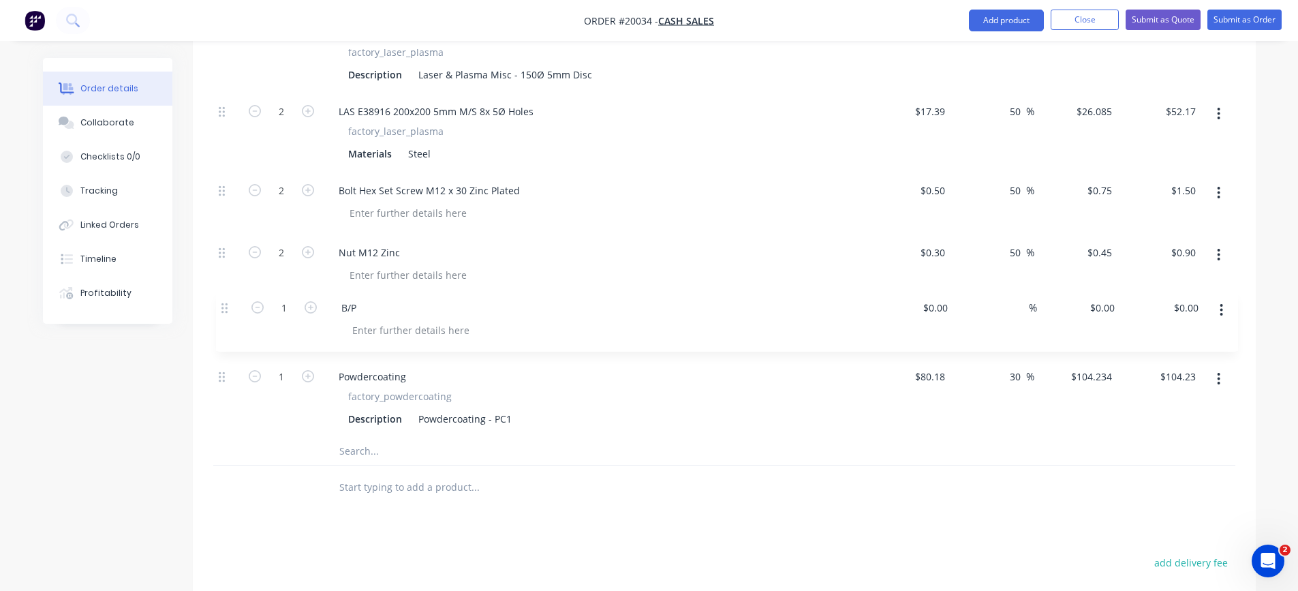
drag, startPoint x: 221, startPoint y: 391, endPoint x: 225, endPoint y: 300, distance: 90.7
click at [225, 300] on div "Labour 0.25 Office & Quoting $49.80 $49.80 80.72 80.72 % $90.00 $90.00 $22.50 $…" at bounding box center [724, 72] width 1022 height 731
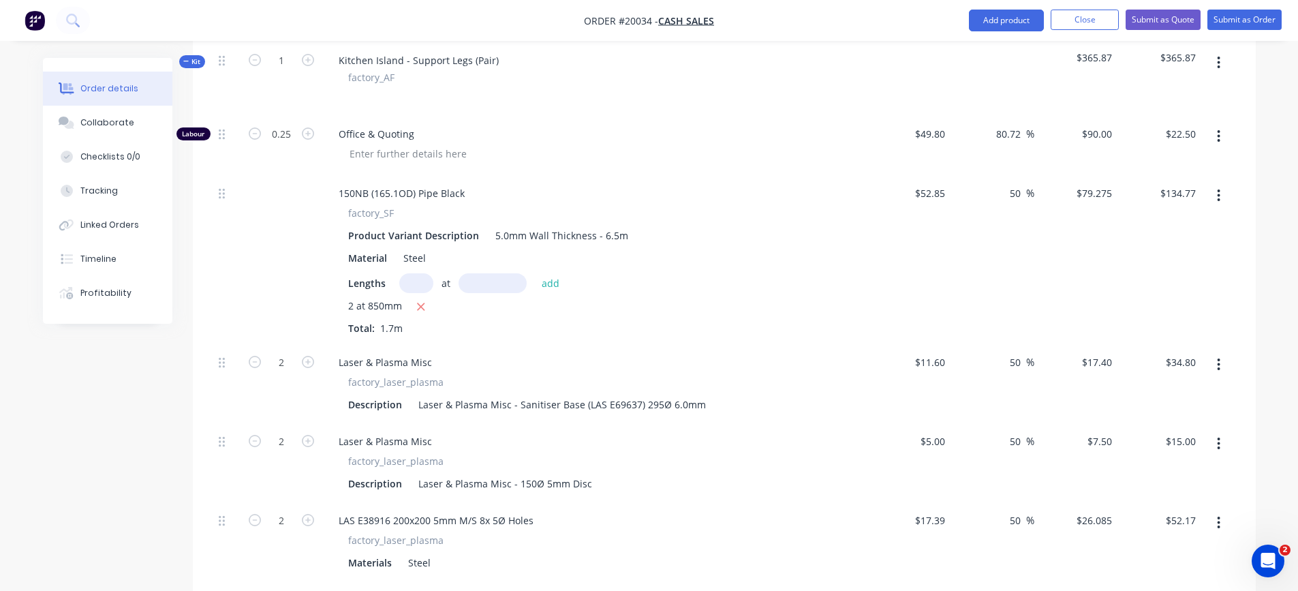
scroll to position [0, 0]
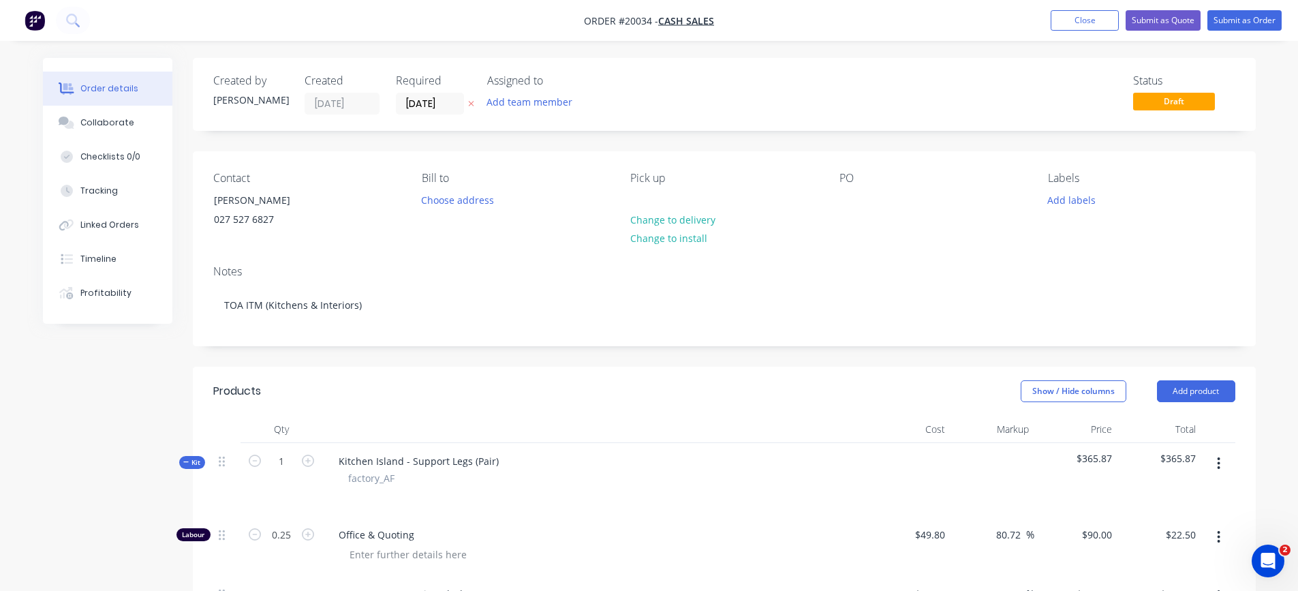
click at [1214, 463] on button "button" at bounding box center [1219, 463] width 32 height 25
click at [1175, 503] on div "Add product to kit" at bounding box center [1170, 499] width 105 height 20
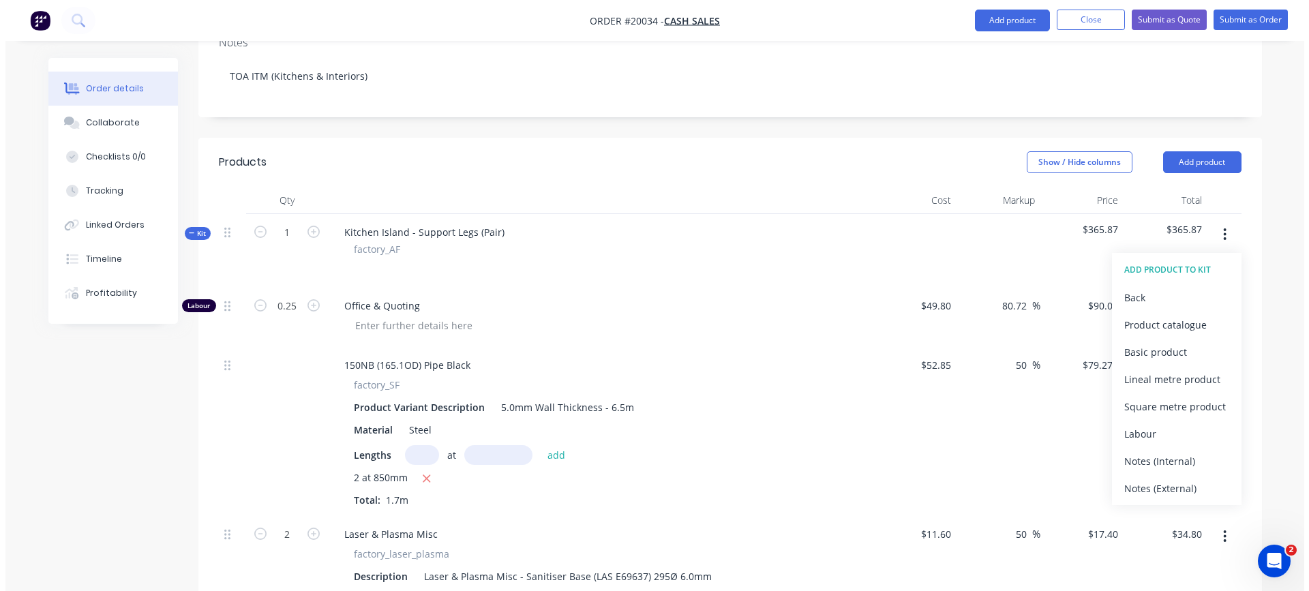
scroll to position [409, 0]
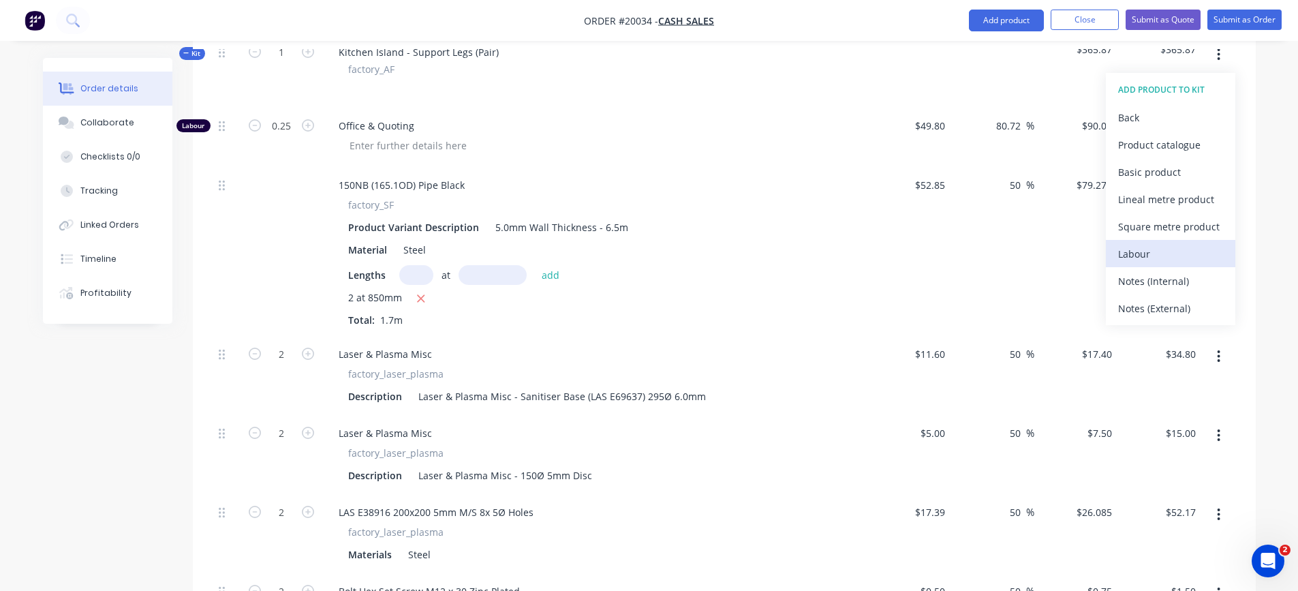
click at [1143, 255] on div "Labour" at bounding box center [1170, 254] width 105 height 20
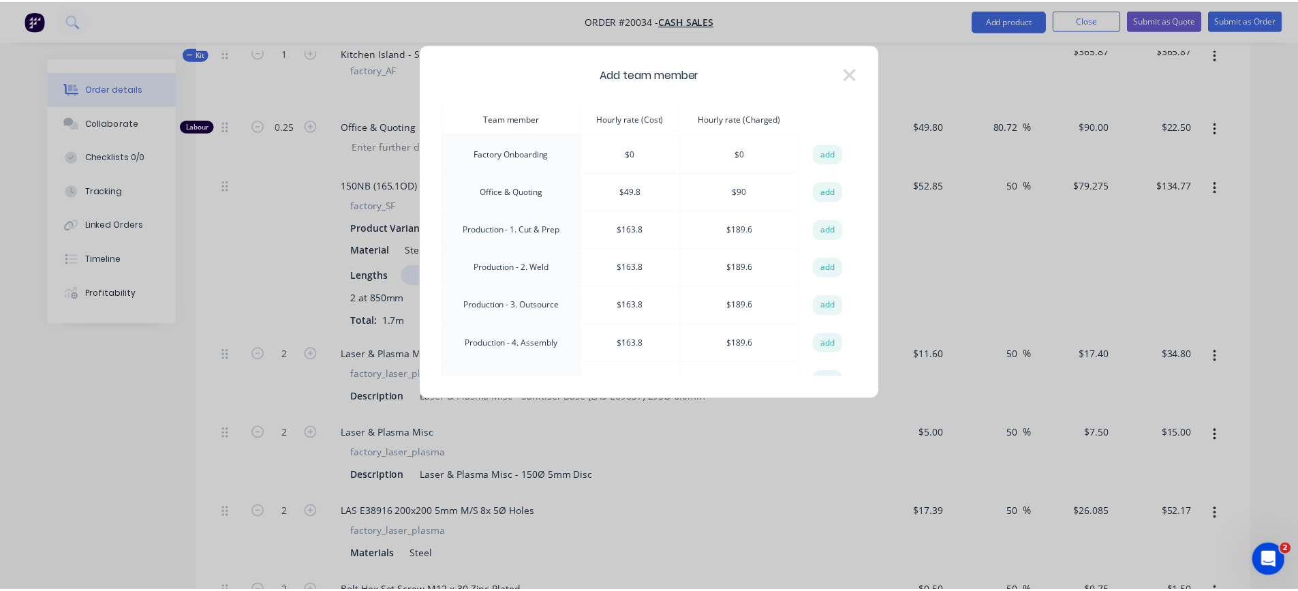
scroll to position [204, 0]
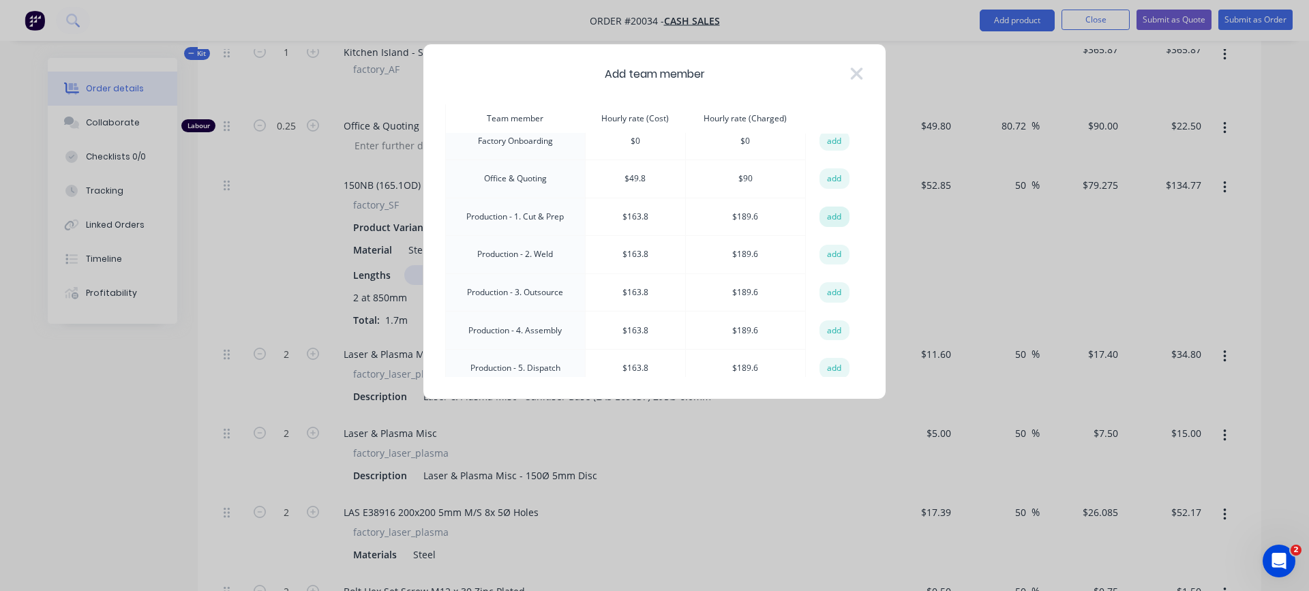
click at [823, 215] on button "add" at bounding box center [834, 216] width 30 height 20
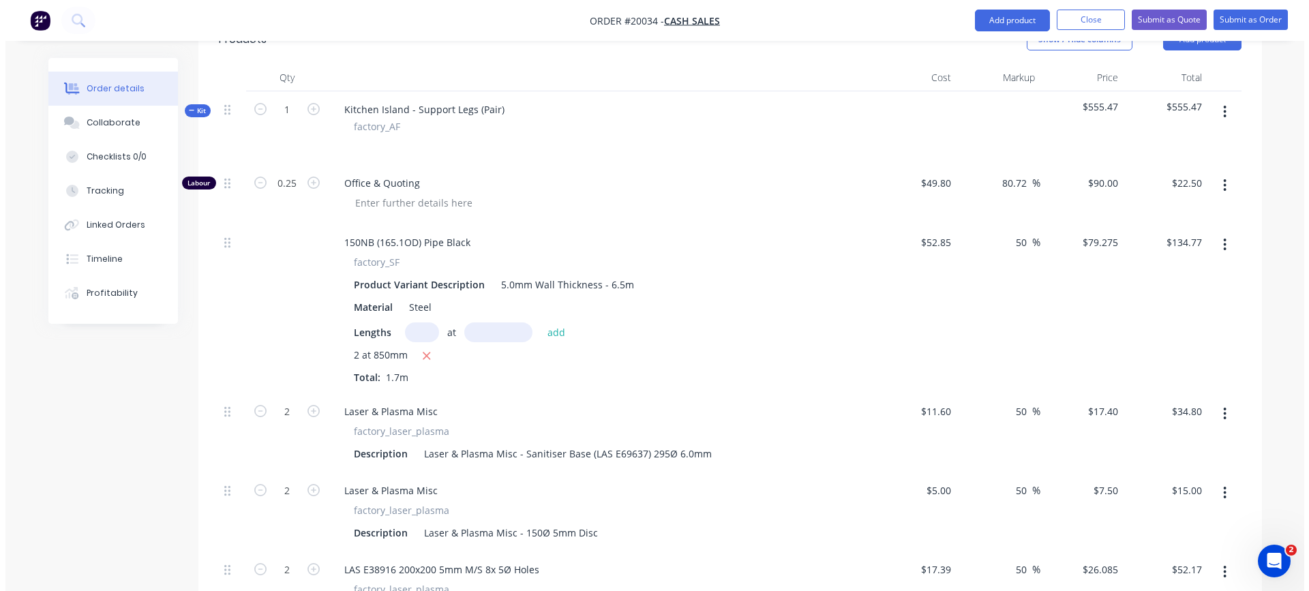
scroll to position [273, 0]
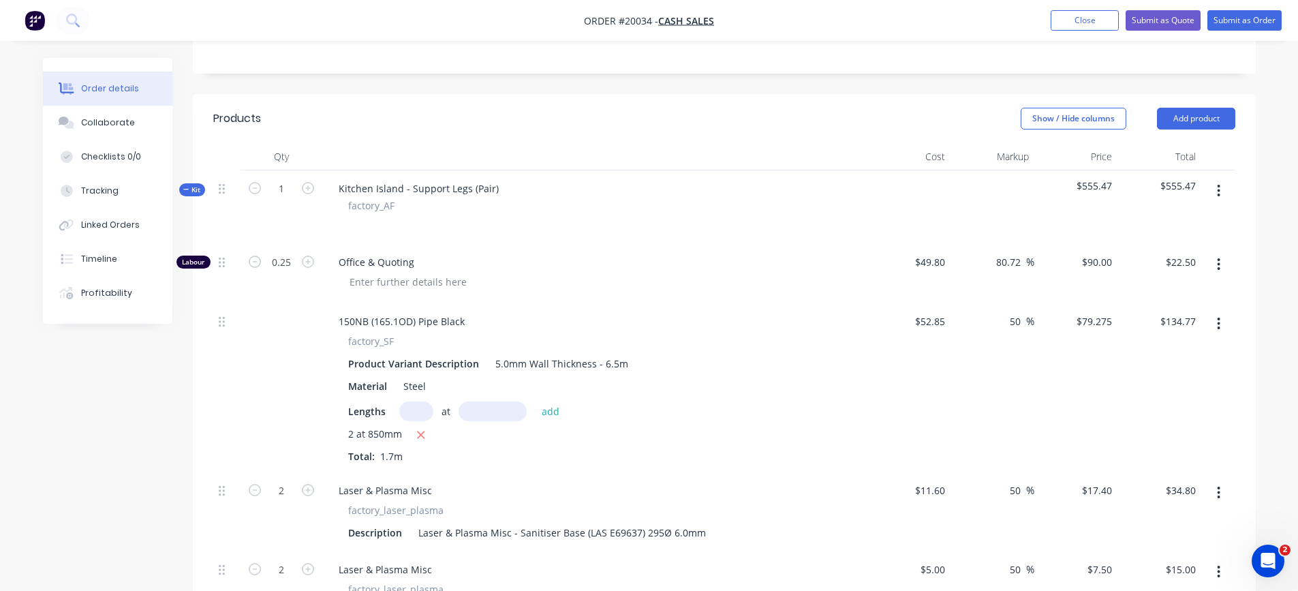
click at [1216, 187] on button "button" at bounding box center [1219, 191] width 32 height 25
click at [1164, 229] on div "Add product to kit" at bounding box center [1170, 227] width 105 height 20
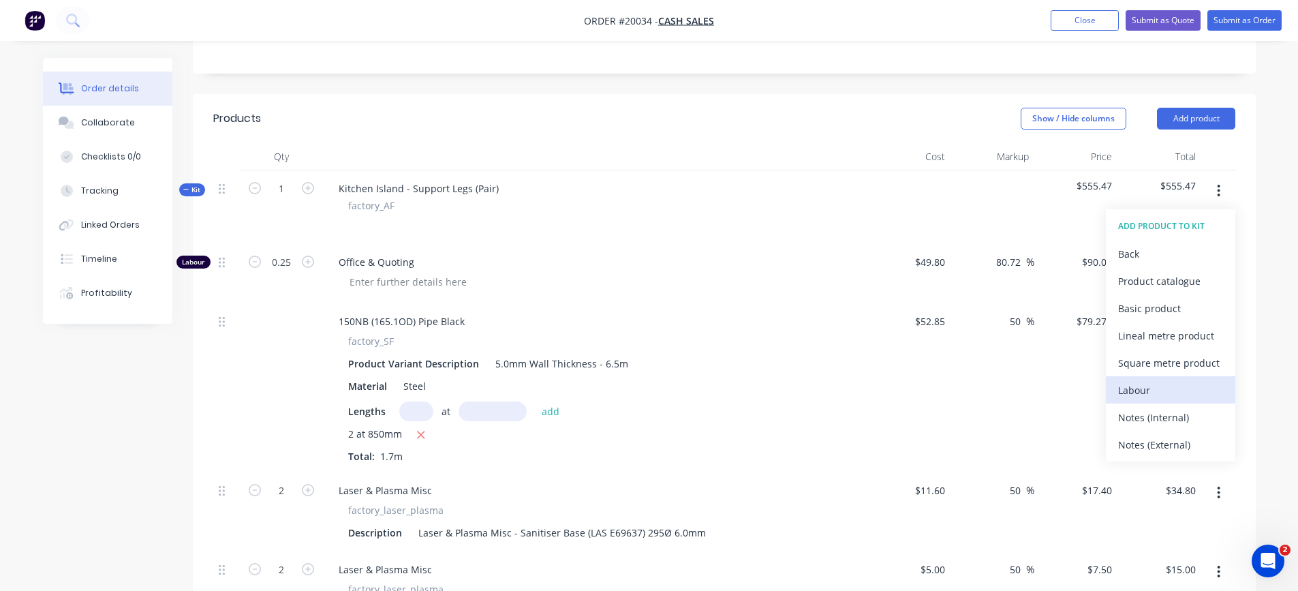
click at [1142, 389] on div "Labour" at bounding box center [1170, 390] width 105 height 20
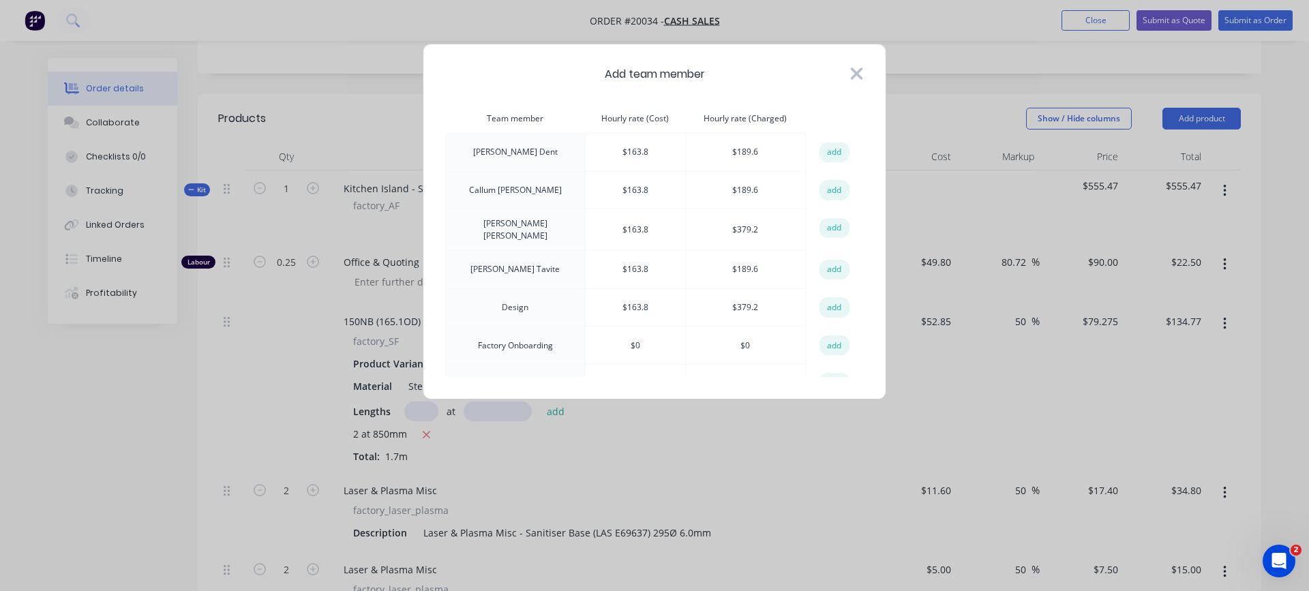
click at [861, 70] on icon at bounding box center [857, 73] width 12 height 12
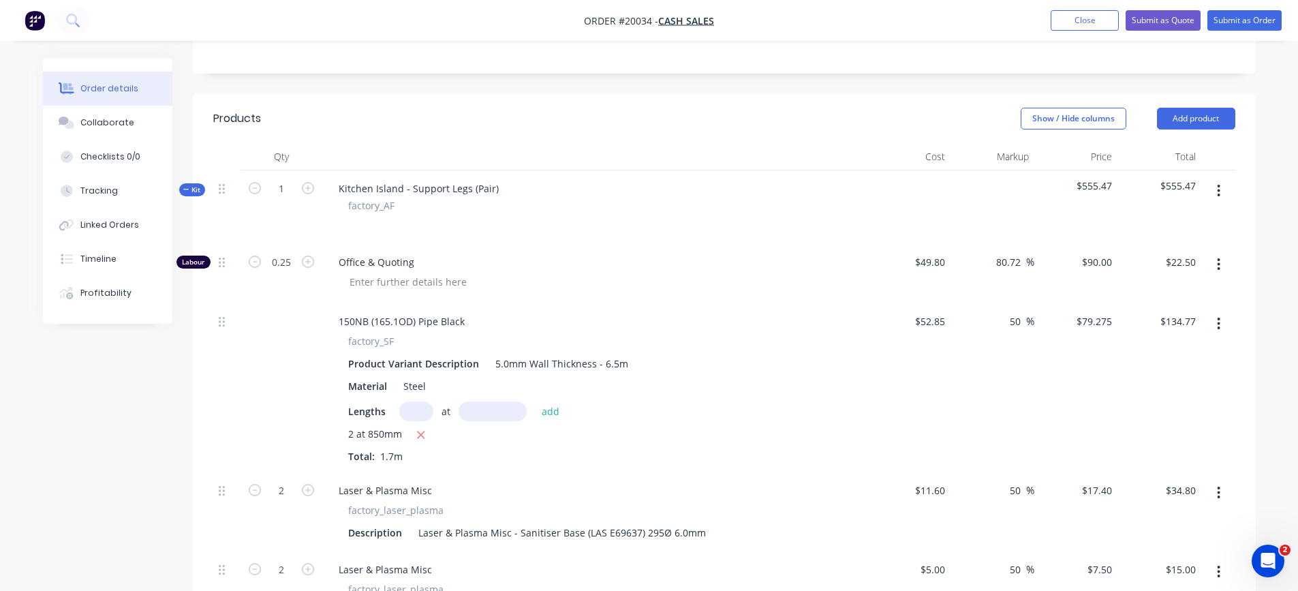
click at [1222, 185] on button "button" at bounding box center [1219, 191] width 32 height 25
click at [1195, 221] on div "Add product to kit" at bounding box center [1170, 227] width 105 height 20
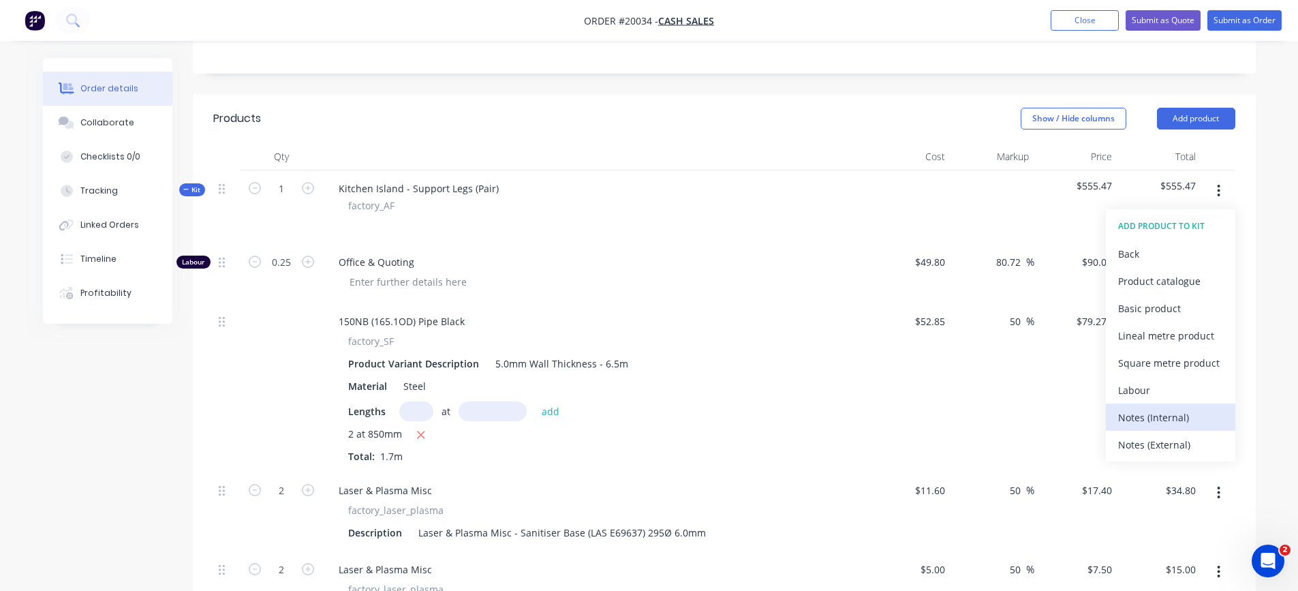
click at [1154, 412] on div "Notes (Internal)" at bounding box center [1170, 418] width 105 height 20
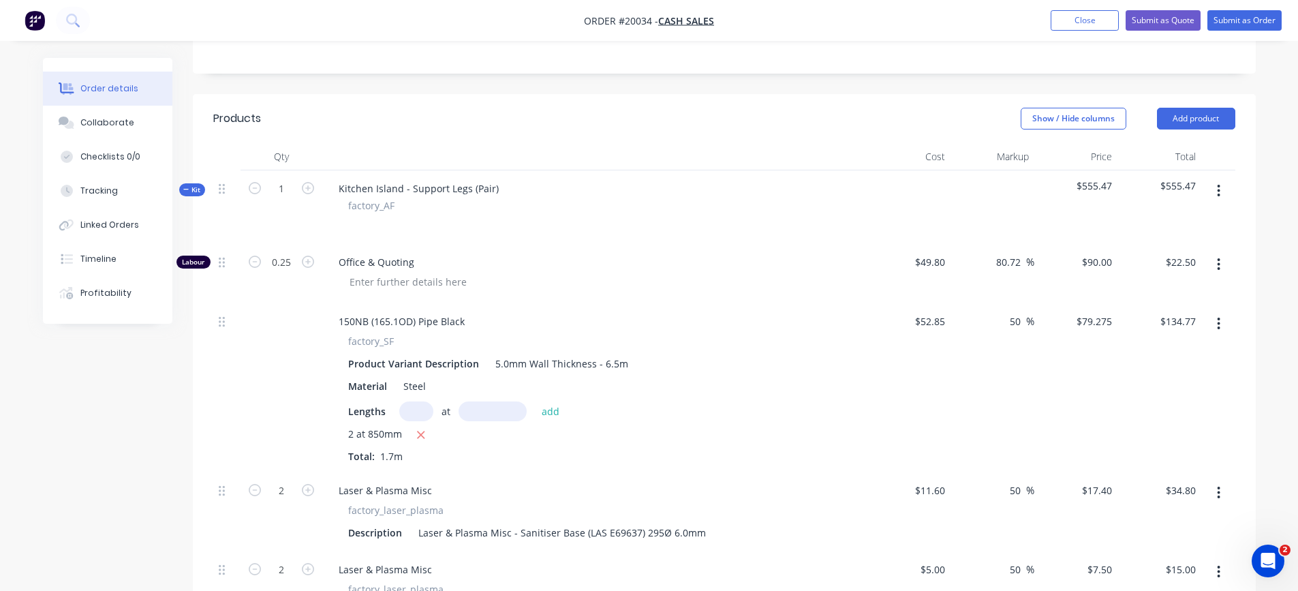
click at [1220, 188] on icon "button" at bounding box center [1218, 190] width 3 height 15
click at [1181, 229] on div "Add product to kit" at bounding box center [1170, 227] width 105 height 20
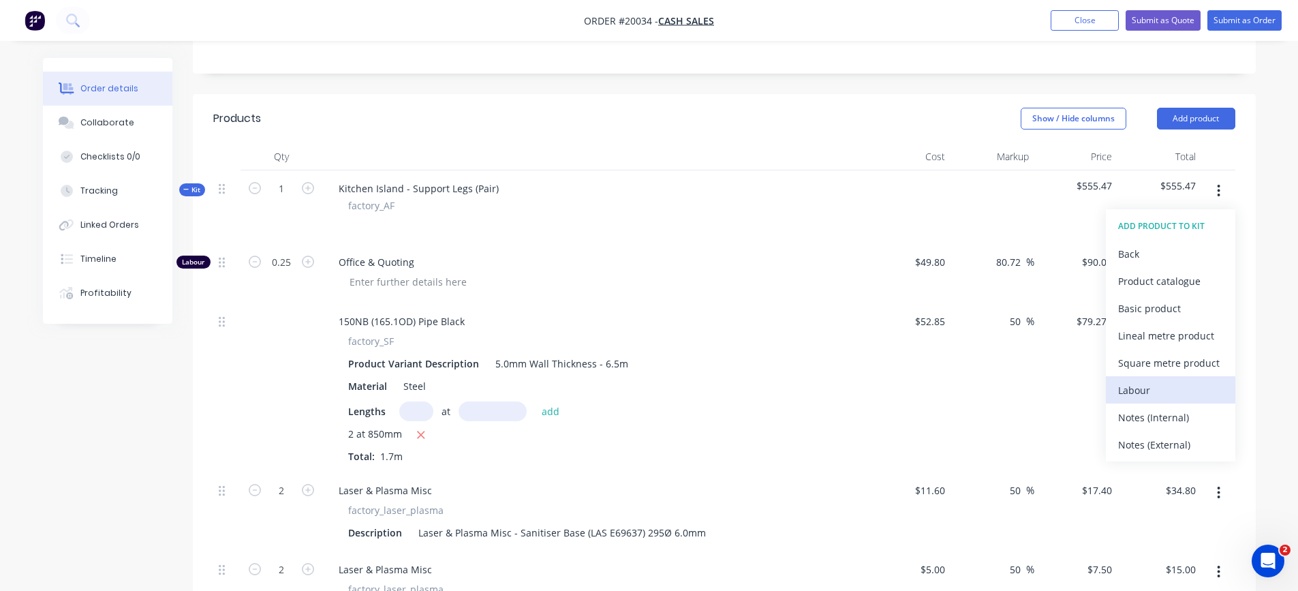
click at [1157, 384] on div "Labour" at bounding box center [1170, 390] width 105 height 20
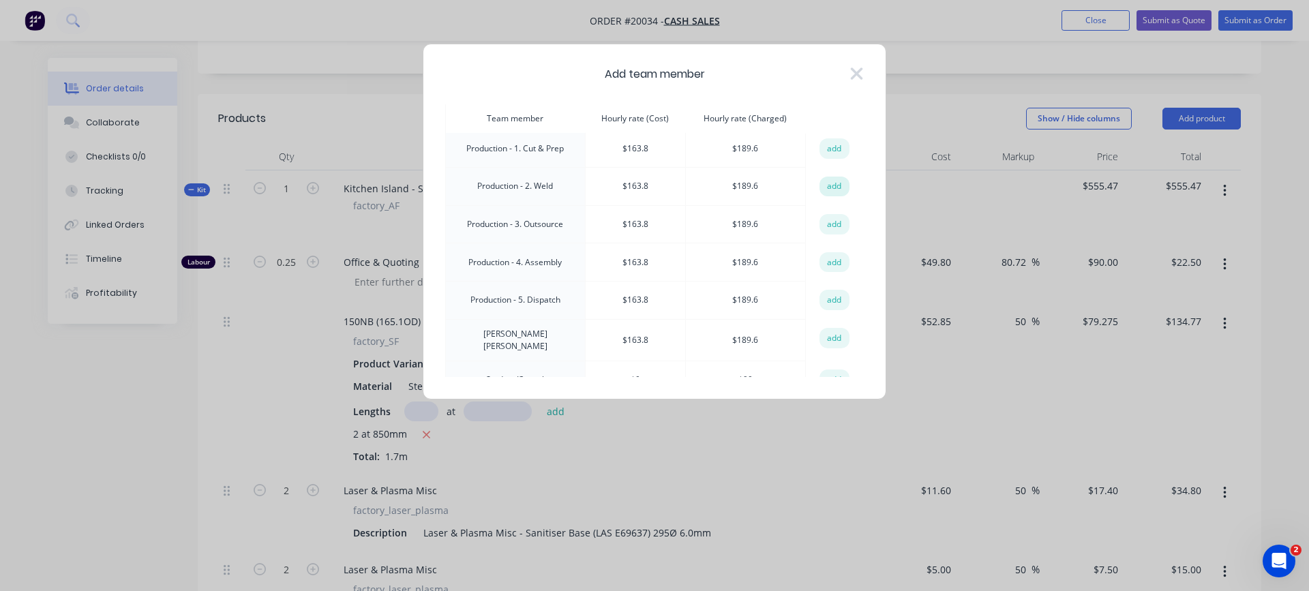
click at [826, 183] on button "add" at bounding box center [834, 187] width 30 height 20
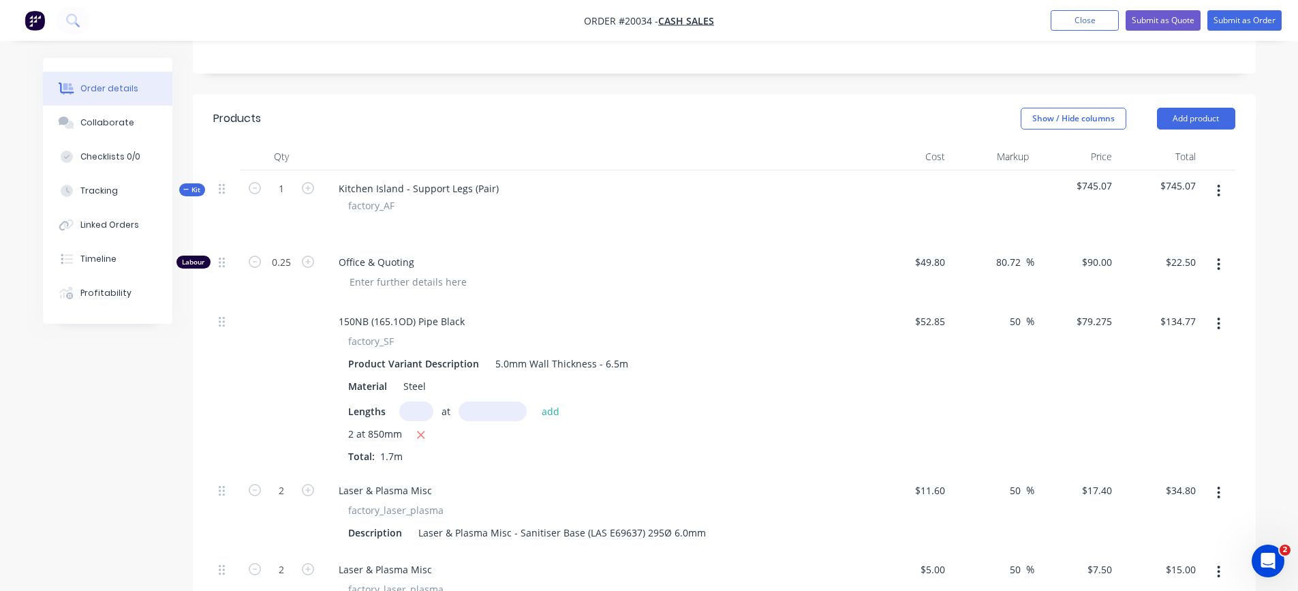
click at [1220, 192] on icon "button" at bounding box center [1218, 190] width 3 height 15
click at [1161, 230] on div "Add product to kit" at bounding box center [1170, 227] width 105 height 20
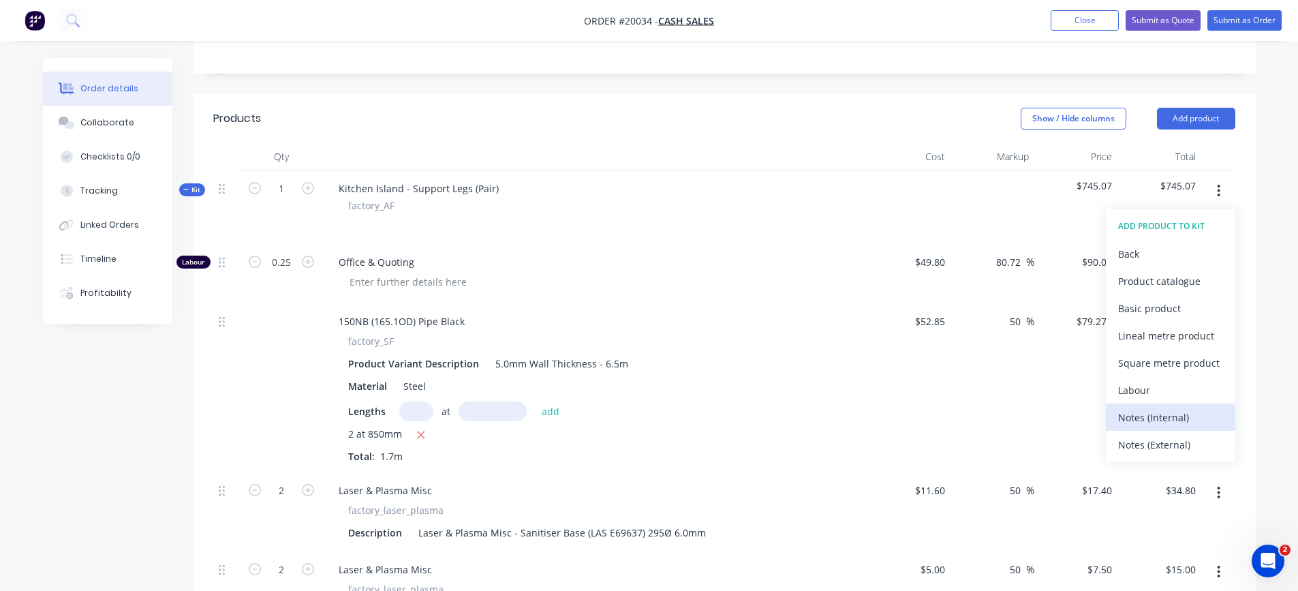
click at [1150, 416] on div "Notes (Internal)" at bounding box center [1170, 418] width 105 height 20
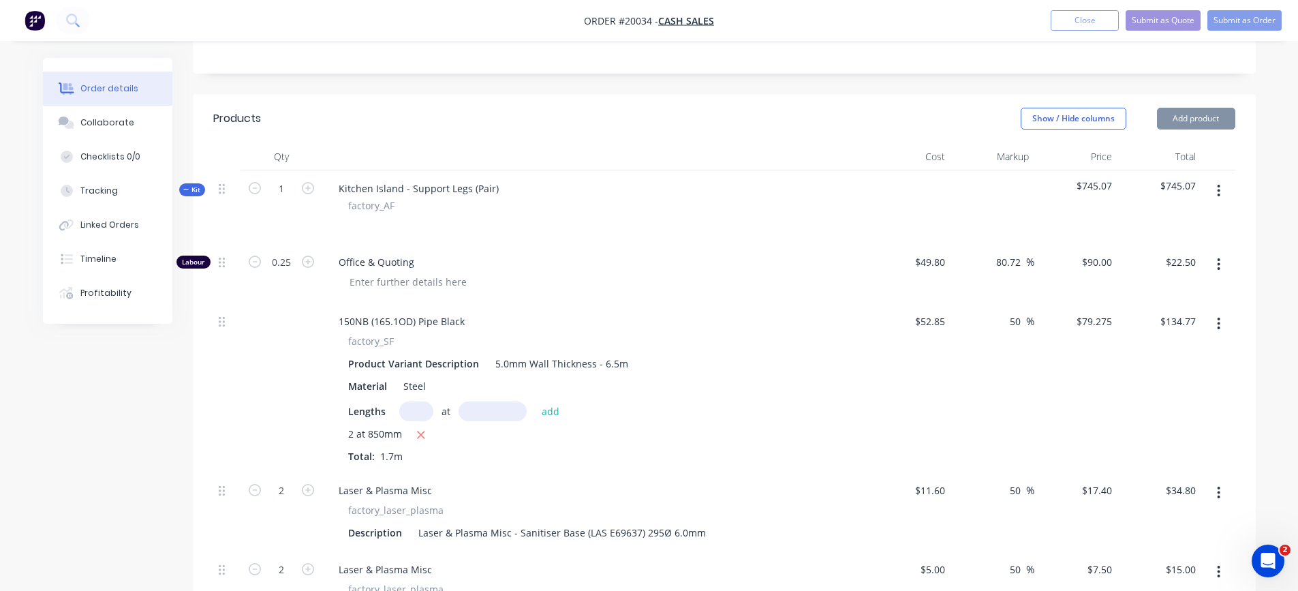
click at [1218, 197] on icon "button" at bounding box center [1218, 190] width 3 height 15
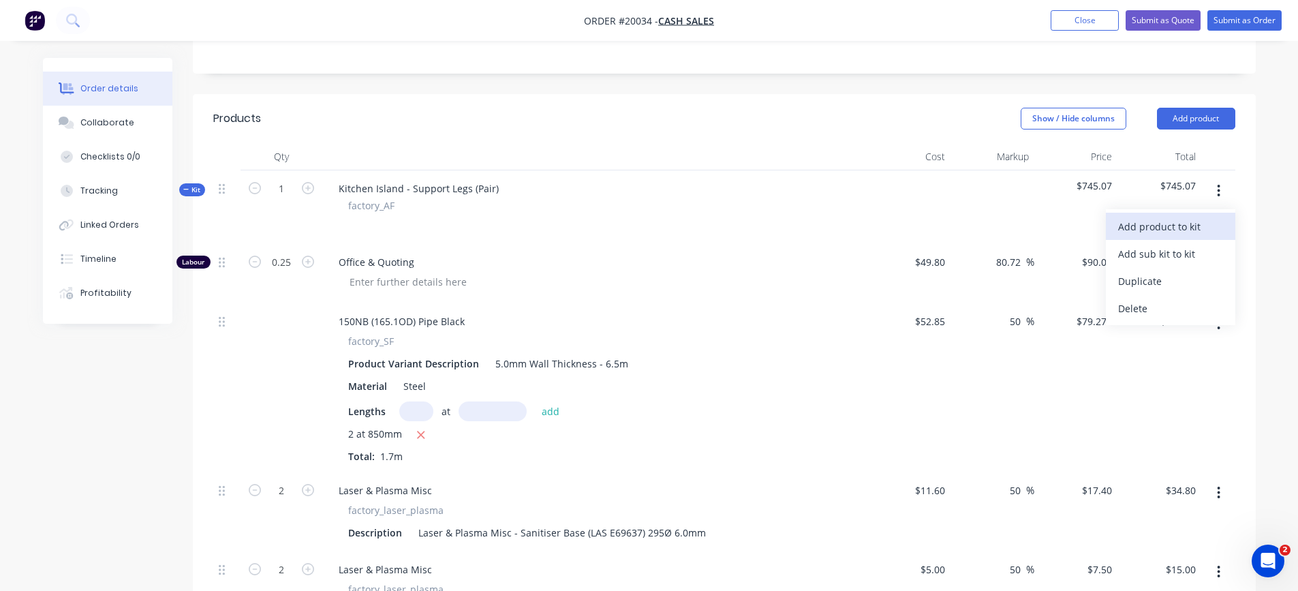
click at [1195, 221] on div "Add product to kit" at bounding box center [1170, 227] width 105 height 20
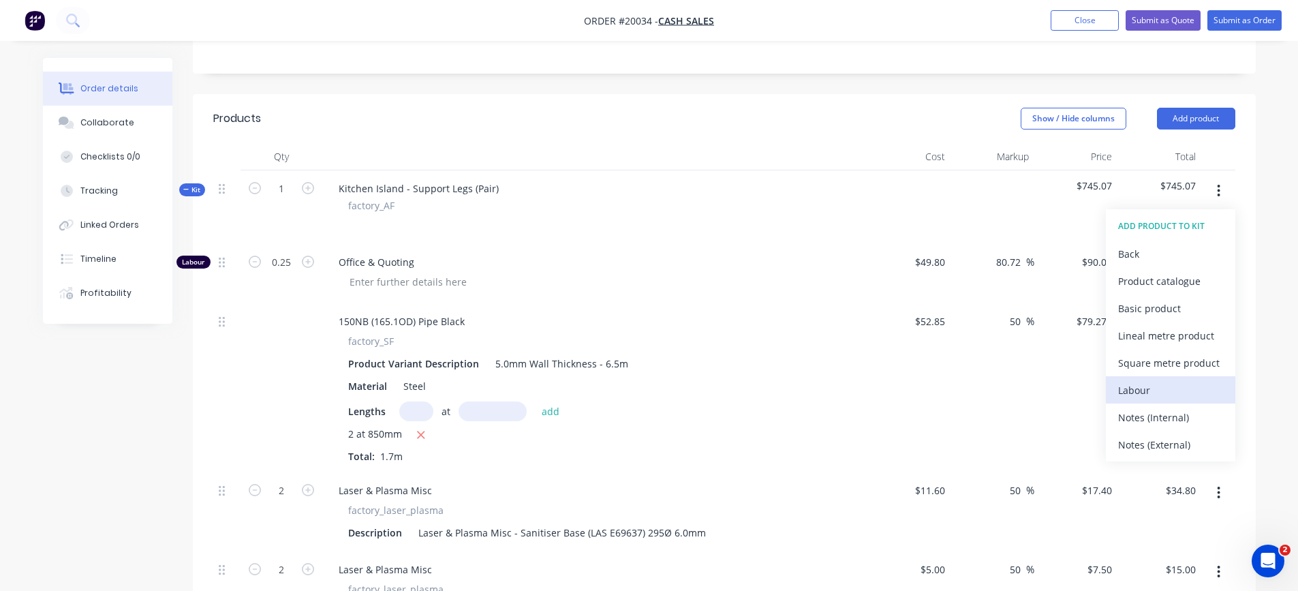
click at [1148, 378] on button "Labour" at bounding box center [1170, 389] width 129 height 27
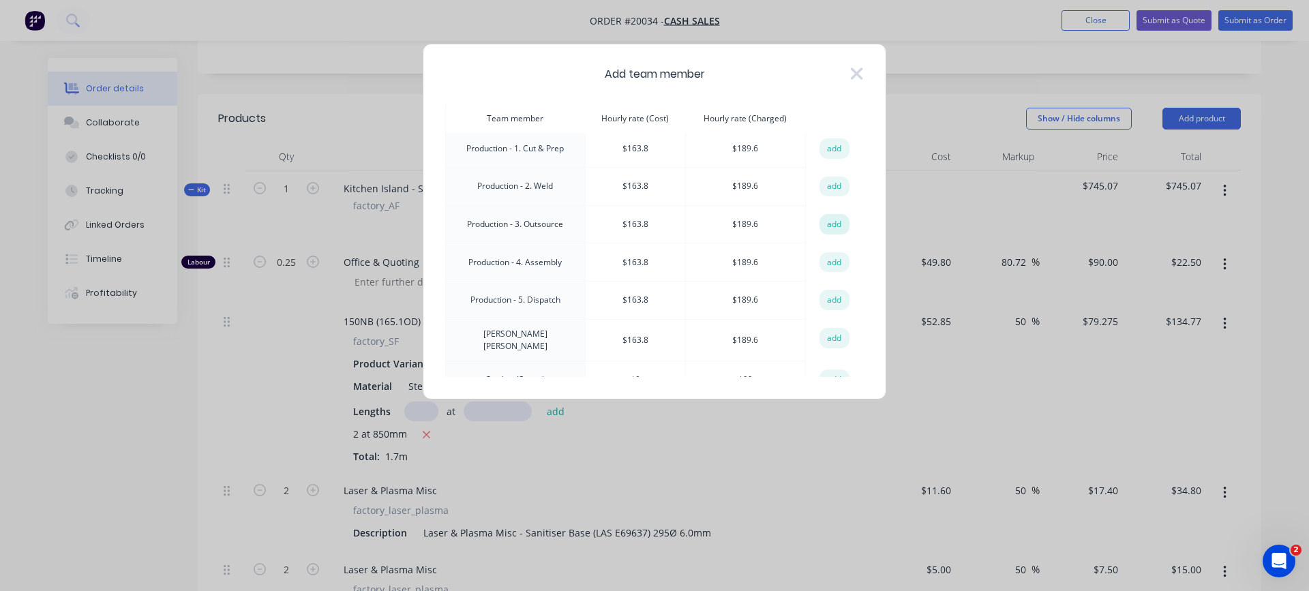
click at [832, 227] on button "add" at bounding box center [834, 224] width 30 height 20
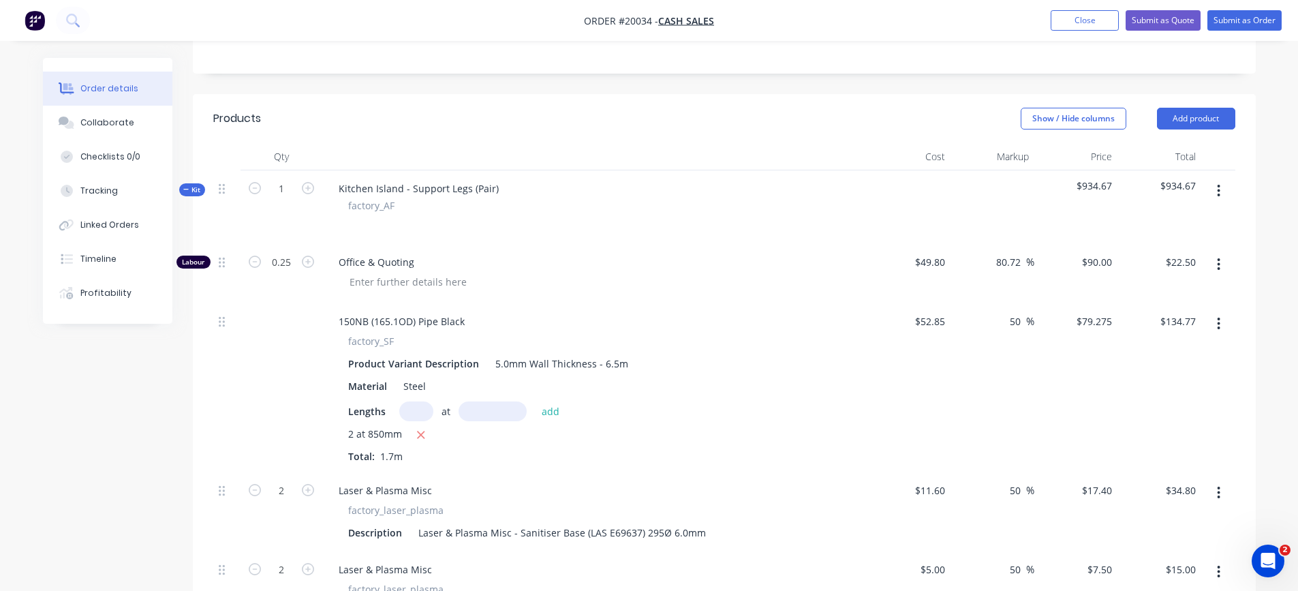
click at [1220, 191] on icon "button" at bounding box center [1219, 191] width 3 height 12
click at [1197, 228] on div "Add product to kit" at bounding box center [1170, 227] width 105 height 20
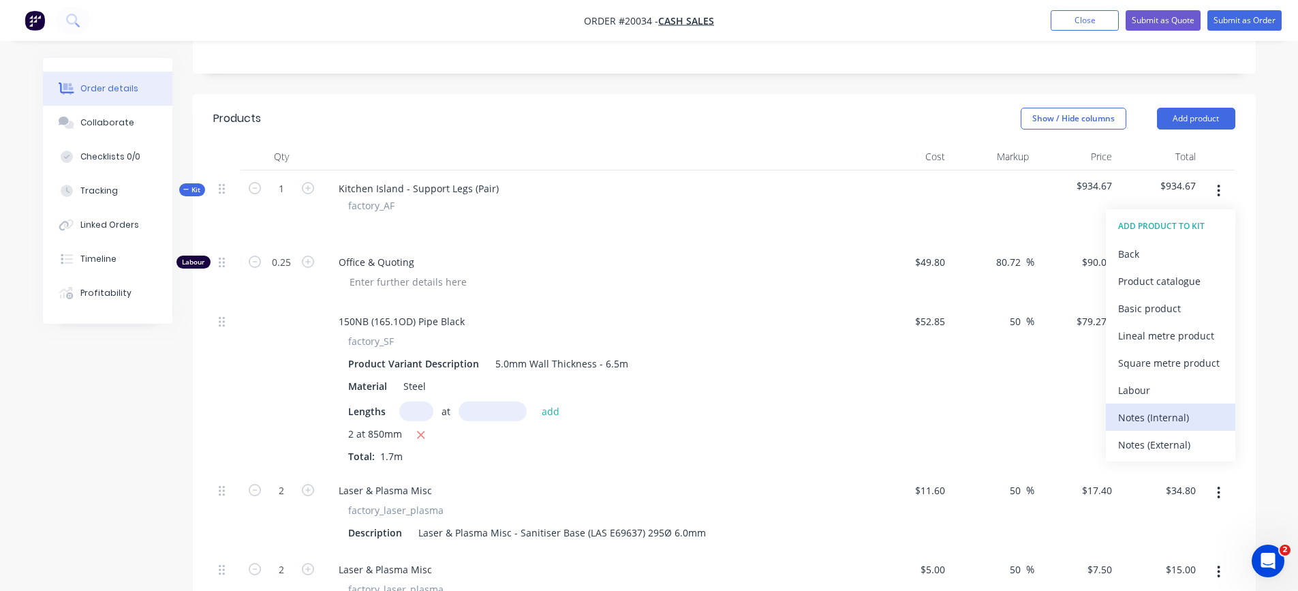
click at [1153, 418] on div "Notes (Internal)" at bounding box center [1170, 418] width 105 height 20
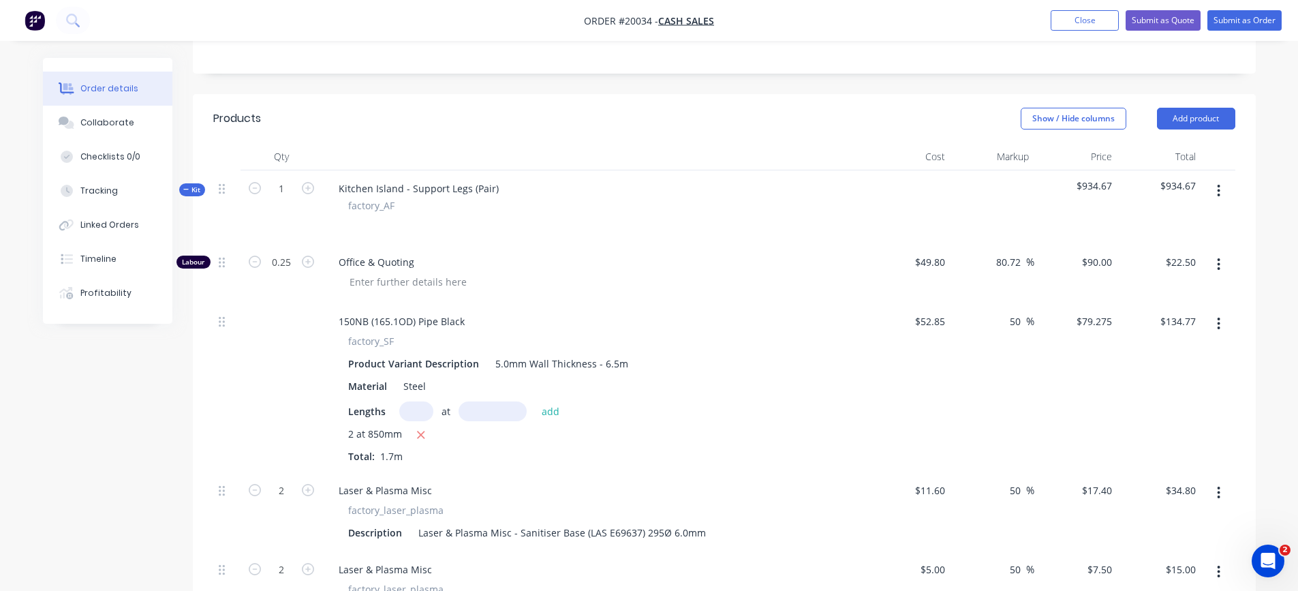
click at [1217, 193] on icon "button" at bounding box center [1218, 190] width 3 height 15
click at [1176, 226] on div "Add product to kit" at bounding box center [1170, 227] width 105 height 20
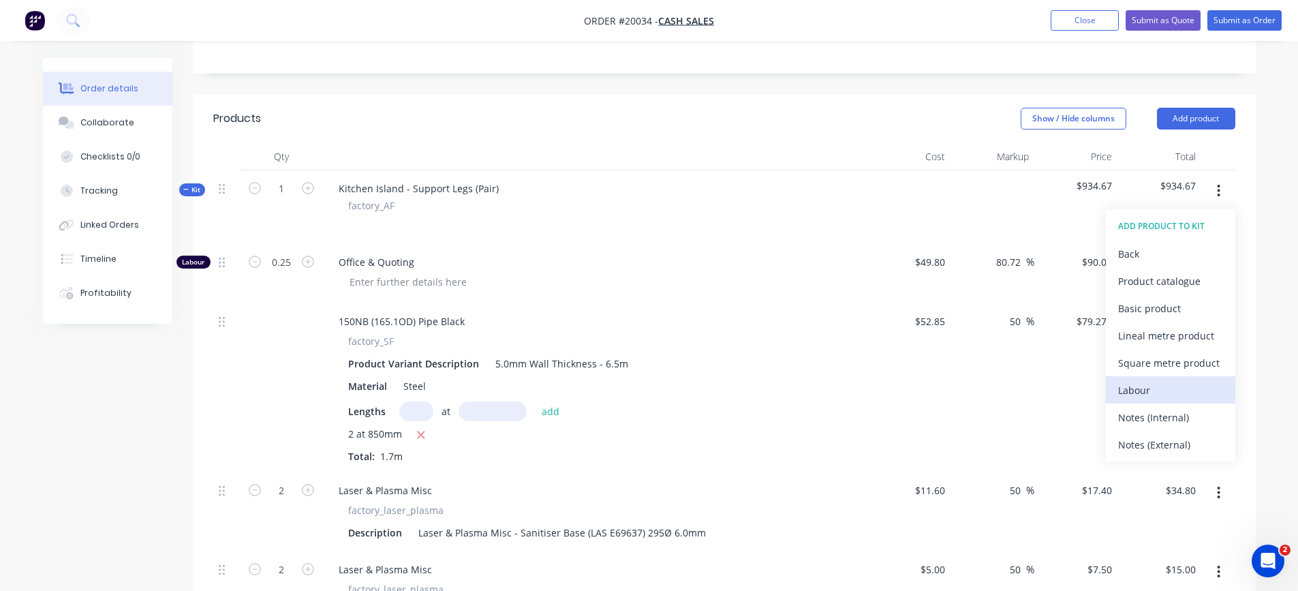
click at [1152, 397] on div "Labour" at bounding box center [1170, 390] width 105 height 20
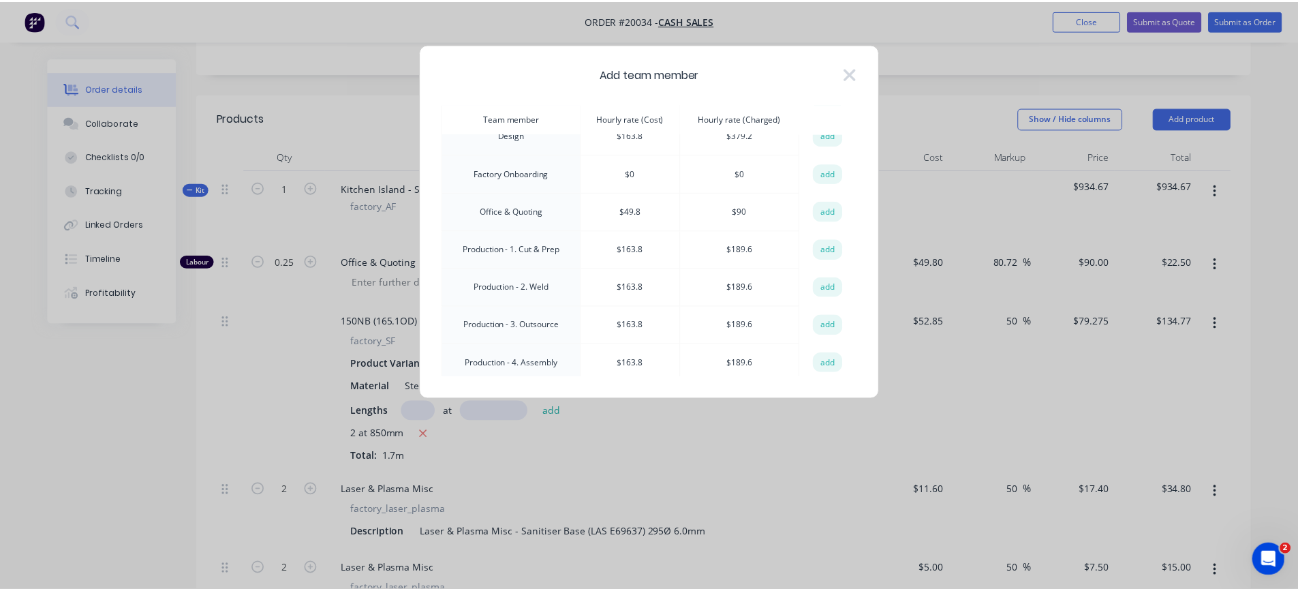
scroll to position [204, 0]
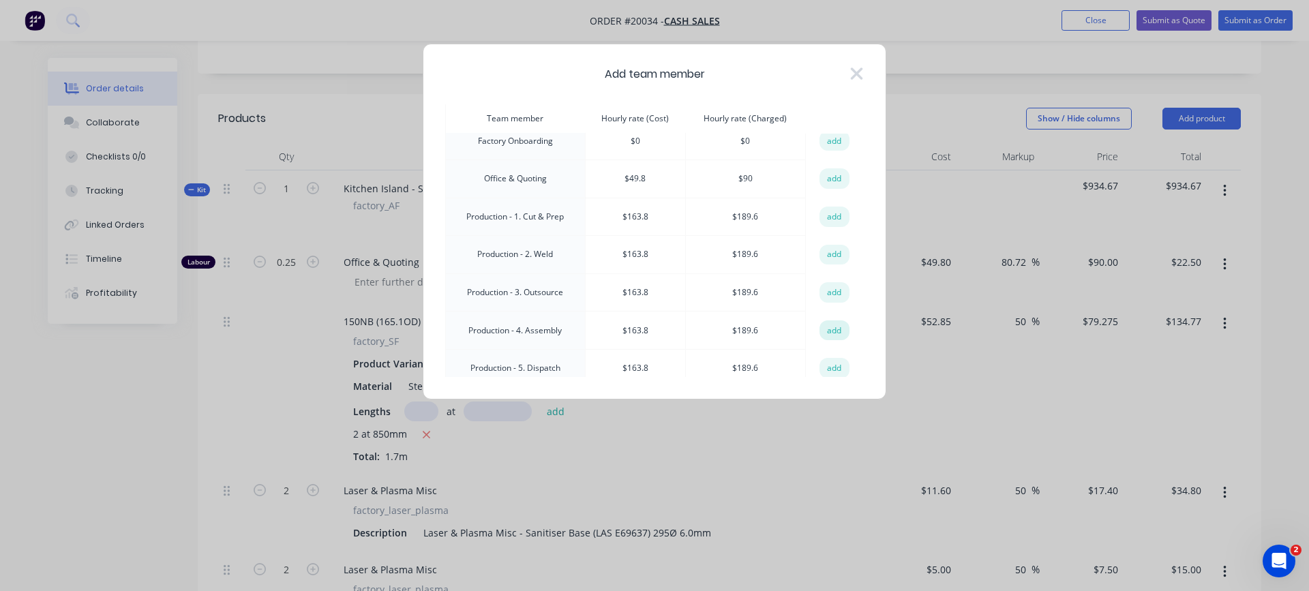
click at [825, 322] on button "add" at bounding box center [834, 330] width 30 height 20
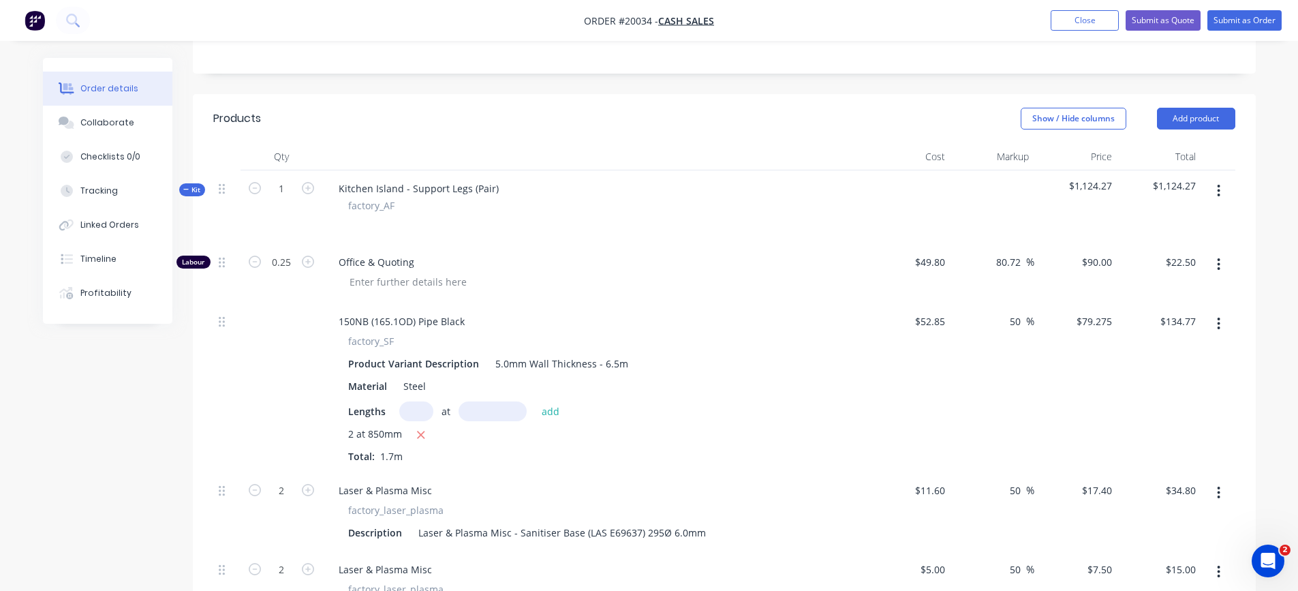
click at [1224, 192] on button "button" at bounding box center [1219, 191] width 32 height 25
click at [1182, 236] on button "Add product to kit" at bounding box center [1170, 226] width 129 height 27
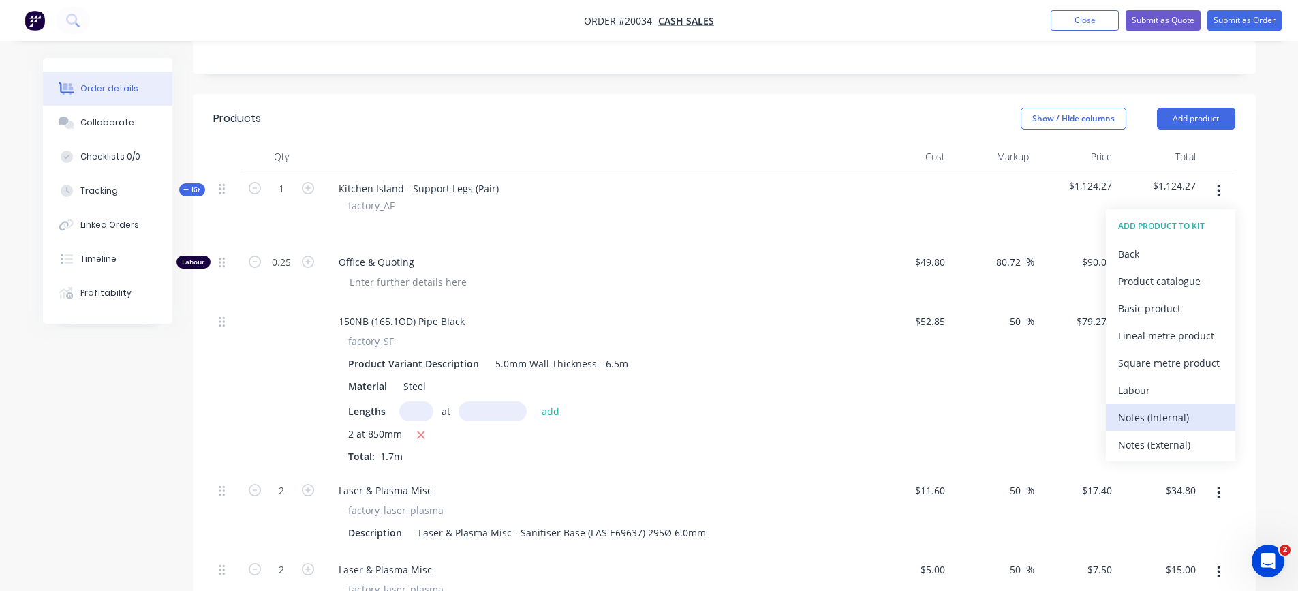
click at [1170, 415] on div "Notes (Internal)" at bounding box center [1170, 418] width 105 height 20
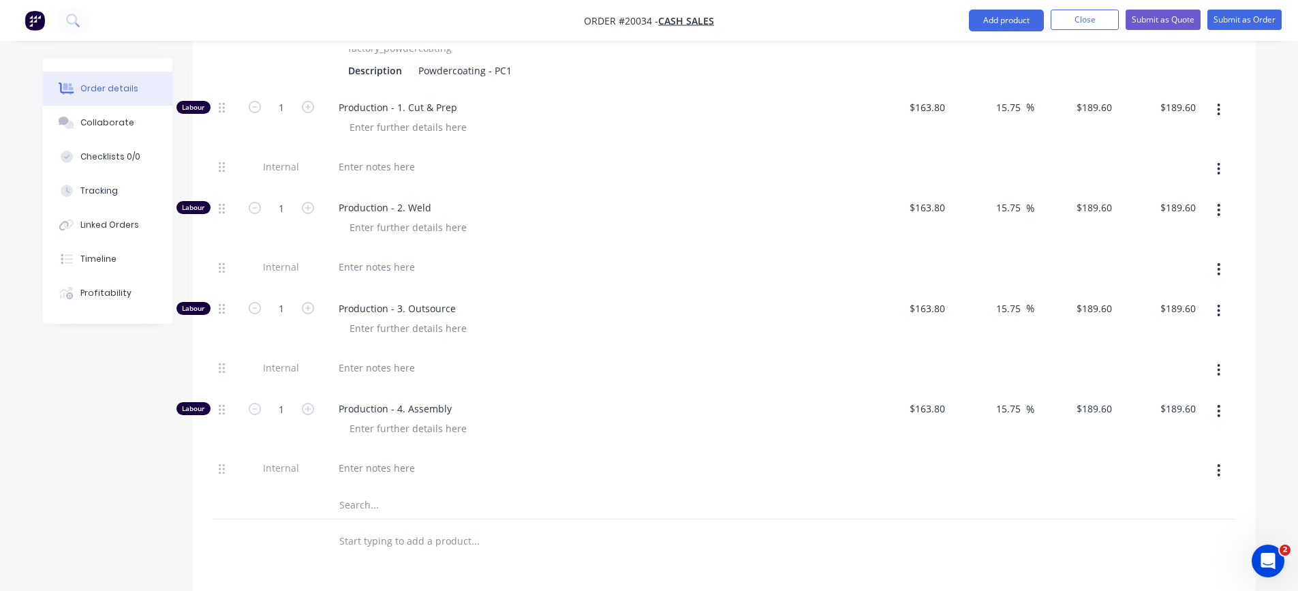
scroll to position [1159, 0]
click at [1221, 405] on button "button" at bounding box center [1219, 410] width 32 height 25
click at [1174, 444] on div "Duplicate" at bounding box center [1170, 446] width 105 height 20
click at [1217, 470] on icon "button" at bounding box center [1218, 469] width 3 height 15
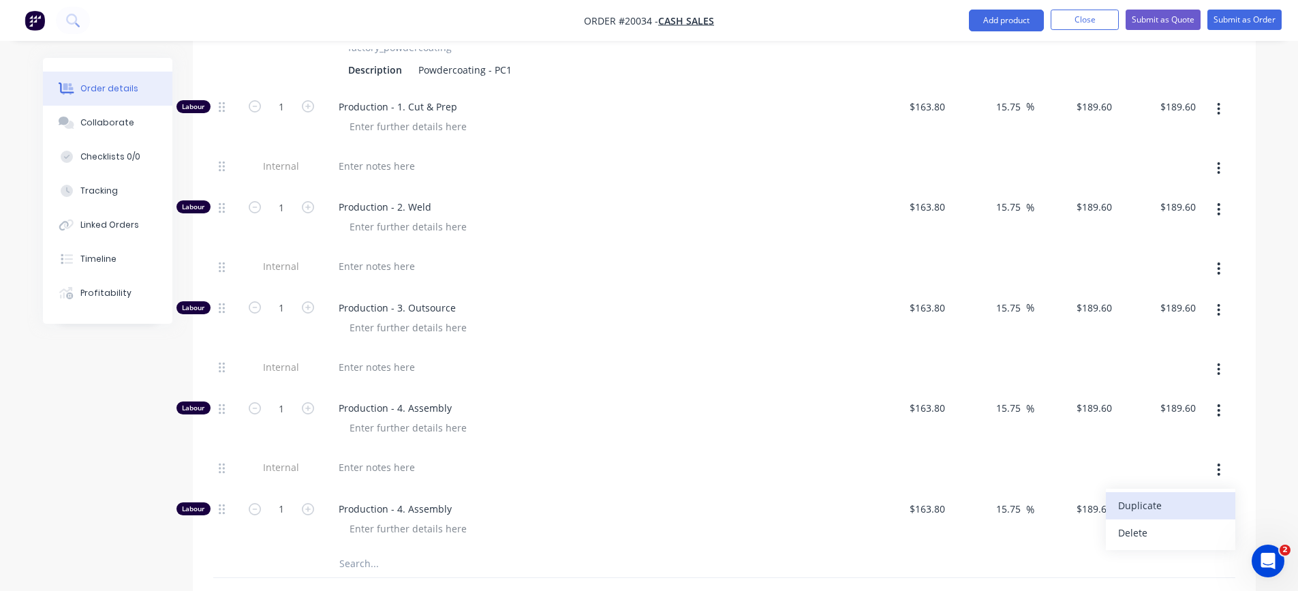
click at [1169, 504] on div "Duplicate" at bounding box center [1170, 505] width 105 height 20
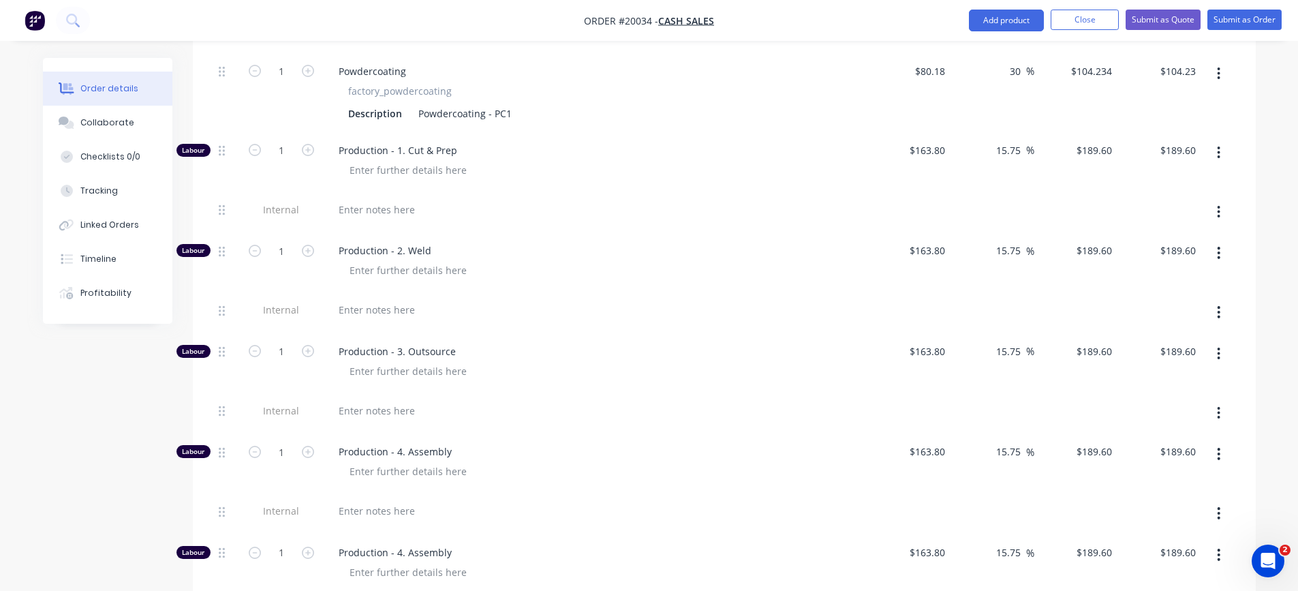
scroll to position [1090, 0]
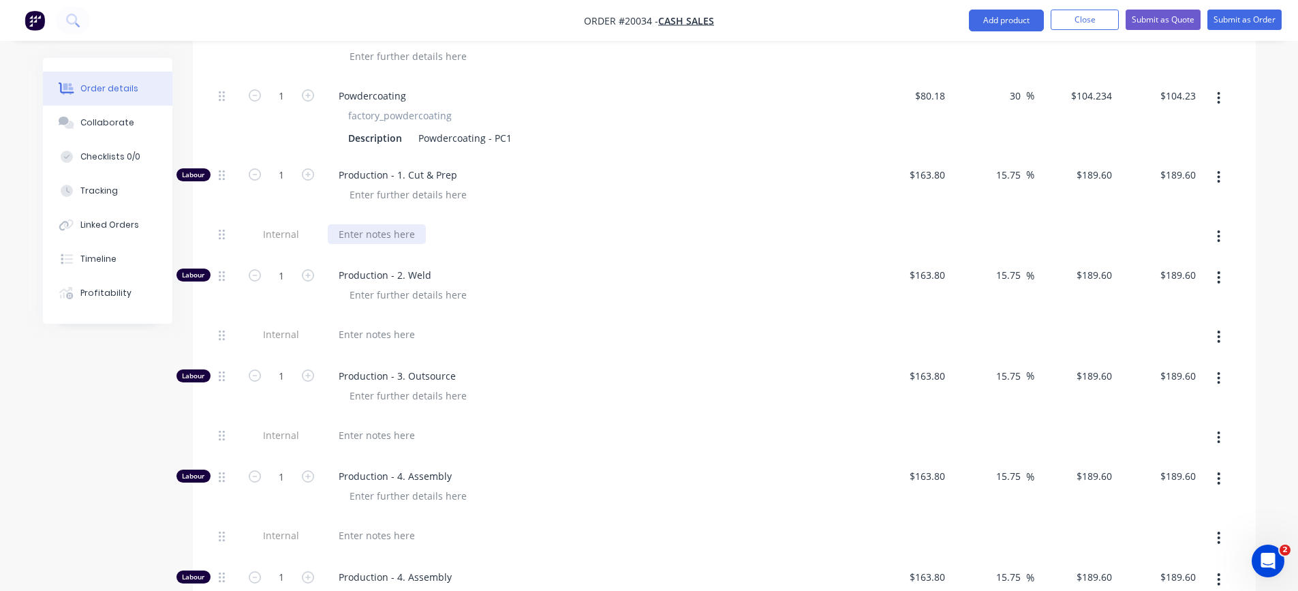
click at [363, 232] on div at bounding box center [377, 234] width 98 height 20
click at [292, 178] on input "1" at bounding box center [281, 175] width 35 height 20
type input "0.6"
type input "$113.76"
click at [547, 273] on span "Production - 2. Weld" at bounding box center [600, 275] width 523 height 14
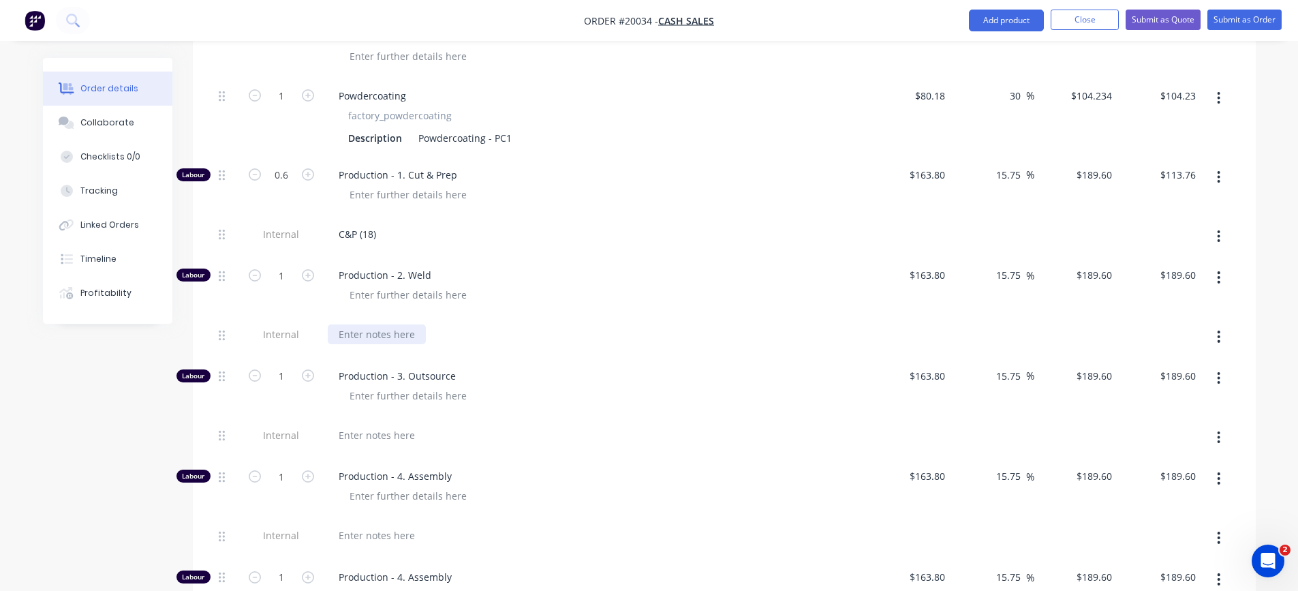
click at [384, 328] on div at bounding box center [377, 334] width 98 height 20
click at [370, 235] on div "C&P (18)" at bounding box center [357, 234] width 59 height 20
click at [374, 234] on div "C&P (18)" at bounding box center [357, 234] width 59 height 20
click at [363, 333] on div "W (17)" at bounding box center [353, 334] width 50 height 20
click at [285, 275] on input "1" at bounding box center [281, 275] width 35 height 20
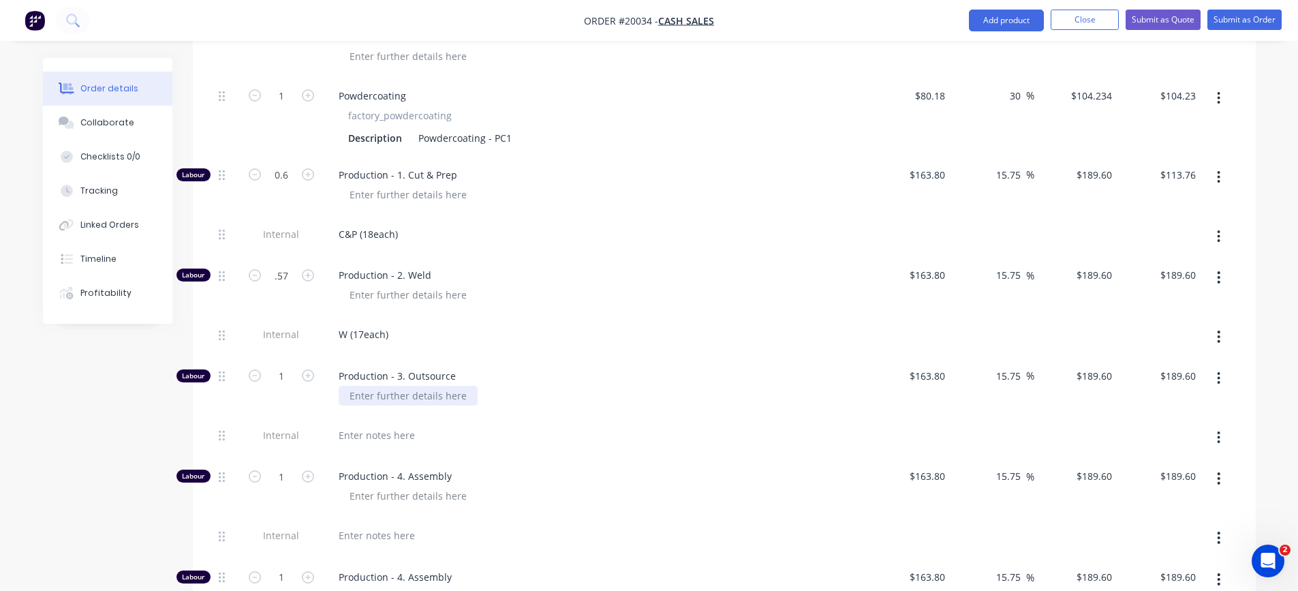
type input "0.57"
type input "$108.07"
click at [418, 393] on div at bounding box center [408, 396] width 139 height 20
click at [398, 434] on div at bounding box center [377, 435] width 98 height 20
click at [286, 378] on input "1" at bounding box center [281, 376] width 35 height 20
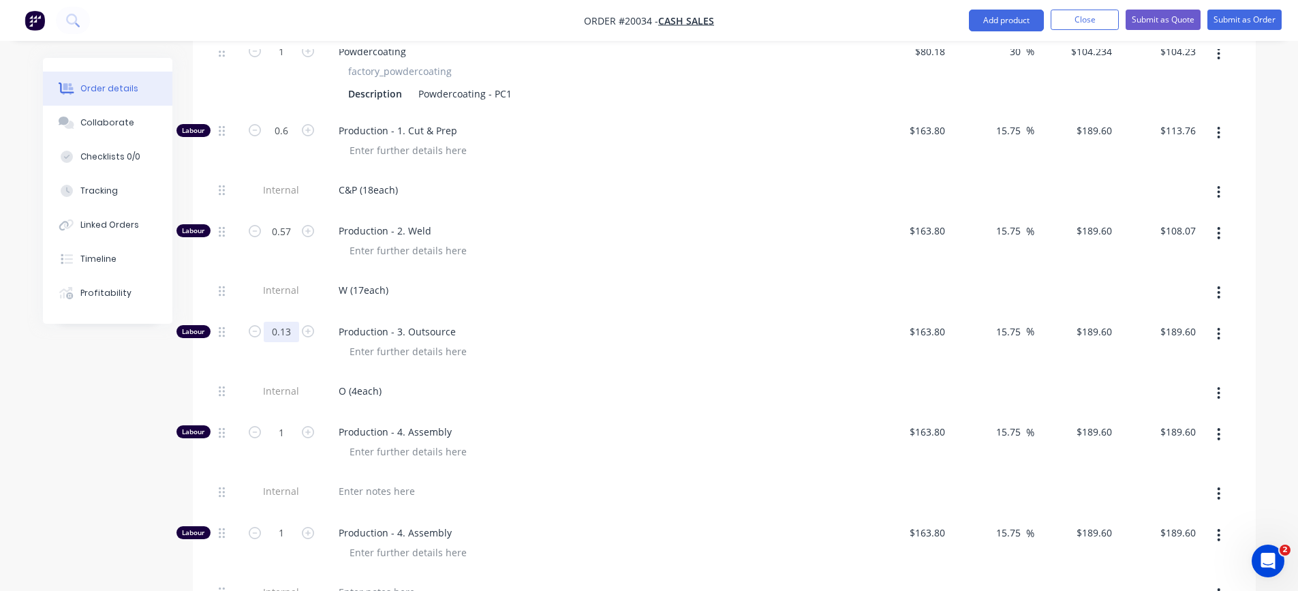
scroll to position [1159, 0]
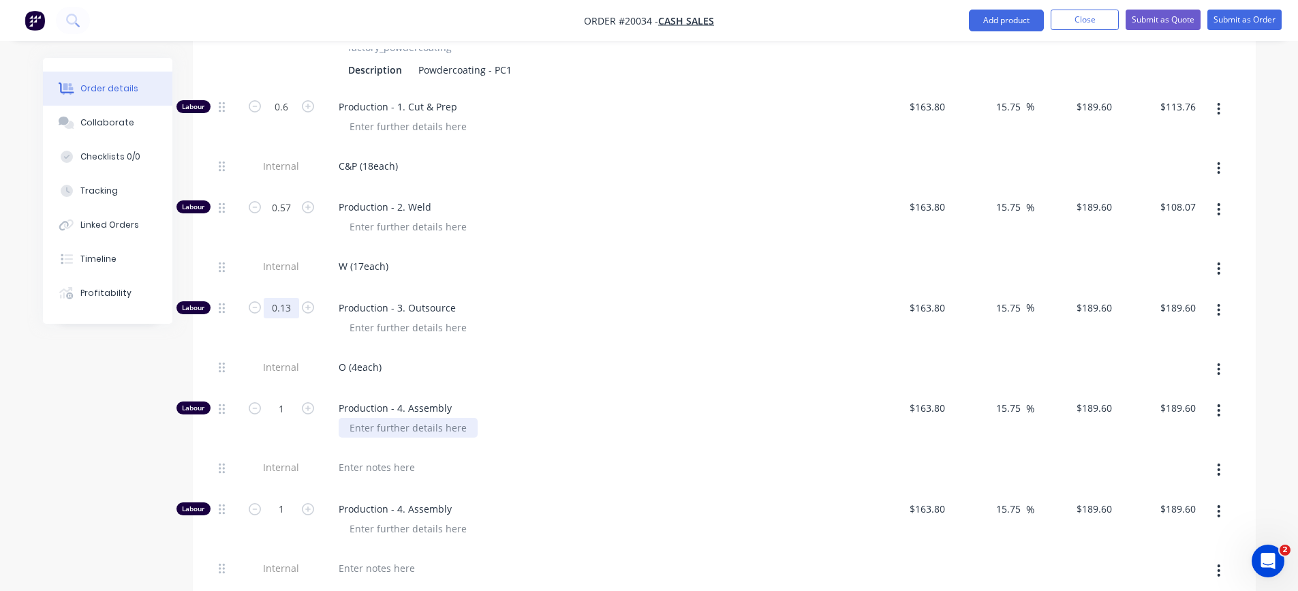
type input "0.13"
type input "$24.65"
click at [436, 425] on div at bounding box center [408, 428] width 139 height 20
click at [400, 463] on div at bounding box center [377, 467] width 98 height 20
click at [288, 414] on input "1" at bounding box center [281, 408] width 35 height 20
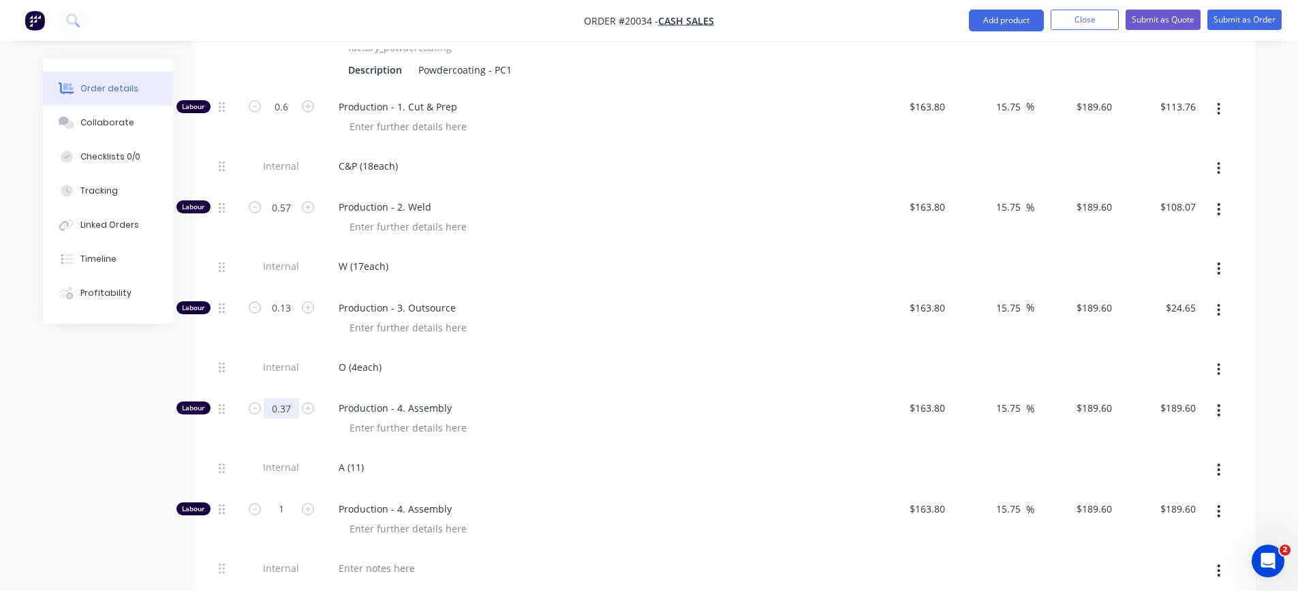
type input "0.37"
type input "$70.15"
click at [393, 469] on div "A (11)" at bounding box center [595, 467] width 534 height 20
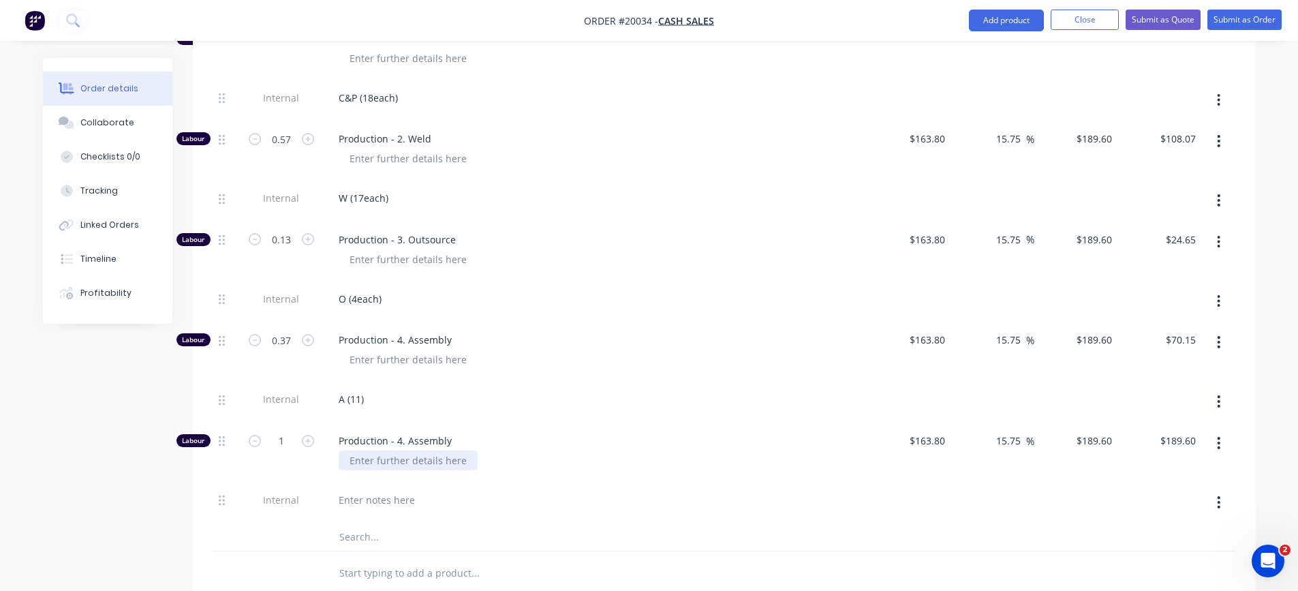
click at [393, 459] on div at bounding box center [408, 460] width 139 height 20
click at [291, 438] on input "1" at bounding box center [281, 441] width 35 height 20
type input "0.4"
type input "$75.84"
click at [560, 415] on div "A (11)" at bounding box center [594, 402] width 545 height 42
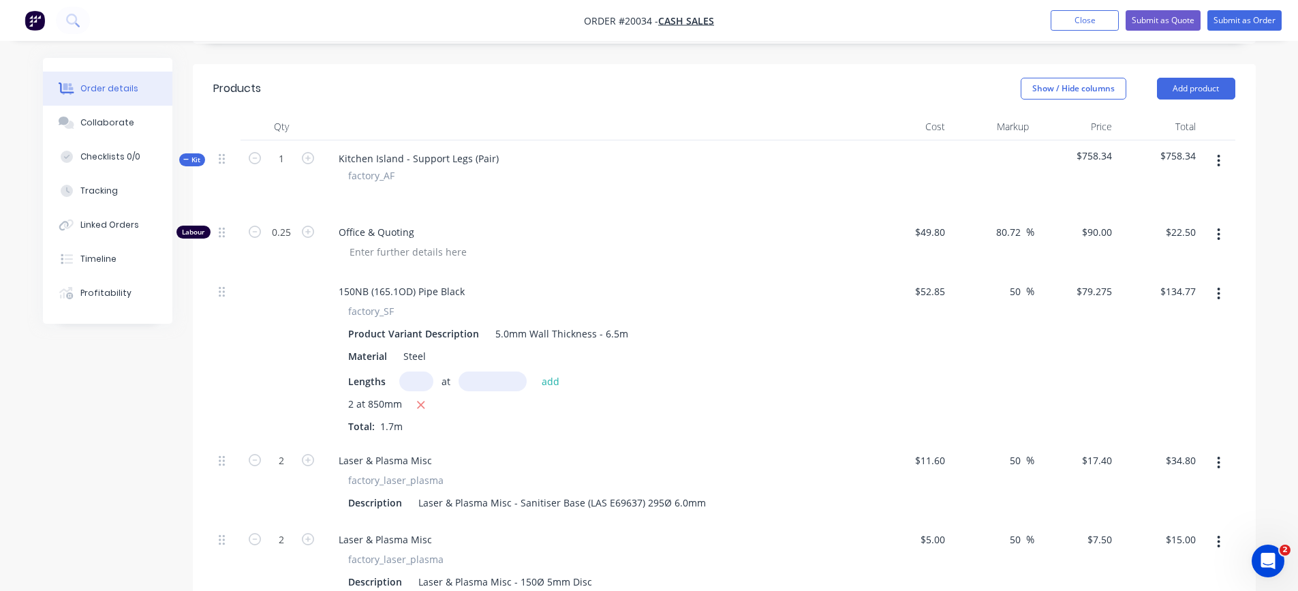
scroll to position [273, 0]
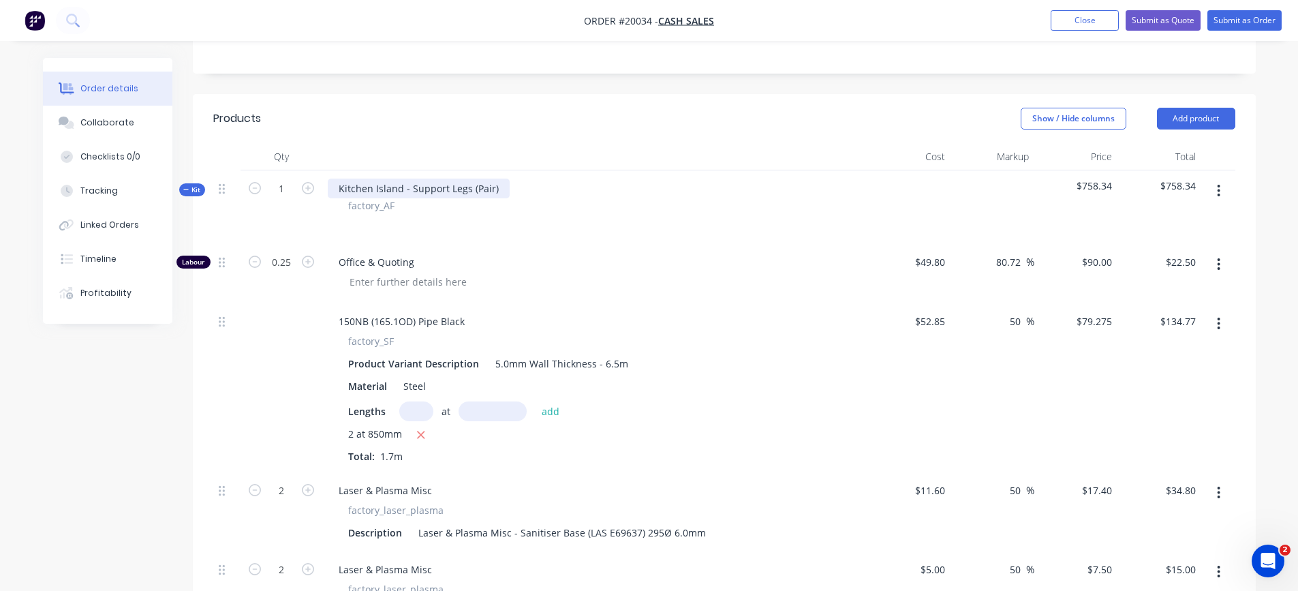
click at [495, 187] on div "Kitchen Island - Support Legs (Pair)" at bounding box center [419, 189] width 182 height 20
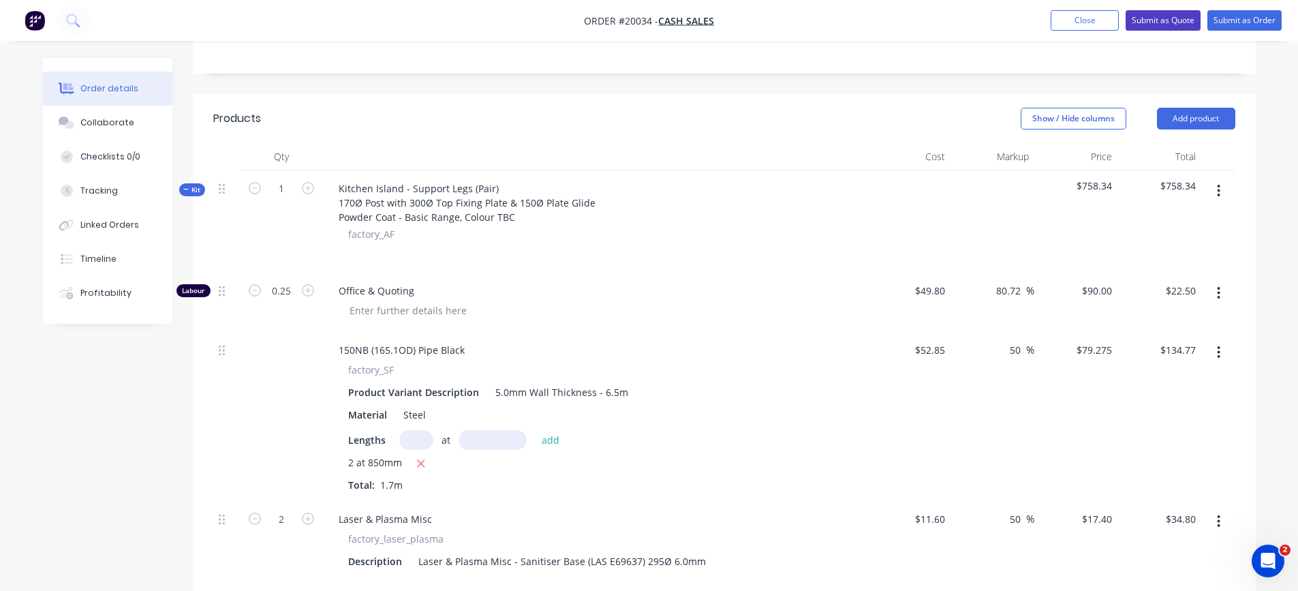
click at [1161, 22] on button "Submit as Quote" at bounding box center [1163, 20] width 75 height 20
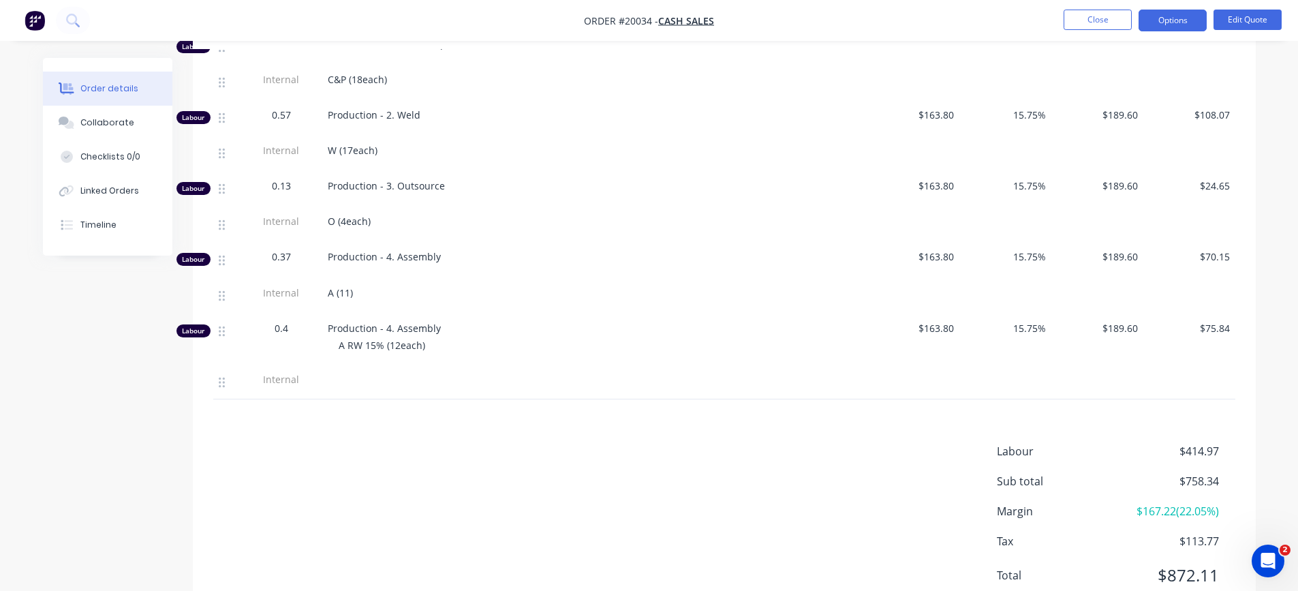
scroll to position [1142, 0]
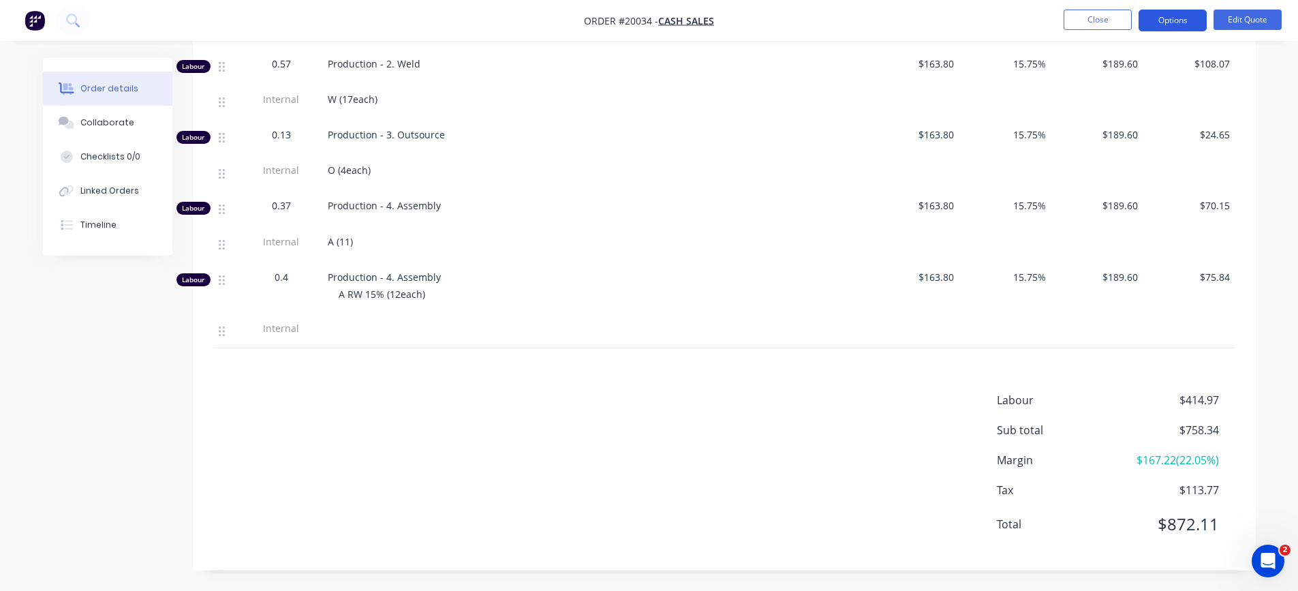
click at [1191, 21] on button "Options" at bounding box center [1173, 21] width 68 height 22
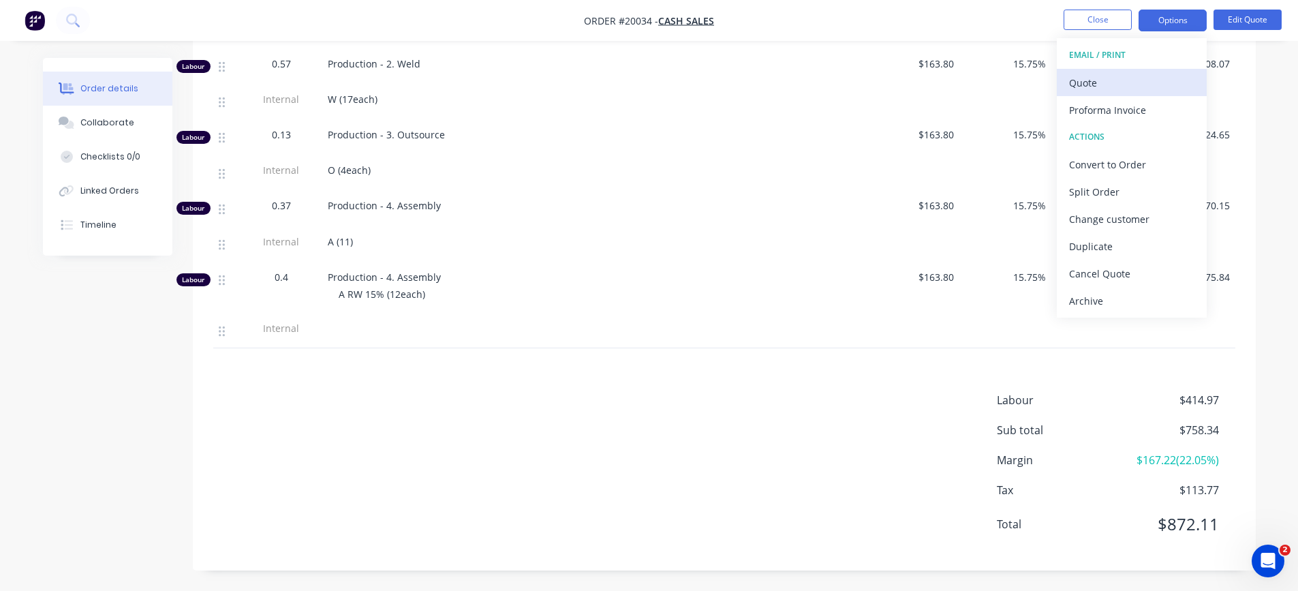
click at [1095, 76] on div "Quote" at bounding box center [1131, 83] width 125 height 20
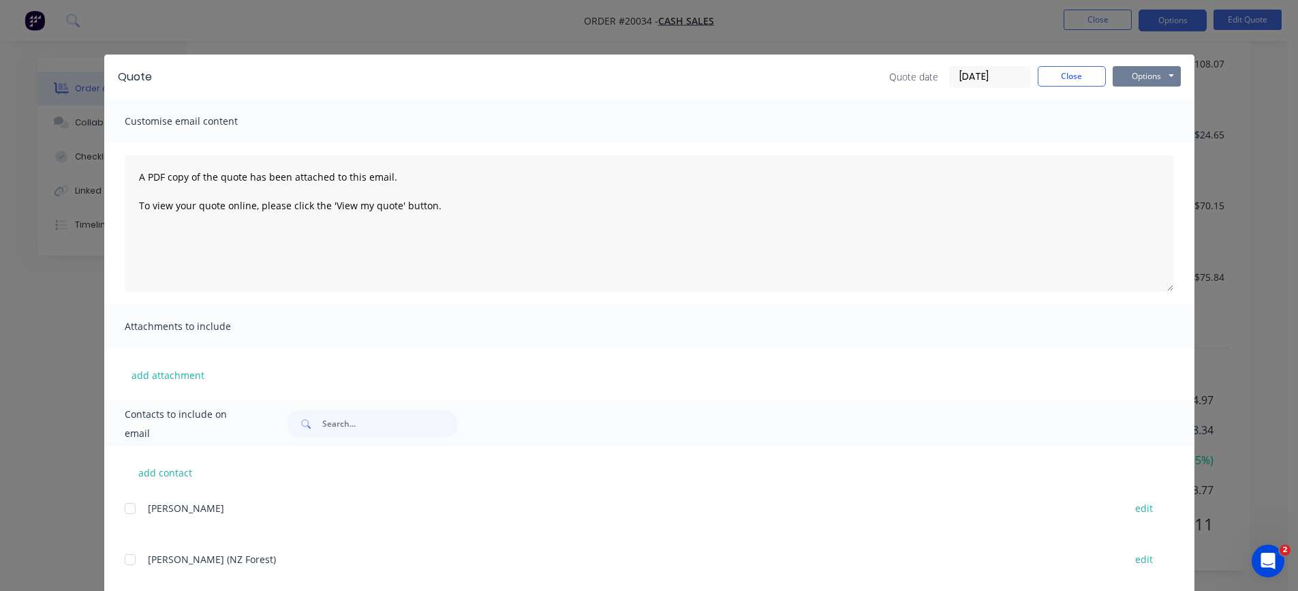
click at [1147, 79] on button "Options" at bounding box center [1147, 76] width 68 height 20
click at [1142, 99] on button "Preview" at bounding box center [1156, 100] width 87 height 22
click at [1136, 74] on button "Options" at bounding box center [1147, 76] width 68 height 20
click at [1129, 107] on button "Preview" at bounding box center [1156, 100] width 87 height 22
click at [1142, 76] on button "Options" at bounding box center [1147, 76] width 68 height 20
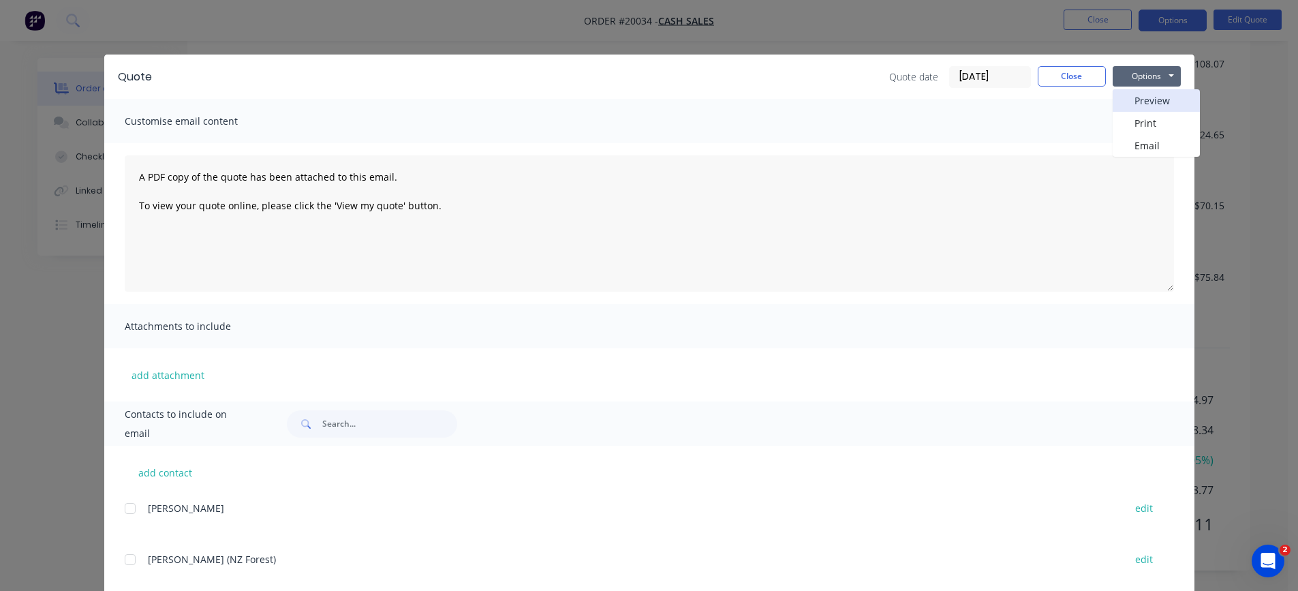
click at [1129, 100] on button "Preview" at bounding box center [1156, 100] width 87 height 22
click at [1065, 78] on button "Close" at bounding box center [1072, 76] width 68 height 20
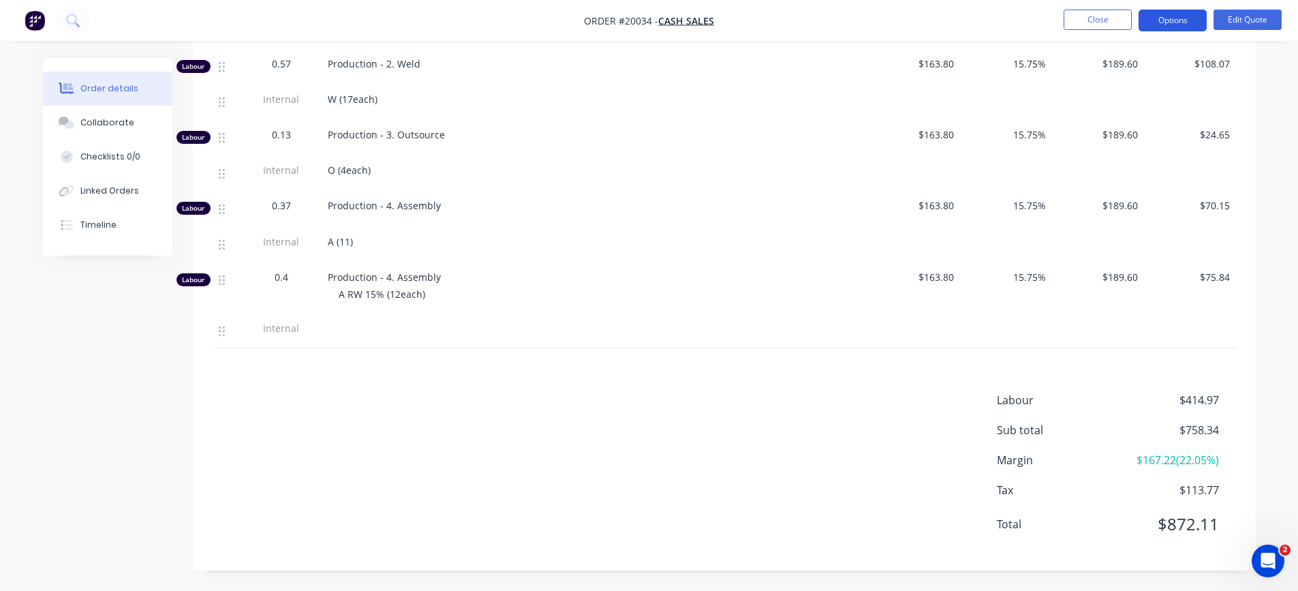
click at [1177, 22] on button "Options" at bounding box center [1173, 21] width 68 height 22
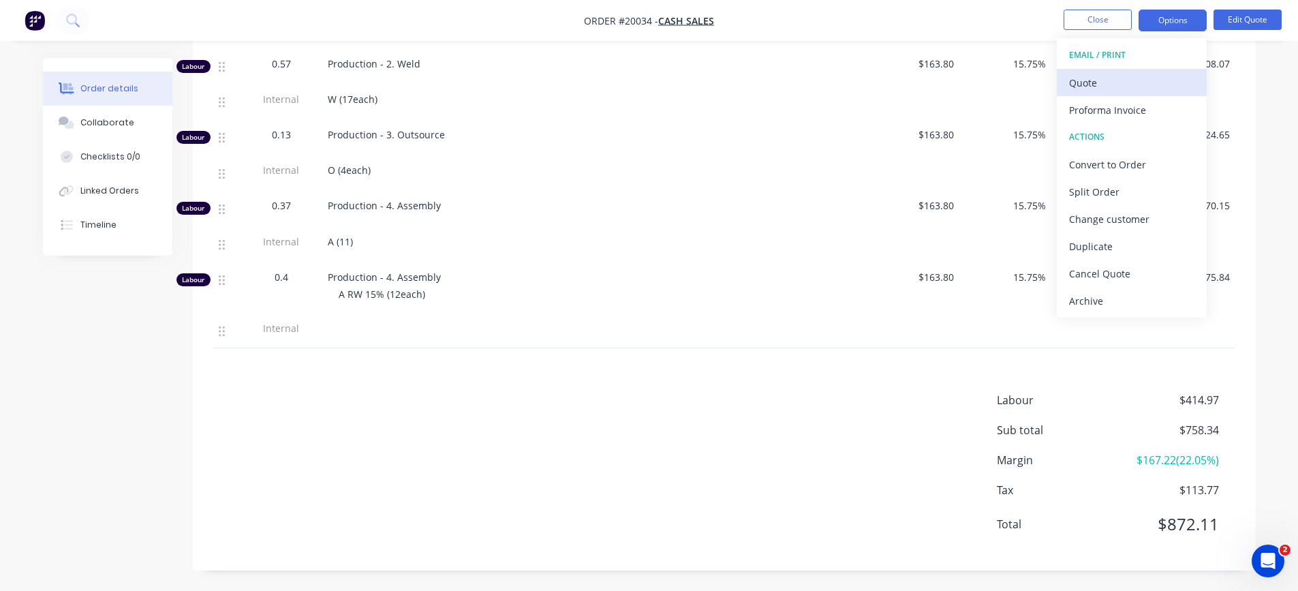
click at [1103, 83] on div "Quote" at bounding box center [1131, 83] width 125 height 20
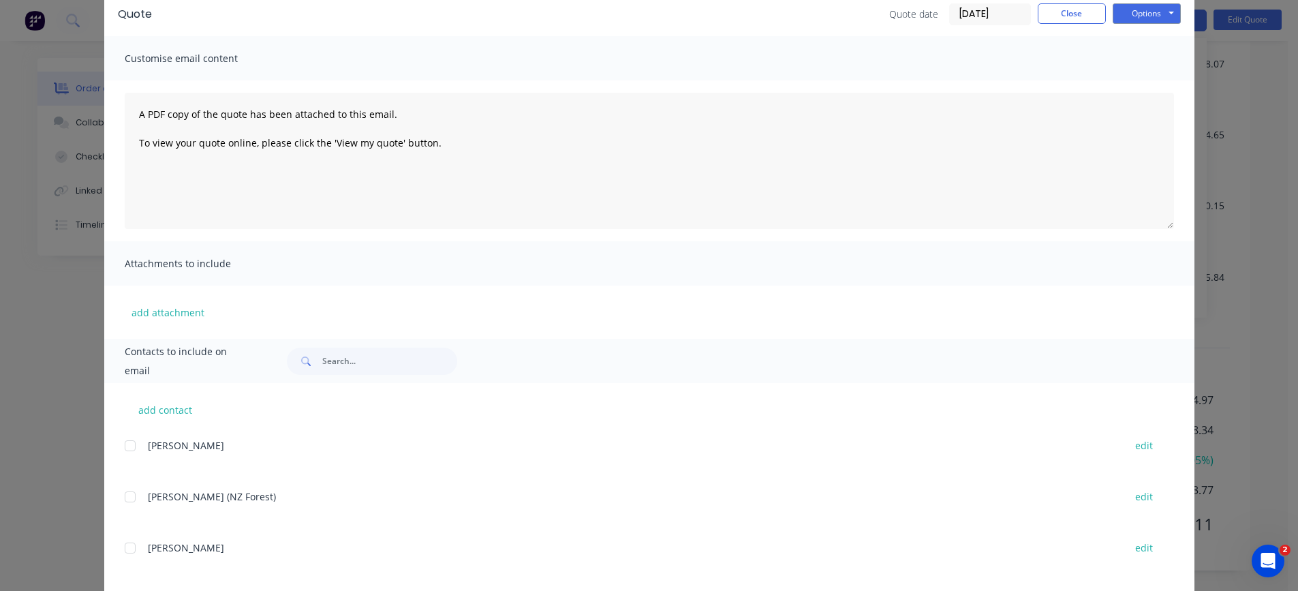
scroll to position [132, 0]
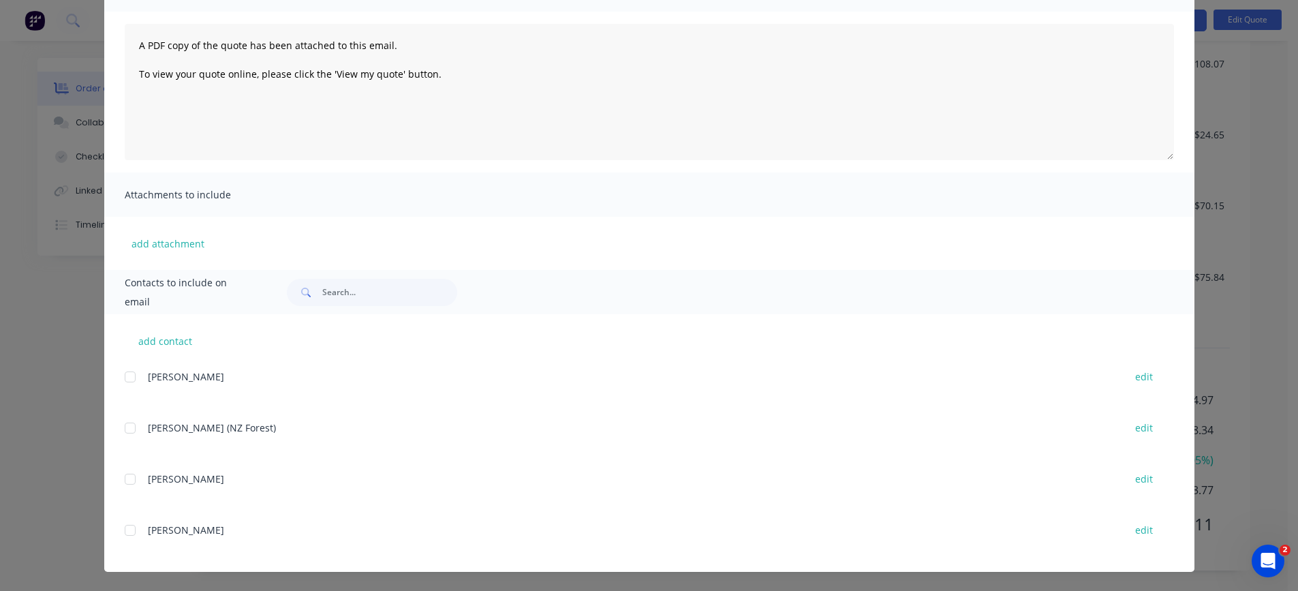
click at [132, 533] on div at bounding box center [130, 530] width 27 height 27
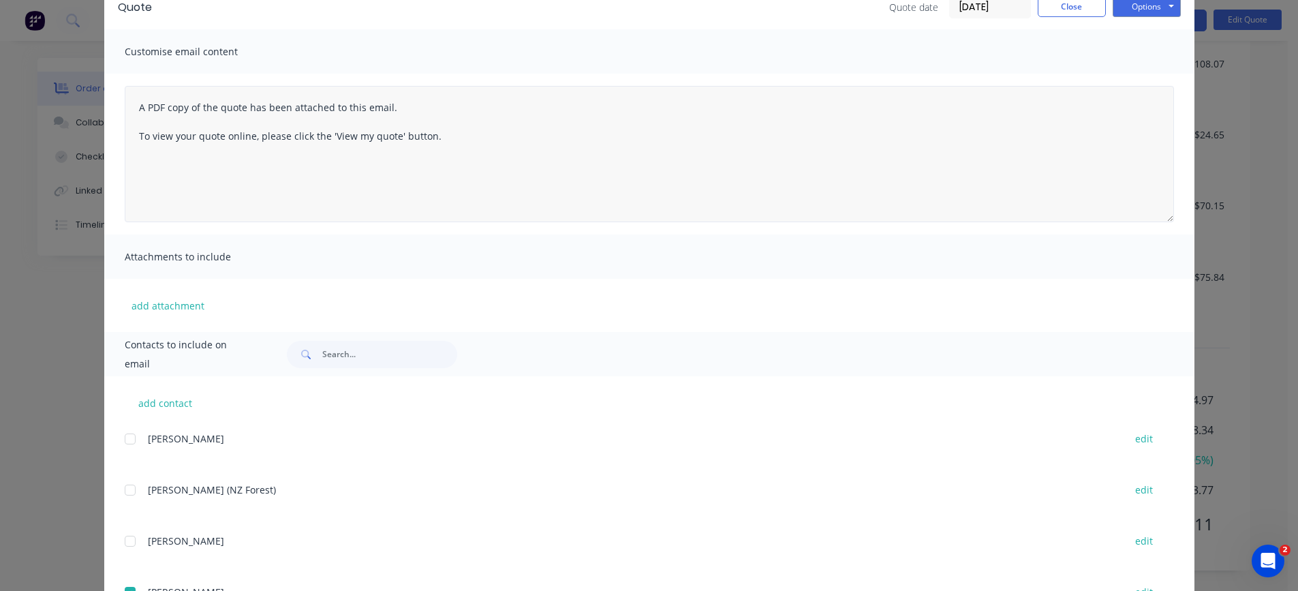
scroll to position [0, 0]
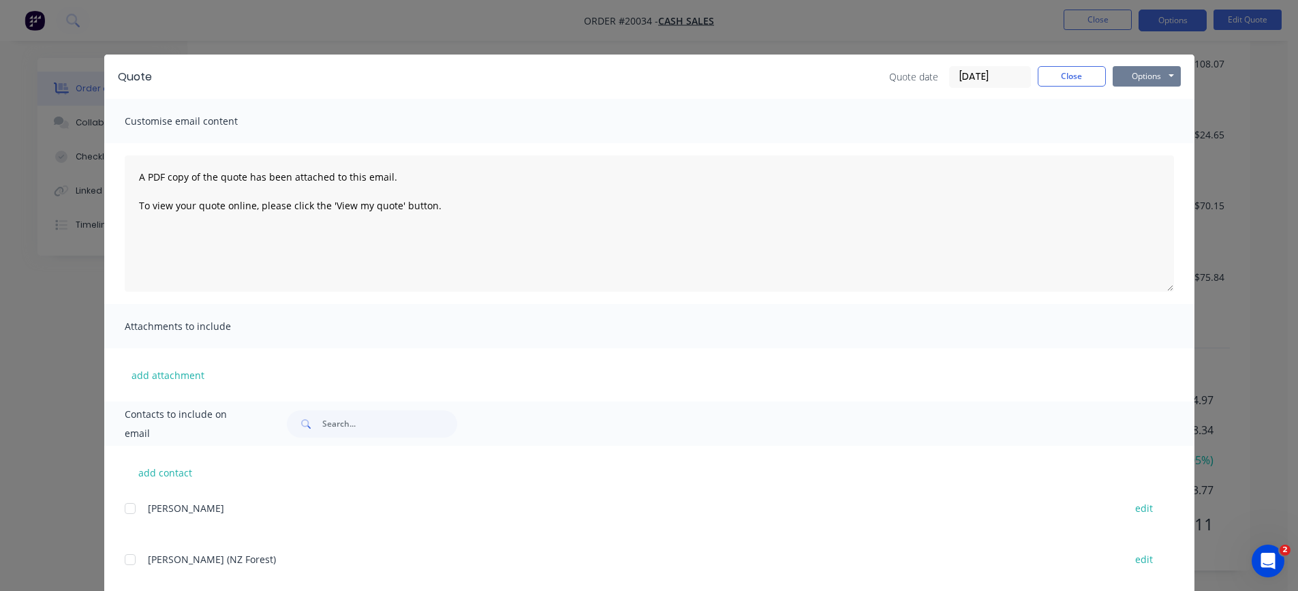
click at [1140, 80] on button "Options" at bounding box center [1147, 76] width 68 height 20
click at [1136, 103] on button "Preview" at bounding box center [1156, 100] width 87 height 22
click at [1154, 77] on button "Options" at bounding box center [1147, 76] width 68 height 20
click at [1135, 104] on button "Preview" at bounding box center [1156, 100] width 87 height 22
click at [1157, 86] on button "Options" at bounding box center [1147, 76] width 68 height 20
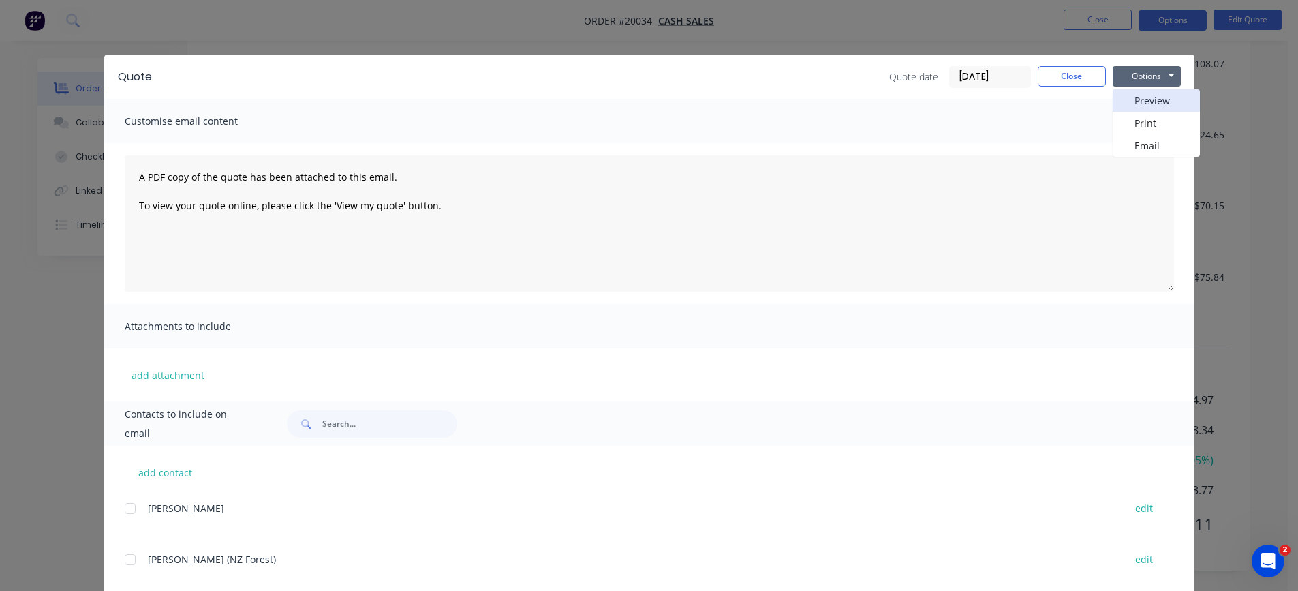
click at [1149, 106] on button "Preview" at bounding box center [1156, 100] width 87 height 22
click at [1153, 80] on button "Options" at bounding box center [1147, 76] width 68 height 20
click at [1142, 100] on button "Preview" at bounding box center [1156, 100] width 87 height 22
click at [1142, 82] on button "Options" at bounding box center [1147, 76] width 68 height 20
click at [1135, 103] on button "Preview" at bounding box center [1156, 100] width 87 height 22
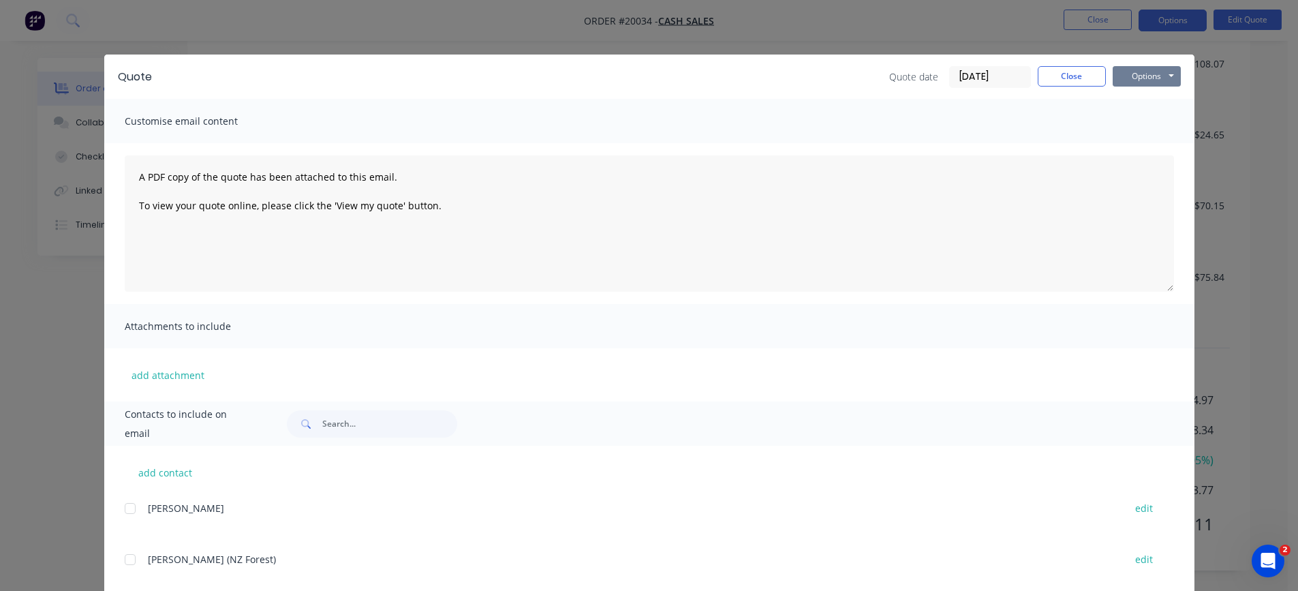
click at [1152, 76] on button "Options" at bounding box center [1147, 76] width 68 height 20
click at [1144, 95] on button "Preview" at bounding box center [1156, 100] width 87 height 22
click at [1071, 72] on button "Close" at bounding box center [1072, 76] width 68 height 20
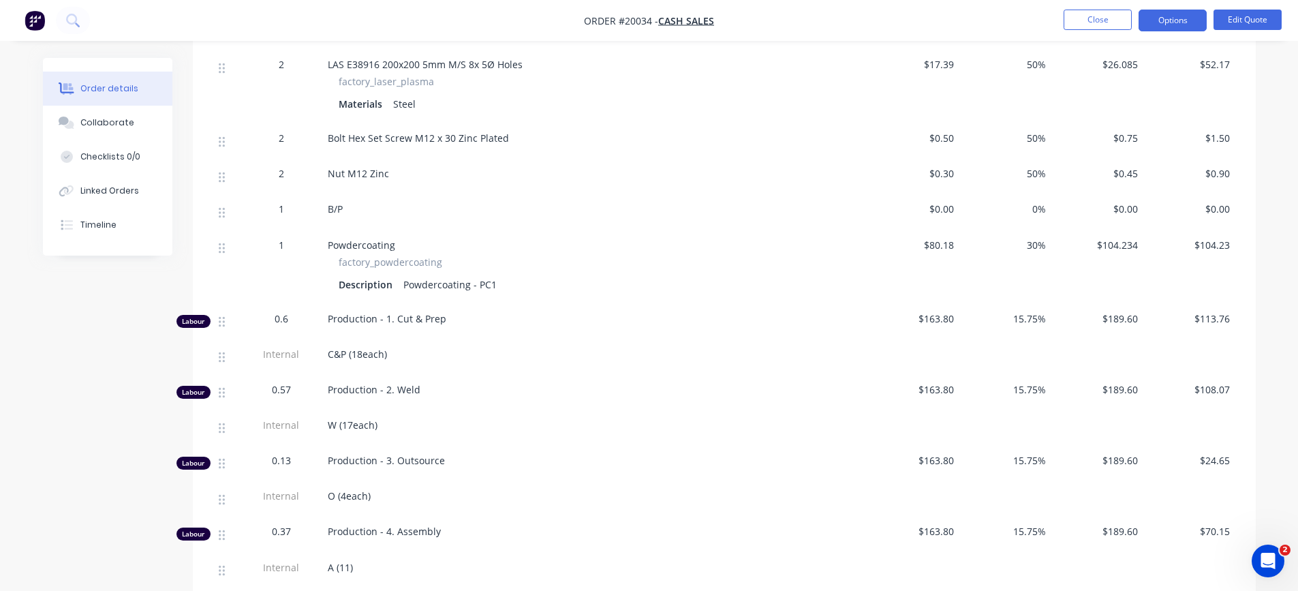
scroll to position [801, 0]
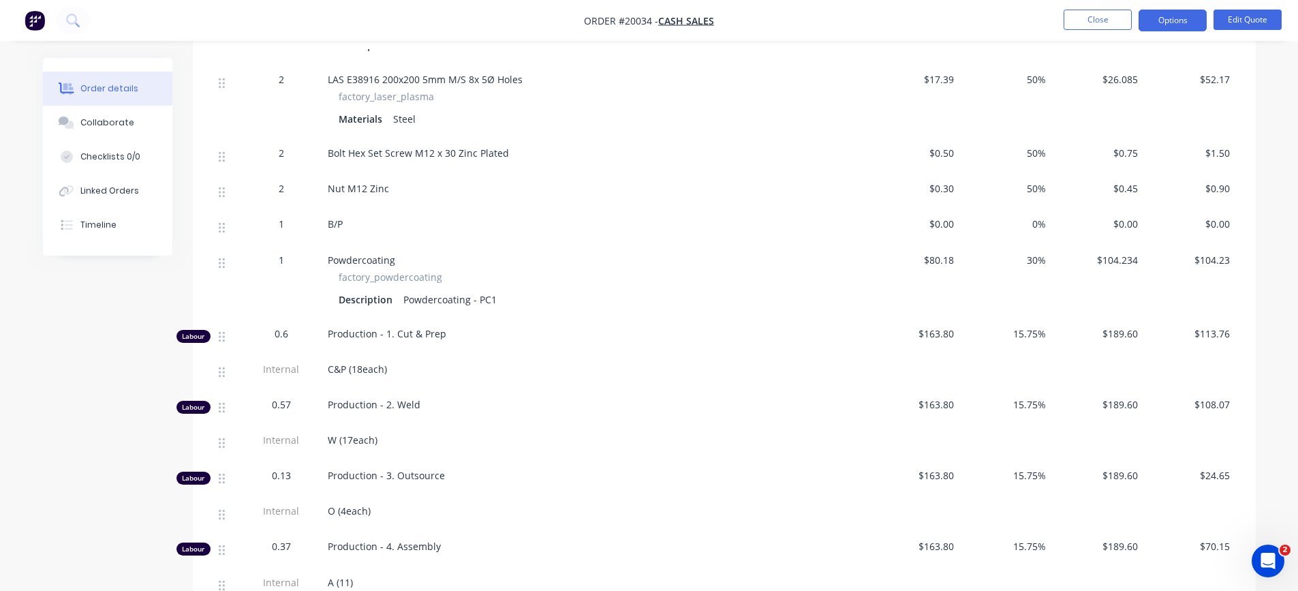
click at [951, 219] on span "$0.00" at bounding box center [913, 224] width 81 height 14
click at [941, 227] on span "$0.00" at bounding box center [913, 224] width 81 height 14
click at [946, 224] on span "$0.00" at bounding box center [913, 224] width 81 height 14
click at [1244, 14] on button "Edit Quote" at bounding box center [1248, 20] width 68 height 20
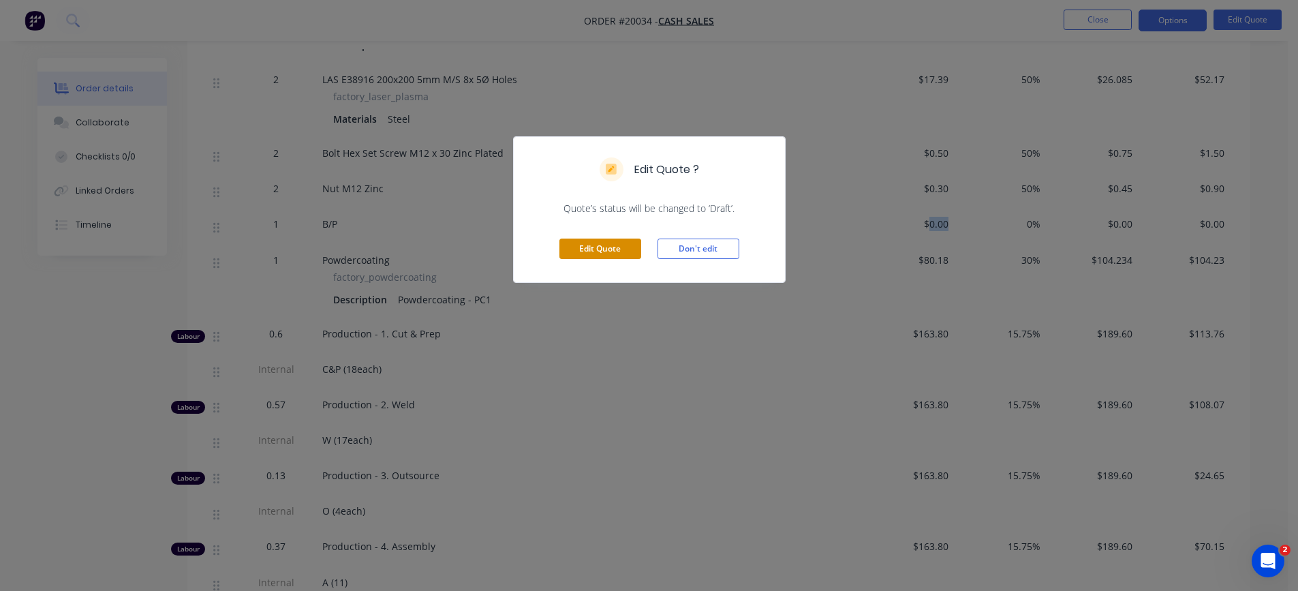
click at [614, 252] on button "Edit Quote" at bounding box center [601, 249] width 82 height 20
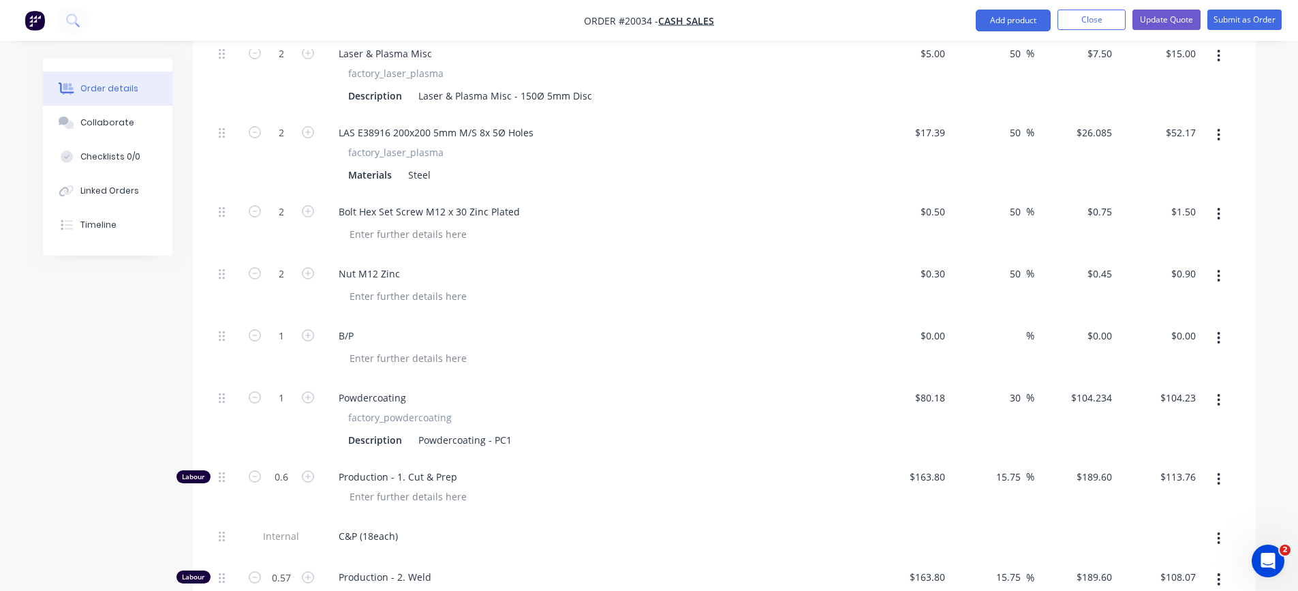
scroll to position [818, 0]
click at [932, 335] on div "0 0" at bounding box center [940, 335] width 21 height 20
type input "$20.00"
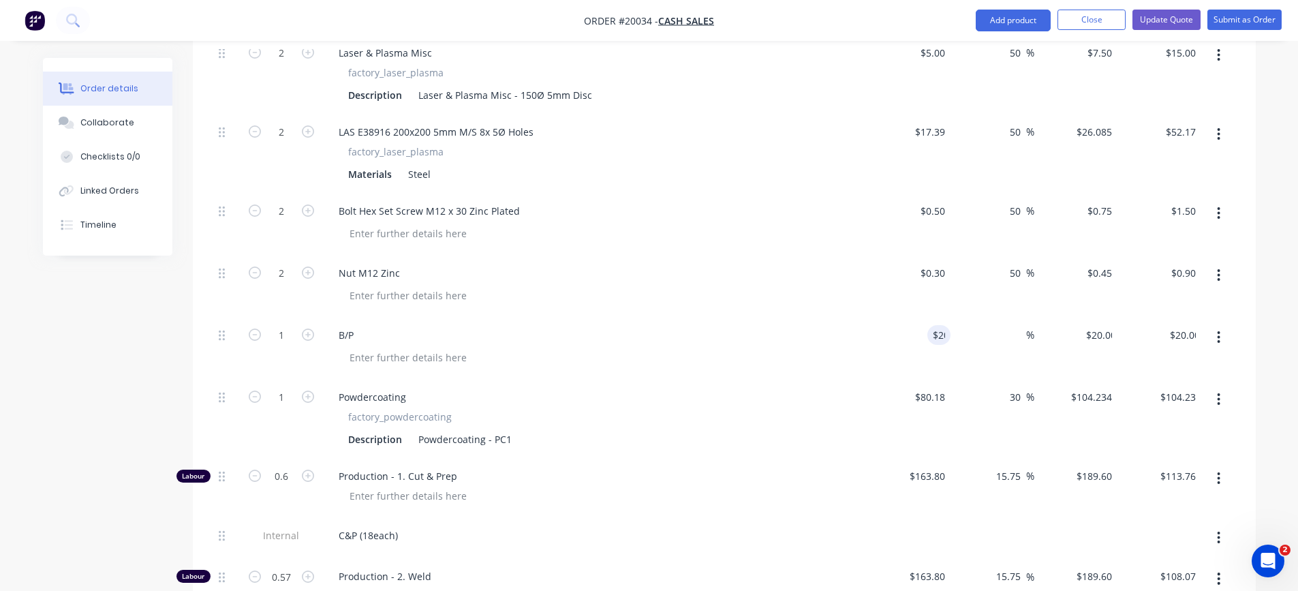
click at [1007, 347] on div "%" at bounding box center [993, 348] width 84 height 62
click at [1022, 338] on input at bounding box center [1019, 335] width 16 height 20
type input "50"
type input "$30.00"
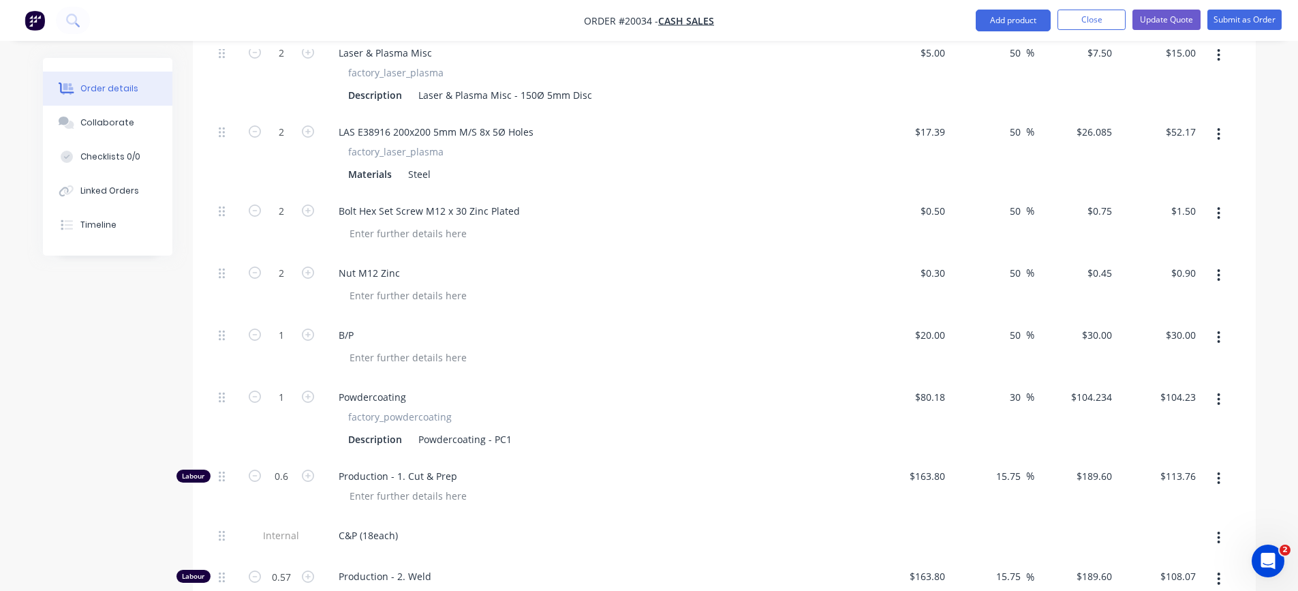
click at [740, 363] on div at bounding box center [600, 358] width 523 height 20
click at [1176, 18] on button "Update Quote" at bounding box center [1167, 20] width 68 height 20
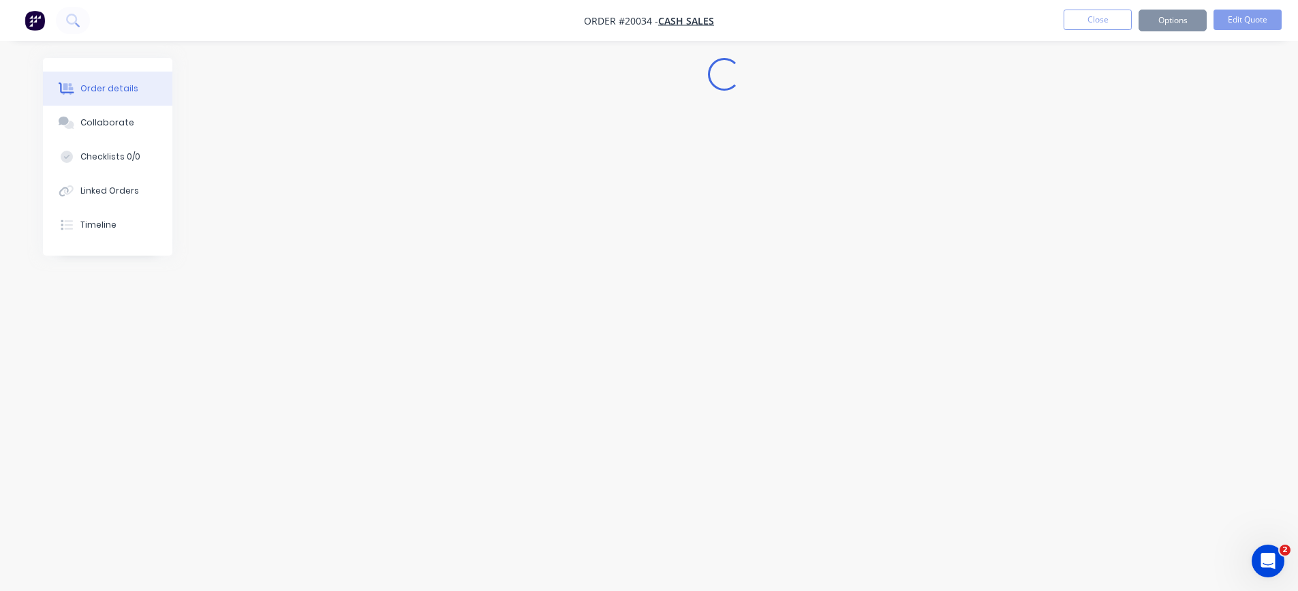
scroll to position [0, 0]
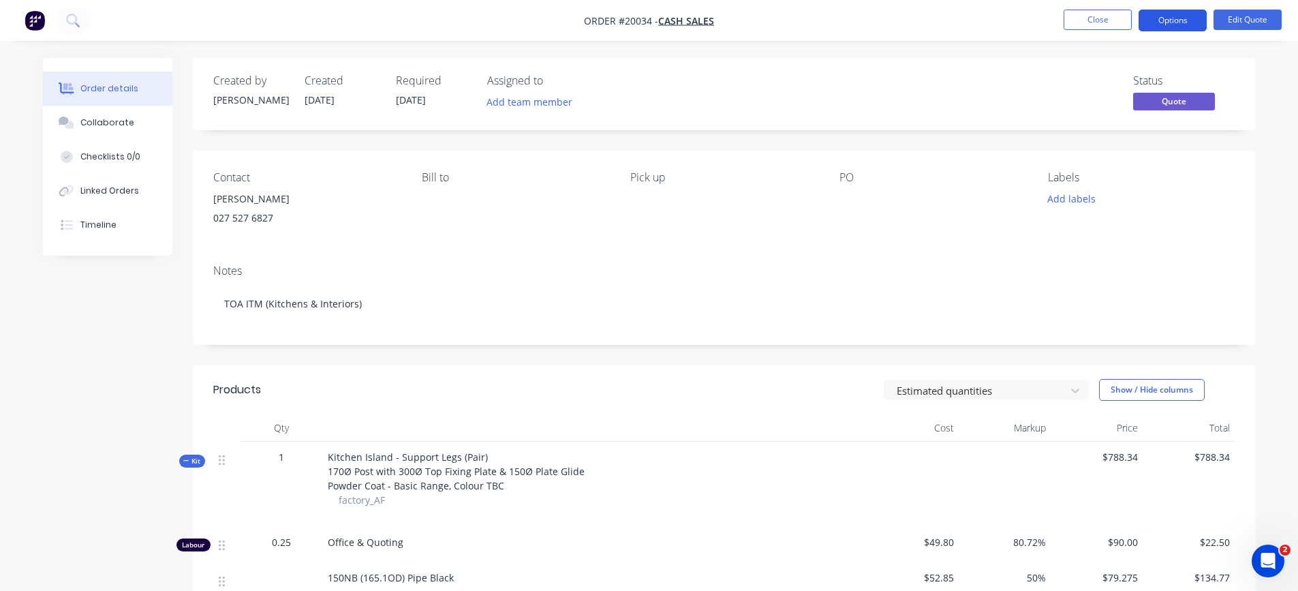
click at [1180, 28] on button "Options" at bounding box center [1173, 21] width 68 height 22
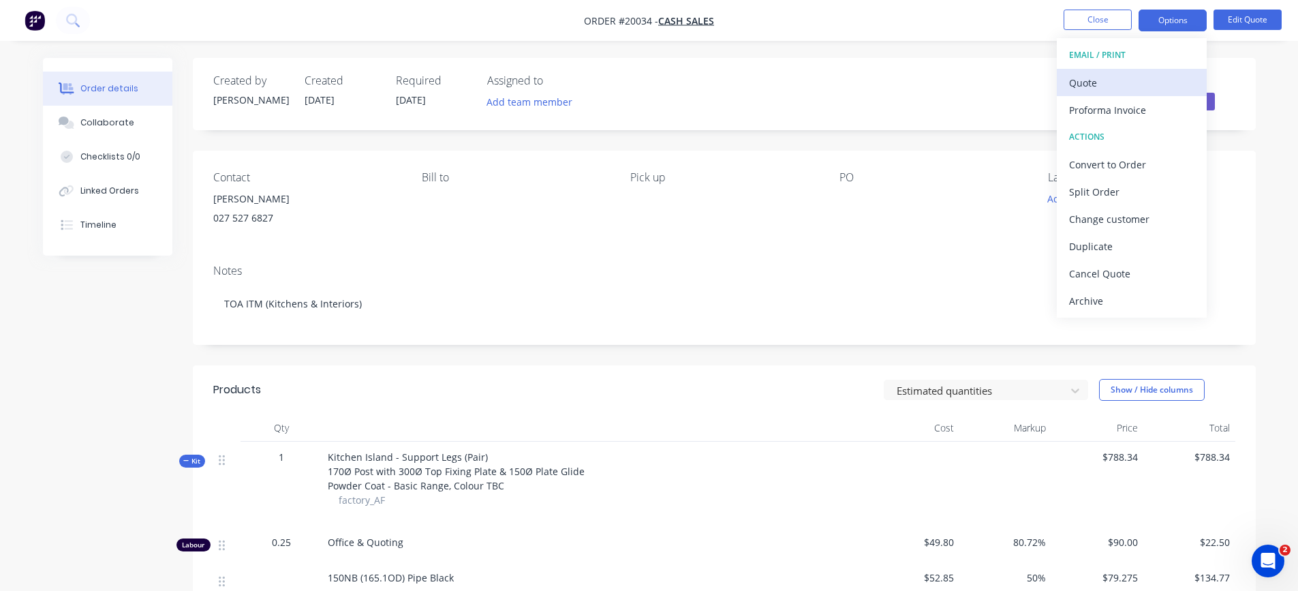
click at [1110, 89] on div "Quote" at bounding box center [1131, 83] width 125 height 20
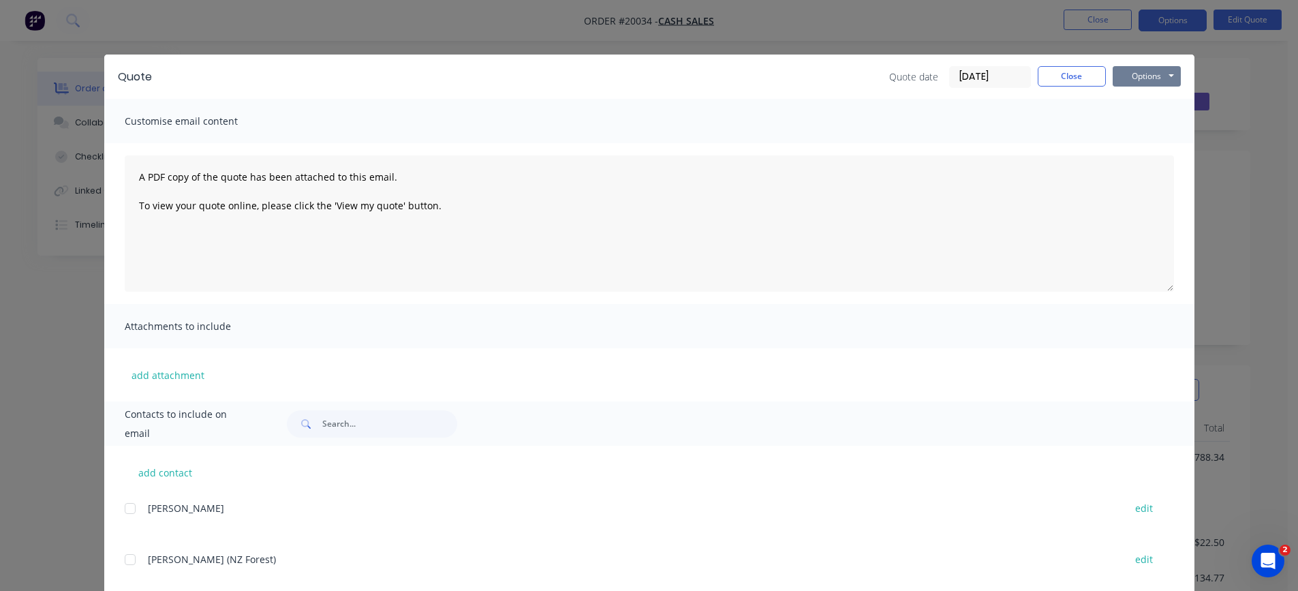
click at [1139, 81] on button "Options" at bounding box center [1147, 76] width 68 height 20
click at [1131, 100] on button "Preview" at bounding box center [1156, 100] width 87 height 22
click at [1130, 76] on button "Options" at bounding box center [1147, 76] width 68 height 20
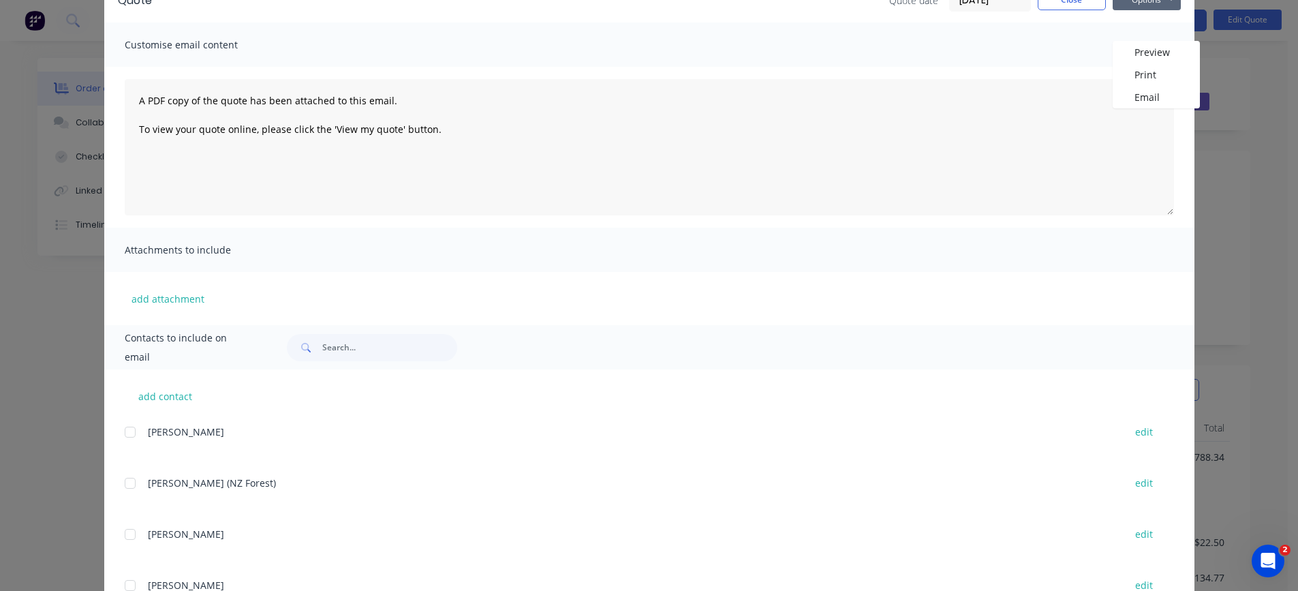
scroll to position [132, 0]
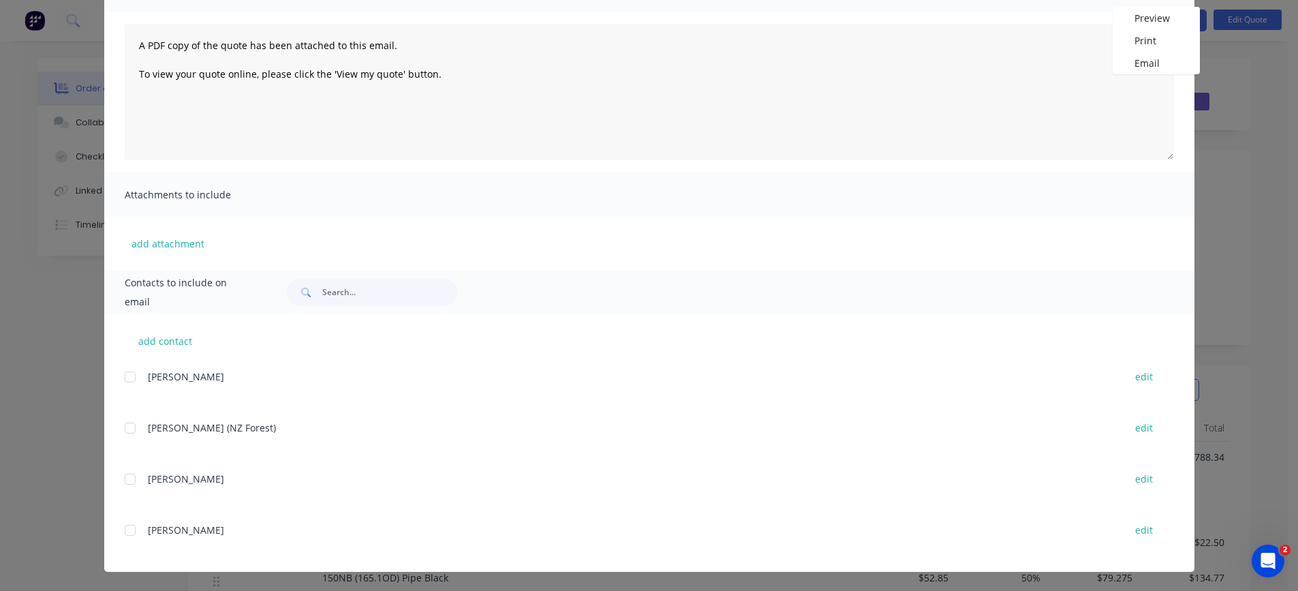
click at [128, 528] on div at bounding box center [130, 530] width 27 height 27
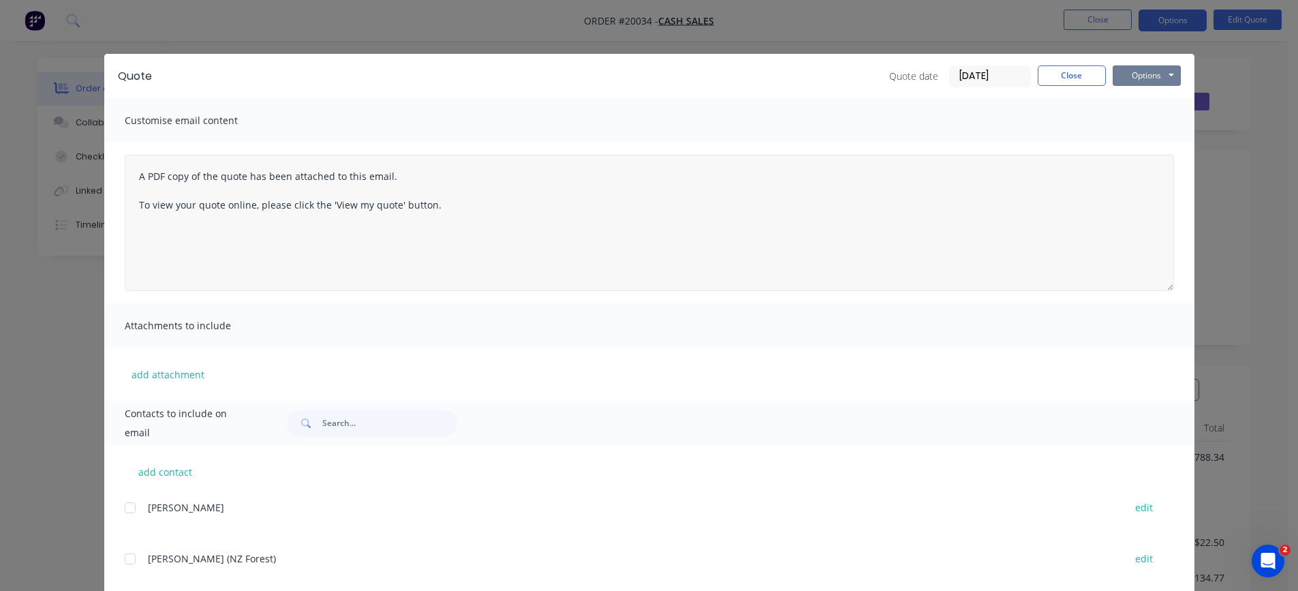
scroll to position [0, 0]
click at [1139, 70] on button "Options" at bounding box center [1147, 76] width 68 height 20
click at [1127, 100] on button "Preview" at bounding box center [1156, 100] width 87 height 22
click at [1055, 74] on button "Close" at bounding box center [1072, 76] width 68 height 20
